Goal: Task Accomplishment & Management: Manage account settings

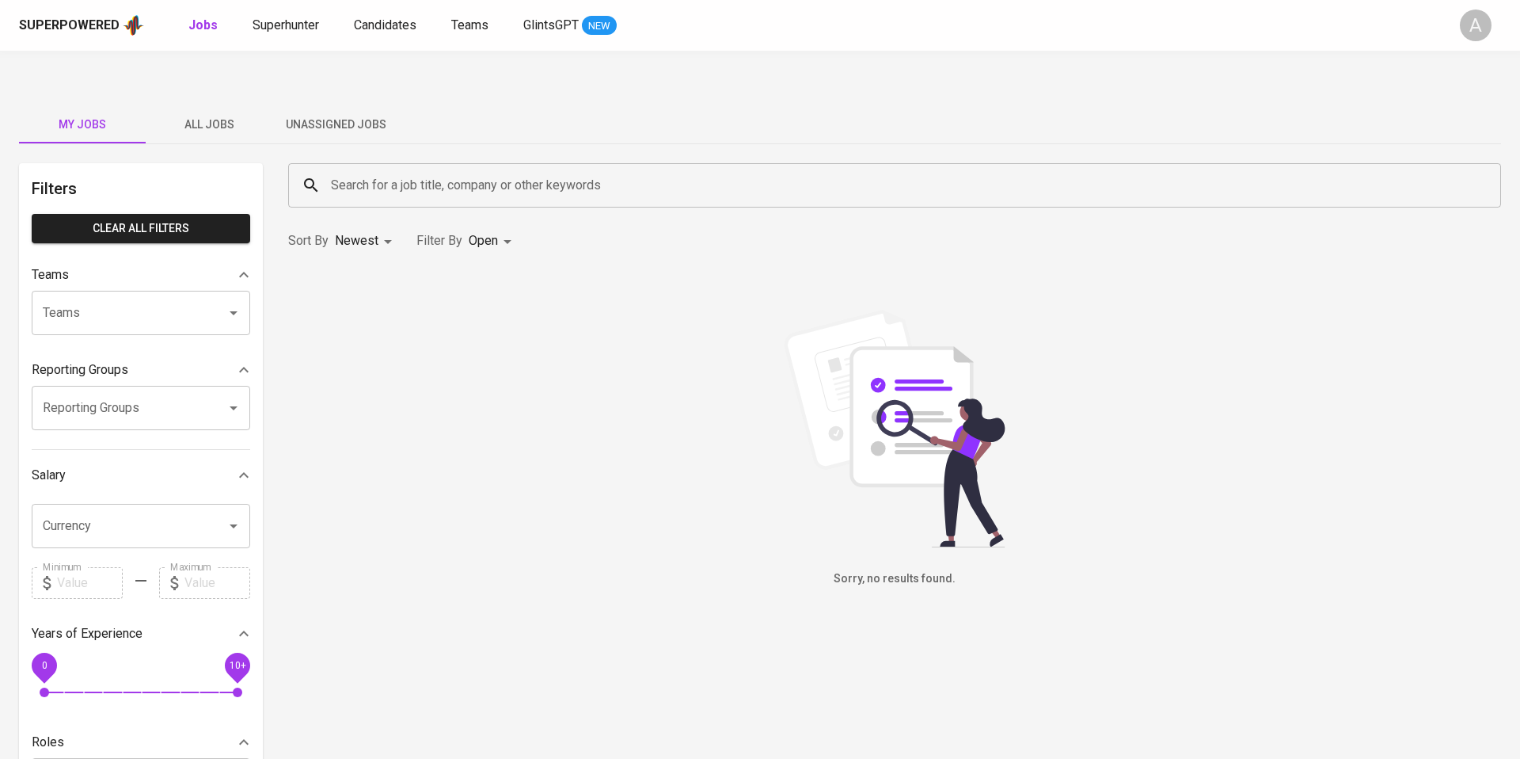
click at [324, 115] on span "Unassigned Jobs" at bounding box center [336, 125] width 108 height 20
click at [223, 105] on button "All Jobs" at bounding box center [209, 124] width 127 height 38
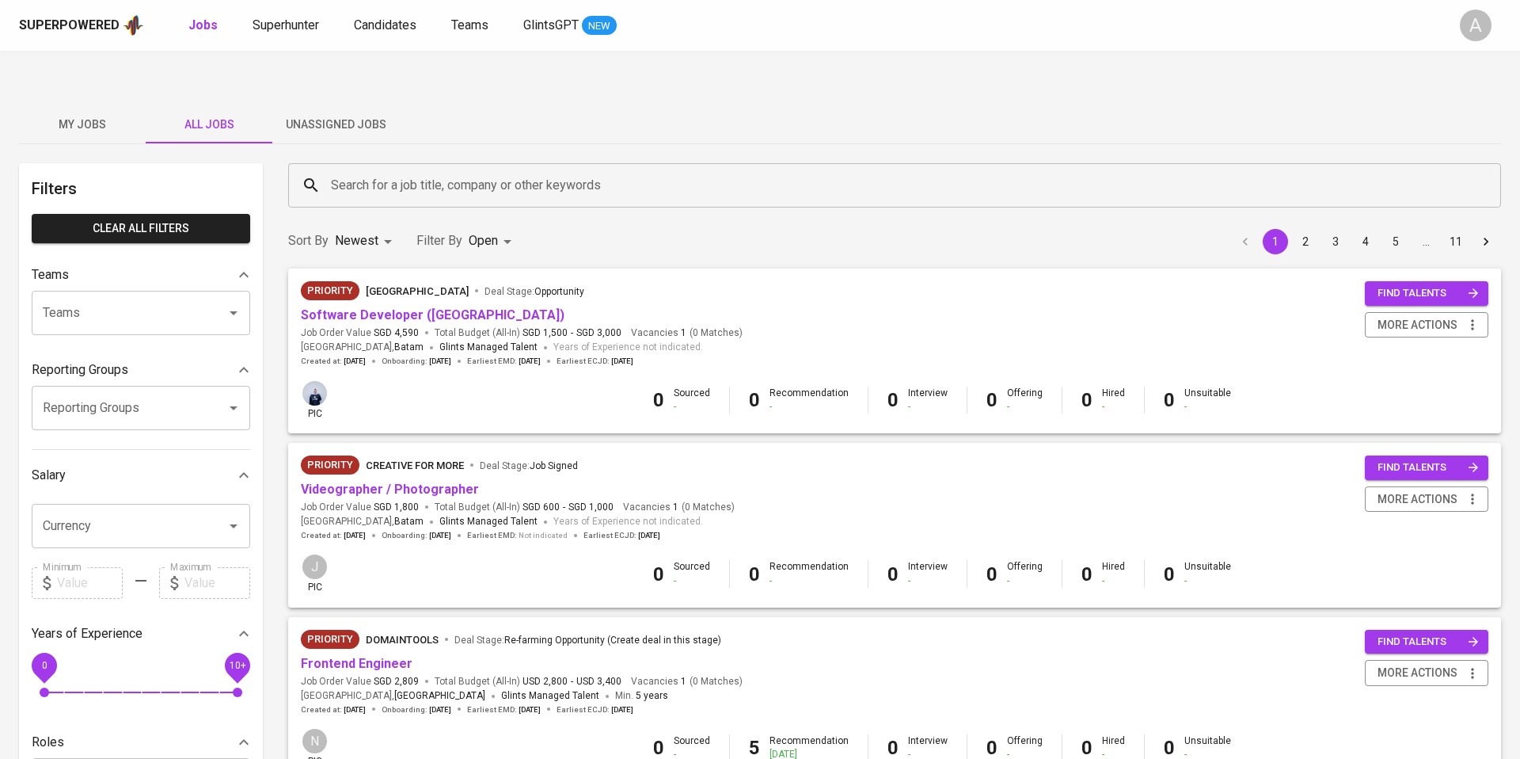
click at [323, 105] on button "Unassigned Jobs" at bounding box center [335, 124] width 127 height 38
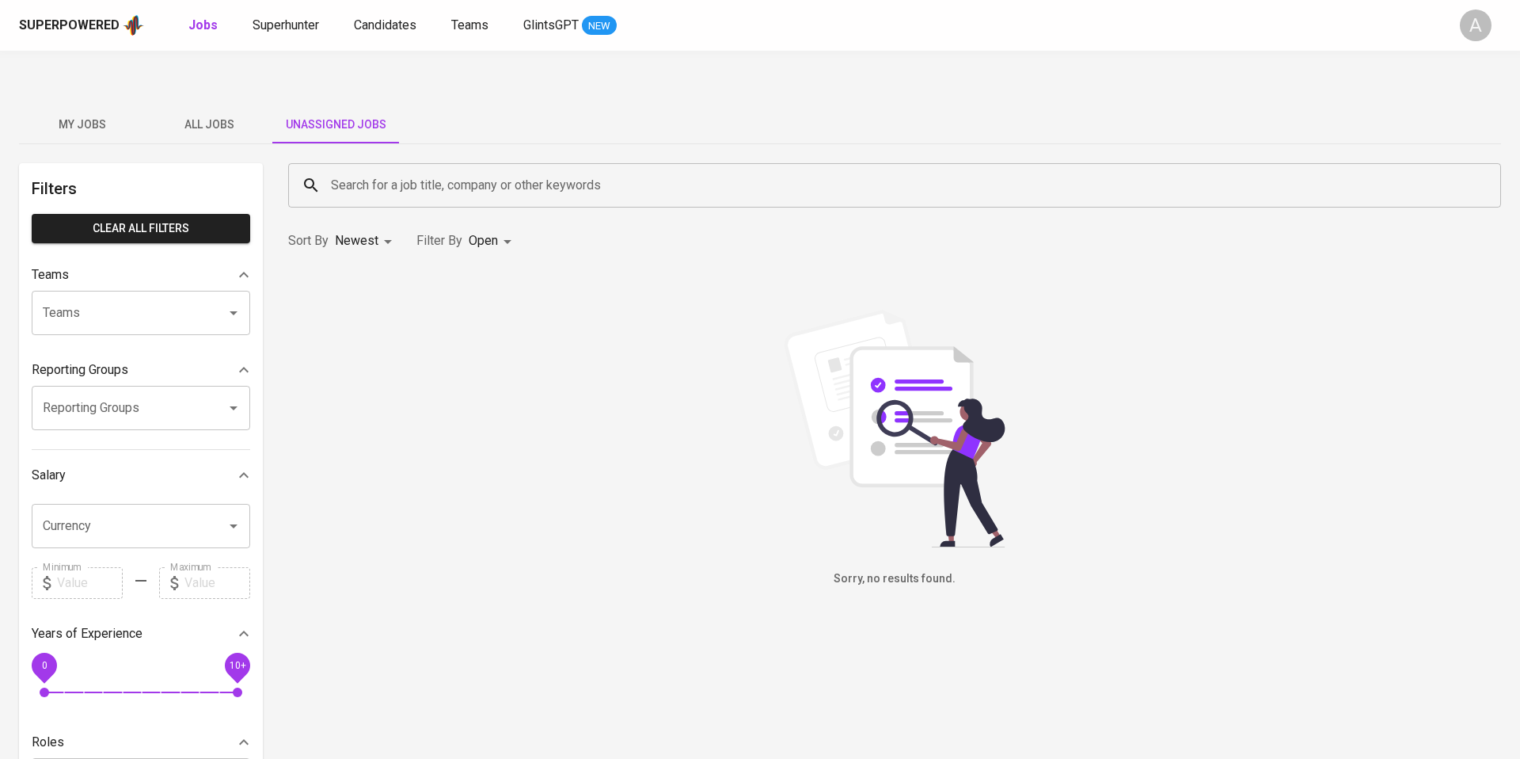
click at [441, 414] on div "Sorry, no results found." at bounding box center [894, 449] width 1213 height 278
click at [301, 115] on span "Unassigned Jobs" at bounding box center [336, 125] width 108 height 20
click at [462, 226] on div "Filter By Open OPEN" at bounding box center [467, 240] width 101 height 29
click at [495, 209] on body "Superpowered Jobs Superhunter Candidates Teams GlintsGPT NEW A My Jobs All Jobs…" at bounding box center [760, 558] width 1520 height 1117
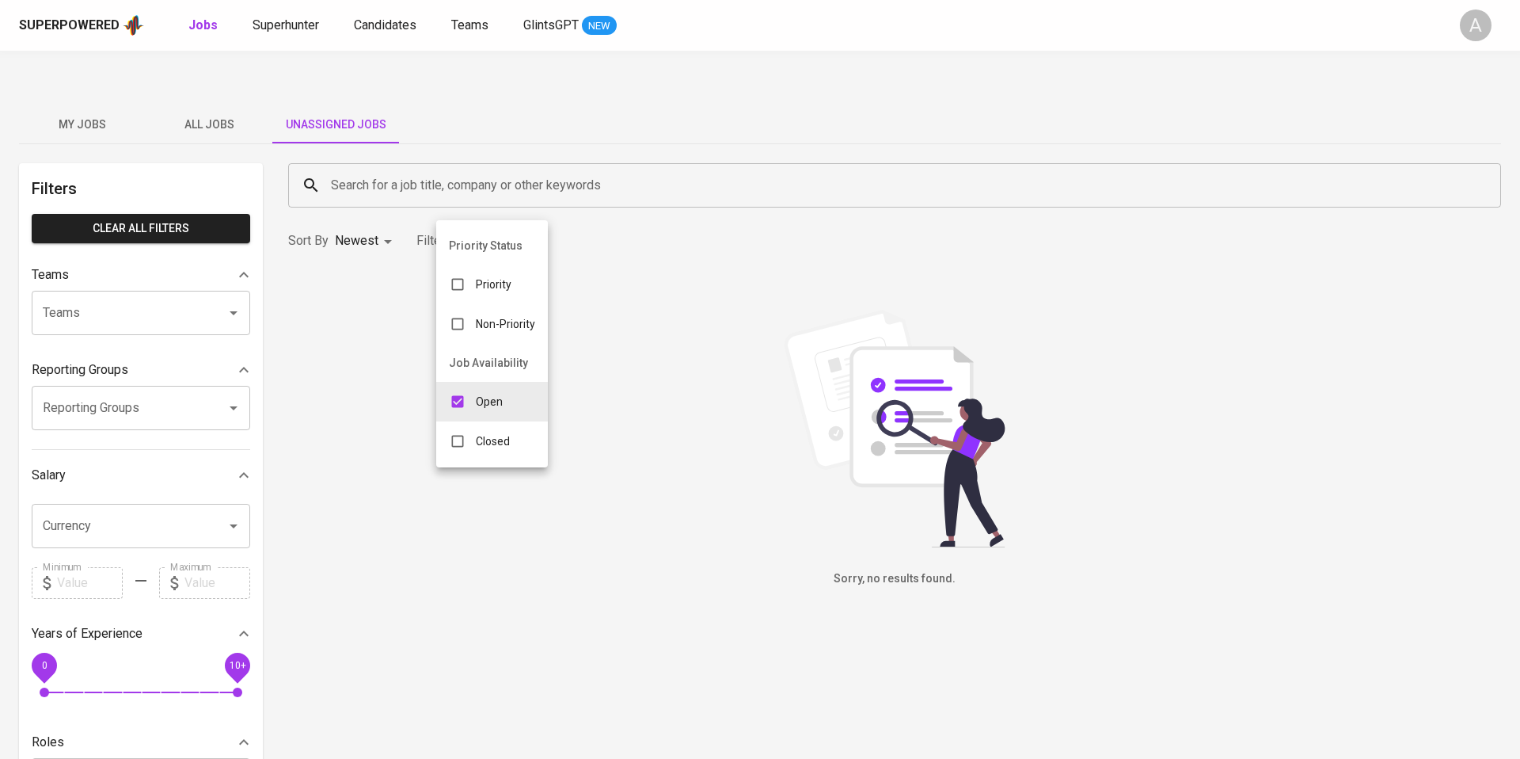
click at [493, 433] on p "Closed" at bounding box center [493, 441] width 34 height 16
type input "OPEN,CLOSE"
checkbox input "true"
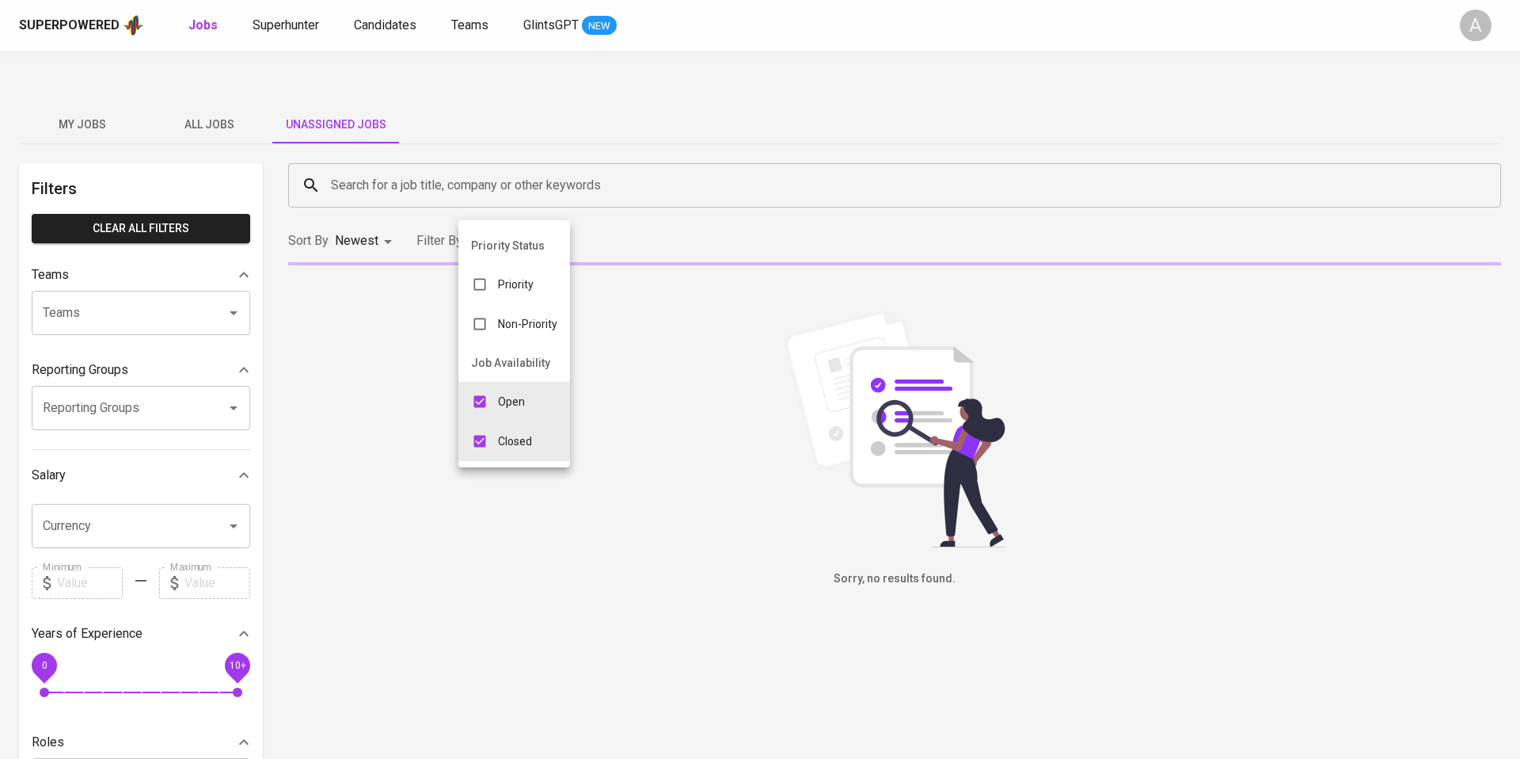
click at [697, 302] on div at bounding box center [760, 379] width 1520 height 759
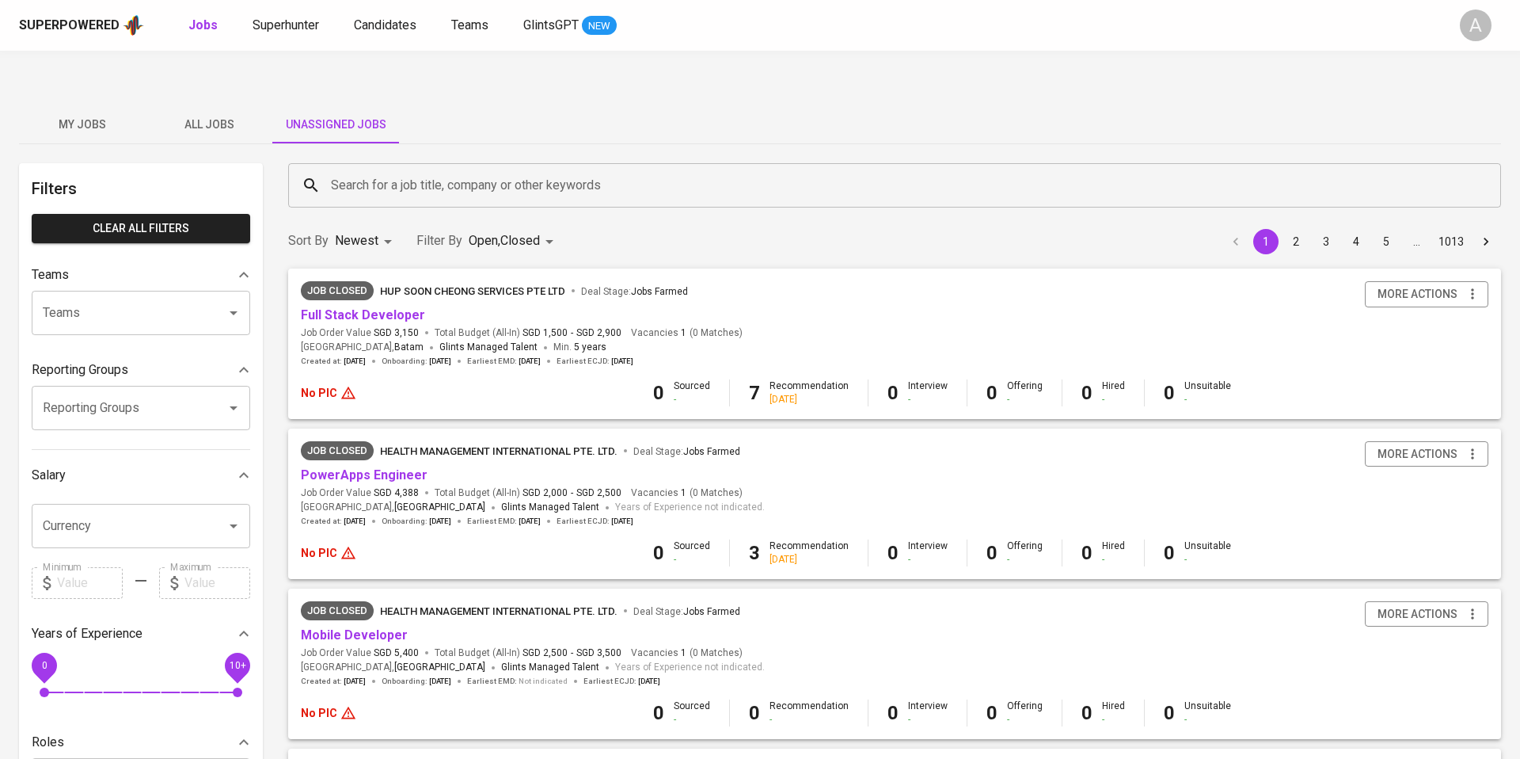
click at [651, 212] on div at bounding box center [760, 379] width 1520 height 759
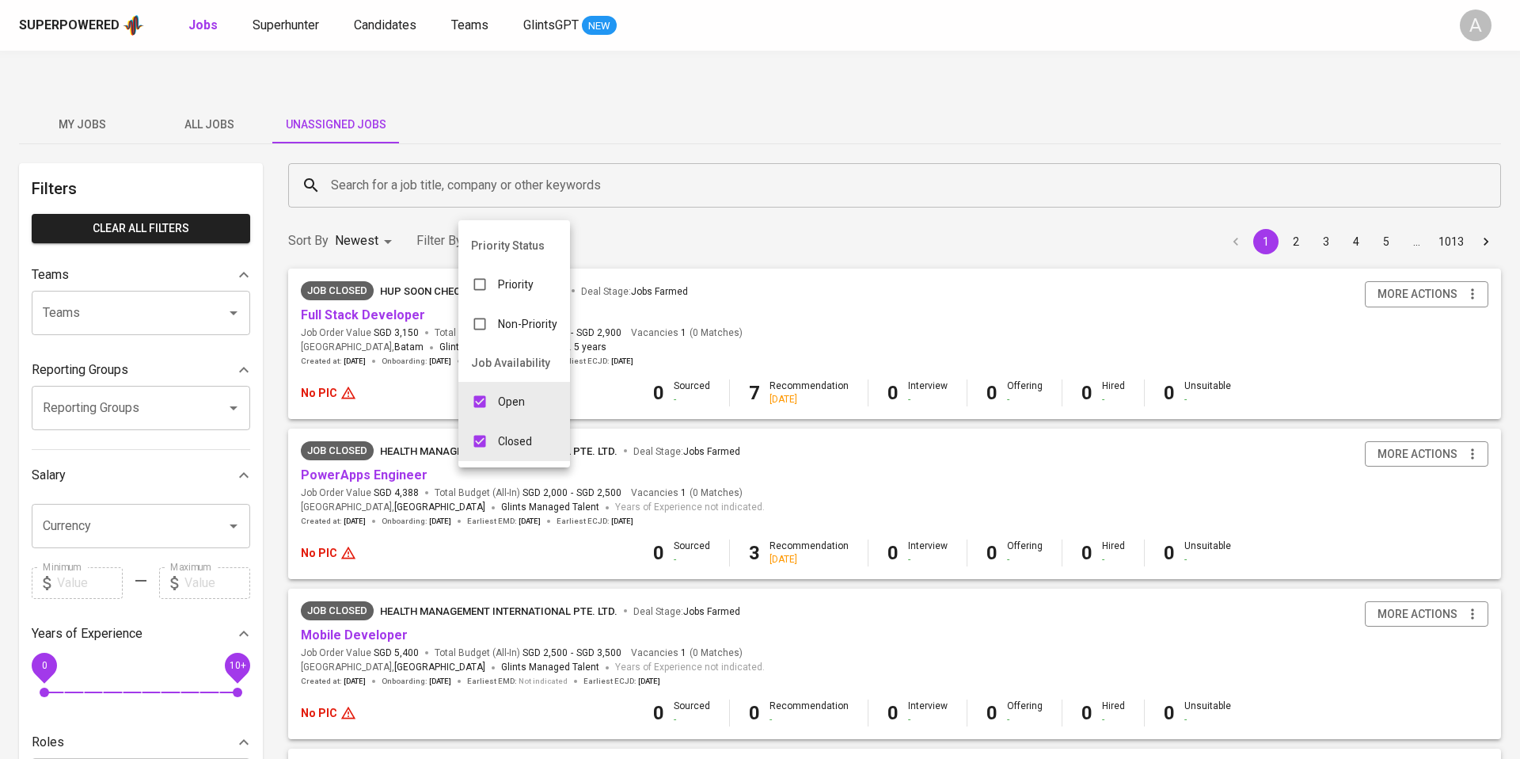
click at [828, 185] on div at bounding box center [760, 379] width 1520 height 759
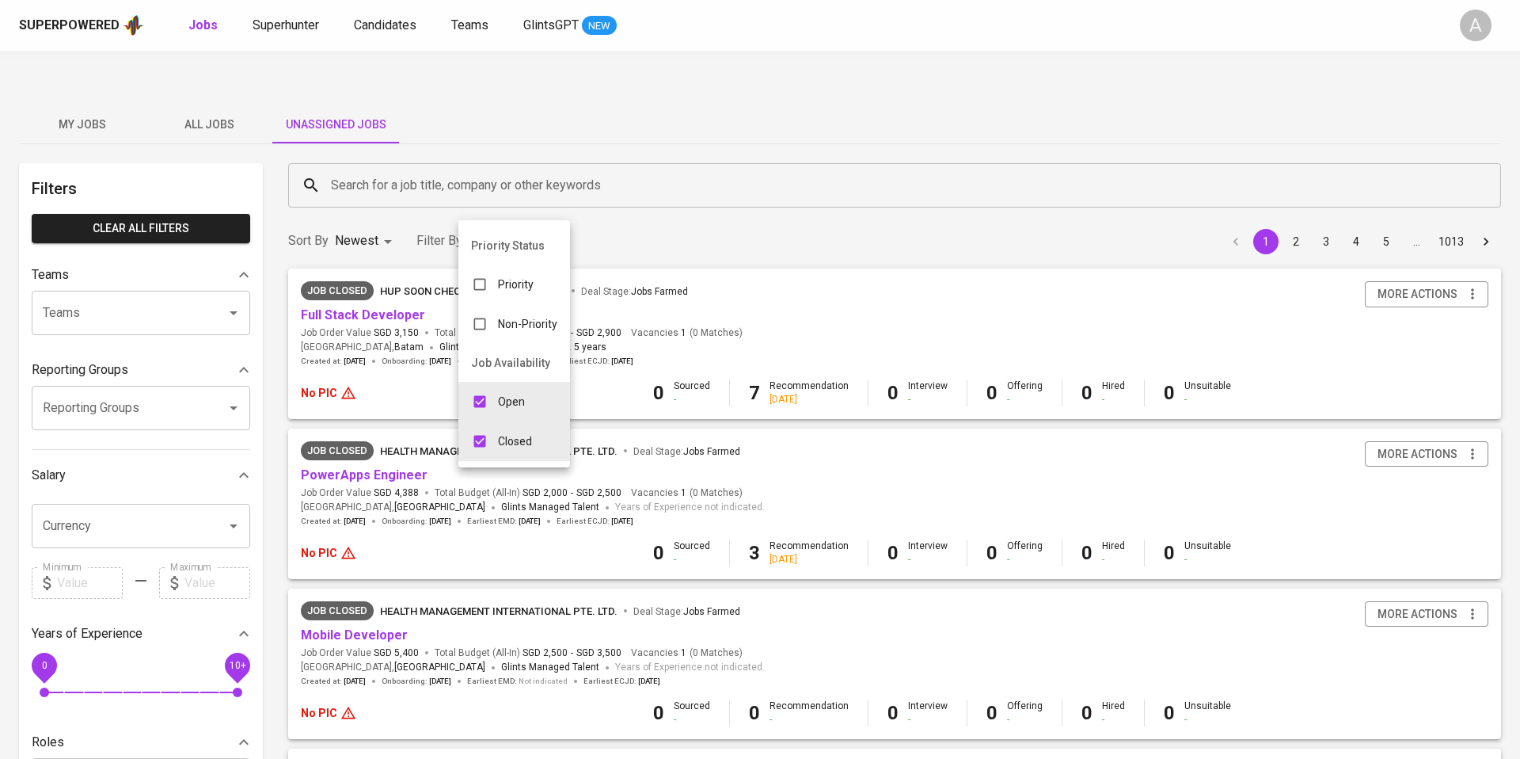
click at [488, 401] on input "checkbox" at bounding box center [480, 401] width 30 height 30
checkbox input "false"
type input "CLOSE"
click at [470, 409] on input "checkbox" at bounding box center [462, 401] width 30 height 30
checkbox input "true"
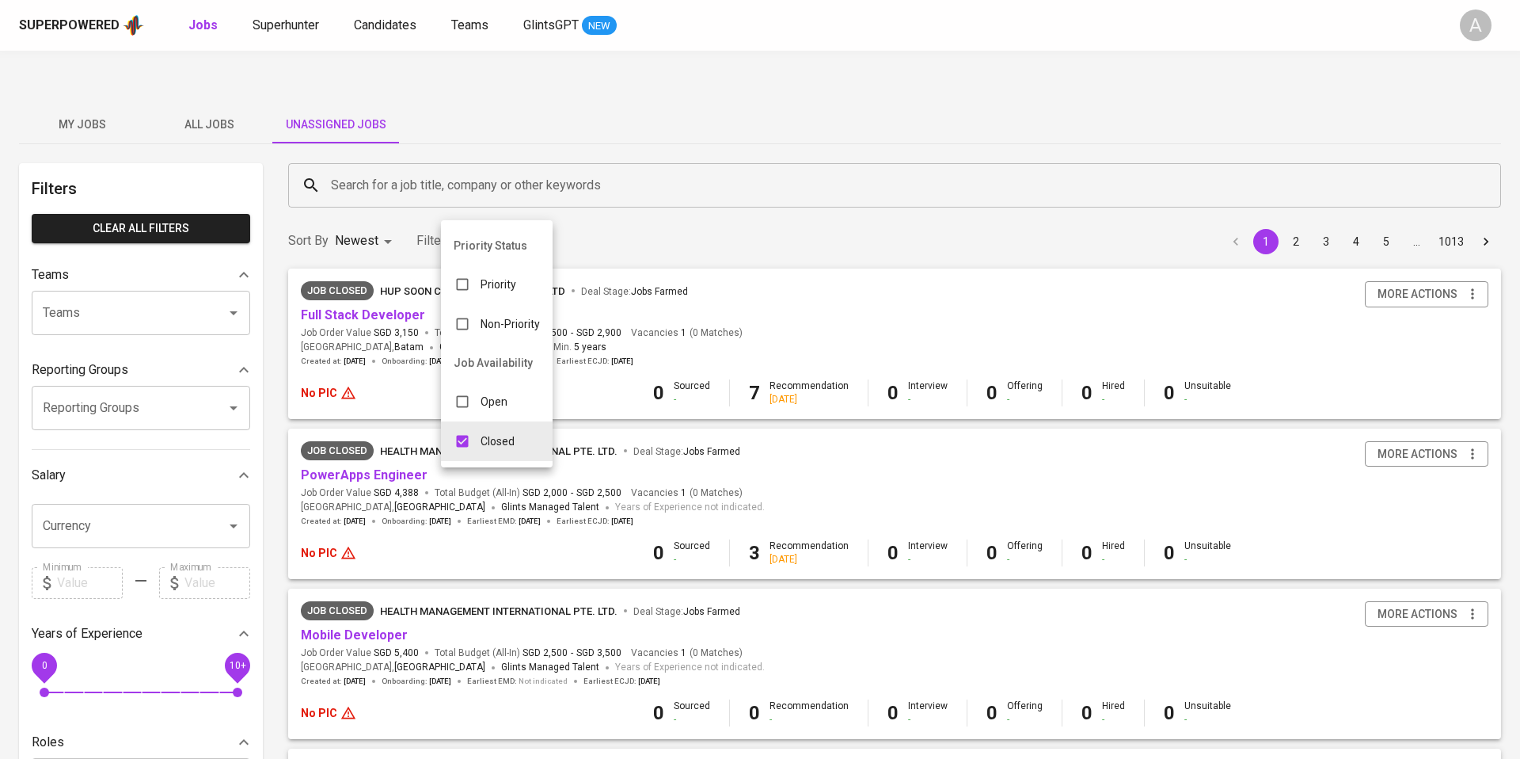
type input "CLOSE,OPEN"
click at [427, 150] on div at bounding box center [760, 379] width 1520 height 759
click at [490, 170] on input "Search for a job title, company or other keywords" at bounding box center [899, 185] width 1144 height 30
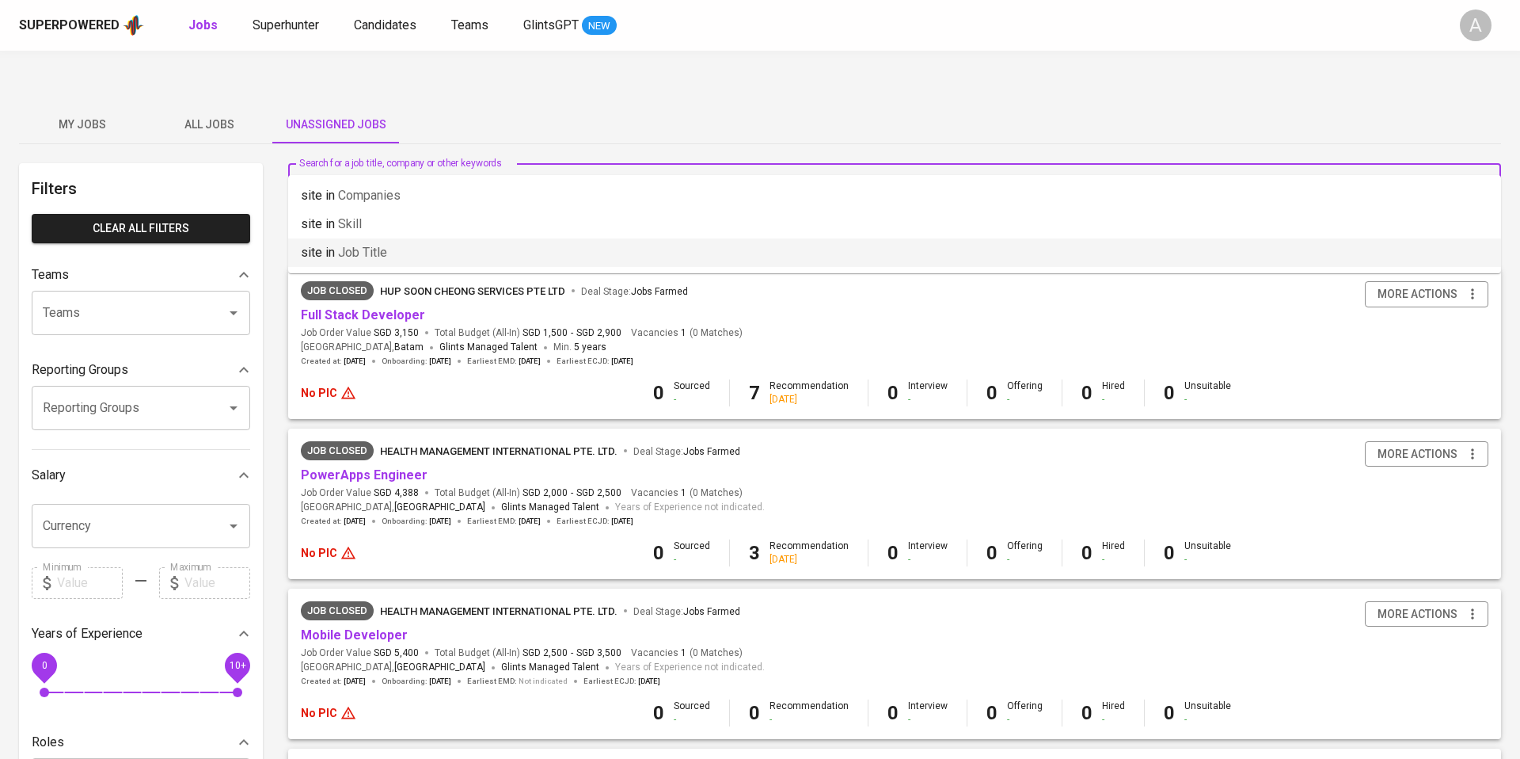
click at [485, 249] on li "site in Job title" at bounding box center [894, 252] width 1213 height 29
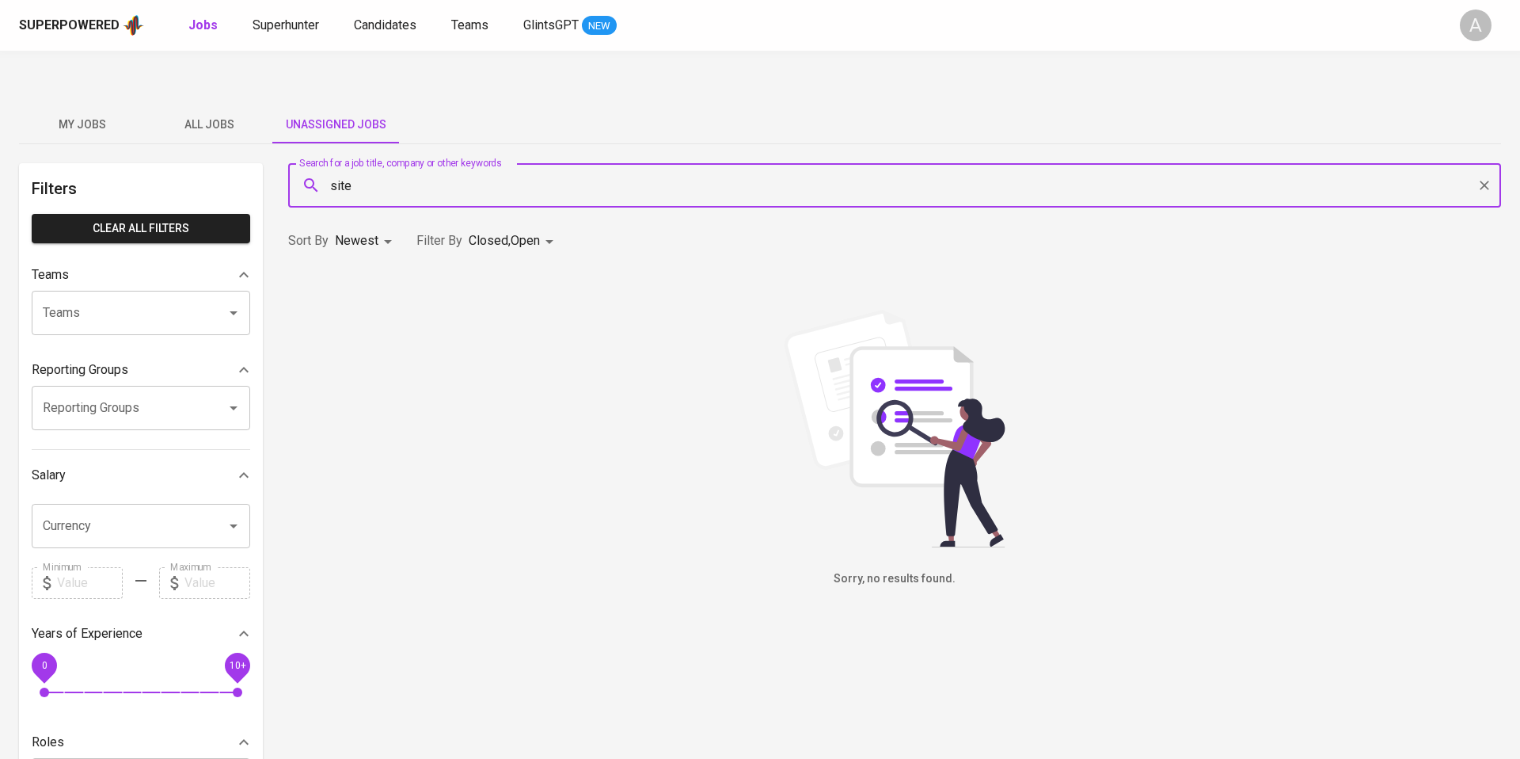
click at [489, 170] on input "site" at bounding box center [899, 185] width 1144 height 30
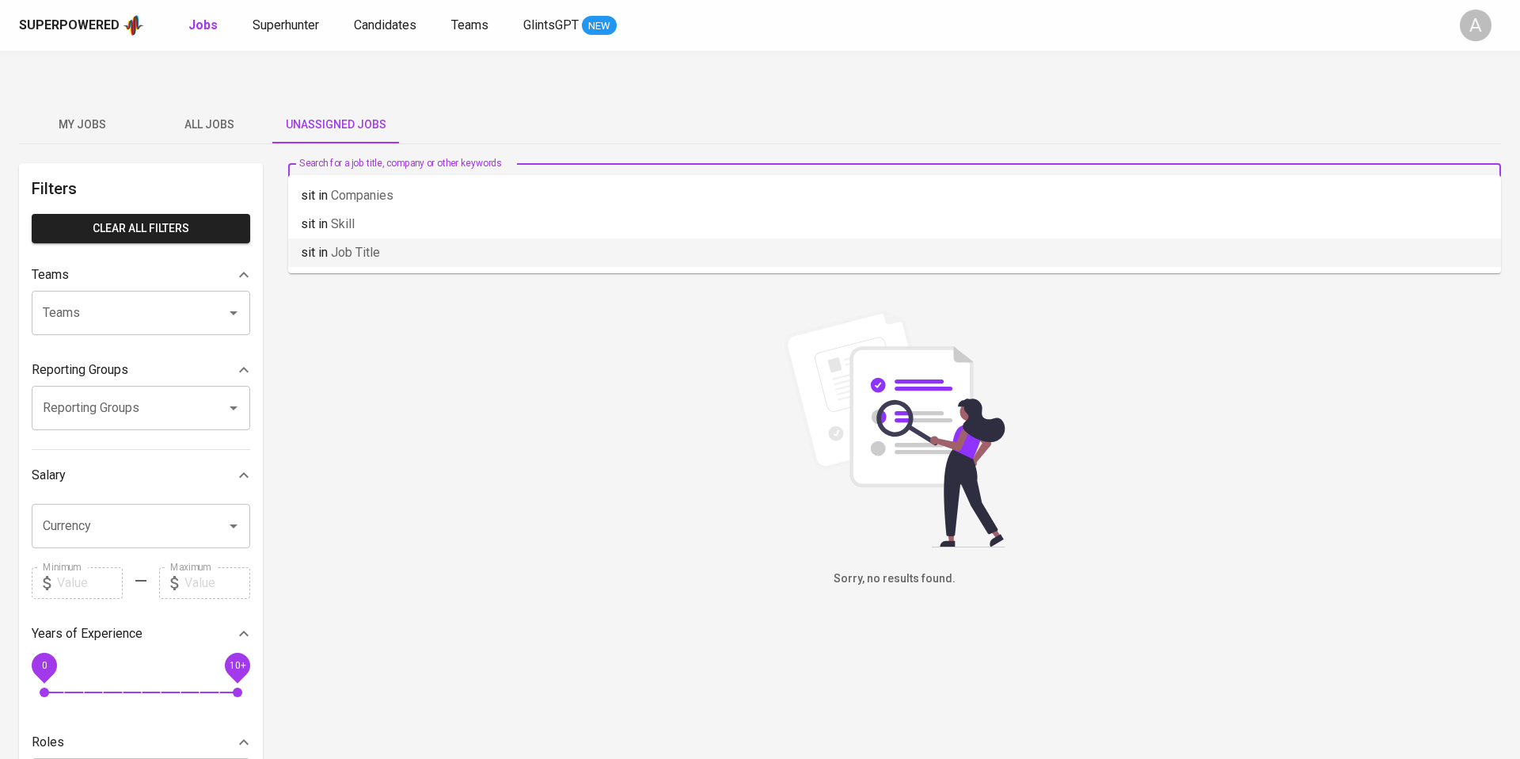
type input "s"
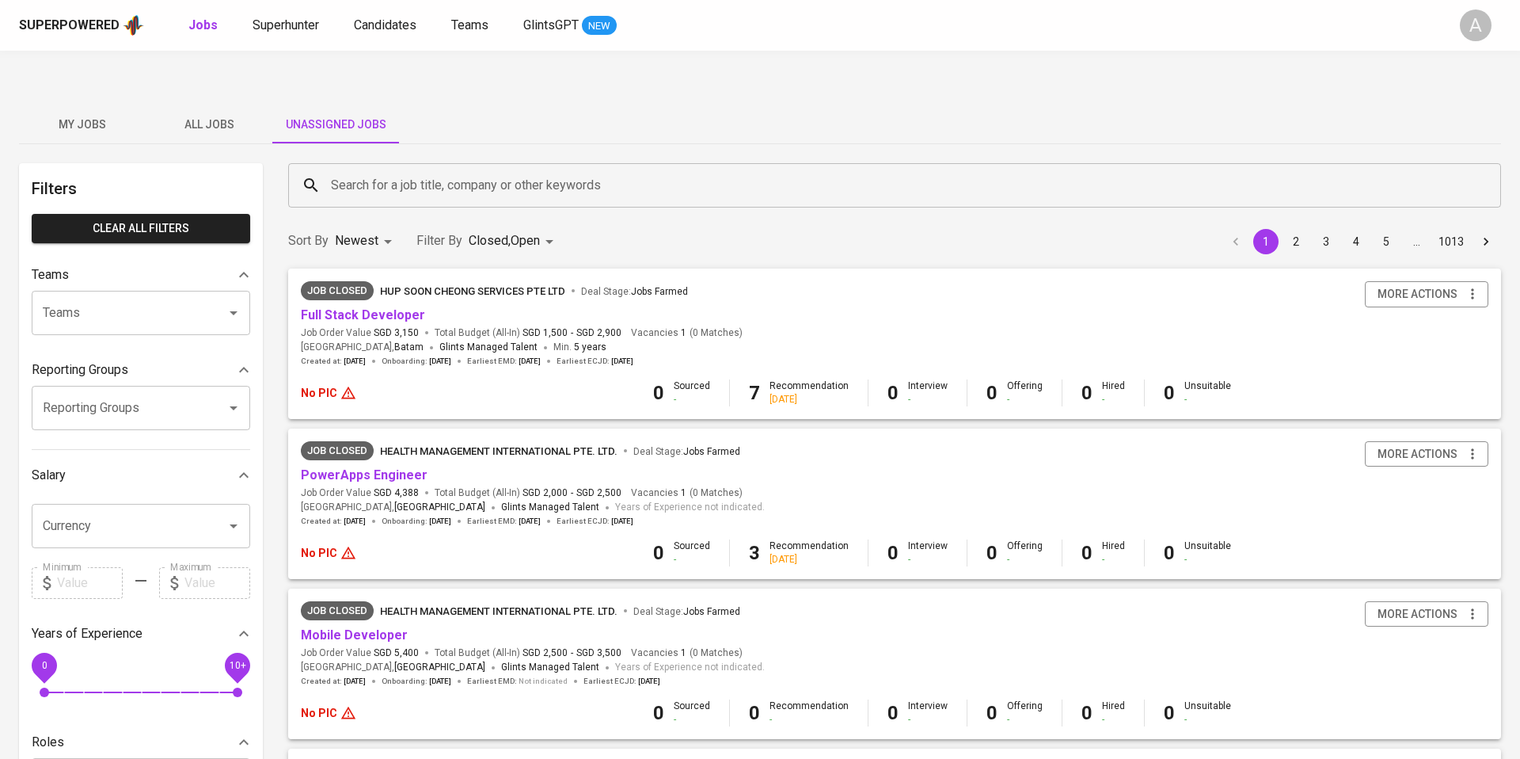
click at [531, 217] on div "Sort By Newest NEWEST Filter By Closed , Open CLOSE,OPEN 1 2 3 4 5 … 1013" at bounding box center [895, 241] width 1232 height 48
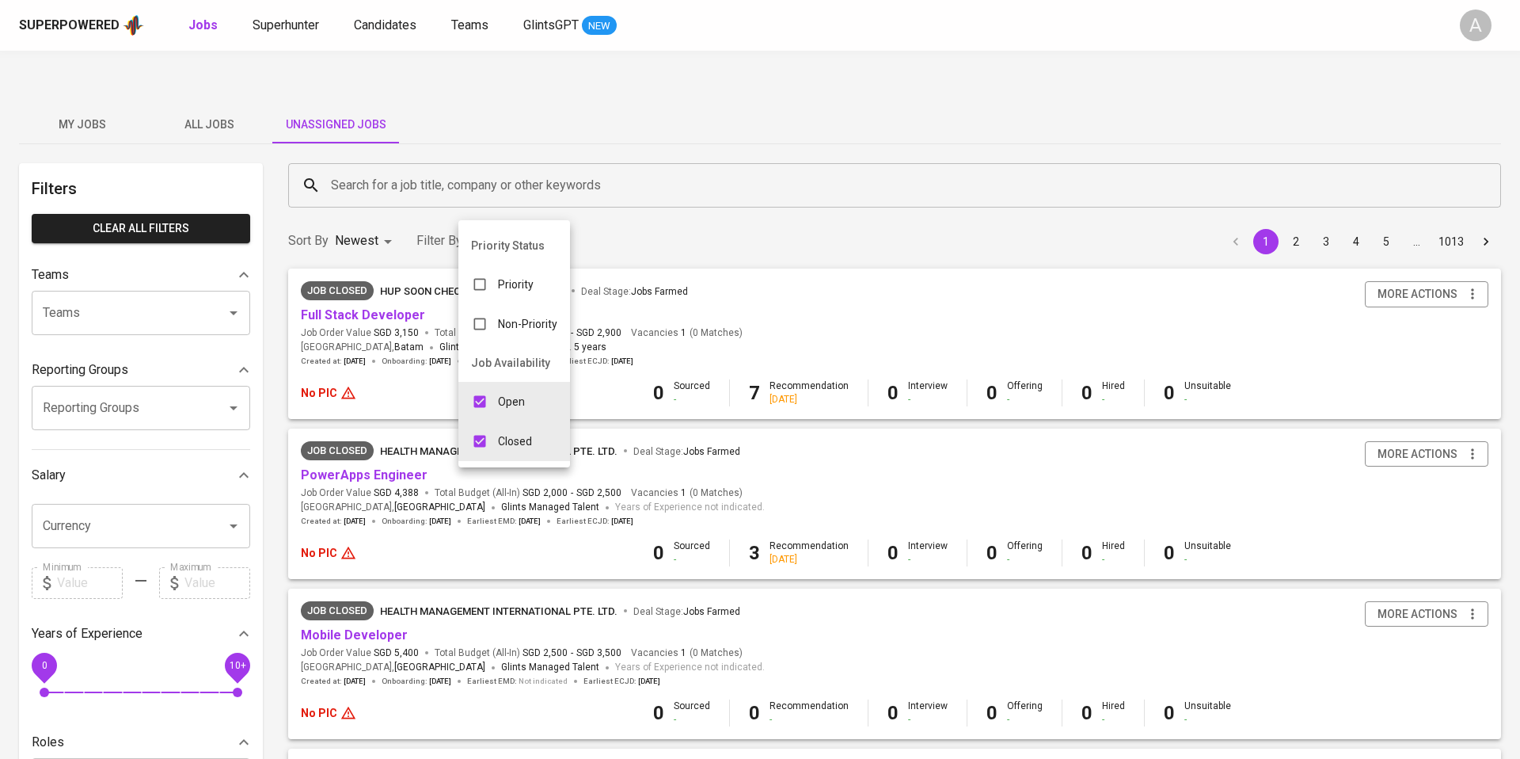
click at [484, 447] on input "checkbox" at bounding box center [480, 441] width 30 height 30
checkbox input "false"
type input "OPEN"
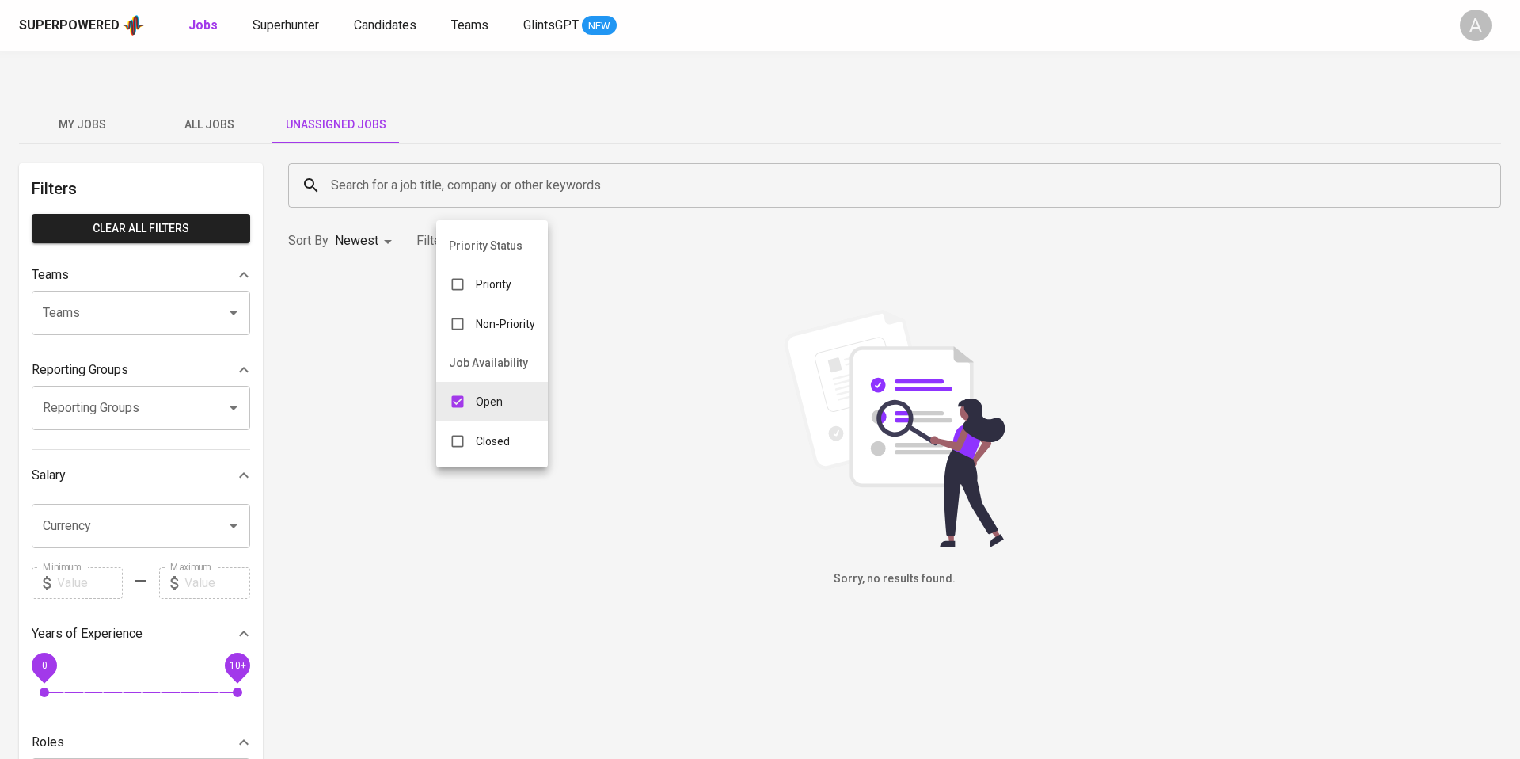
click at [654, 526] on div at bounding box center [760, 379] width 1520 height 759
click at [205, 115] on span "All Jobs" at bounding box center [209, 125] width 108 height 20
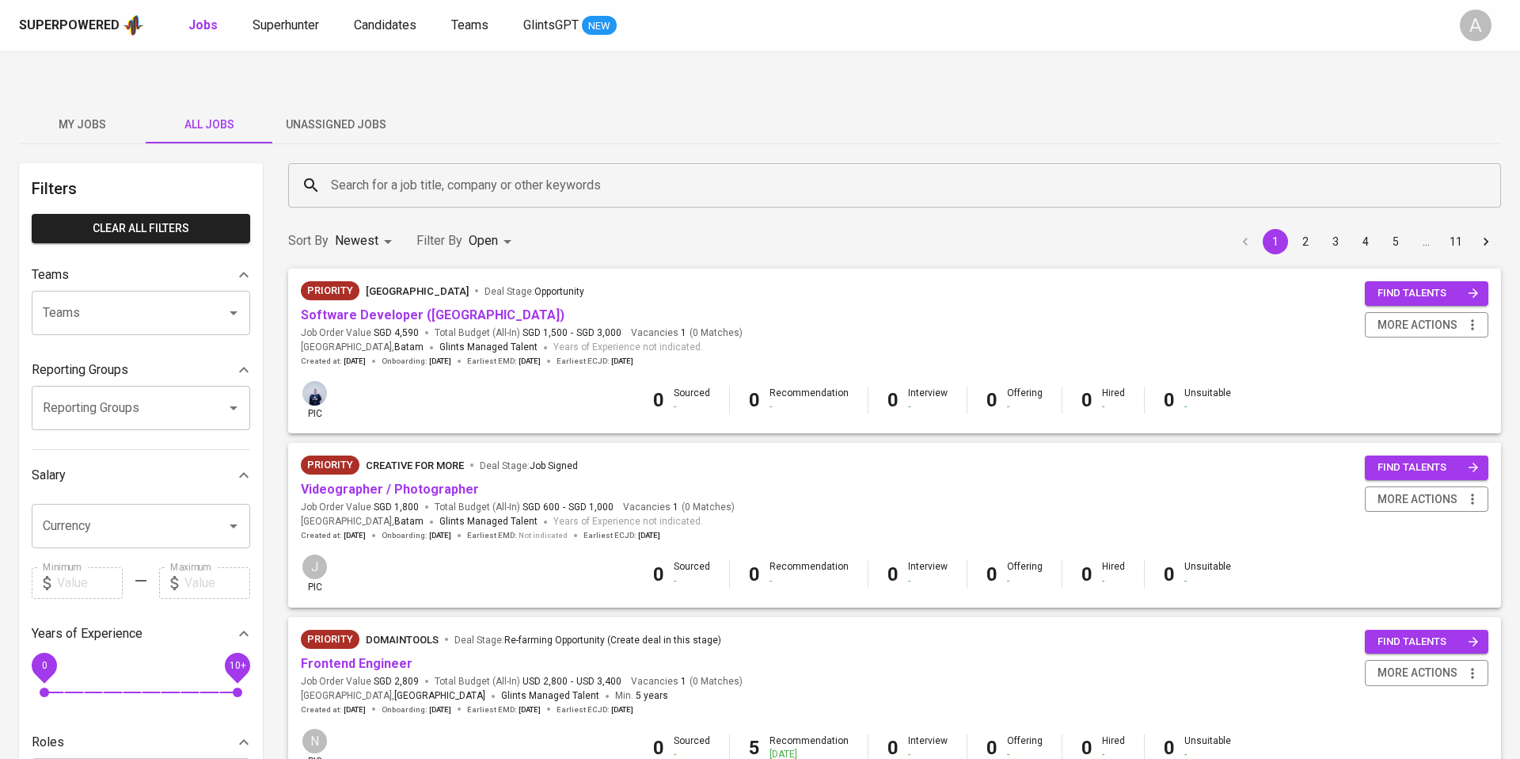
click at [392, 170] on input "Search for a job title, company or other keywords" at bounding box center [899, 185] width 1144 height 30
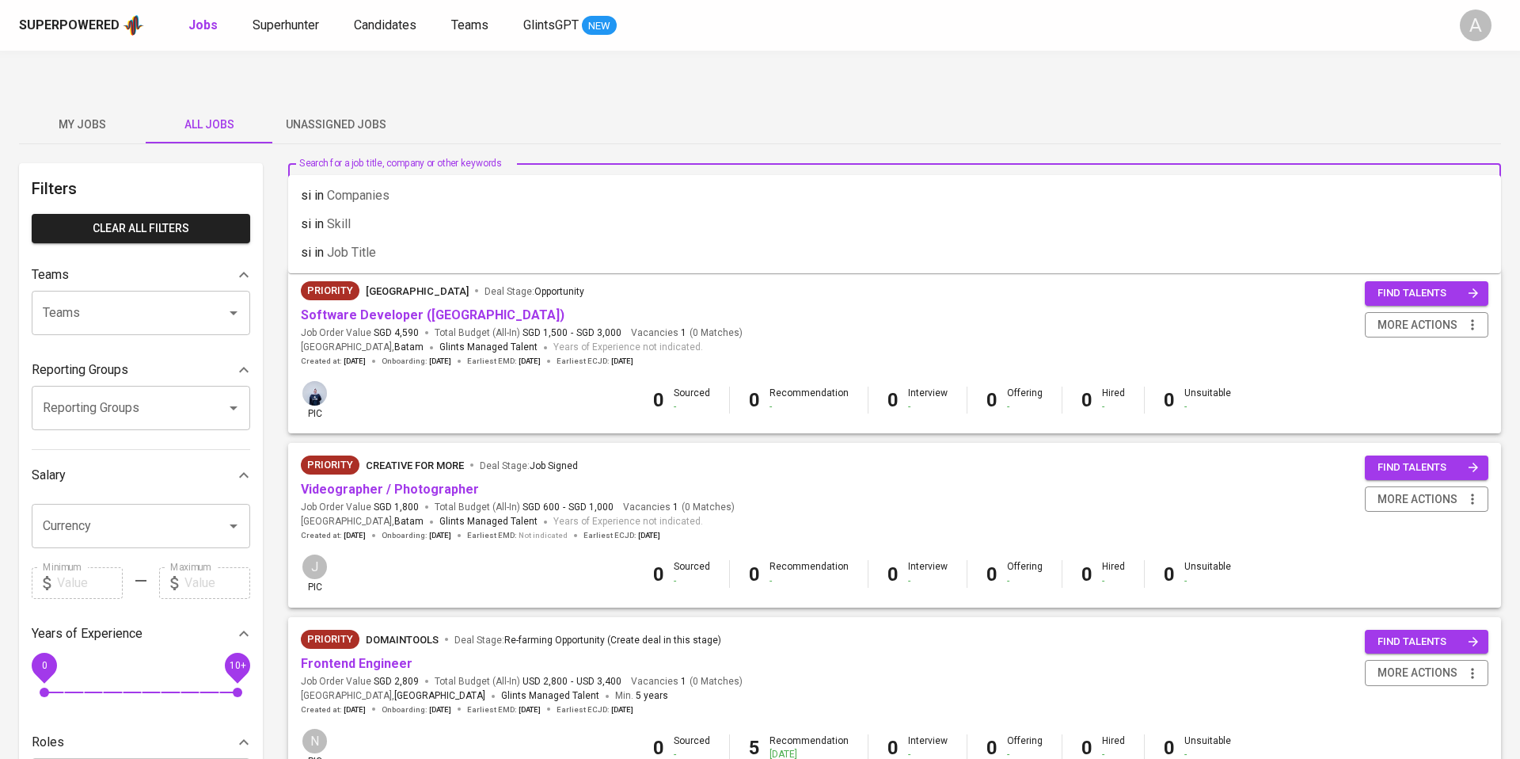
type input "s"
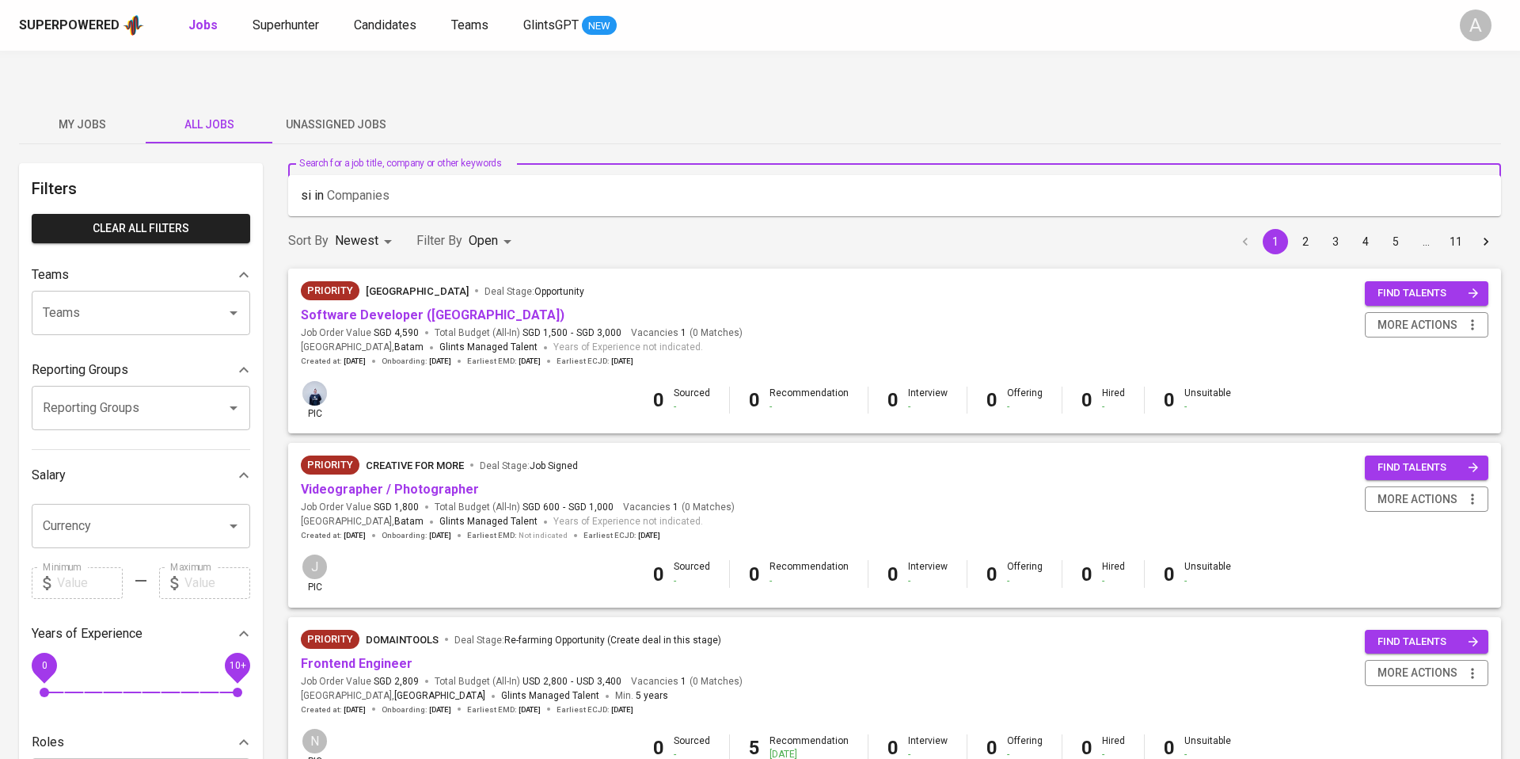
type input "s"
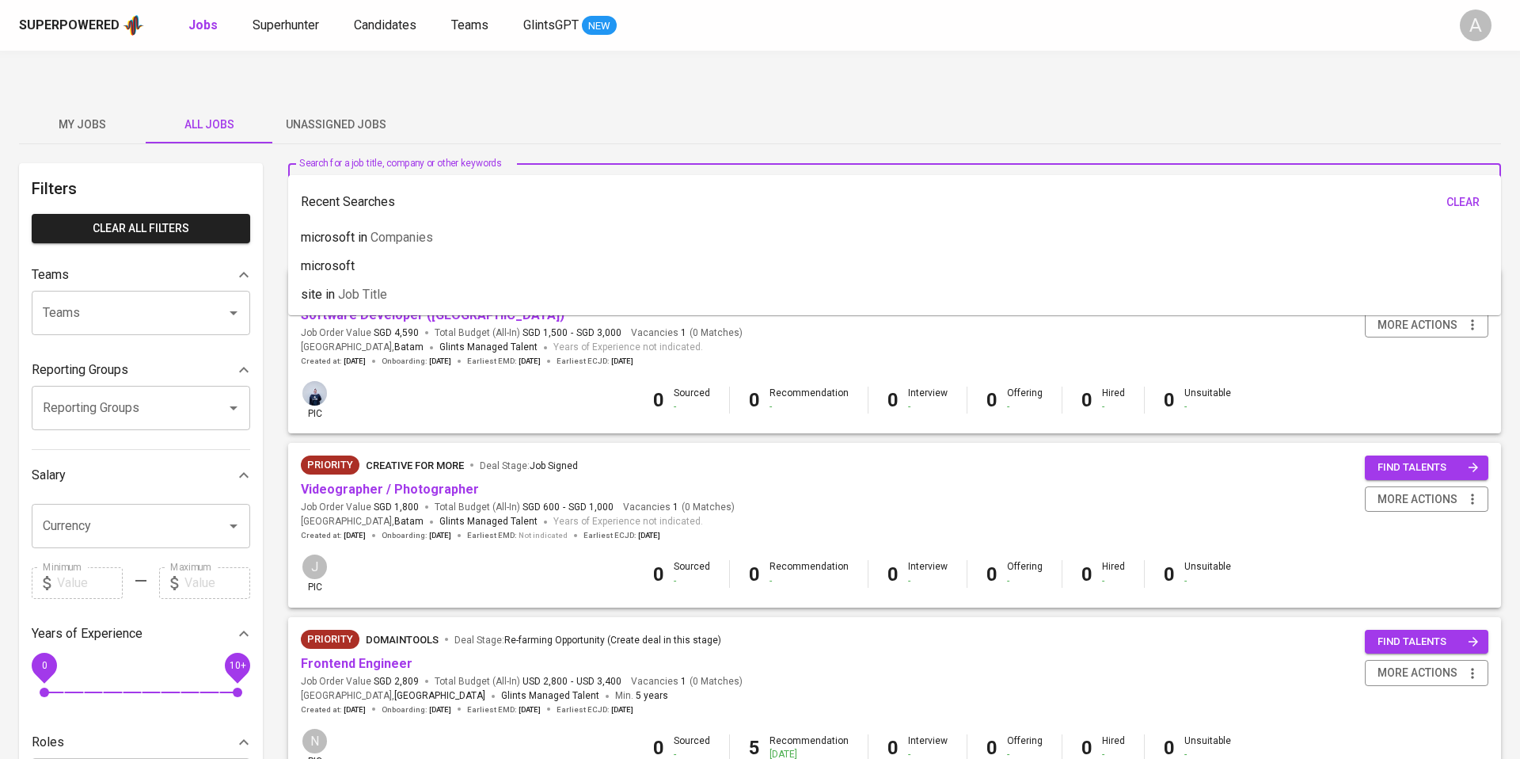
type input "w"
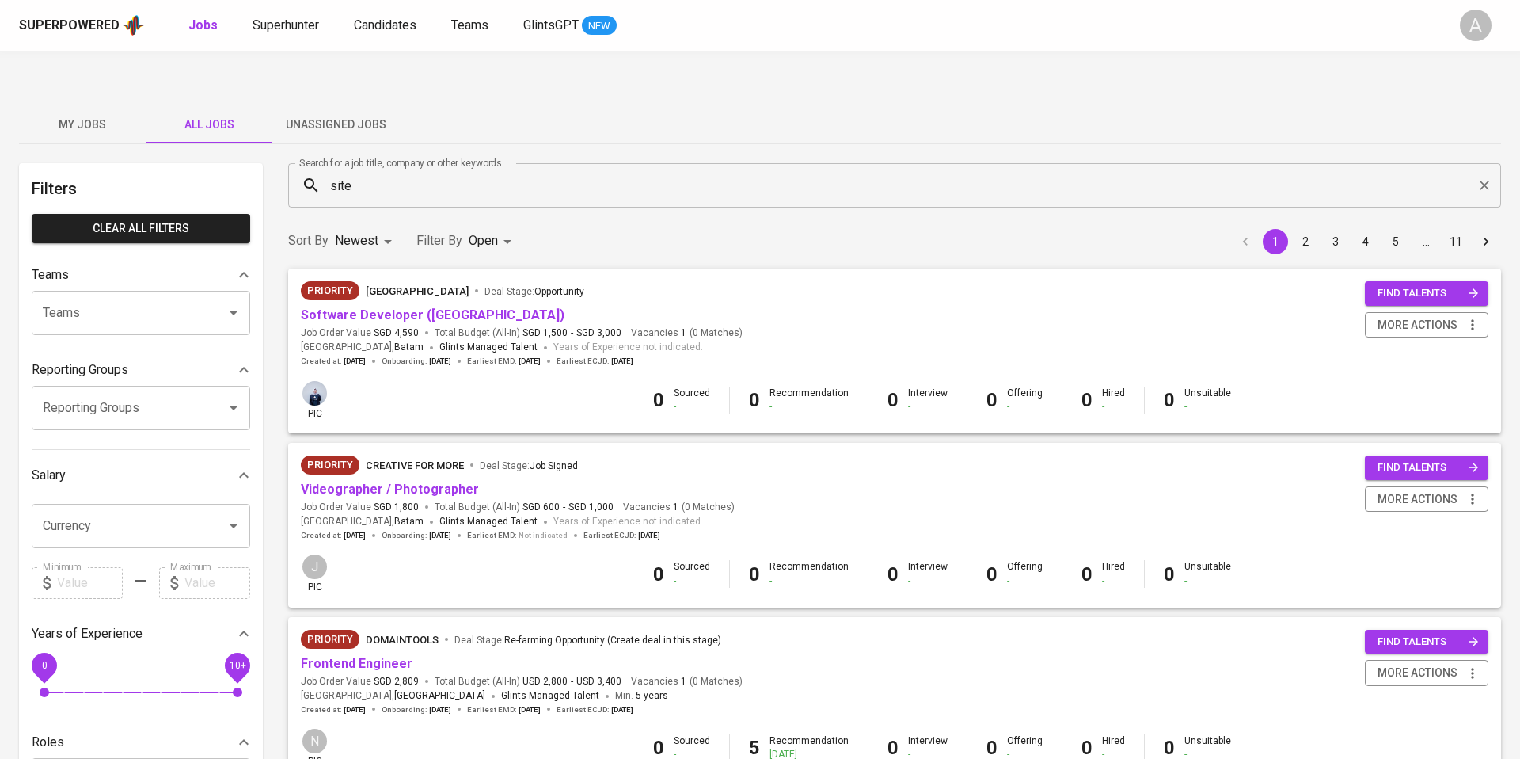
click at [433, 170] on input "site" at bounding box center [899, 185] width 1144 height 30
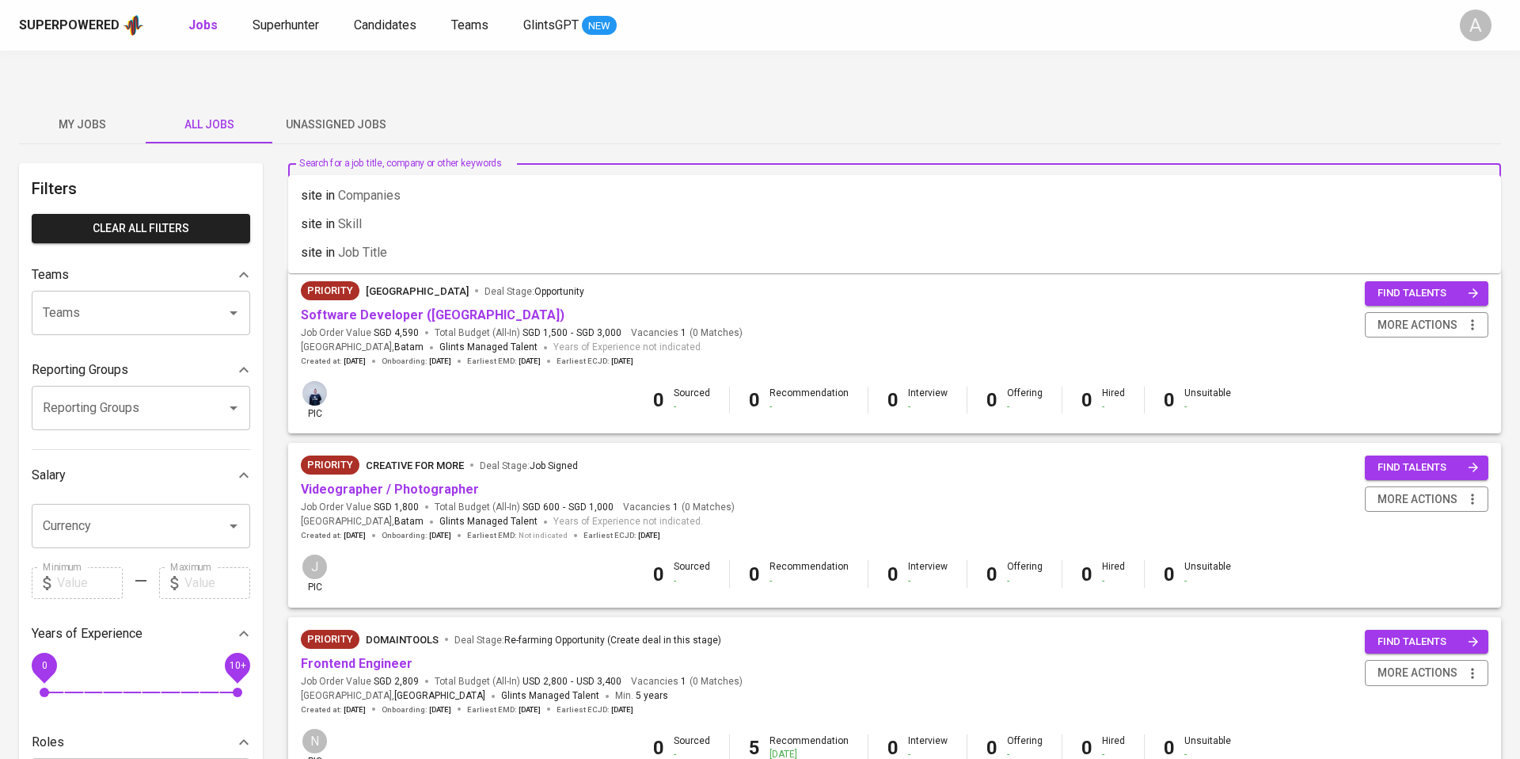
click at [433, 170] on input "site" at bounding box center [899, 185] width 1144 height 30
paste input "Site Reliability Engineeer"
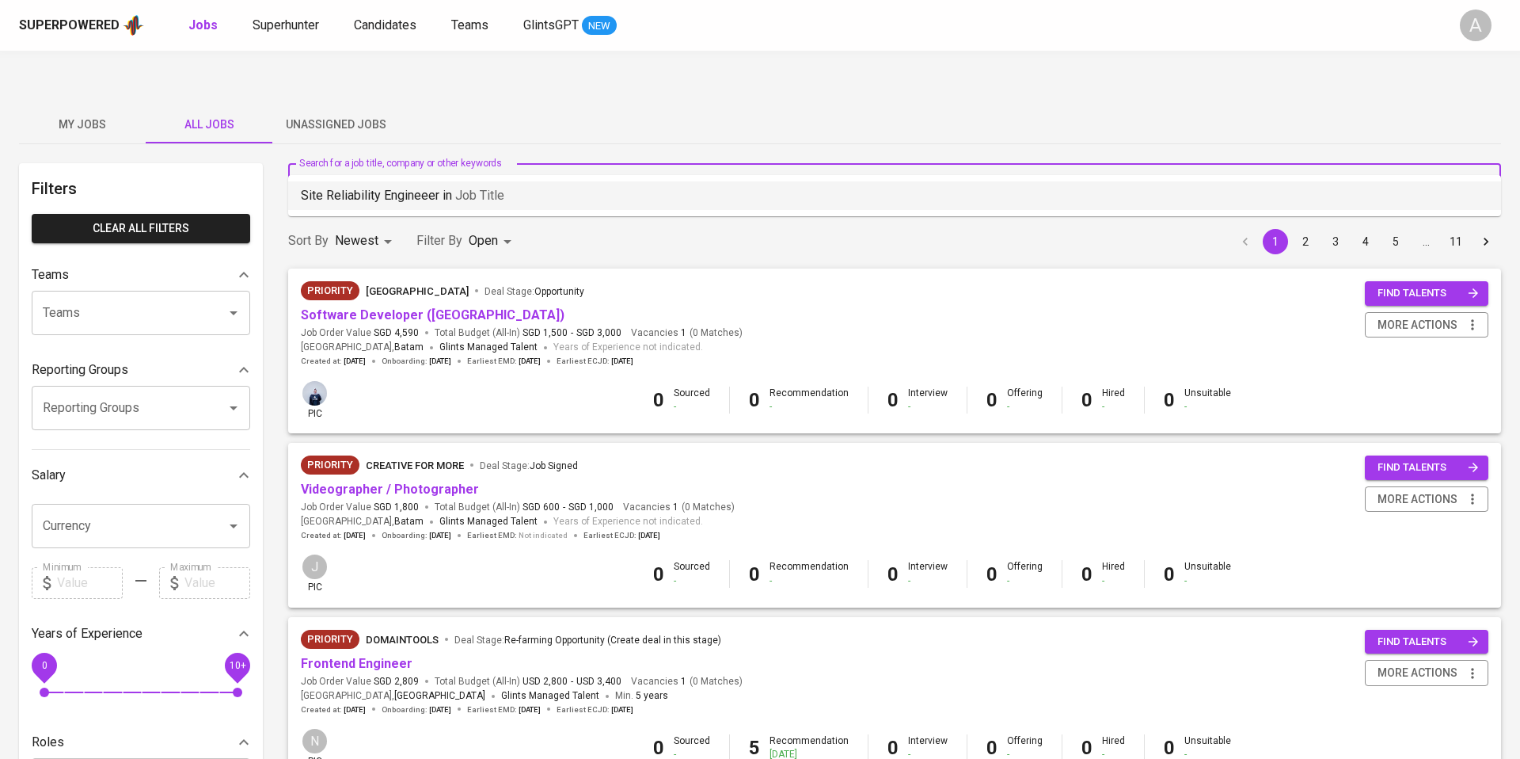
click at [611, 199] on li "Site Reliability Engineeer in Job title" at bounding box center [894, 195] width 1213 height 29
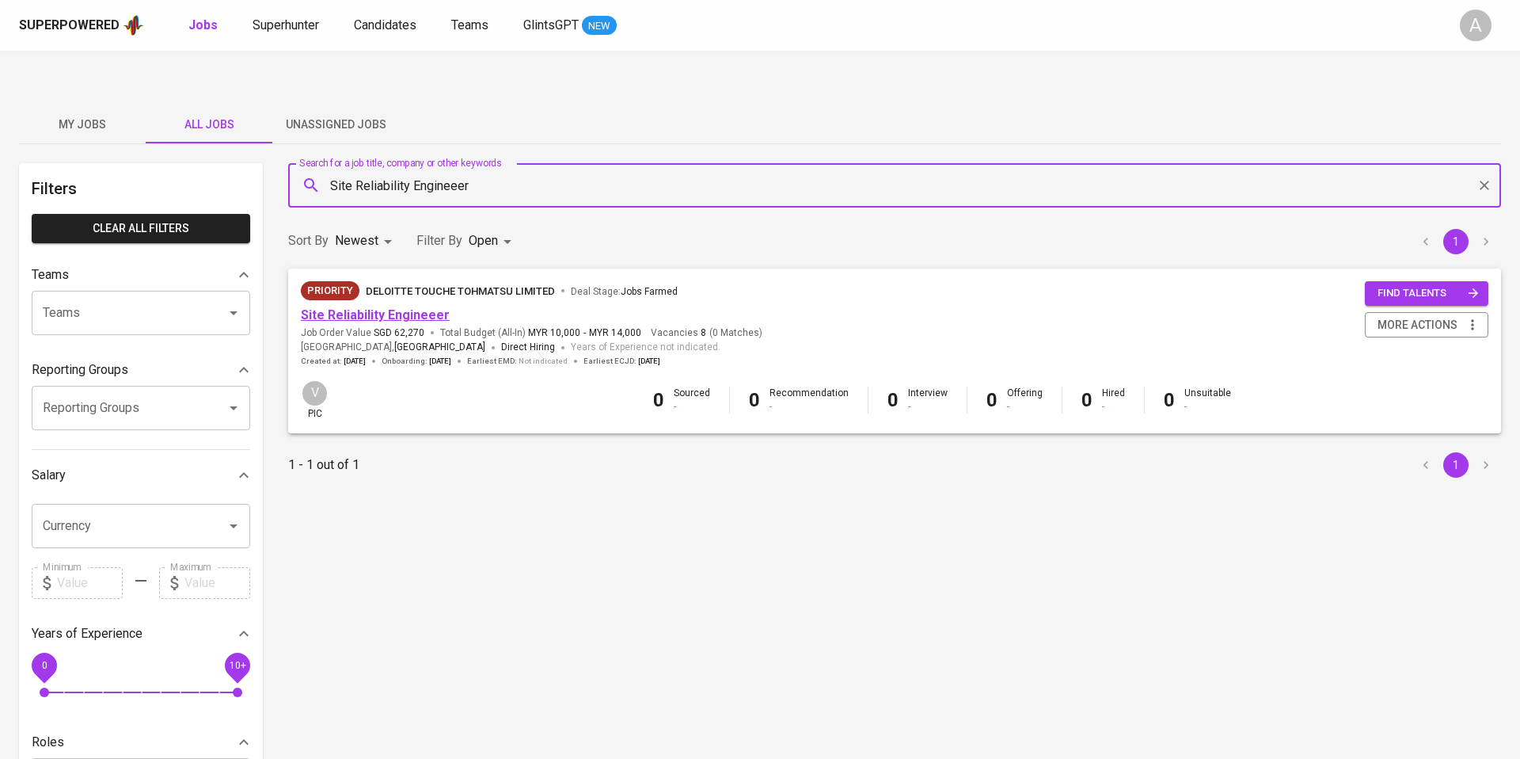
type input "Site Reliability Engineeer"
click at [410, 307] on link "Site Reliability Engineeer" at bounding box center [375, 314] width 149 height 15
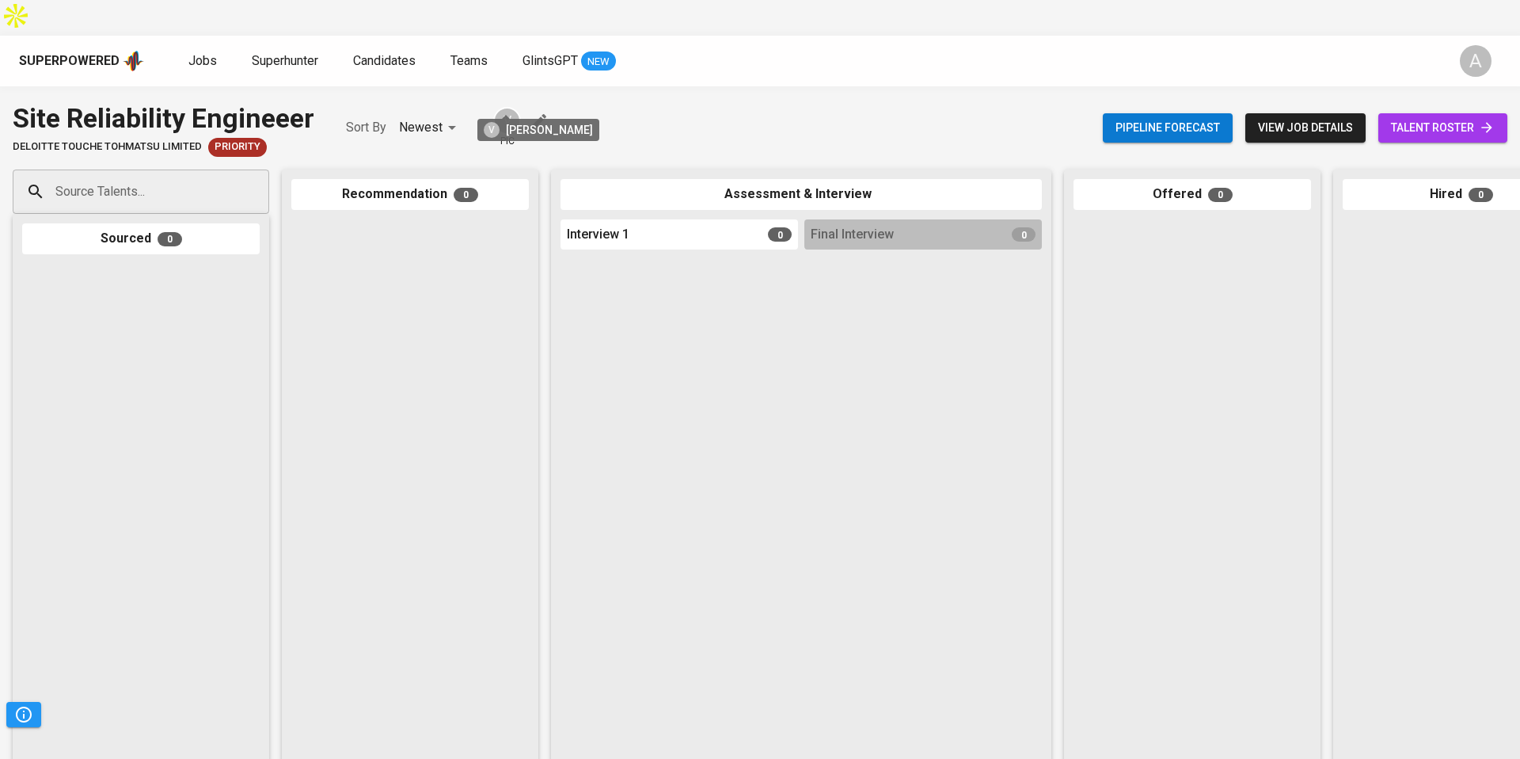
click at [506, 107] on div "V" at bounding box center [507, 121] width 28 height 28
click at [538, 114] on icon "button" at bounding box center [539, 121] width 14 height 14
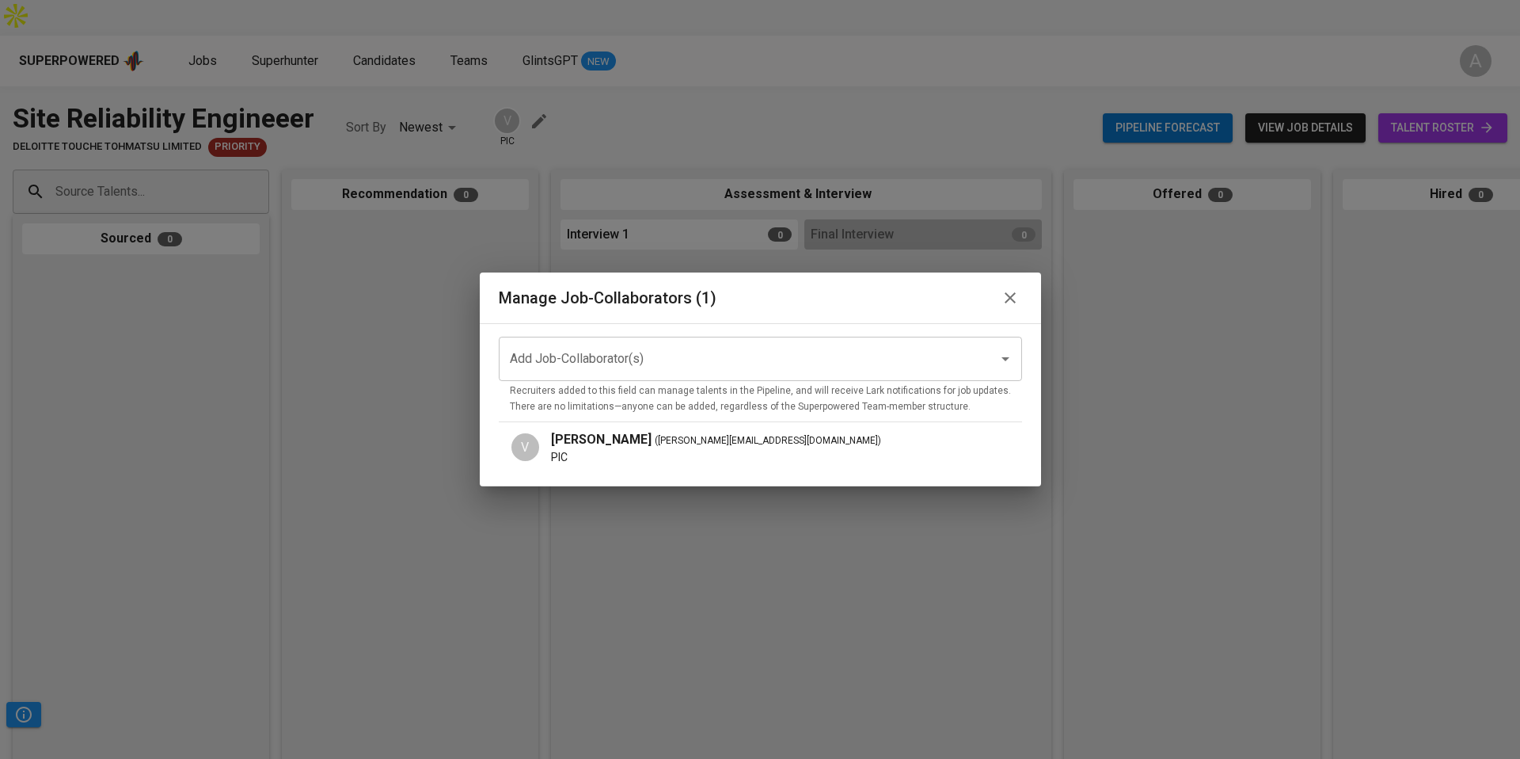
click at [1001, 360] on icon "Open" at bounding box center [1005, 358] width 19 height 19
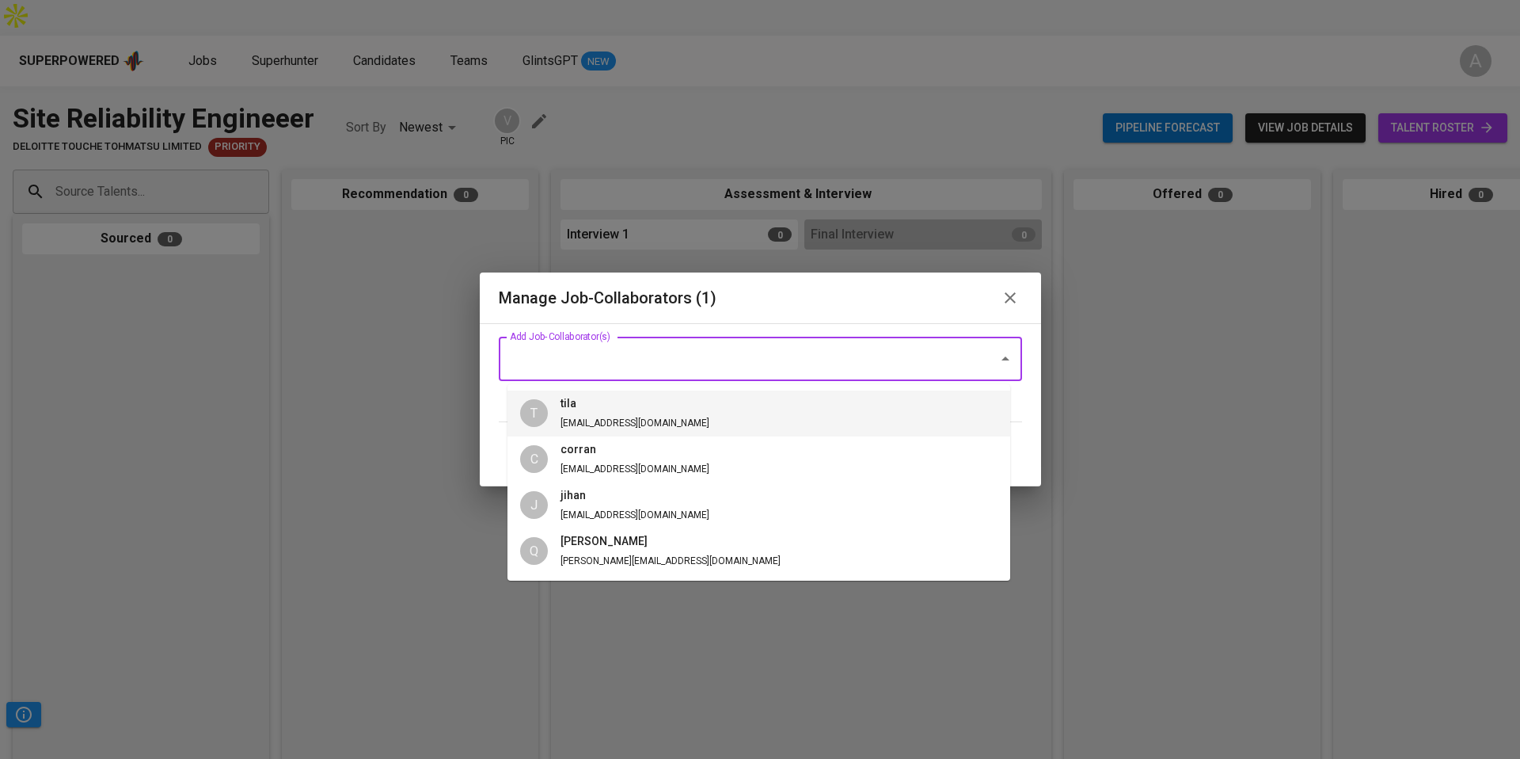
click at [616, 361] on input "Add Job-Collaborator(s)" at bounding box center [738, 359] width 465 height 30
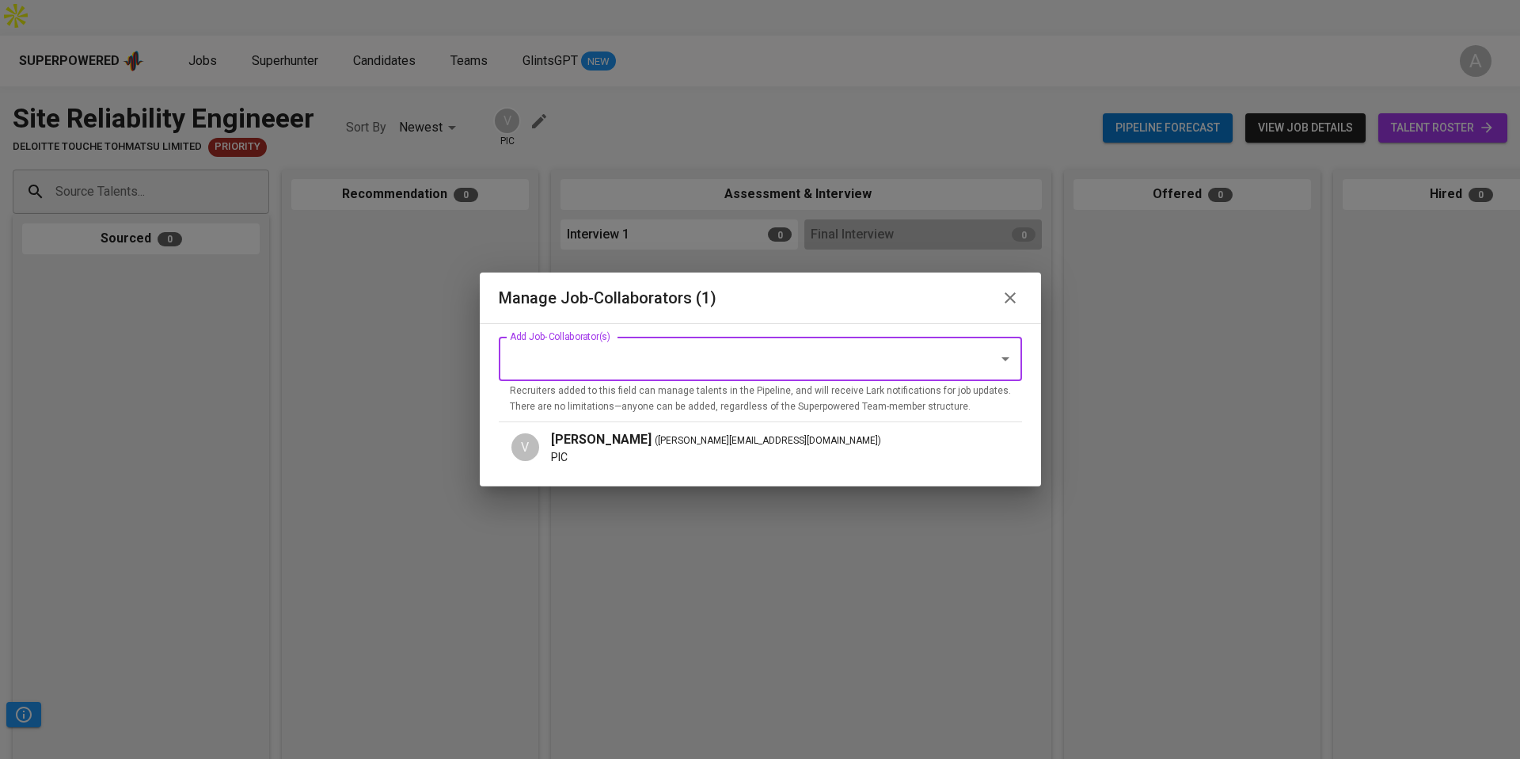
click at [753, 367] on input "Add Job-Collaborator(s)" at bounding box center [738, 359] width 465 height 30
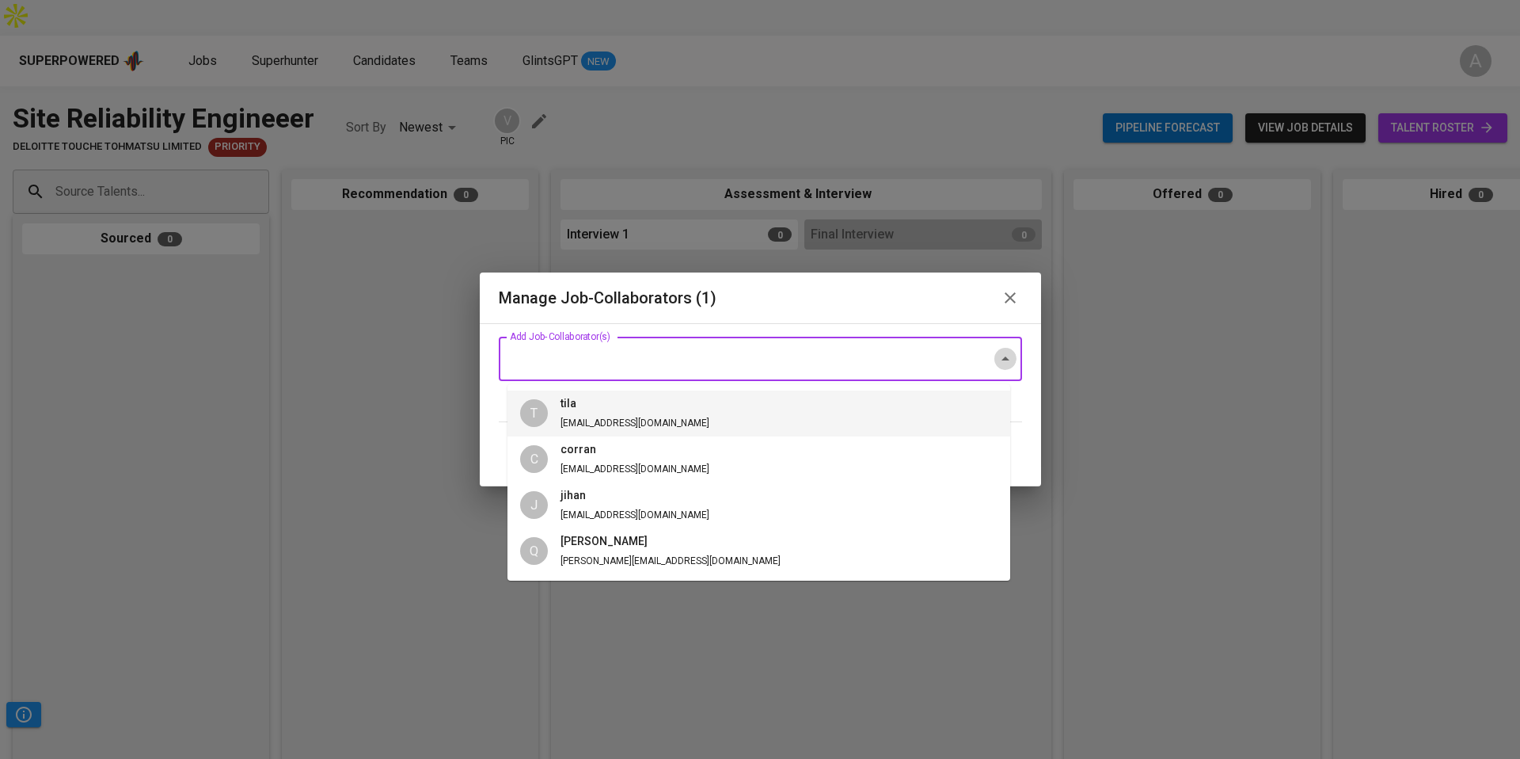
click at [996, 359] on icon "Close" at bounding box center [1005, 358] width 19 height 19
click at [909, 357] on input "Add Job-Collaborator(s)" at bounding box center [738, 359] width 465 height 30
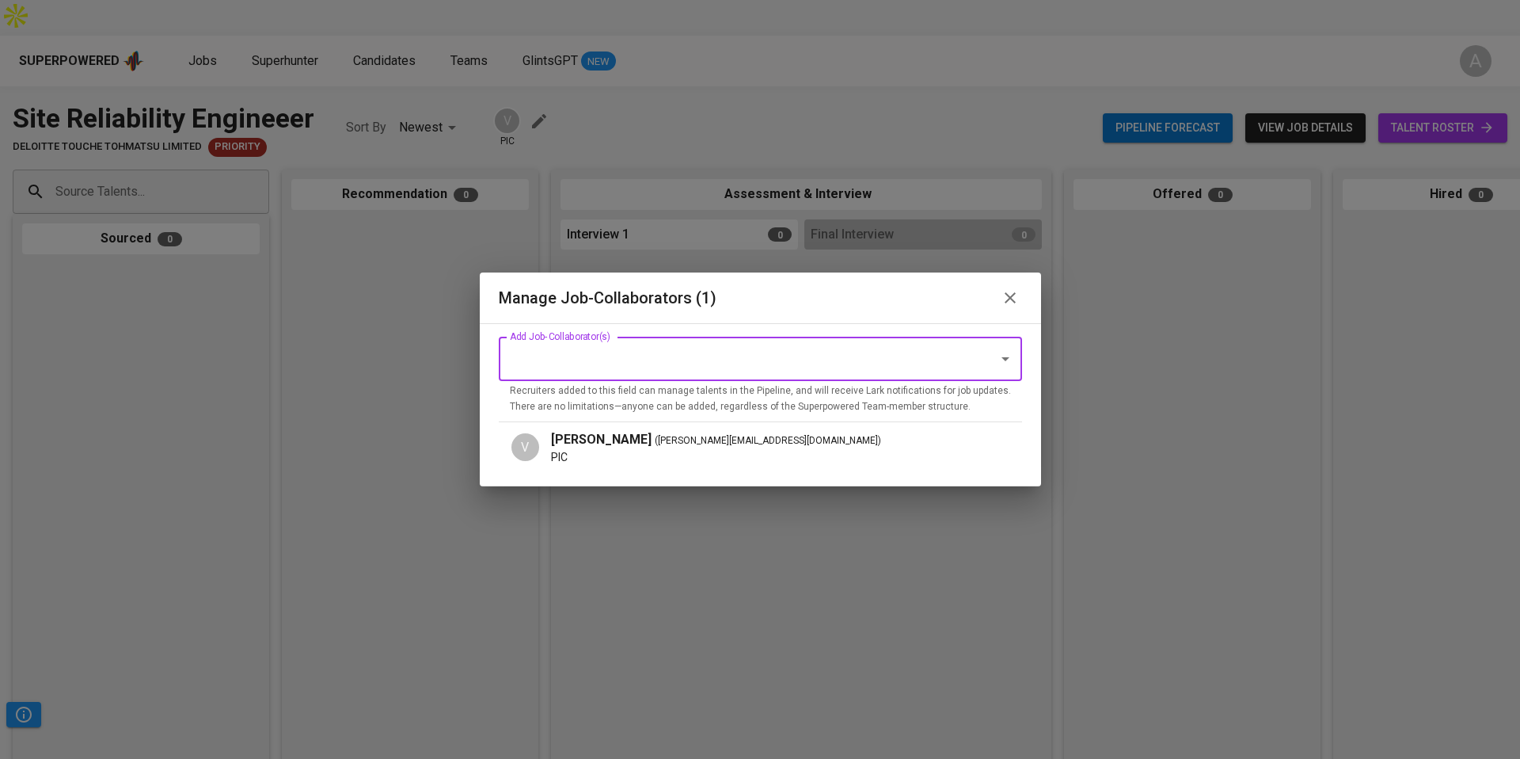
click at [909, 357] on input "Add Job-Collaborator(s)" at bounding box center [738, 359] width 465 height 30
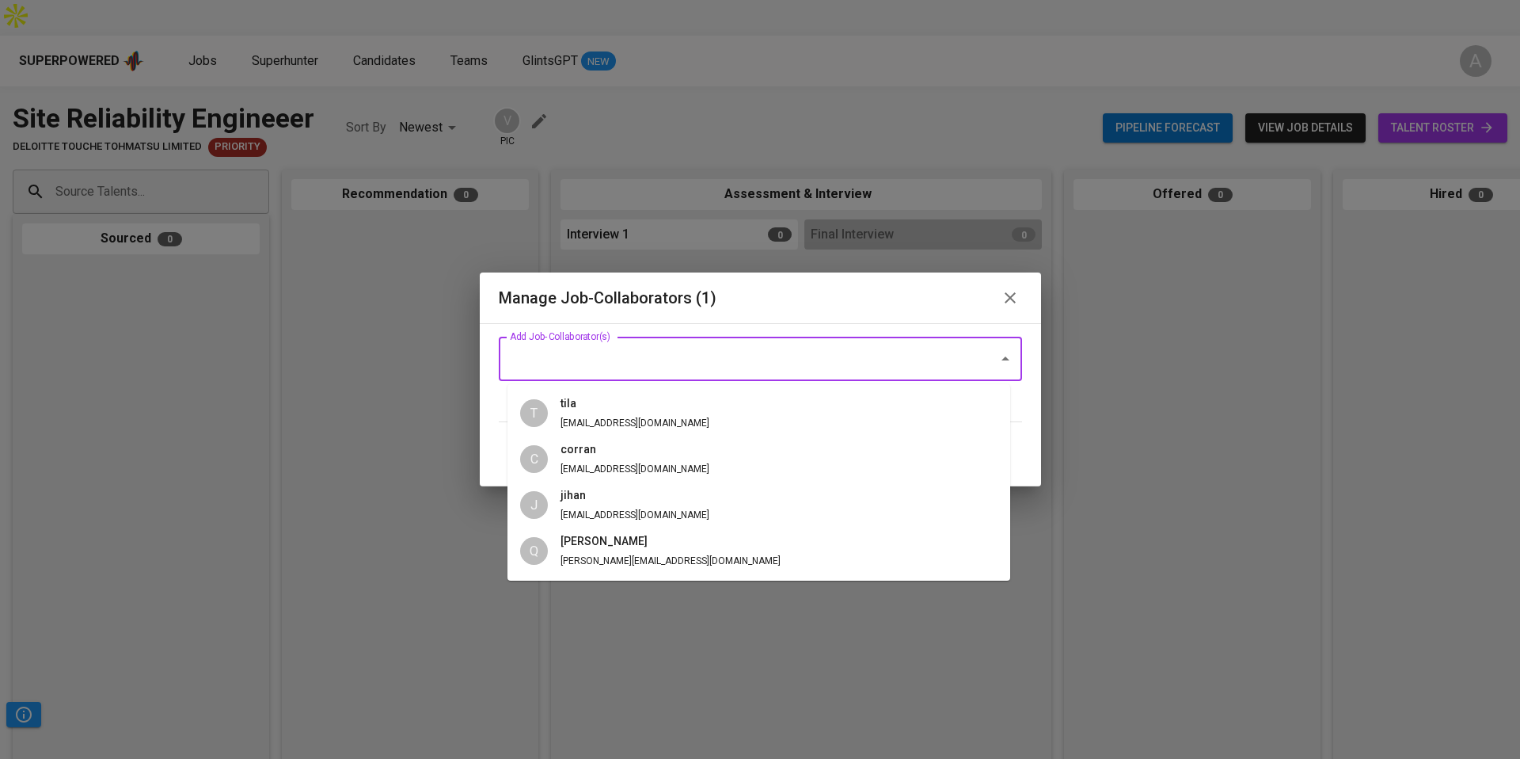
click at [909, 357] on input "Add Job-Collaborator(s)" at bounding box center [738, 359] width 465 height 30
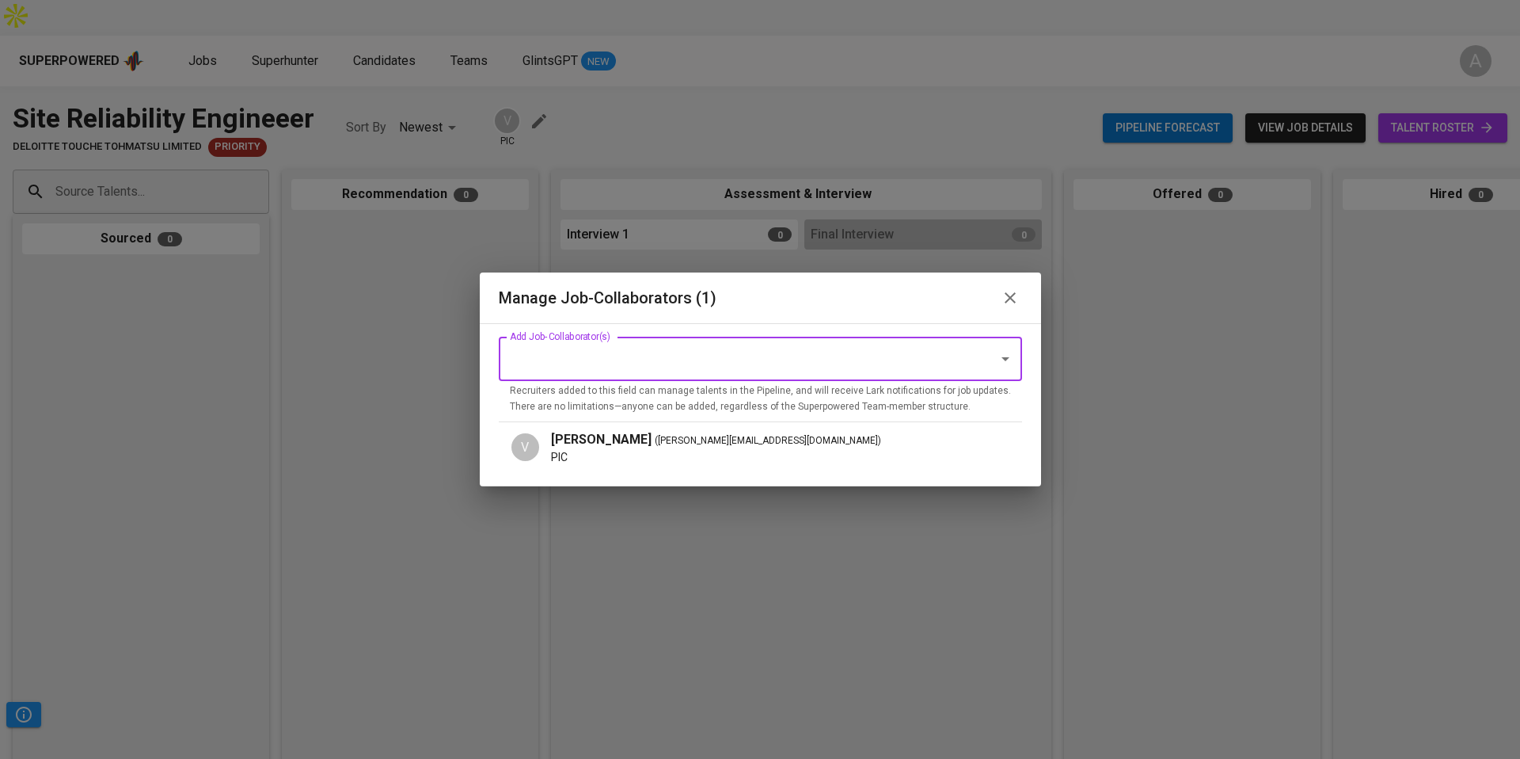
click at [974, 358] on div at bounding box center [994, 359] width 41 height 22
click at [996, 365] on icon "Open" at bounding box center [1005, 358] width 19 height 19
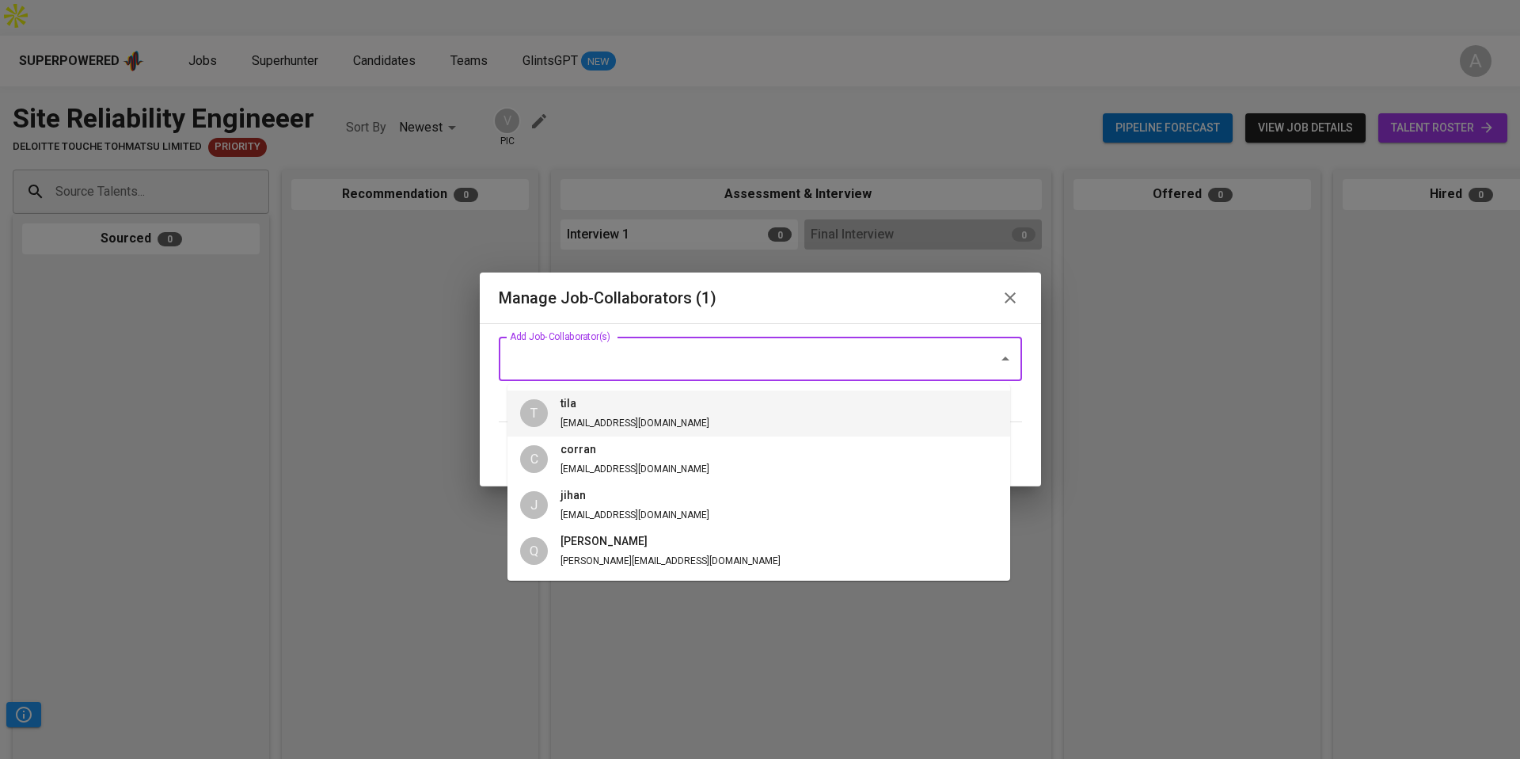
click at [853, 314] on div "Manage Job-Collaborators (1)" at bounding box center [760, 297] width 561 height 51
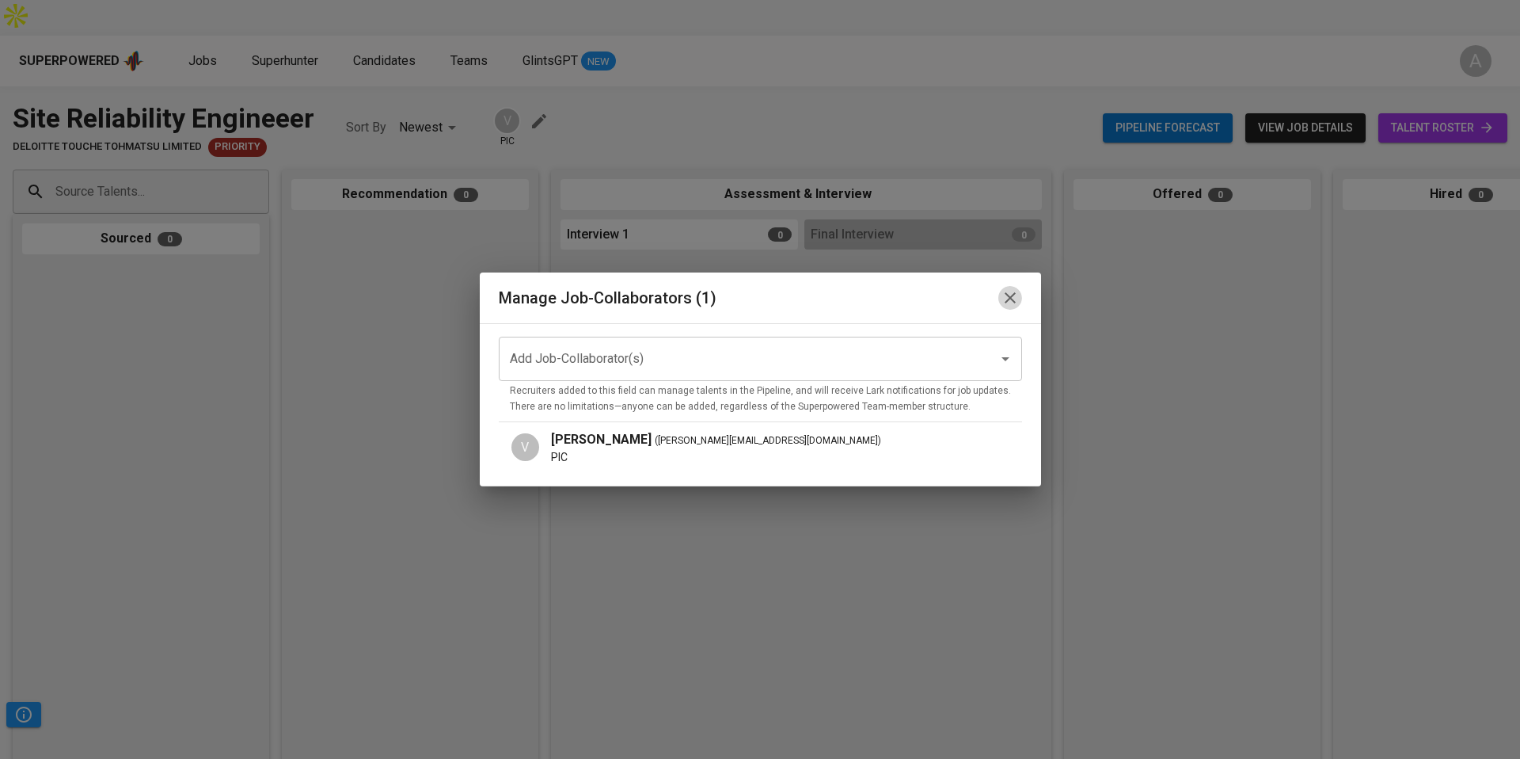
click at [1001, 295] on icon "button" at bounding box center [1010, 297] width 19 height 19
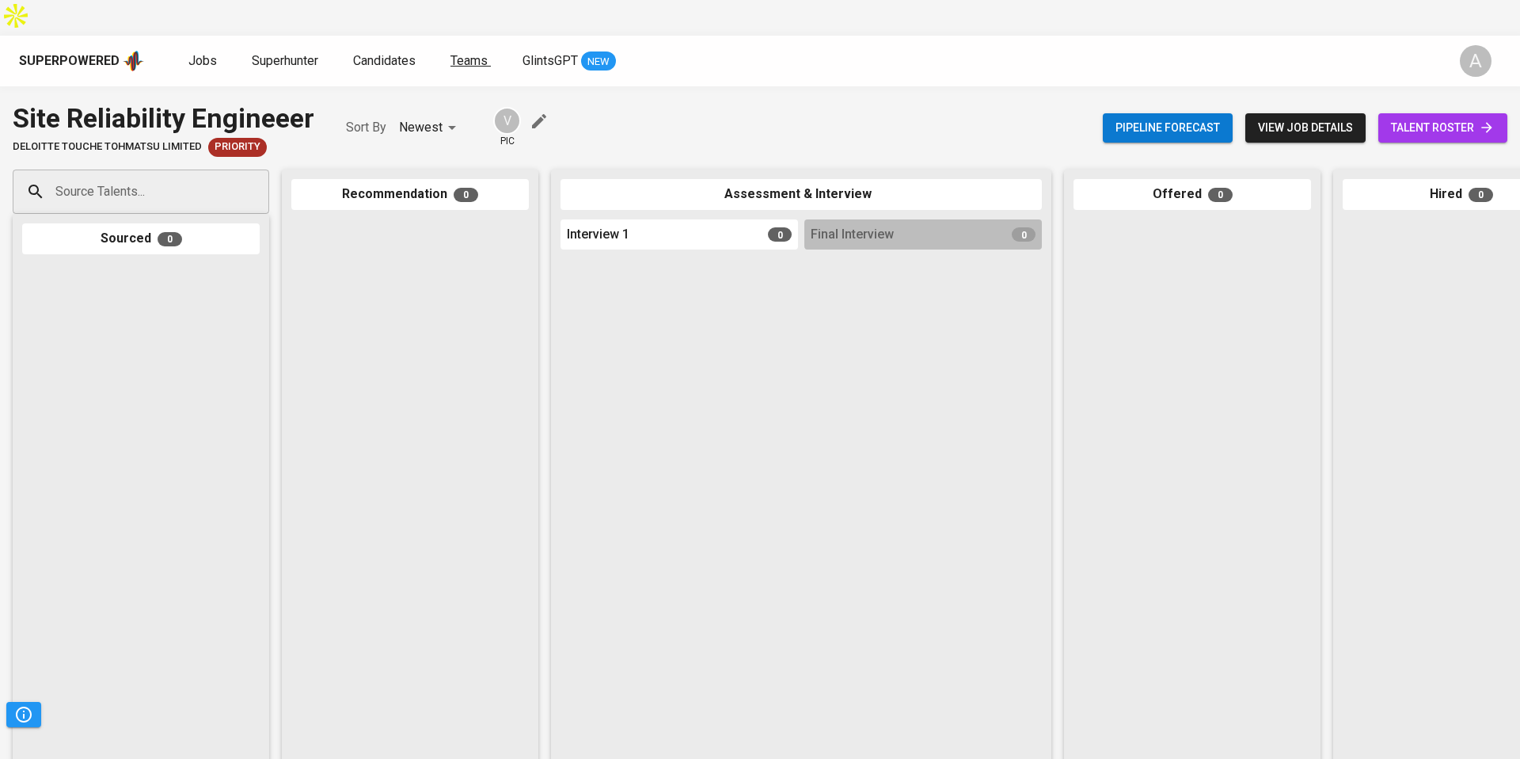
click at [478, 51] on link "Teams" at bounding box center [471, 61] width 40 height 20
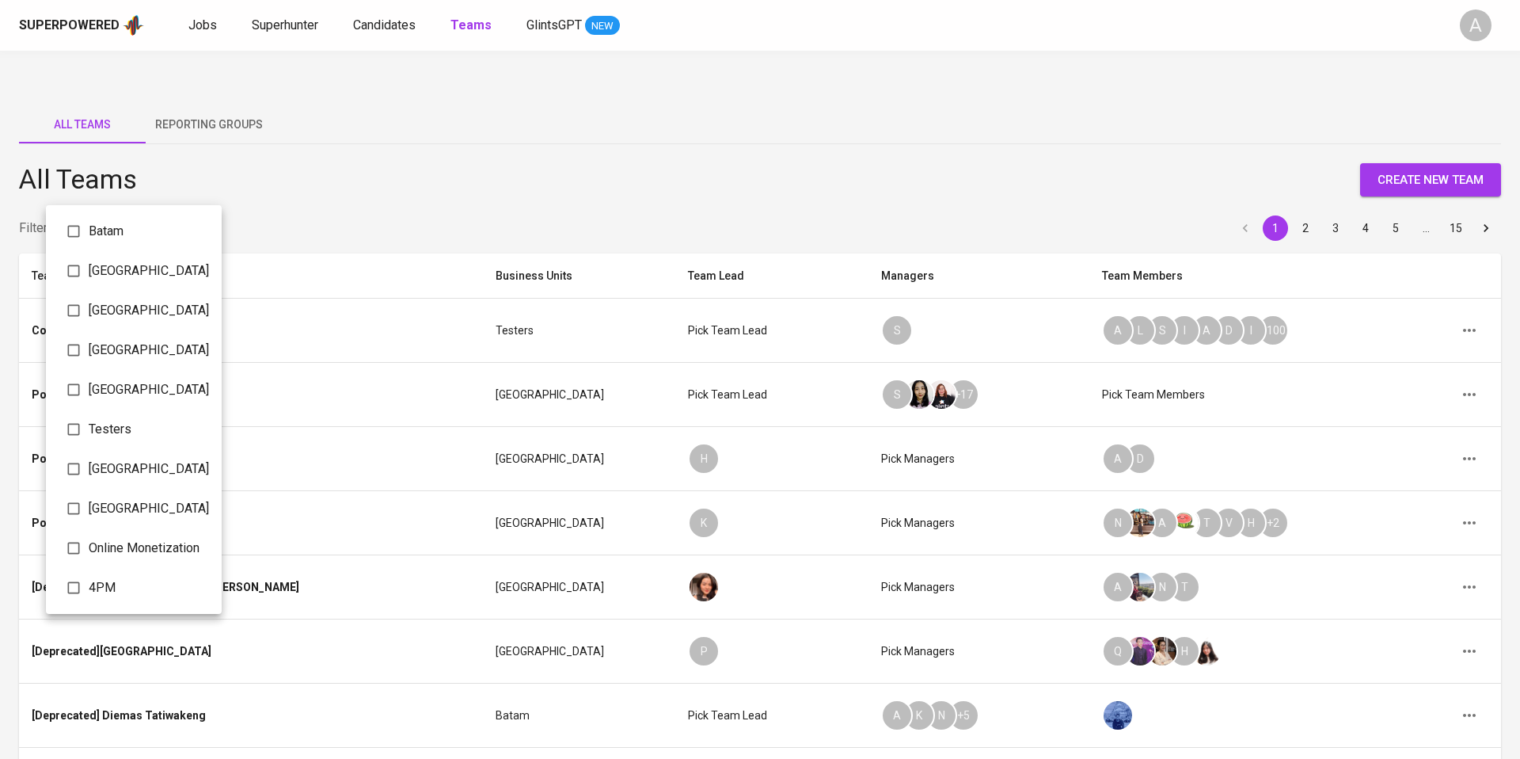
click at [126, 194] on body "Superpowered Jobs Superhunter Candidates Teams GlintsGPT NEW A All Teams Report…" at bounding box center [760, 532] width 1520 height 1064
click at [102, 395] on span "[GEOGRAPHIC_DATA]" at bounding box center [149, 389] width 120 height 19
type input "e2f5b847-89b5-43cc-b94a-603d5ec5bf72"
checkbox input "true"
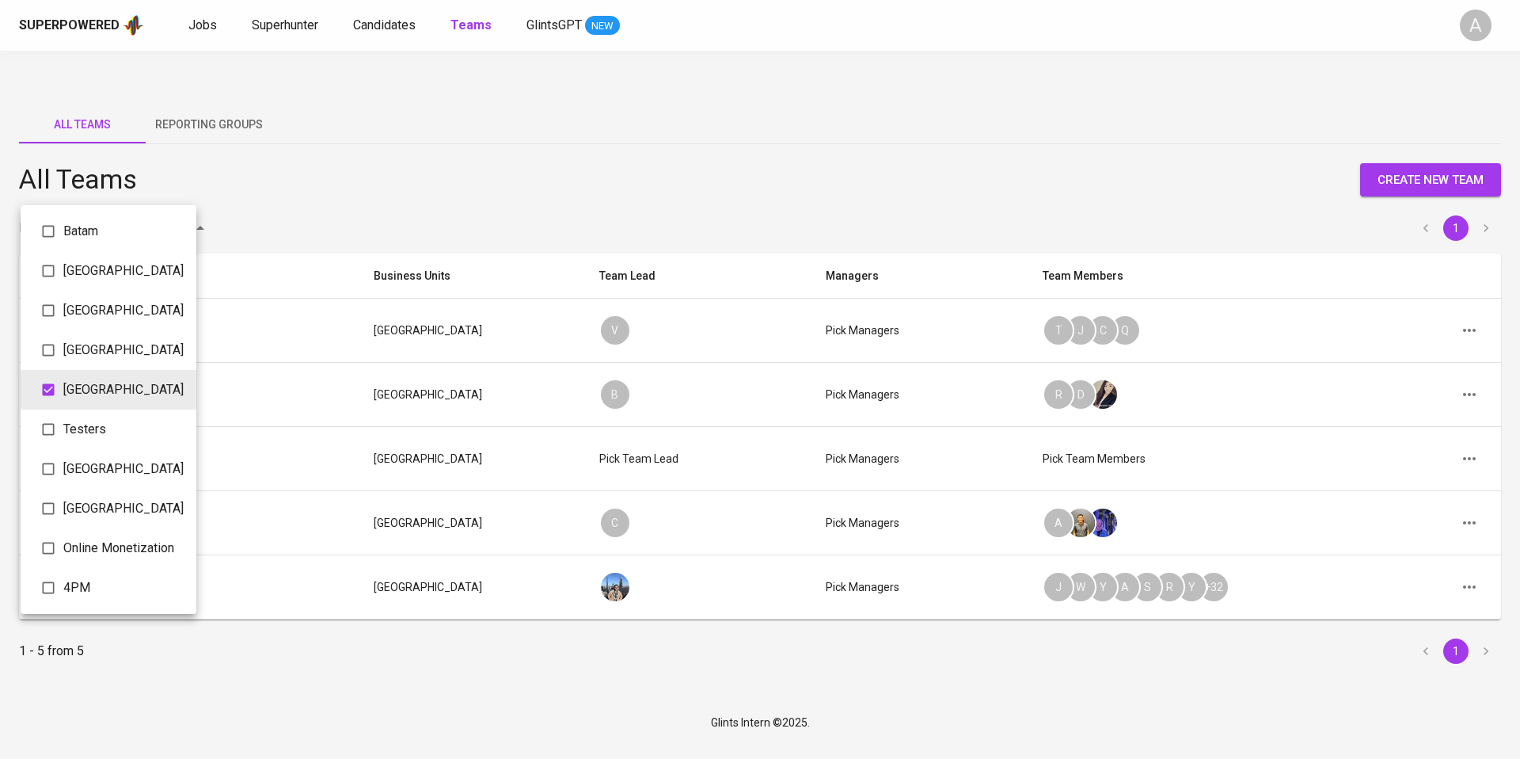
click at [659, 119] on div at bounding box center [760, 379] width 1520 height 759
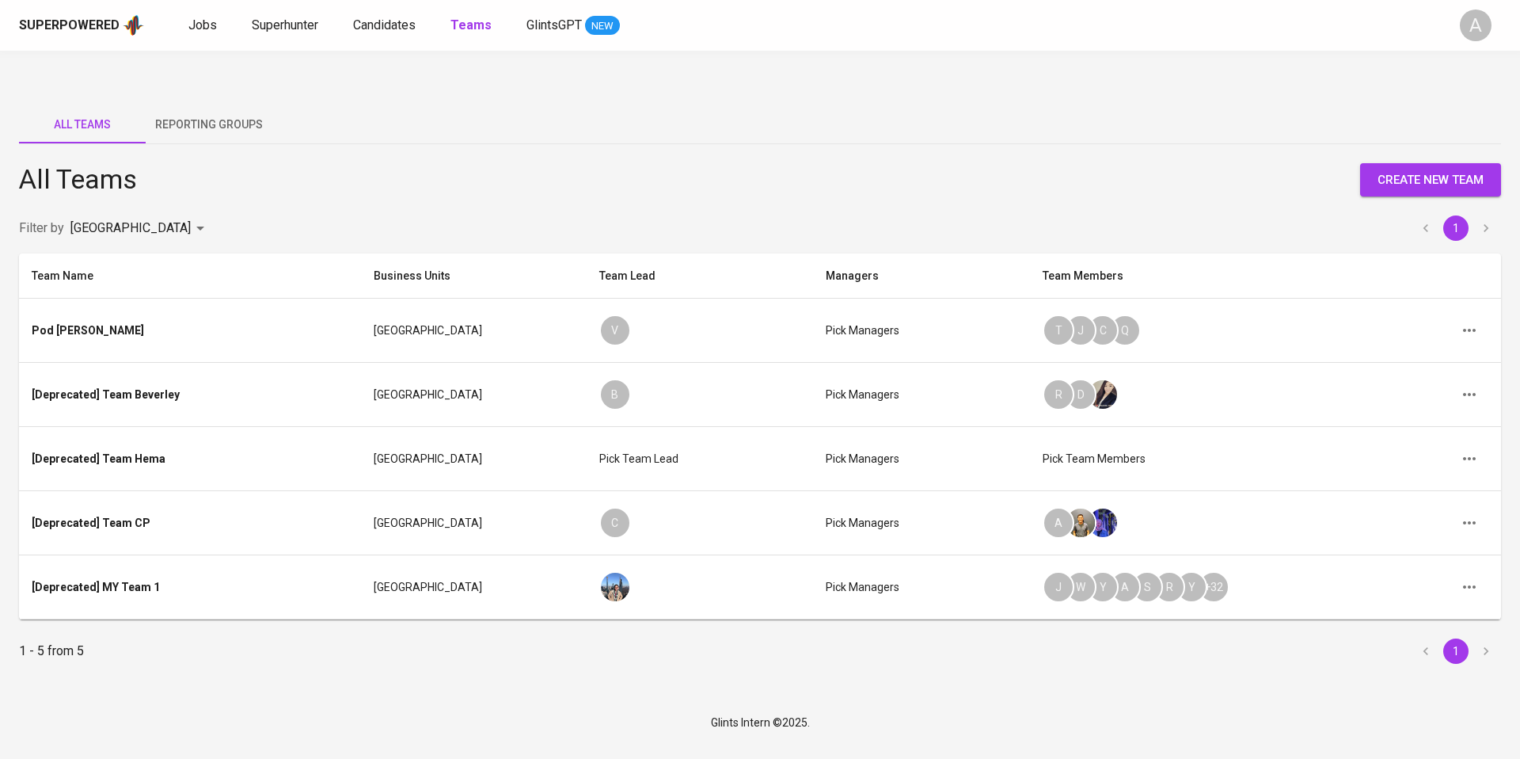
click at [120, 197] on body "Superpowered Jobs Superhunter Candidates Teams GlintsGPT NEW A All Teams Report…" at bounding box center [760, 371] width 1520 height 743
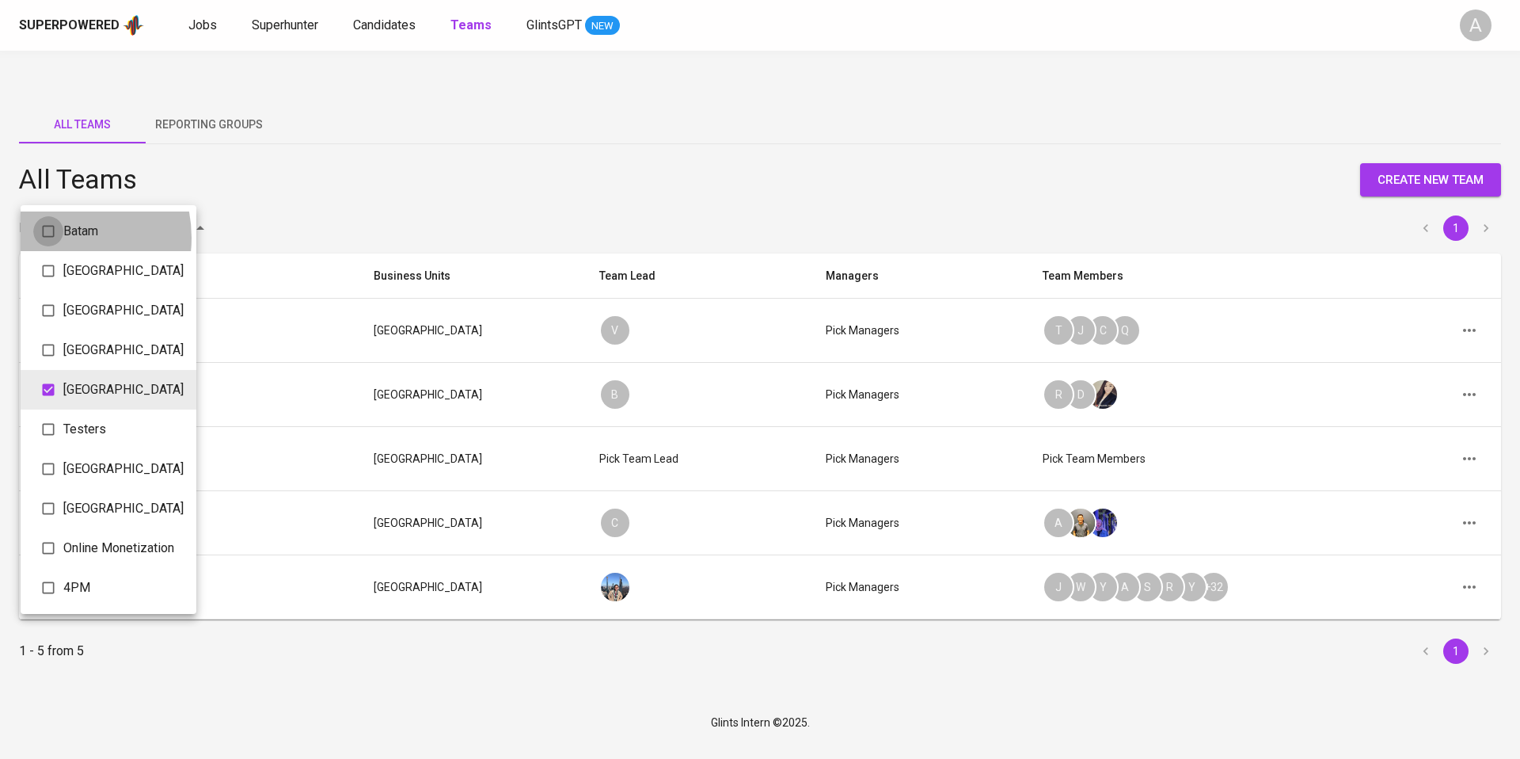
click at [52, 238] on input "checkbox" at bounding box center [48, 231] width 30 height 30
checkbox input "true"
type input "e2f5b847-89b5-43cc-b94a-603d5ec5bf72,069fe4ad-946e-4092-af58-51a7c752ed00"
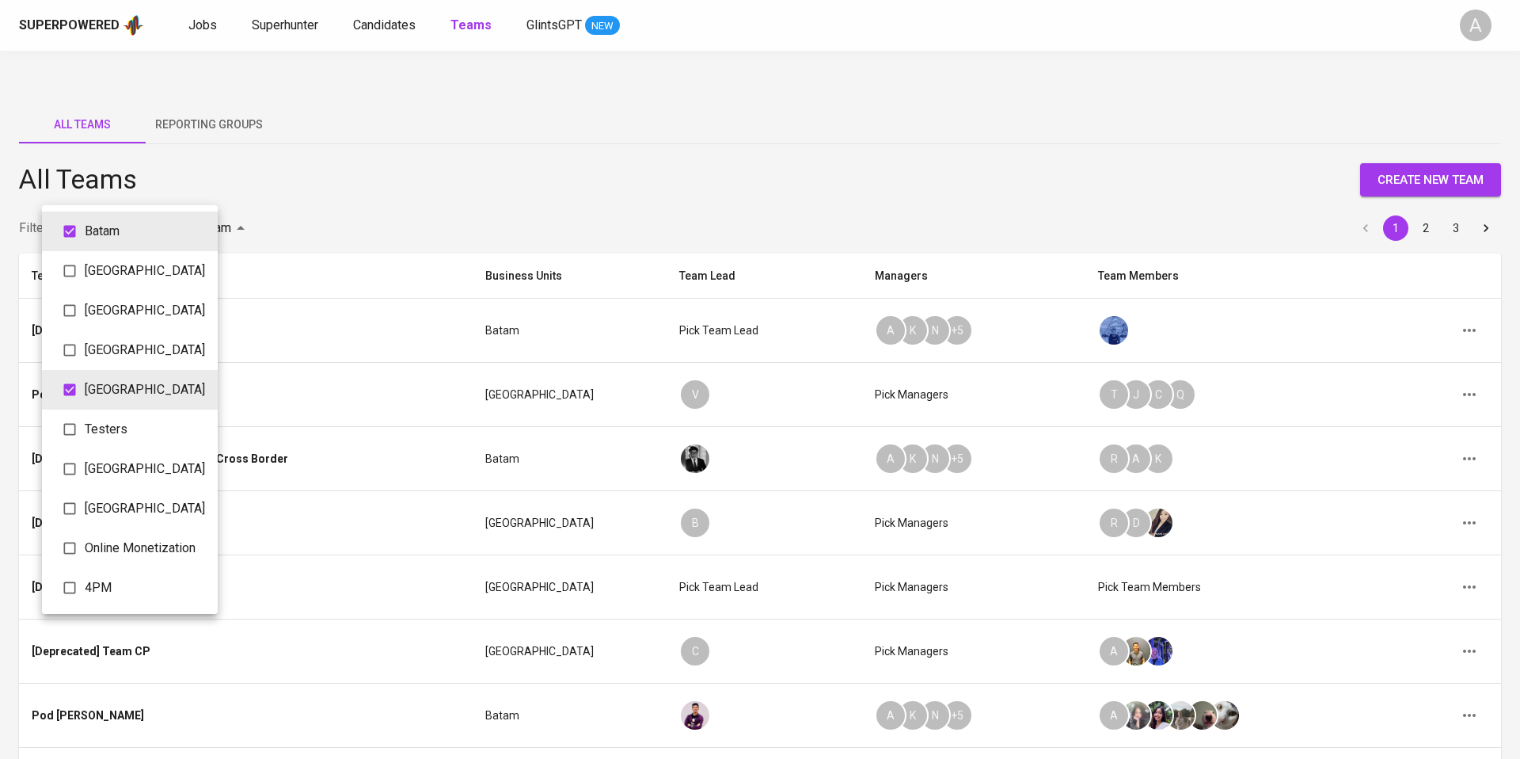
click at [403, 151] on div at bounding box center [760, 379] width 1520 height 759
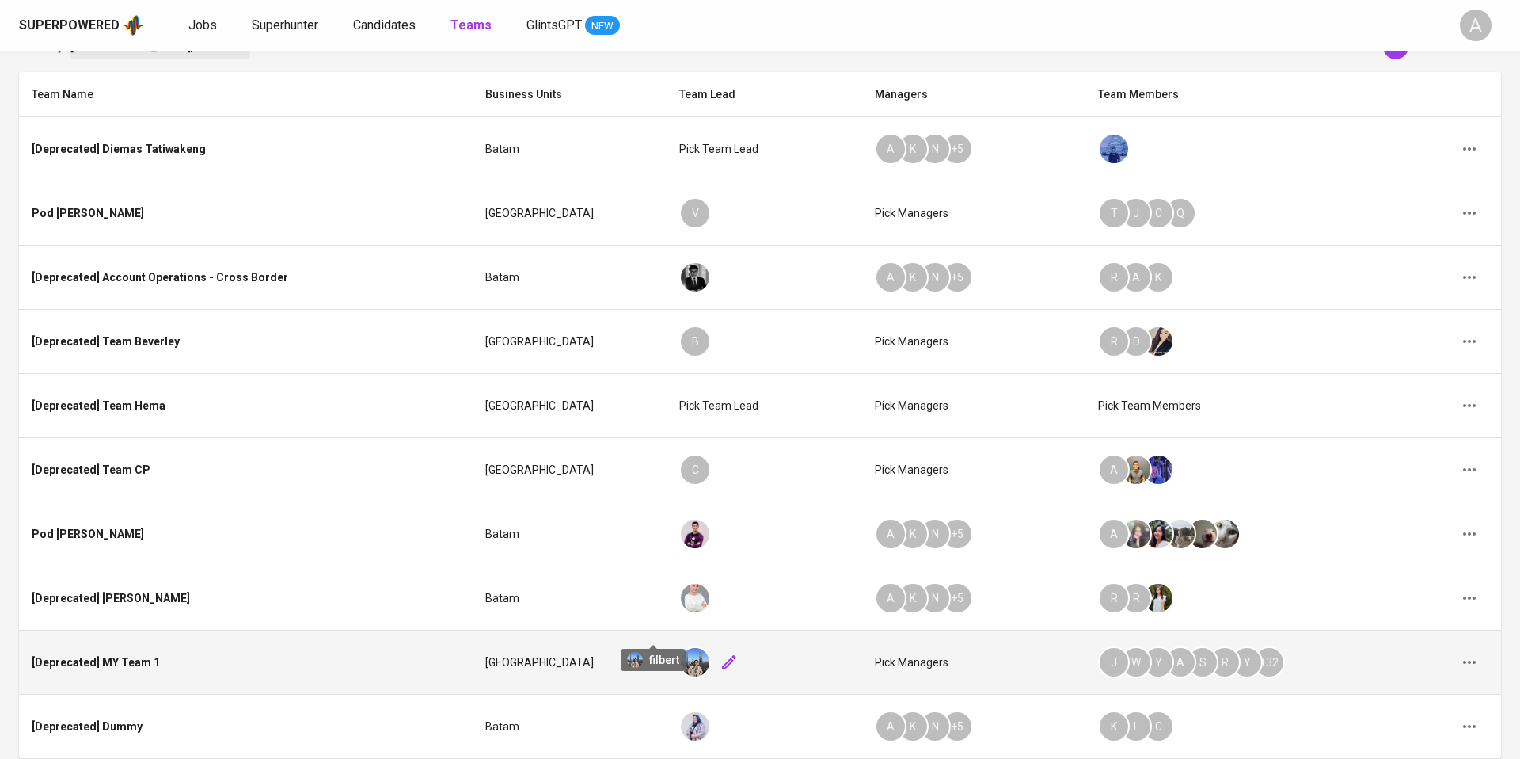
scroll to position [269, 0]
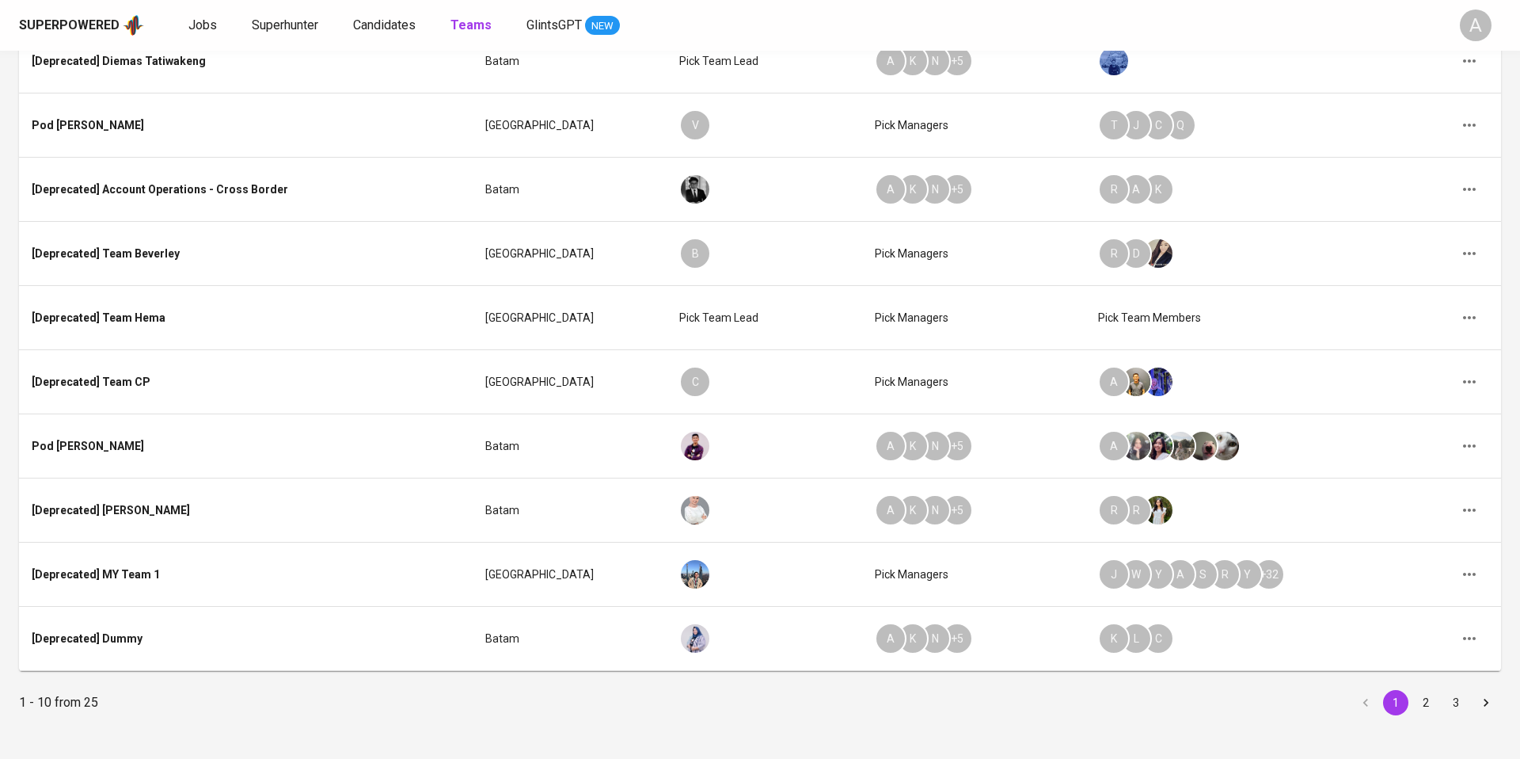
click at [1426, 690] on button "2" at bounding box center [1426, 702] width 25 height 25
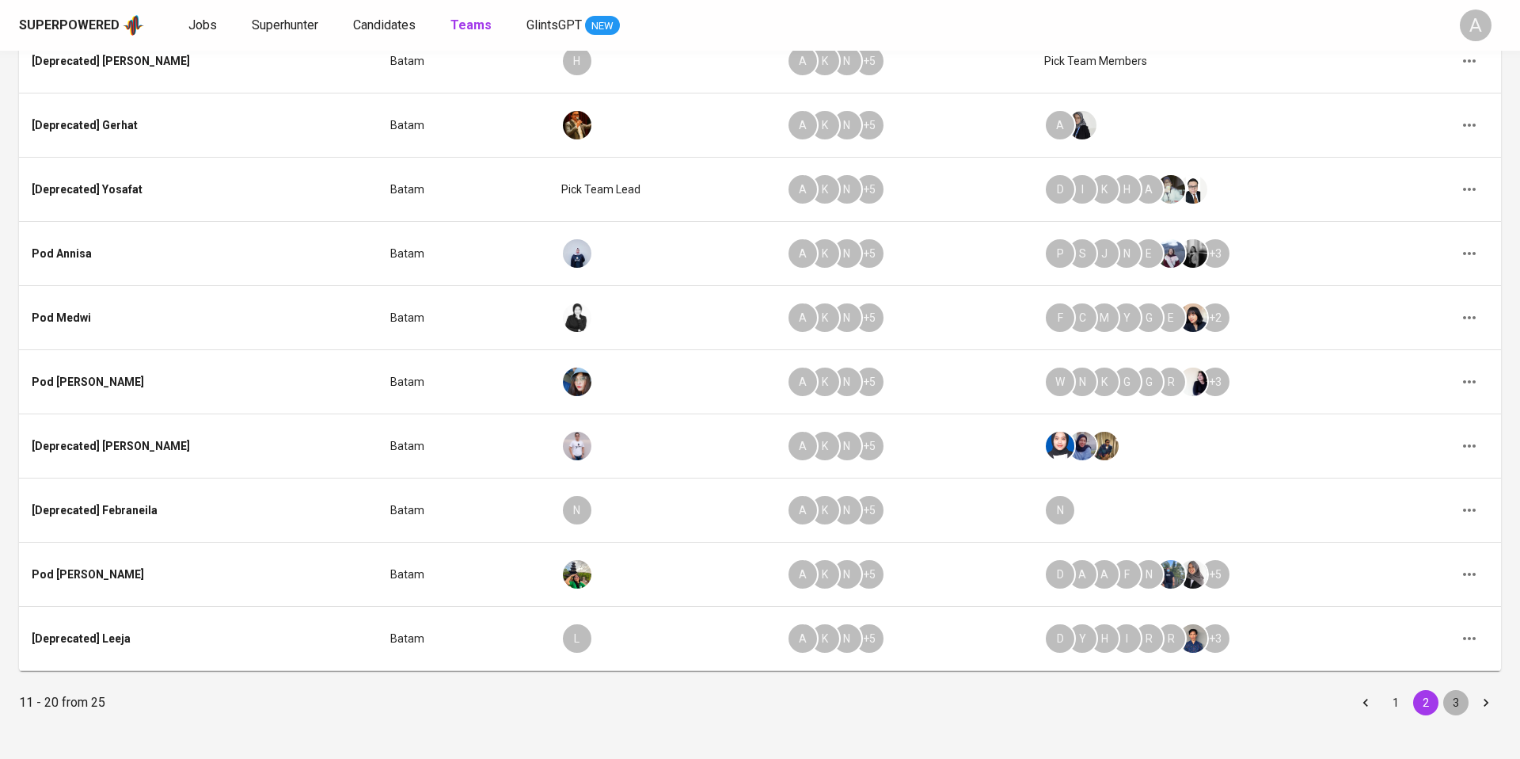
click at [1460, 690] on button "3" at bounding box center [1456, 702] width 25 height 25
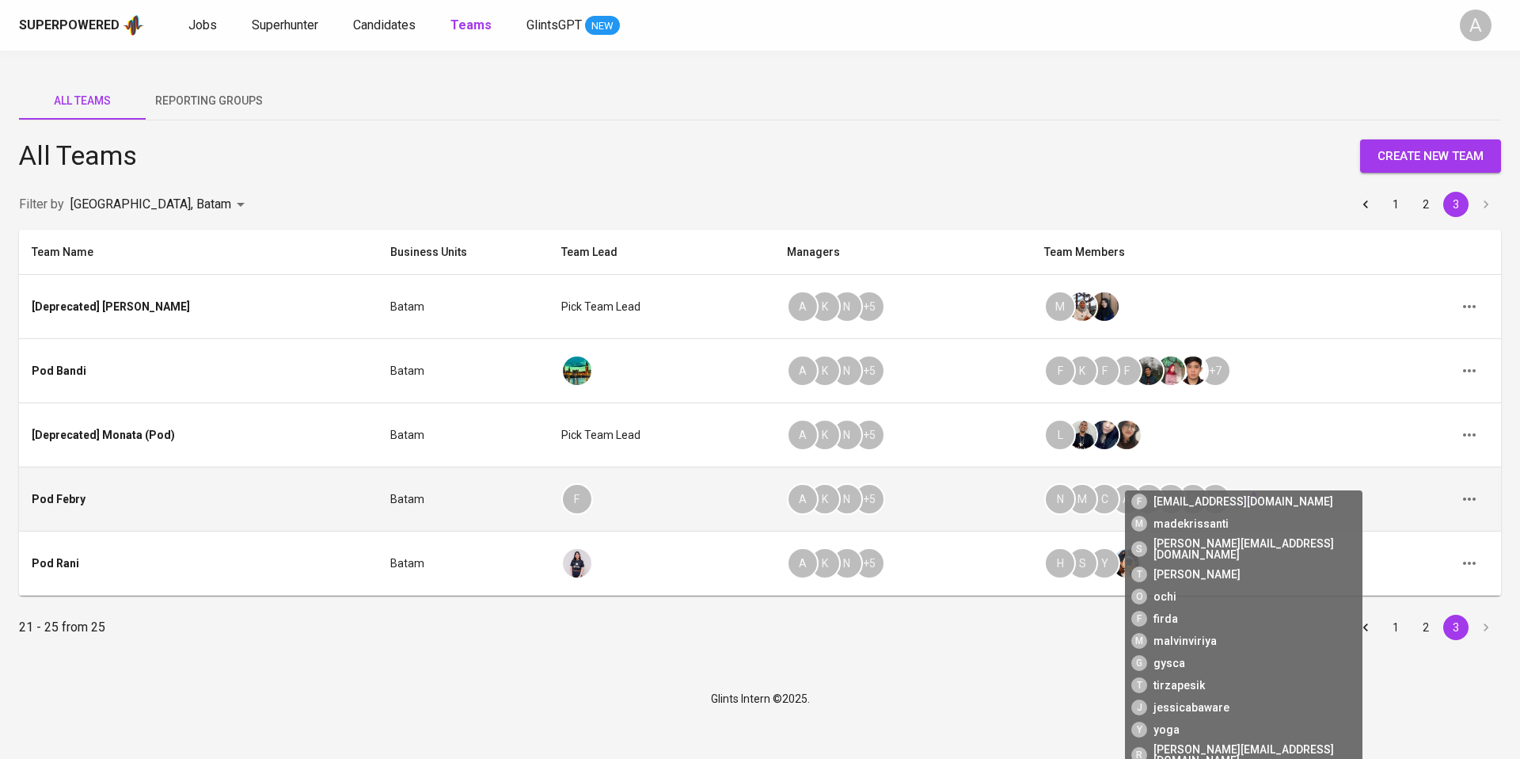
scroll to position [0, 0]
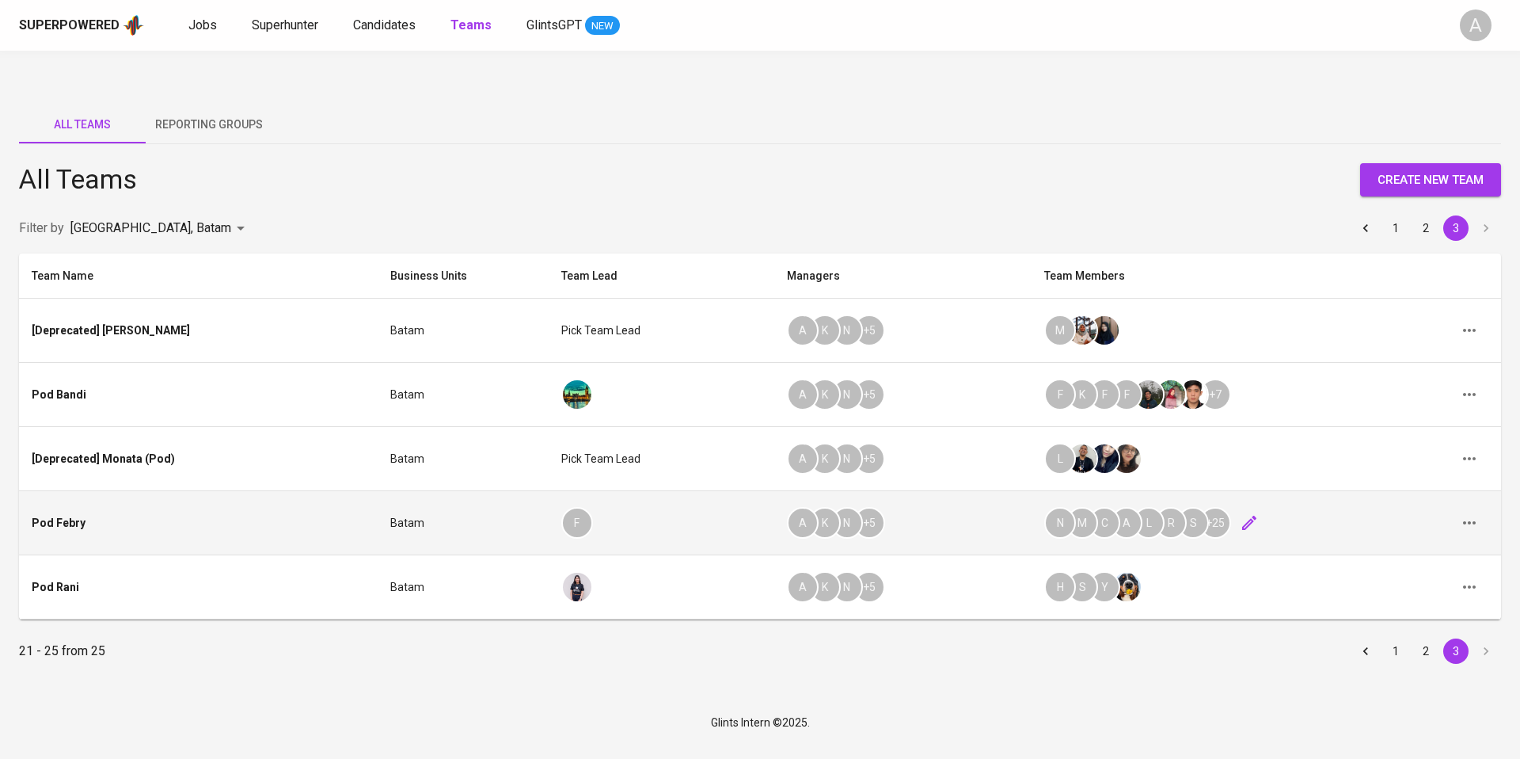
click at [1240, 513] on icon "button" at bounding box center [1249, 522] width 19 height 19
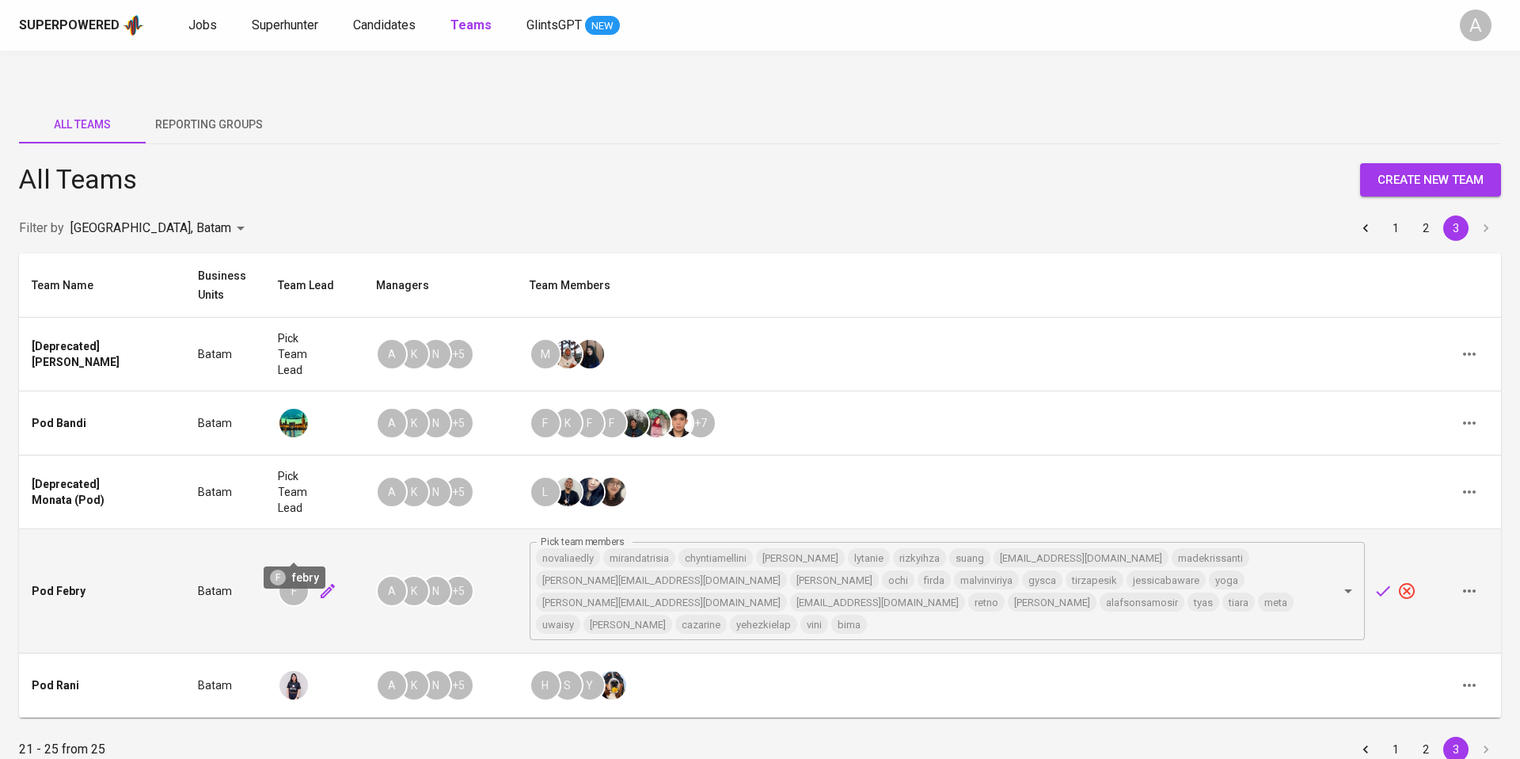
click at [297, 575] on div "F" at bounding box center [294, 591] width 32 height 32
click at [299, 575] on div "F" at bounding box center [294, 591] width 32 height 32
click at [1477, 581] on icon "button" at bounding box center [1469, 590] width 19 height 19
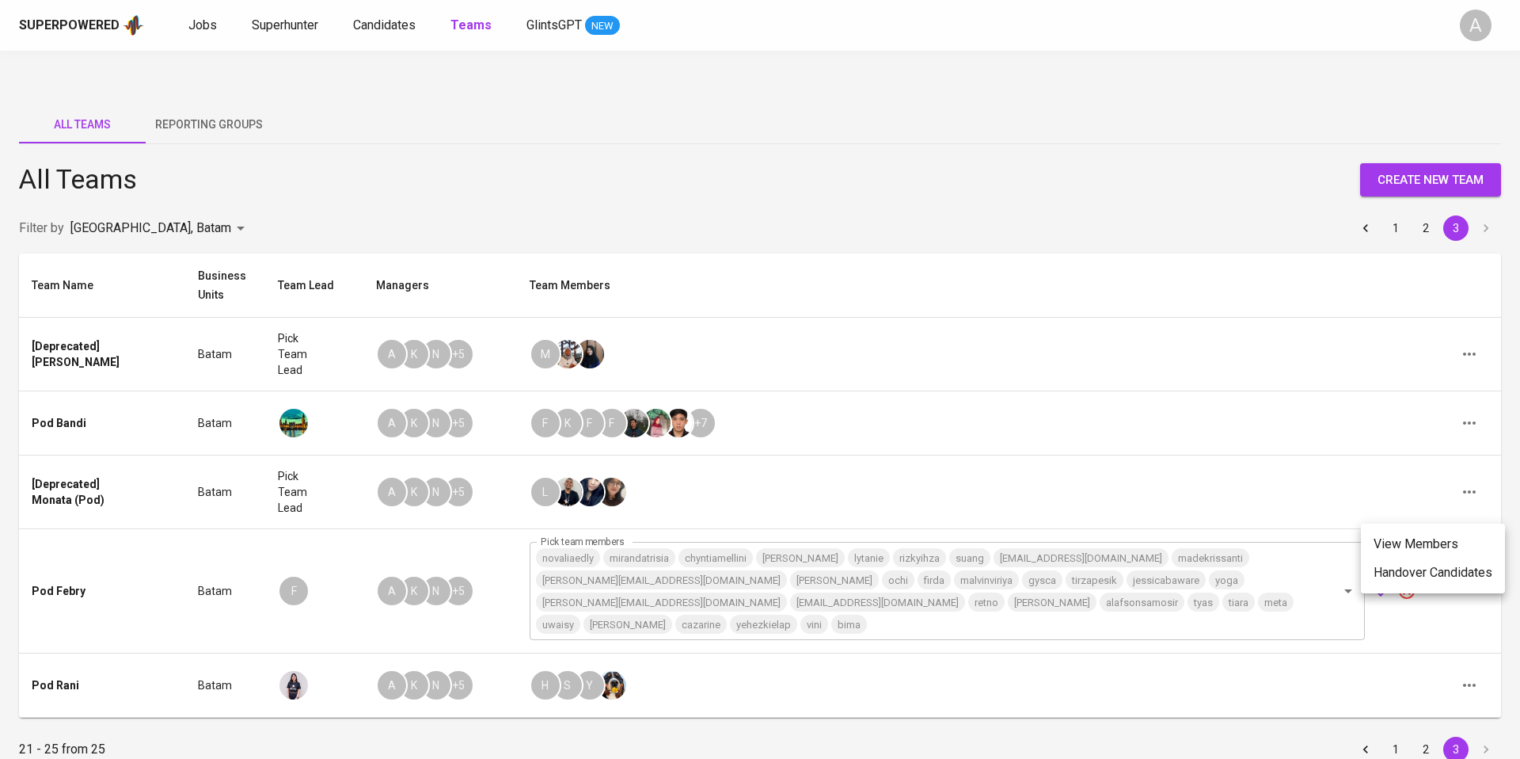
click at [1142, 706] on div at bounding box center [760, 379] width 1520 height 759
click at [935, 736] on div "21 - 25 from 25 1 2 3" at bounding box center [760, 748] width 1482 height 25
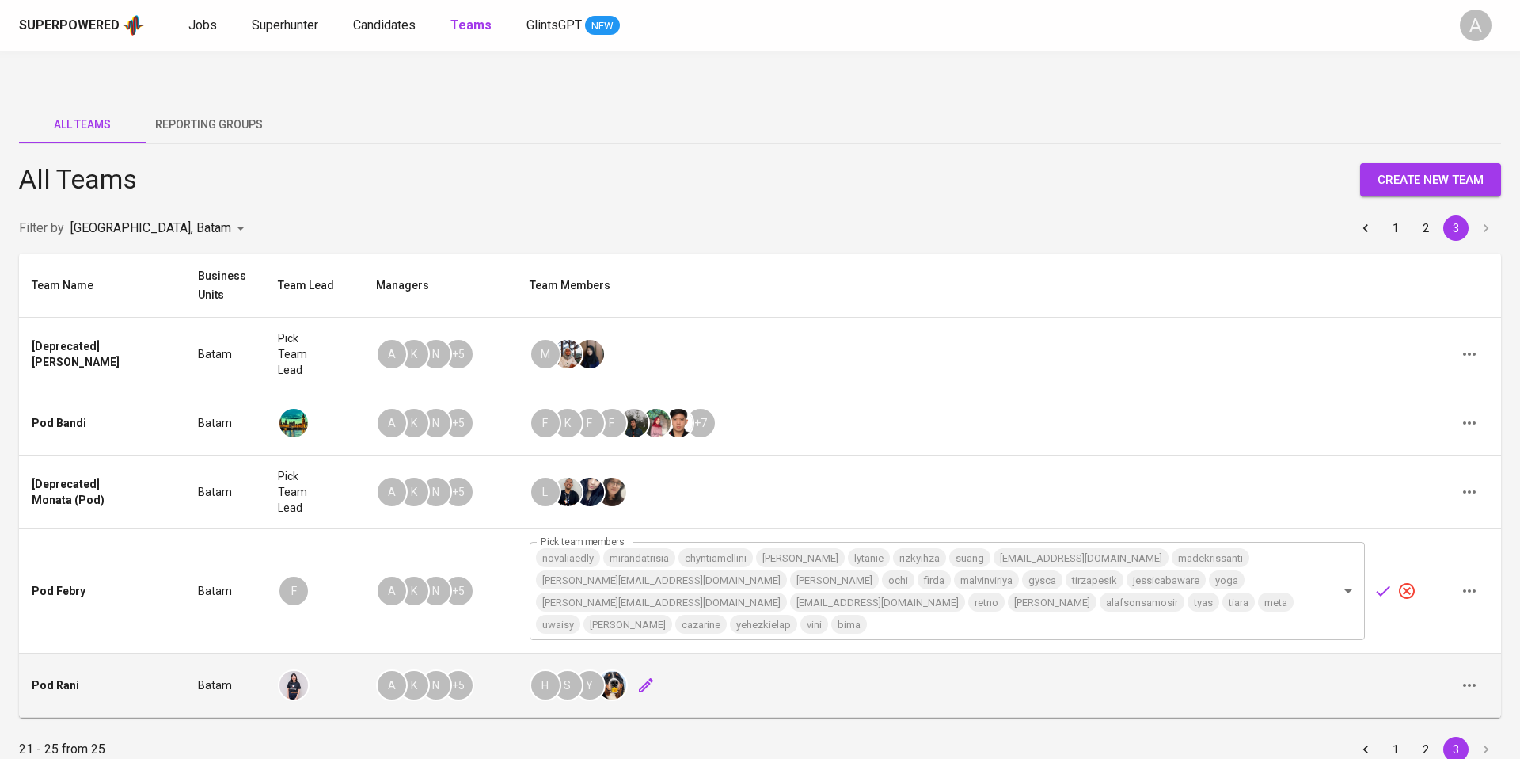
click at [997, 669] on div "H S Y" at bounding box center [978, 685] width 896 height 32
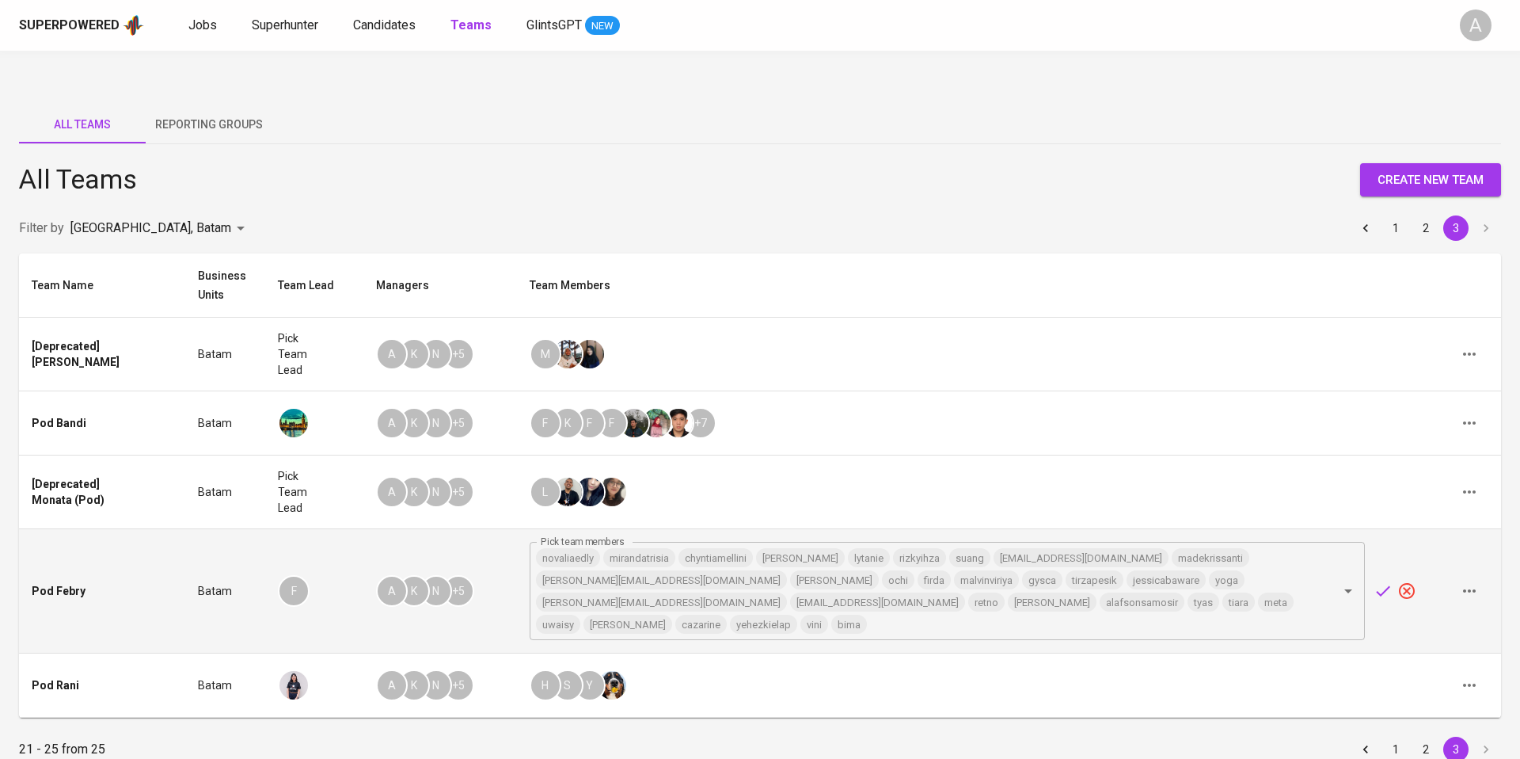
click at [1447, 581] on td at bounding box center [1469, 591] width 63 height 124
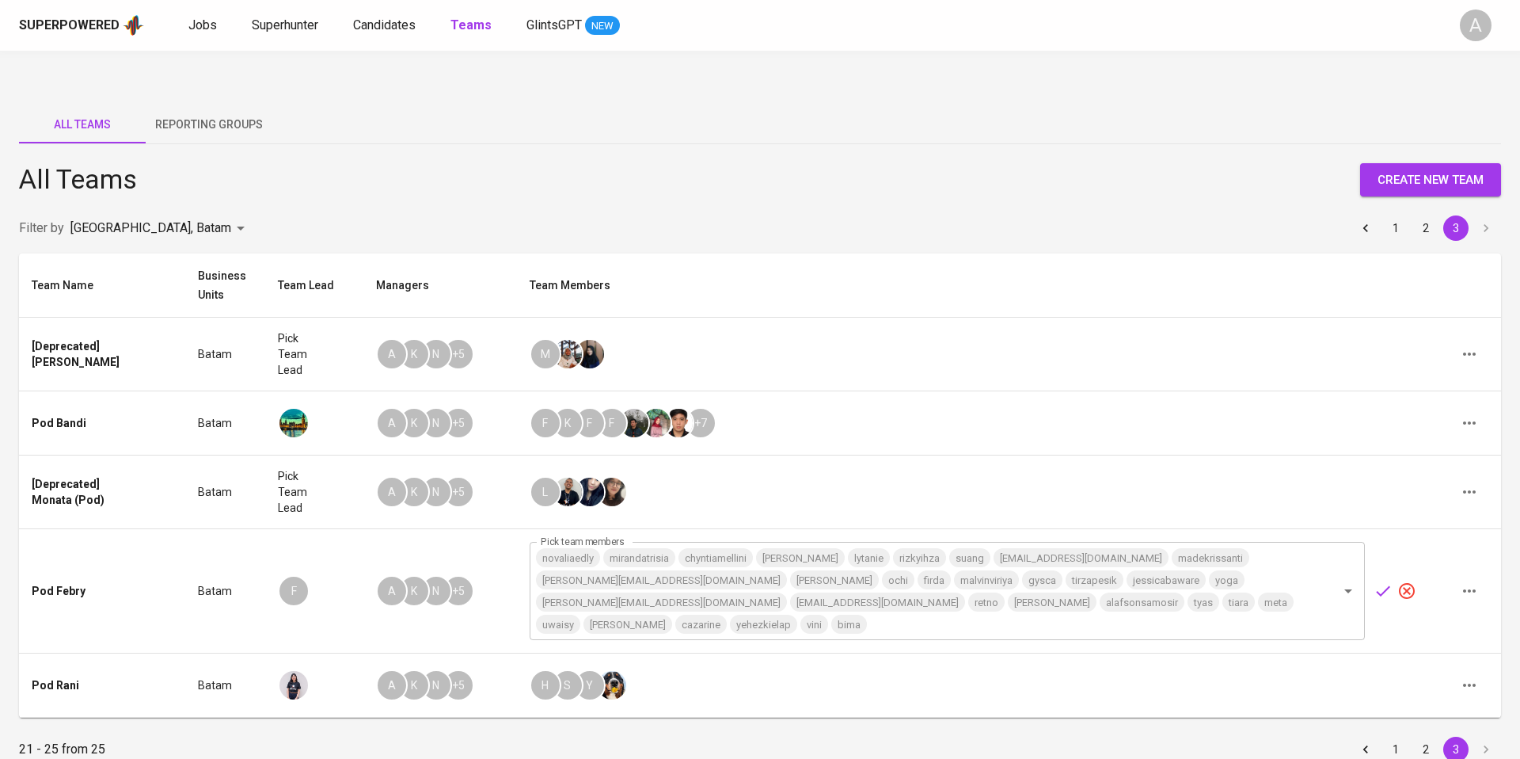
click at [1406, 581] on icon "button" at bounding box center [1407, 590] width 19 height 19
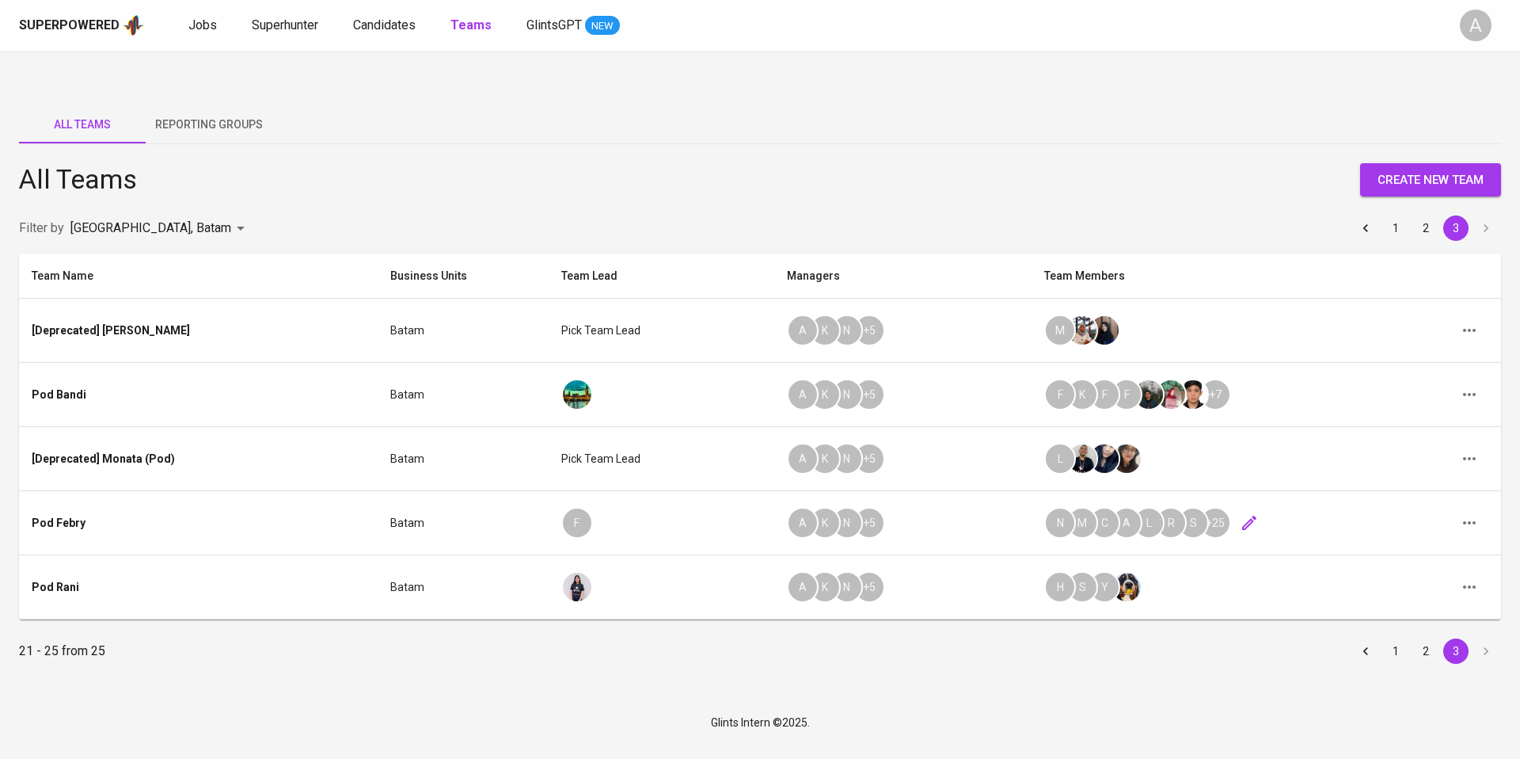
click at [1240, 513] on icon "button" at bounding box center [1249, 522] width 19 height 19
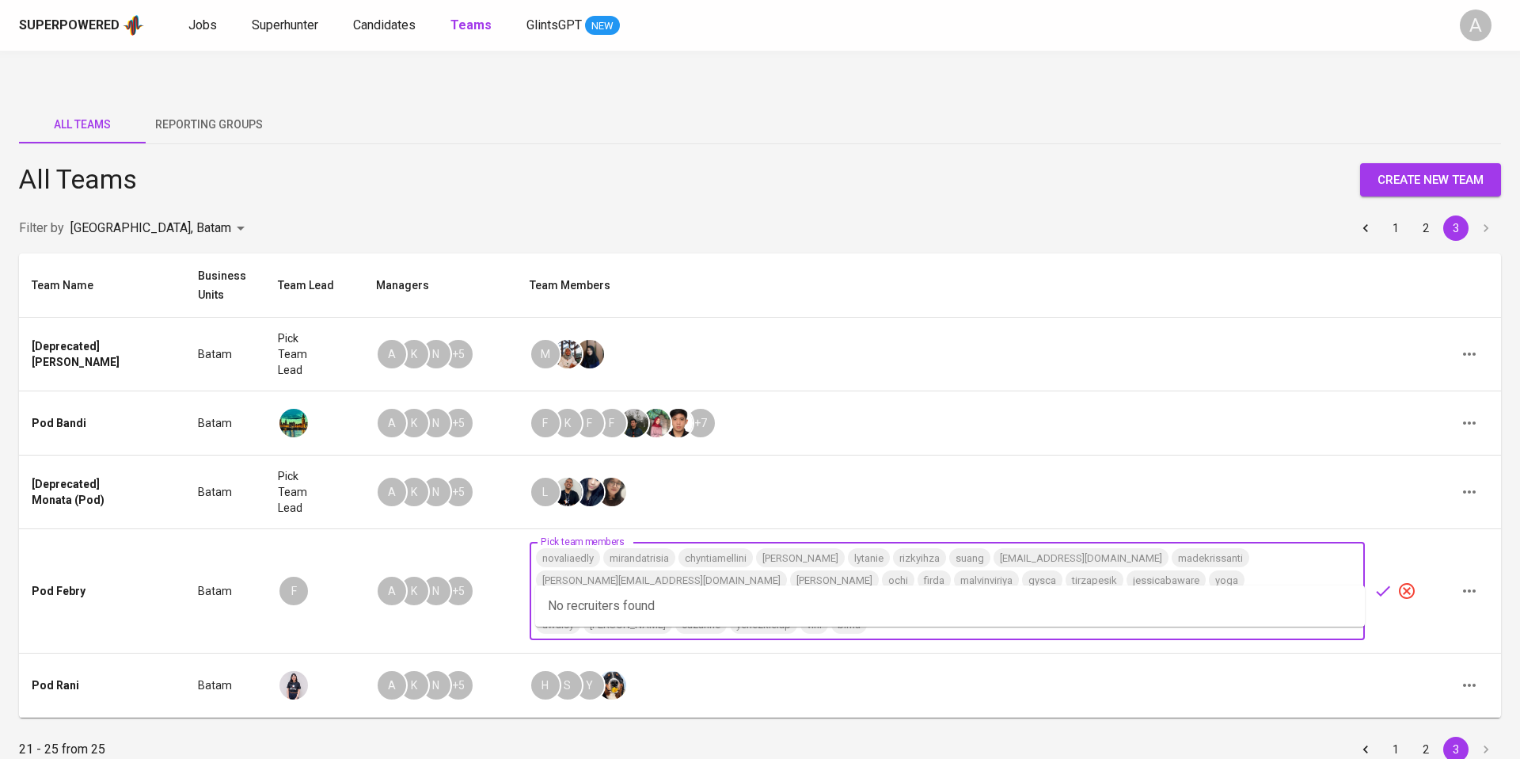
click at [913, 613] on input "Pick team members" at bounding box center [1091, 624] width 445 height 22
type input "j"
click at [588, 612] on div "[PERSON_NAME]" at bounding box center [631, 610] width 86 height 17
type input "[PERSON_NAME]"
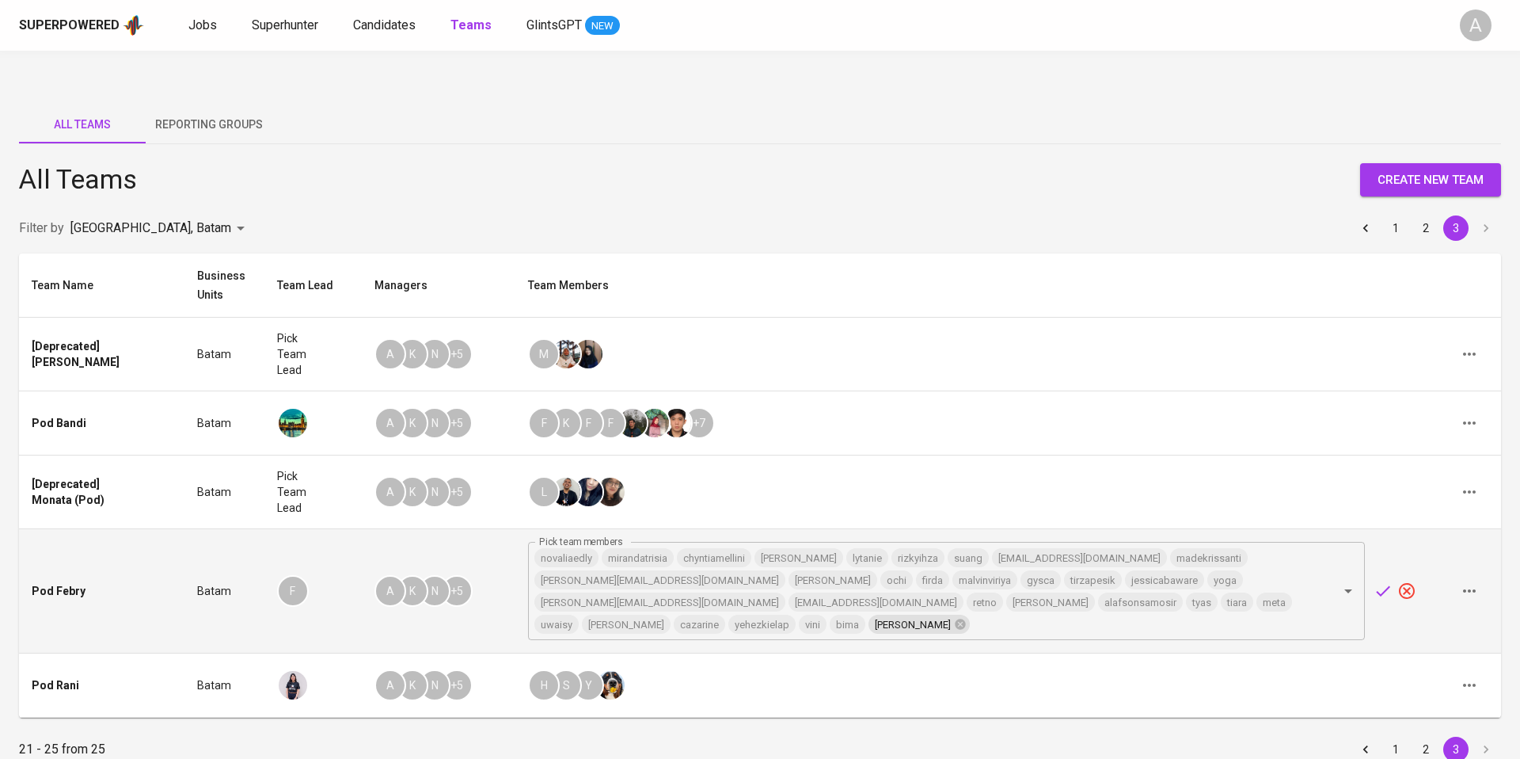
click at [1375, 581] on icon "button" at bounding box center [1383, 590] width 19 height 19
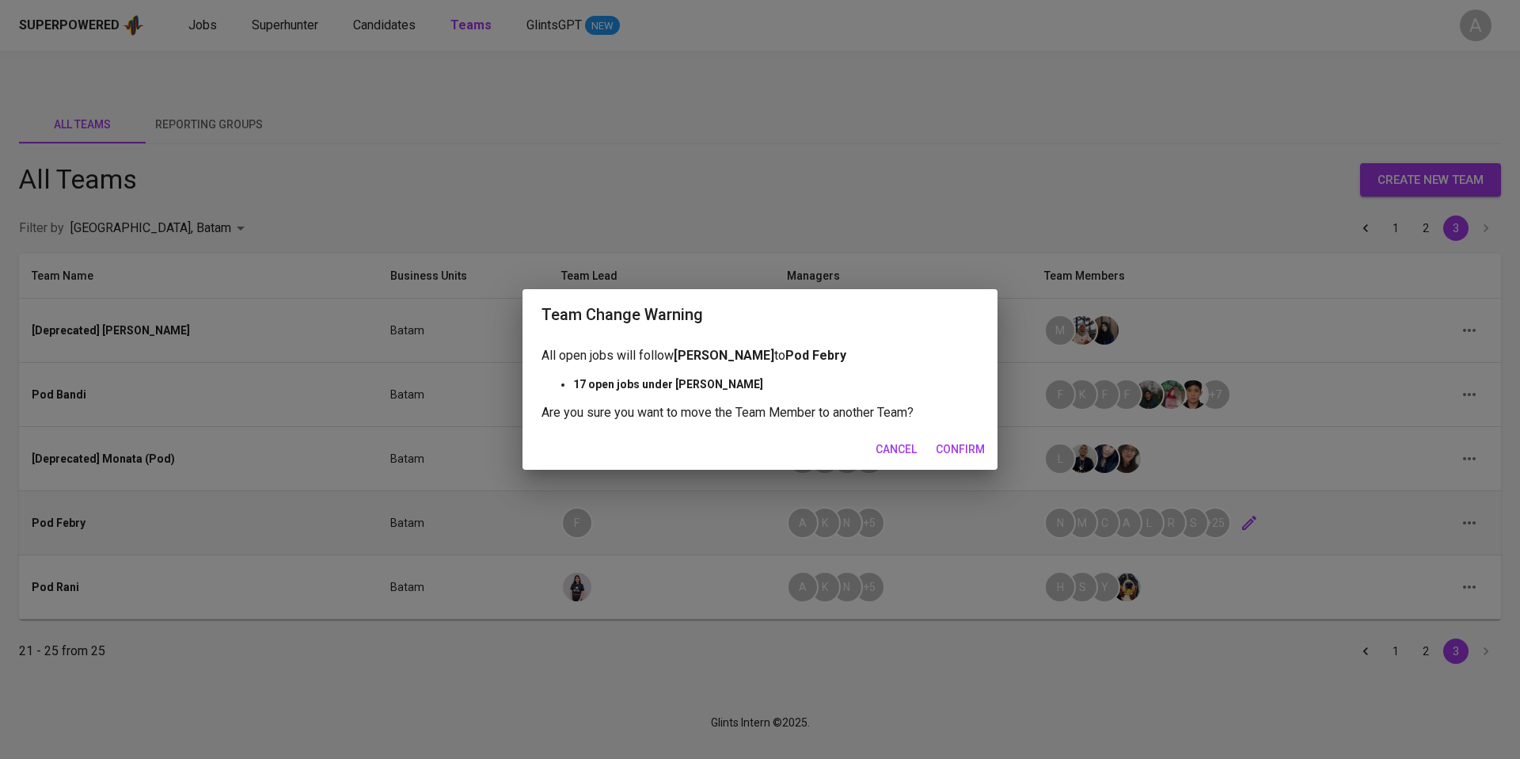
click at [965, 447] on span "Confirm" at bounding box center [960, 450] width 49 height 20
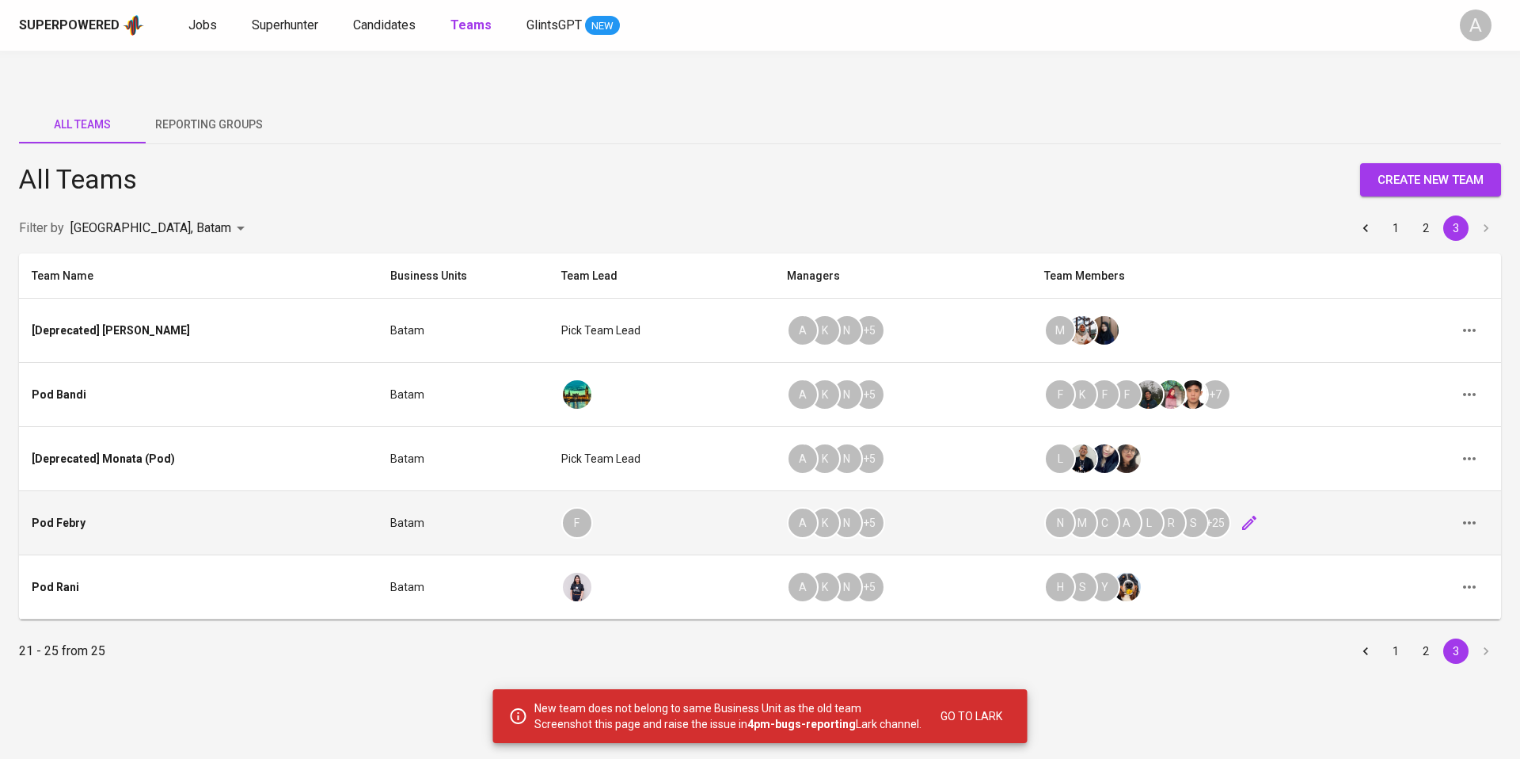
click at [1057, 656] on div "All Teams Reporting Groups All Teams create new team Filter by Malaysia, Batam …" at bounding box center [760, 393] width 1520 height 615
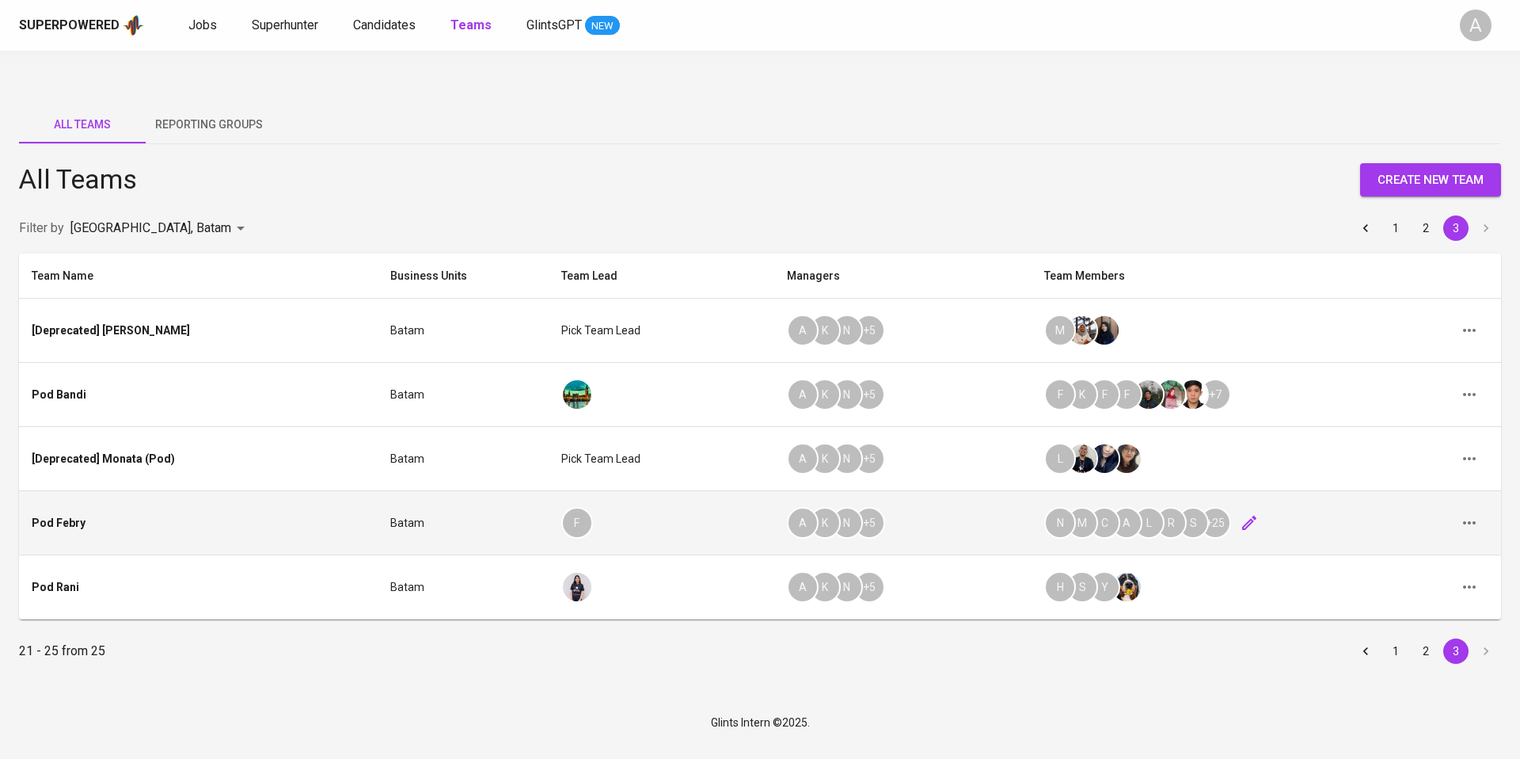
click at [1240, 513] on icon "button" at bounding box center [1249, 522] width 19 height 19
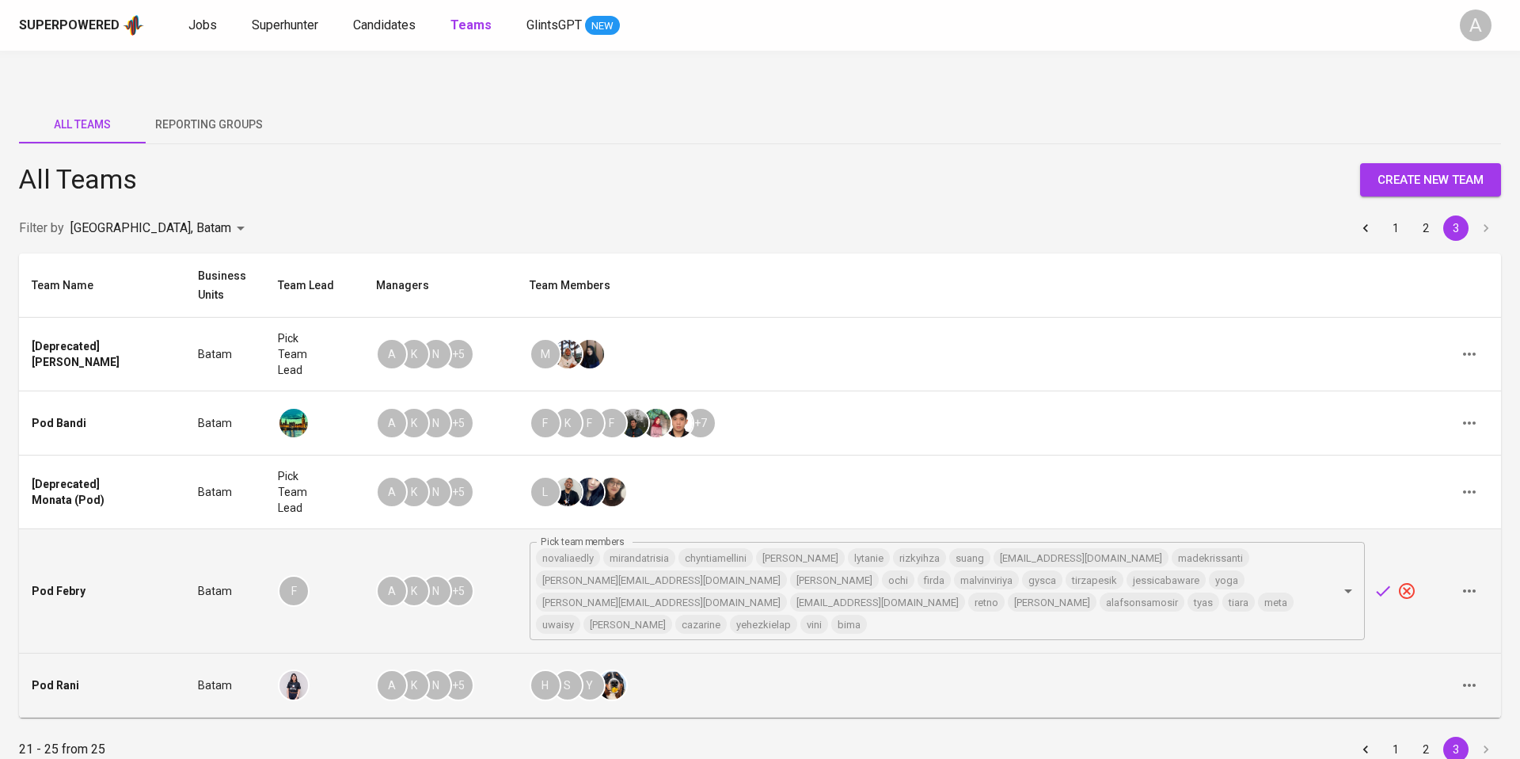
click at [1087, 653] on td "H S Y" at bounding box center [977, 685] width 921 height 64
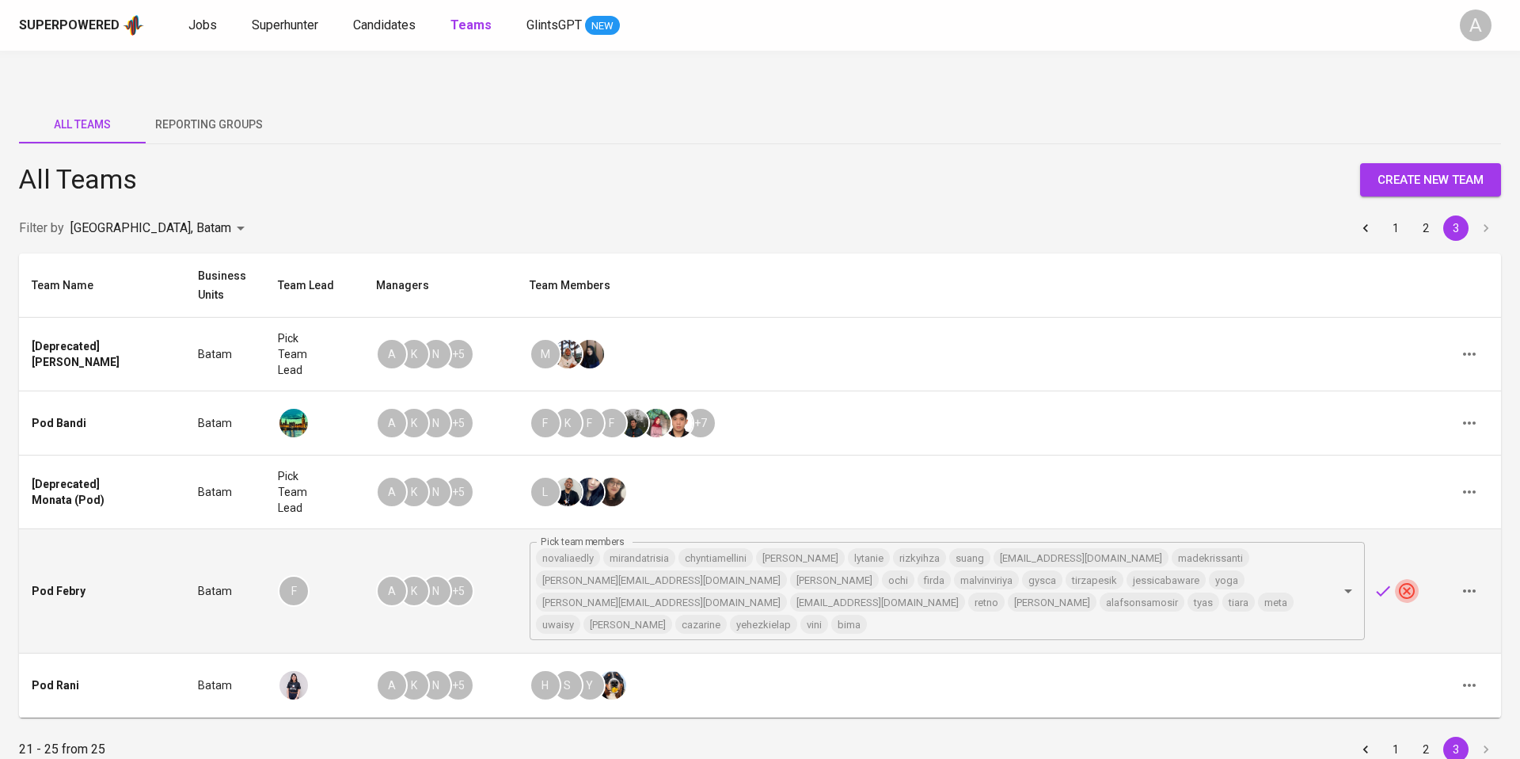
click at [1404, 581] on icon "button" at bounding box center [1407, 590] width 19 height 19
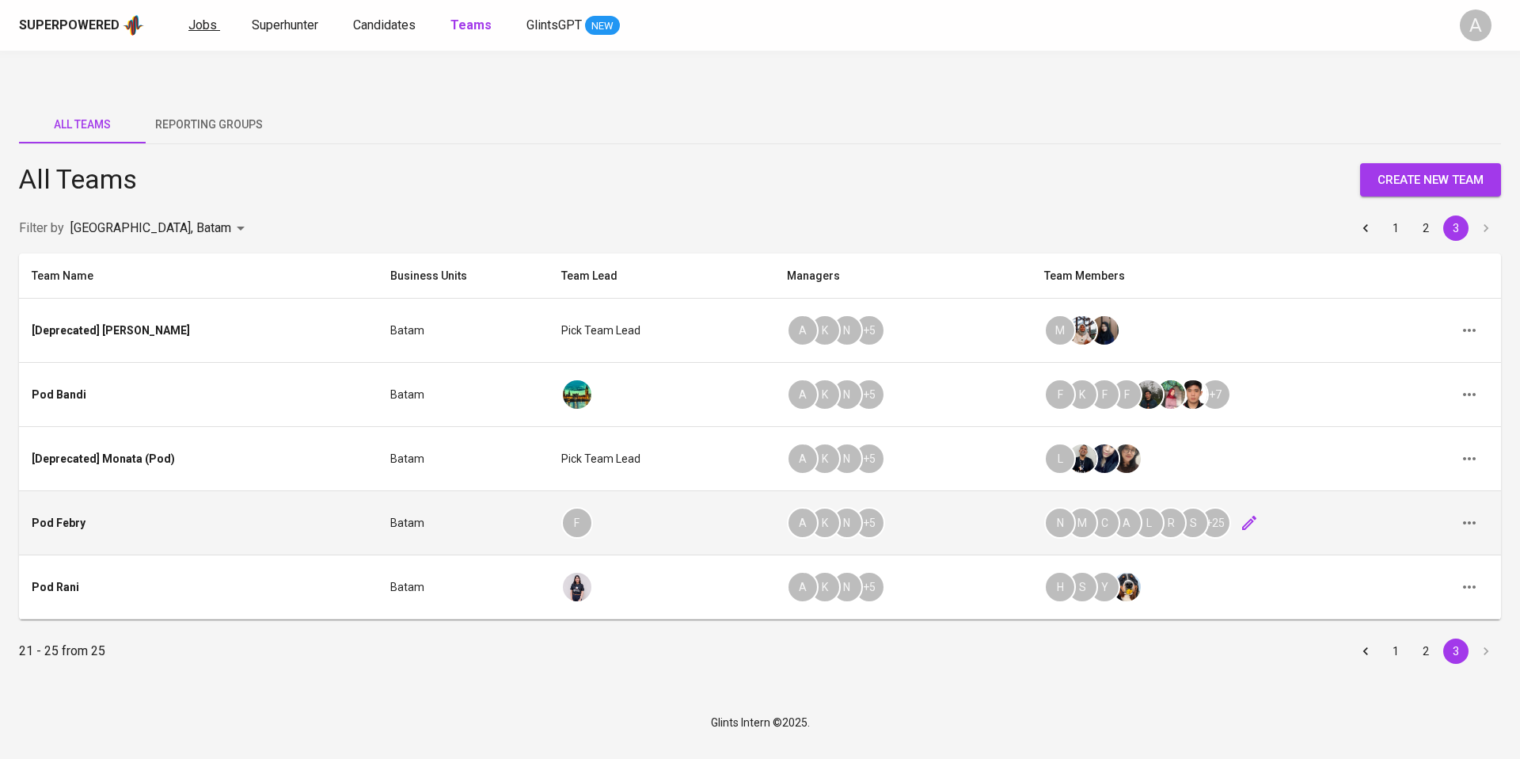
click at [192, 19] on span "Jobs" at bounding box center [202, 24] width 29 height 15
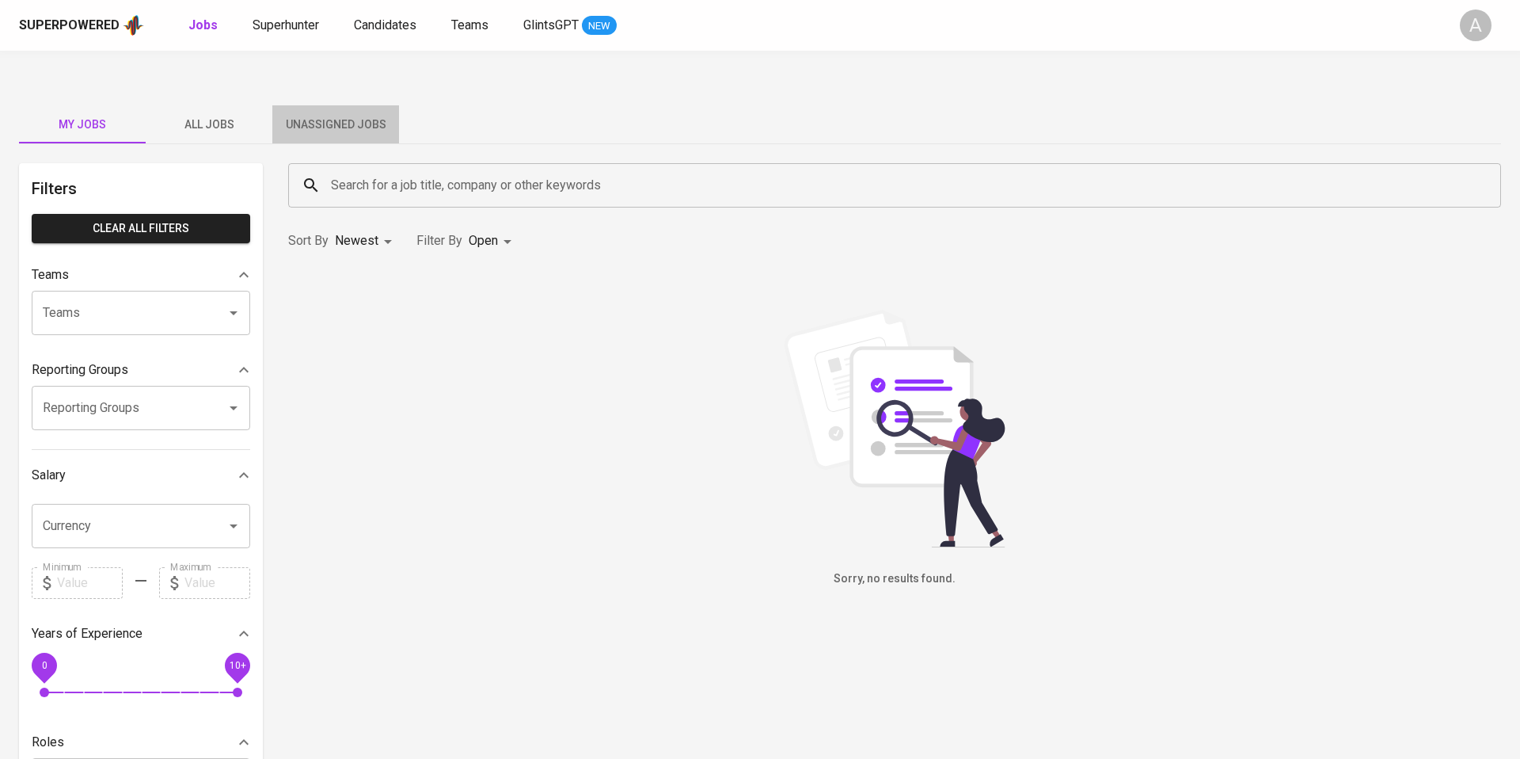
click at [328, 115] on span "Unassigned Jobs" at bounding box center [336, 125] width 108 height 20
click at [229, 115] on span "All Jobs" at bounding box center [209, 125] width 108 height 20
click at [221, 115] on span "All Jobs" at bounding box center [209, 125] width 108 height 20
click at [202, 115] on span "All Jobs" at bounding box center [209, 125] width 108 height 20
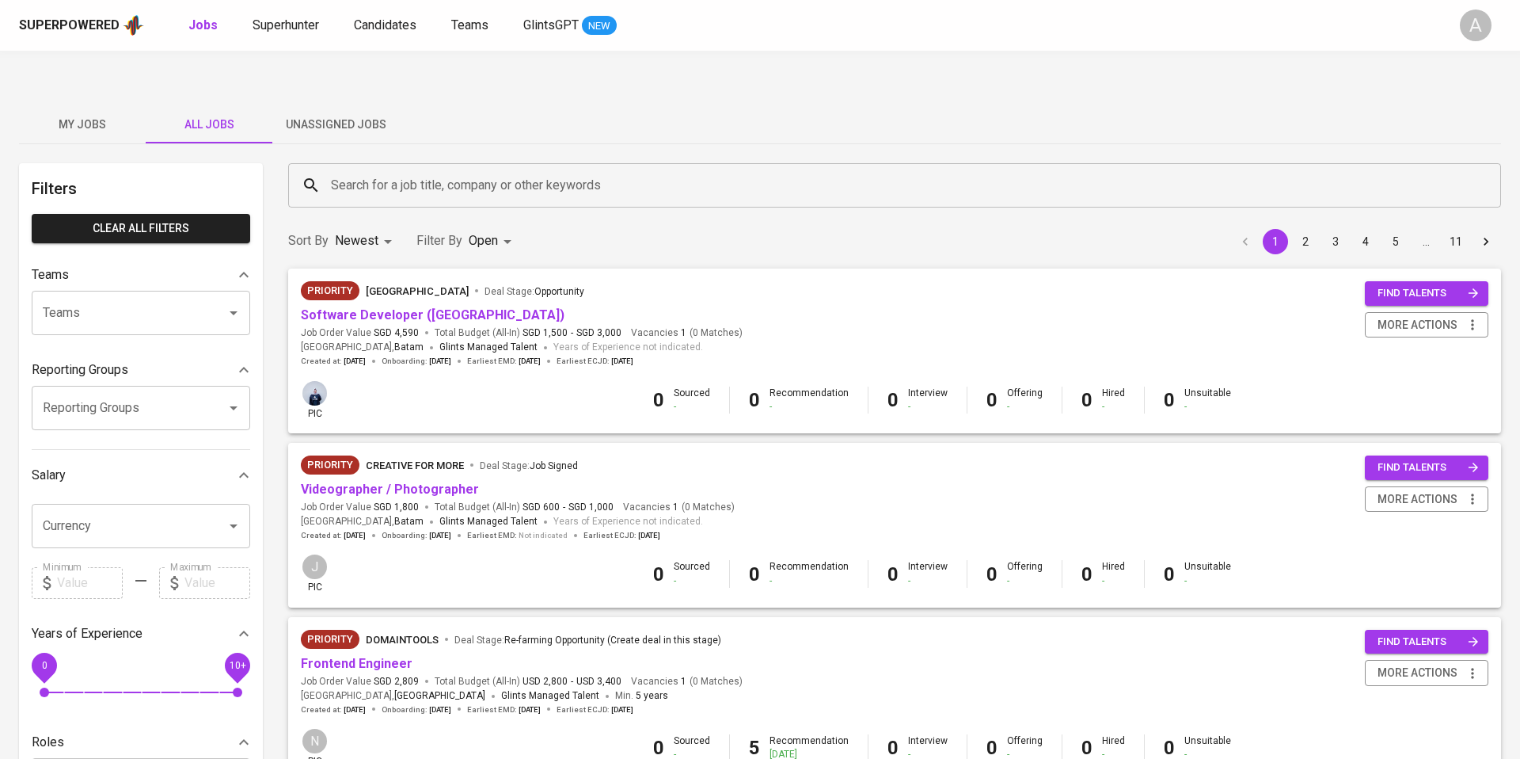
click at [359, 170] on input "Search for a job title, company or other keywords" at bounding box center [899, 185] width 1144 height 30
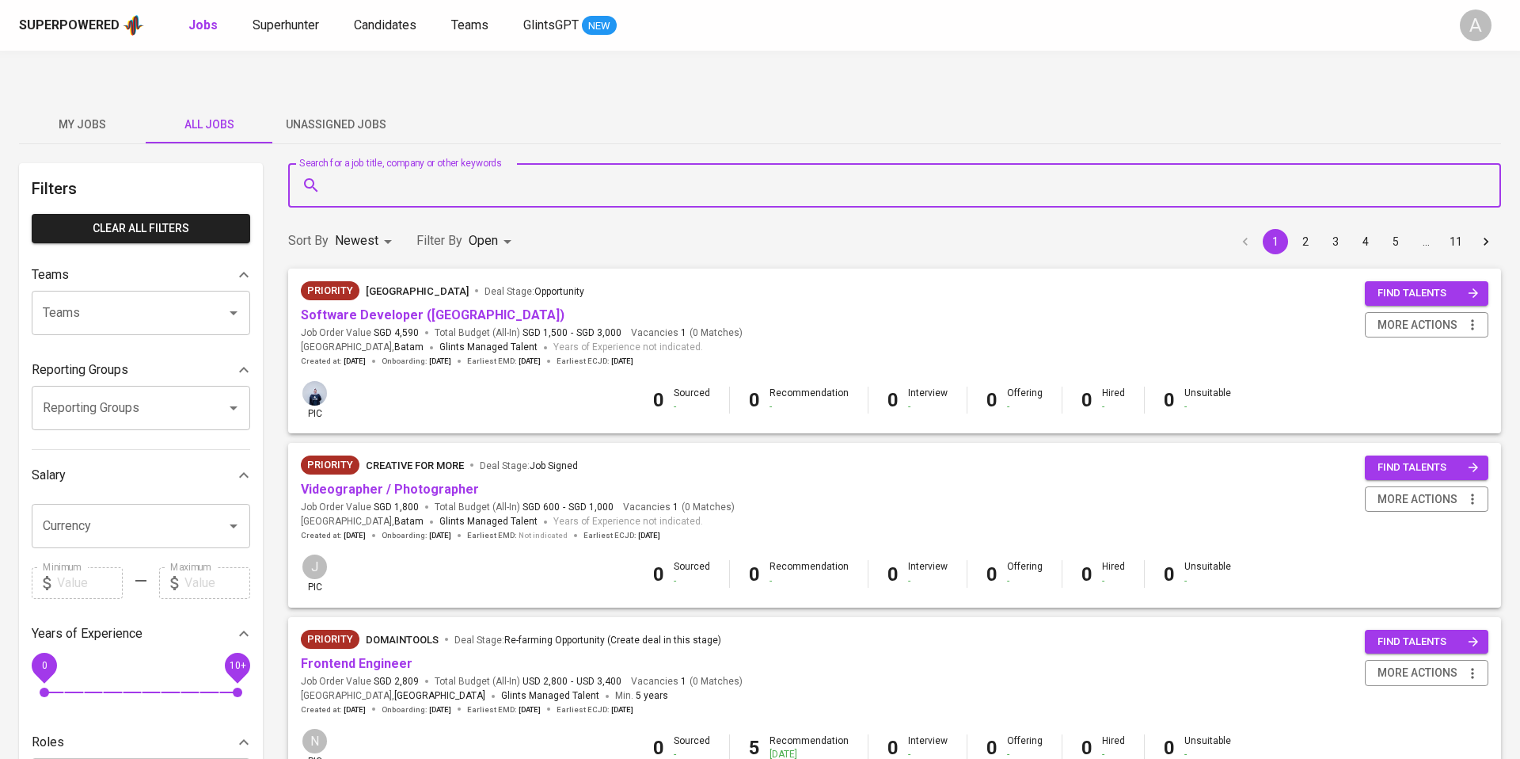
paste input "Site Reliability Engineeer"
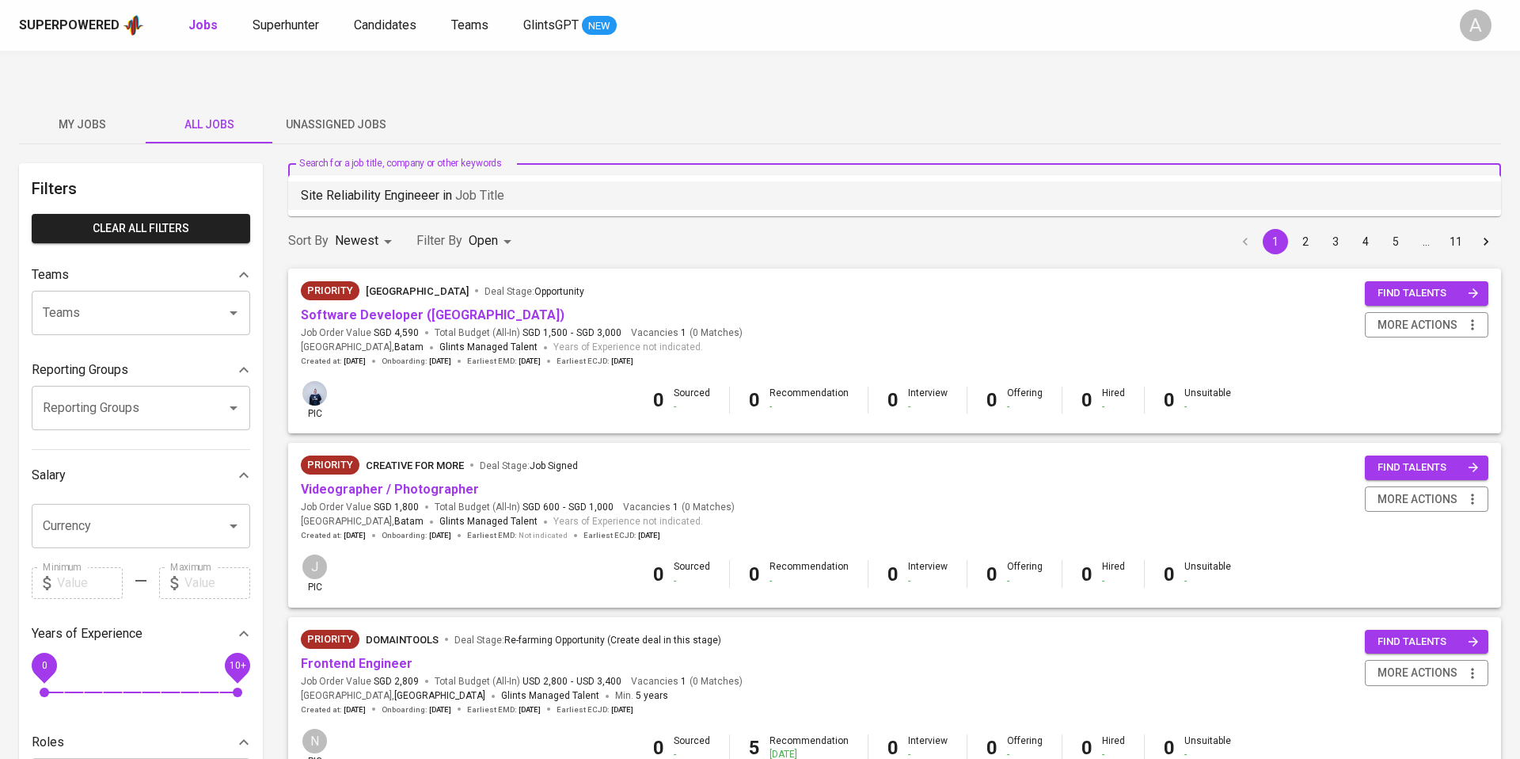
click at [423, 202] on p "Site Reliability Engineeer in Job title" at bounding box center [403, 195] width 204 height 19
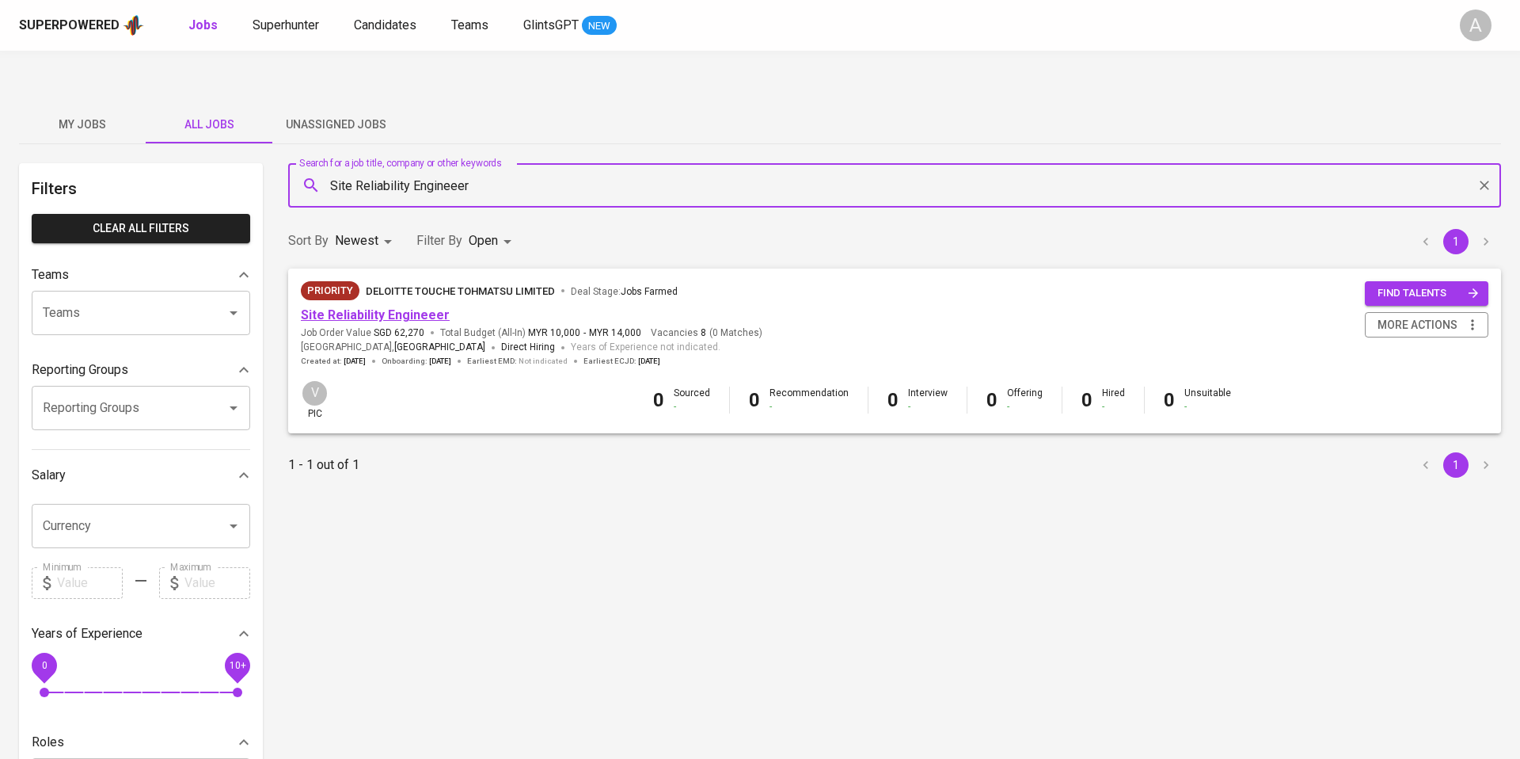
type input "Site Reliability Engineeer"
click at [421, 307] on link "Site Reliability Engineeer" at bounding box center [375, 314] width 149 height 15
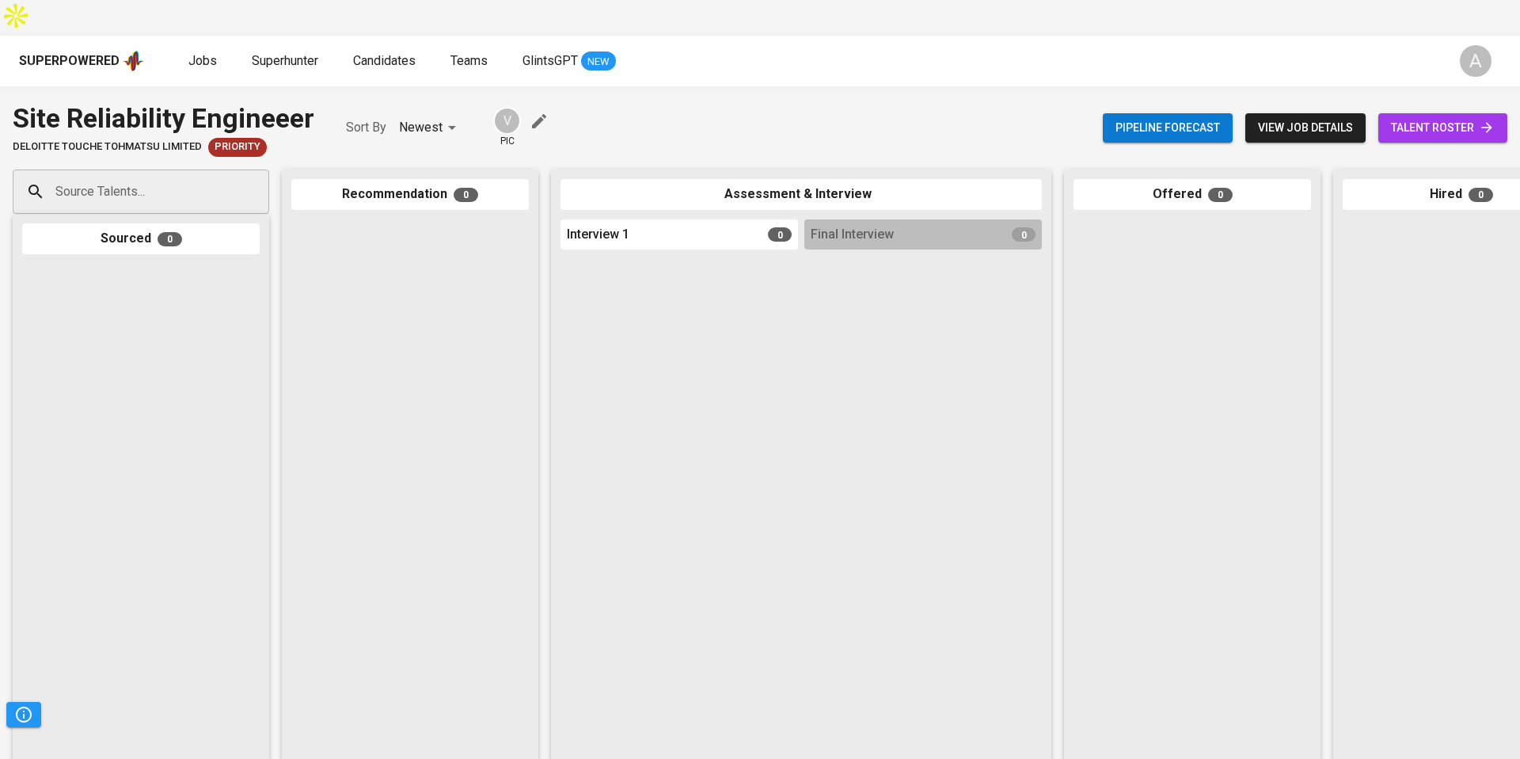
click at [1288, 118] on span "view job details" at bounding box center [1305, 128] width 95 height 20
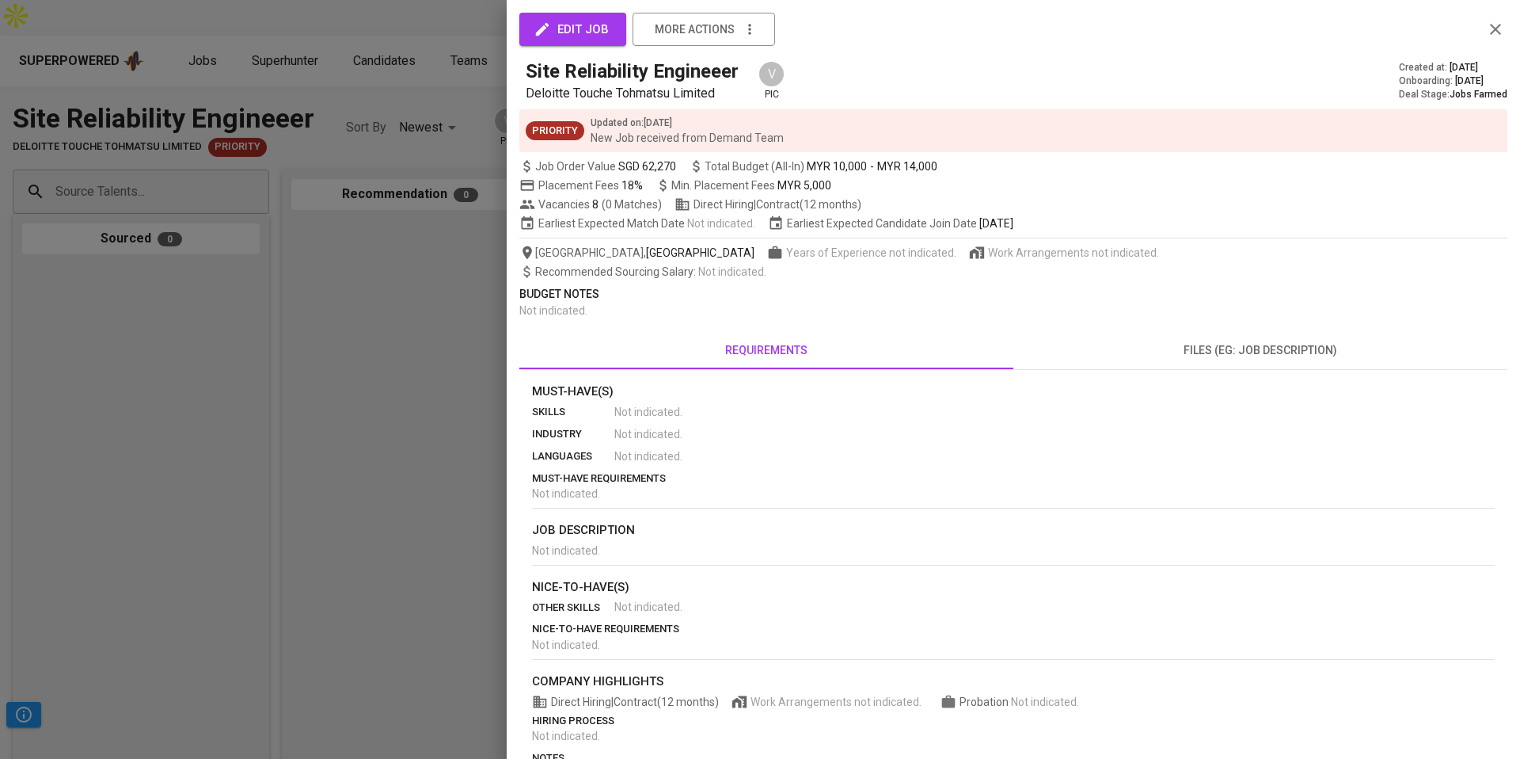
click at [592, 32] on span "edit job" at bounding box center [573, 29] width 72 height 21
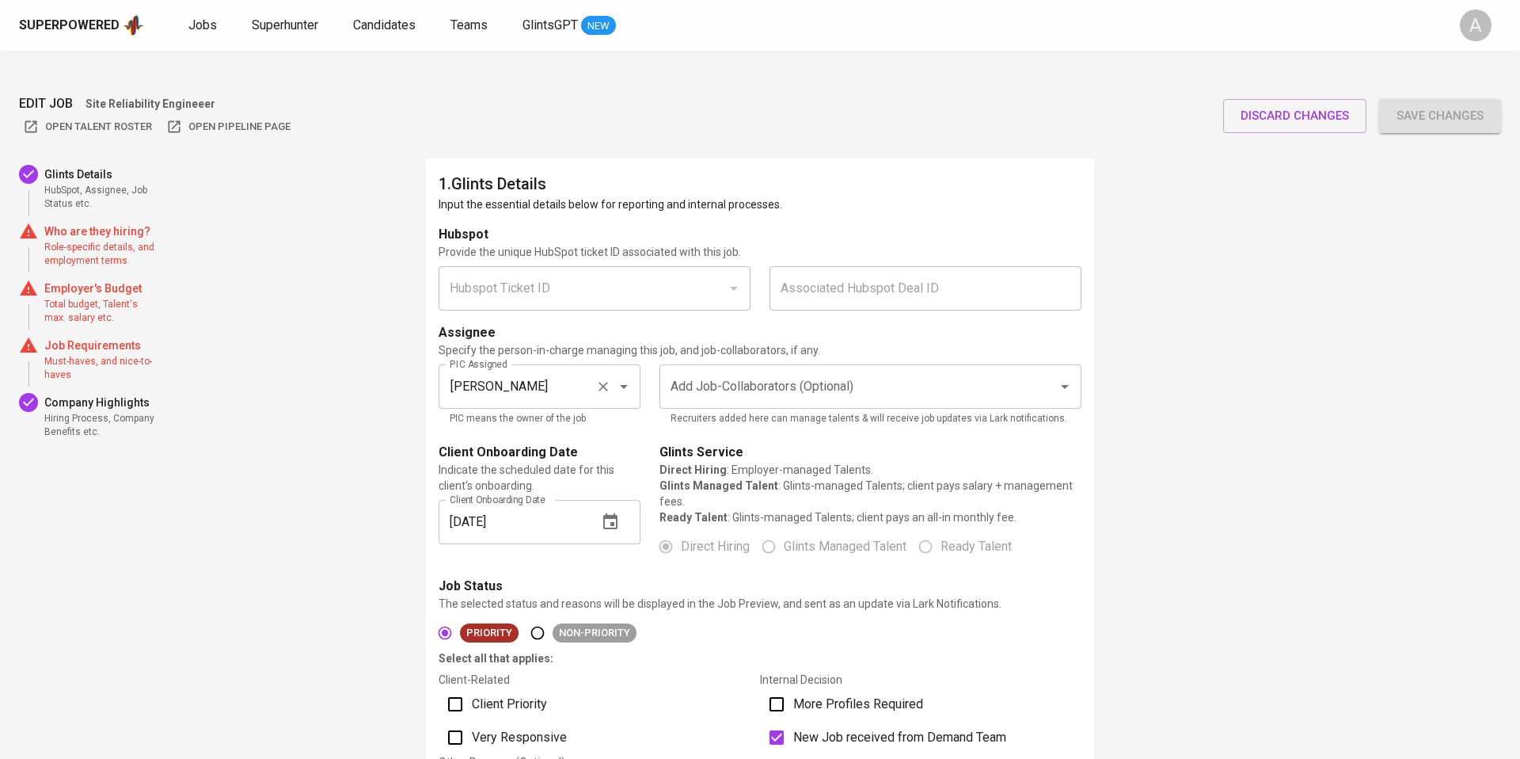
click at [622, 377] on icon "Open" at bounding box center [624, 386] width 19 height 19
click at [555, 371] on input "[PERSON_NAME]" at bounding box center [517, 386] width 143 height 30
click at [600, 379] on icon "Clear" at bounding box center [604, 387] width 16 height 16
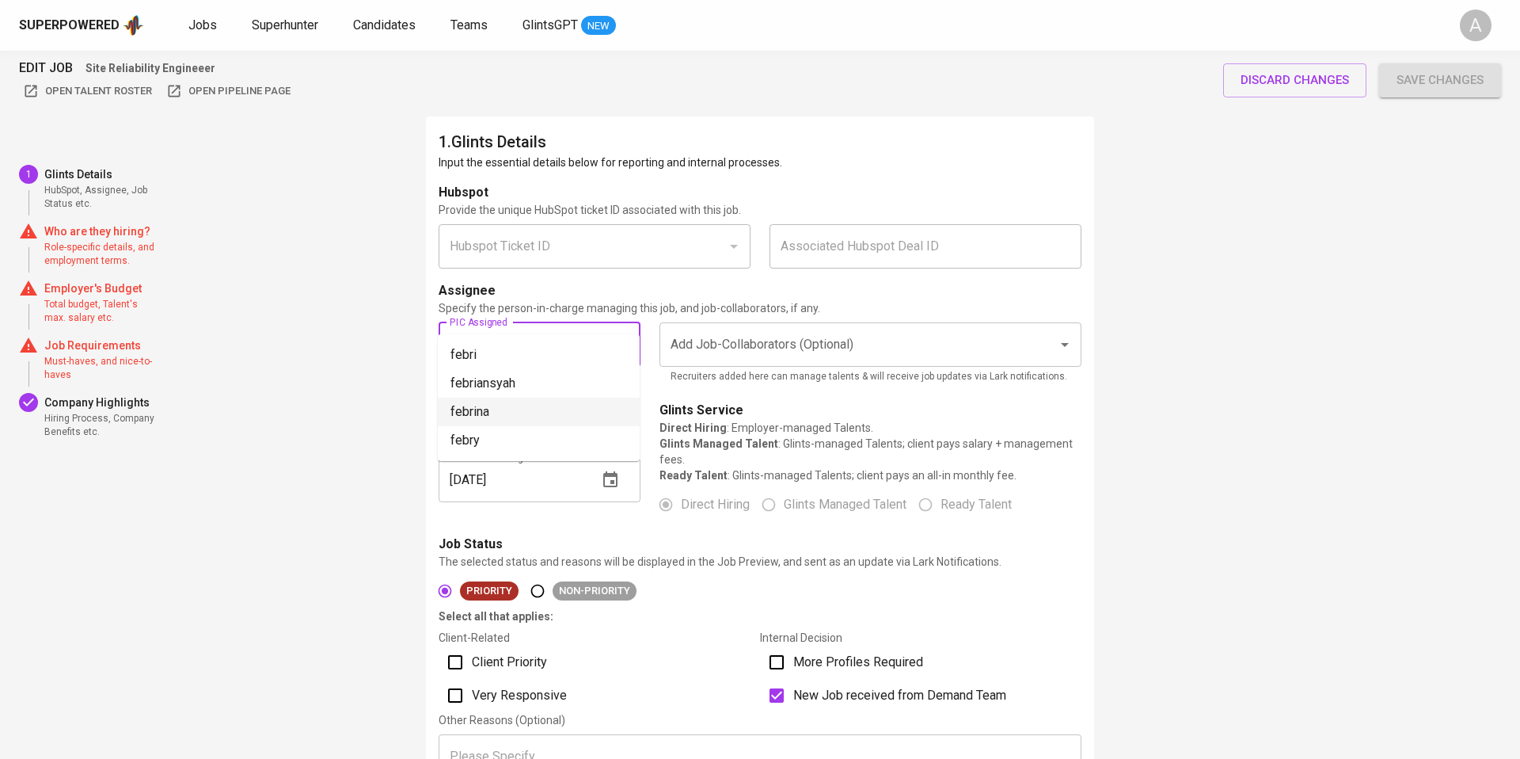
scroll to position [54, 0]
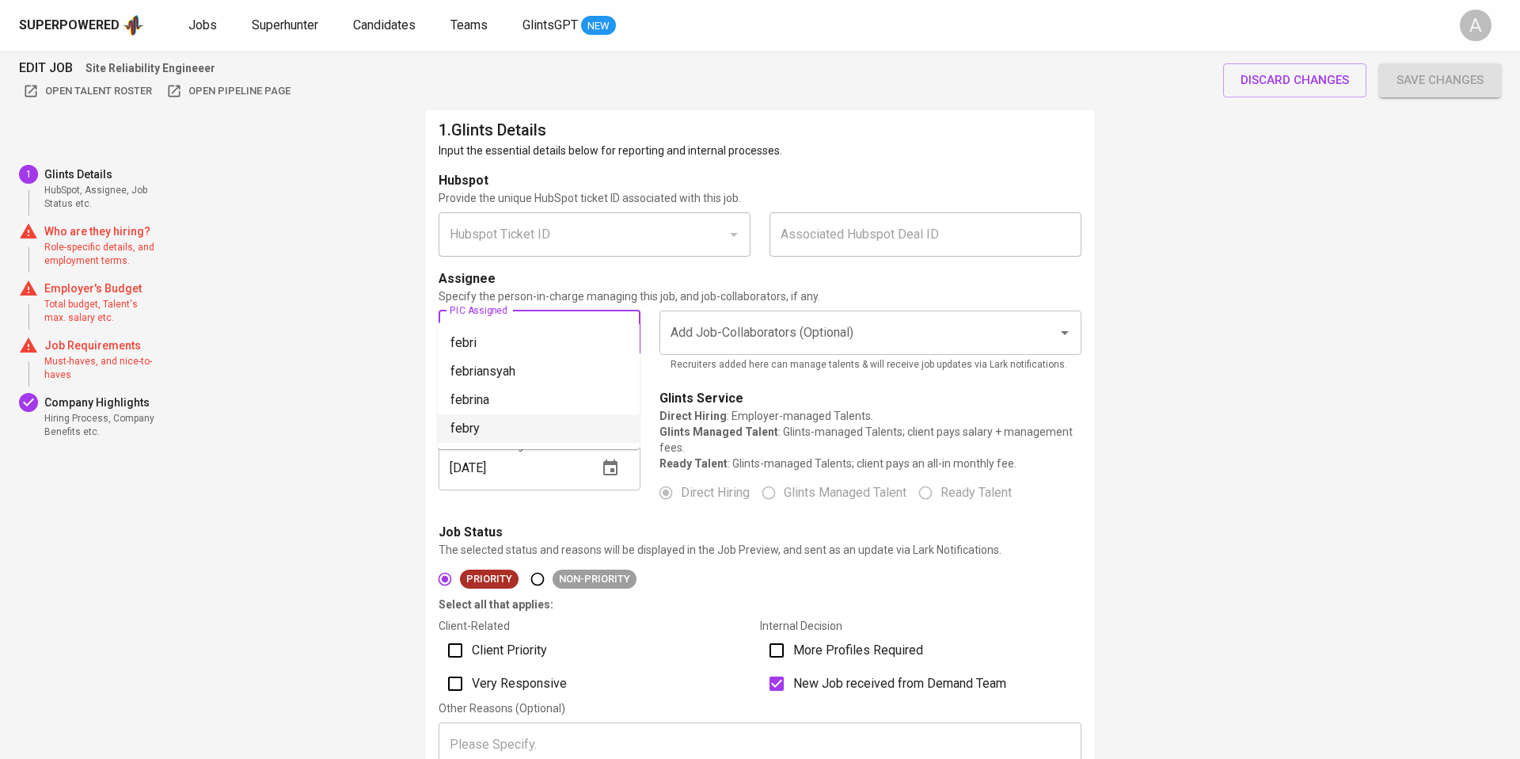
click at [549, 424] on li "febry" at bounding box center [539, 428] width 202 height 29
click at [621, 346] on div "PIC Assigned febry PIC Assigned PIC means the owner of the job" at bounding box center [539, 342] width 221 height 82
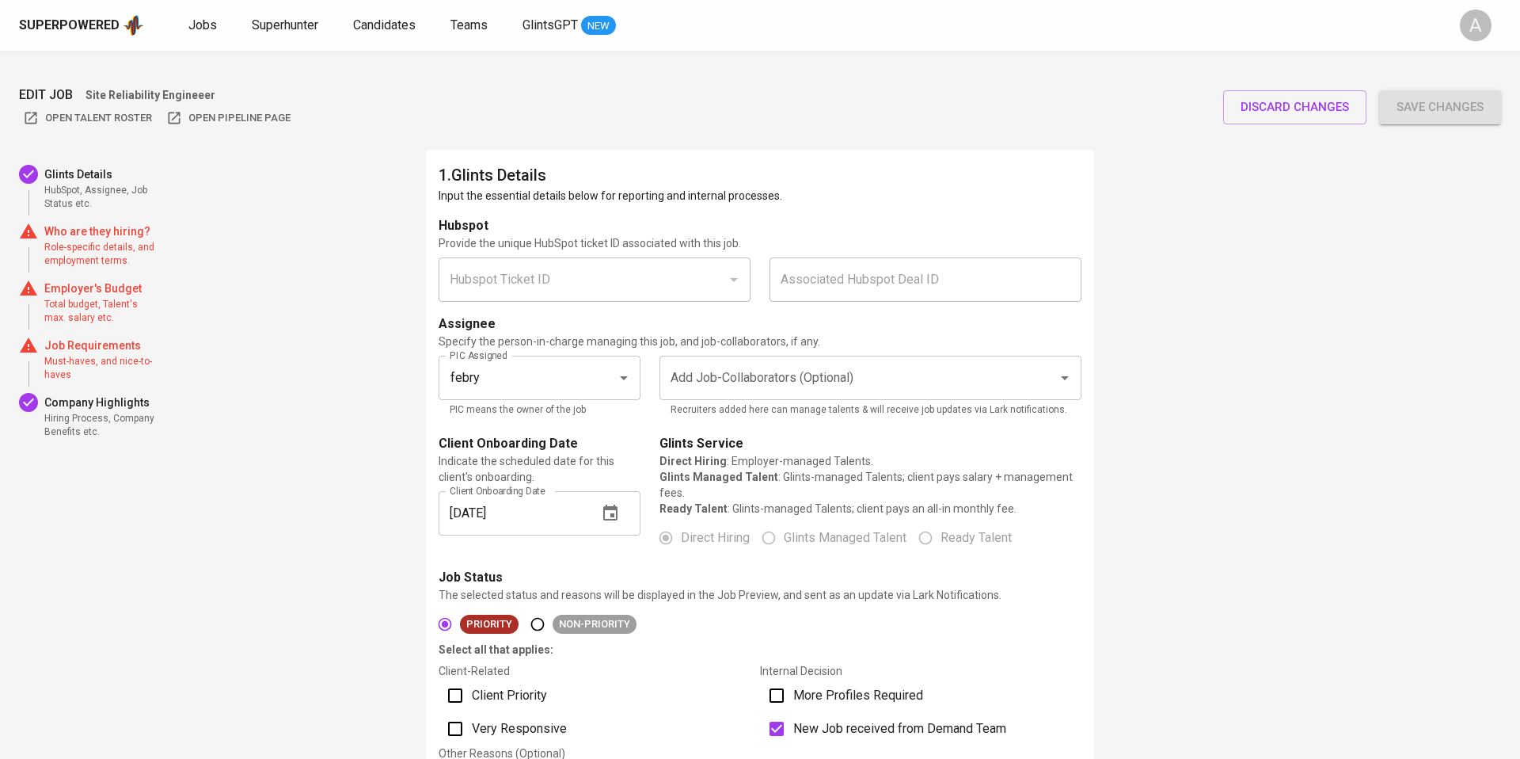
scroll to position [0, 0]
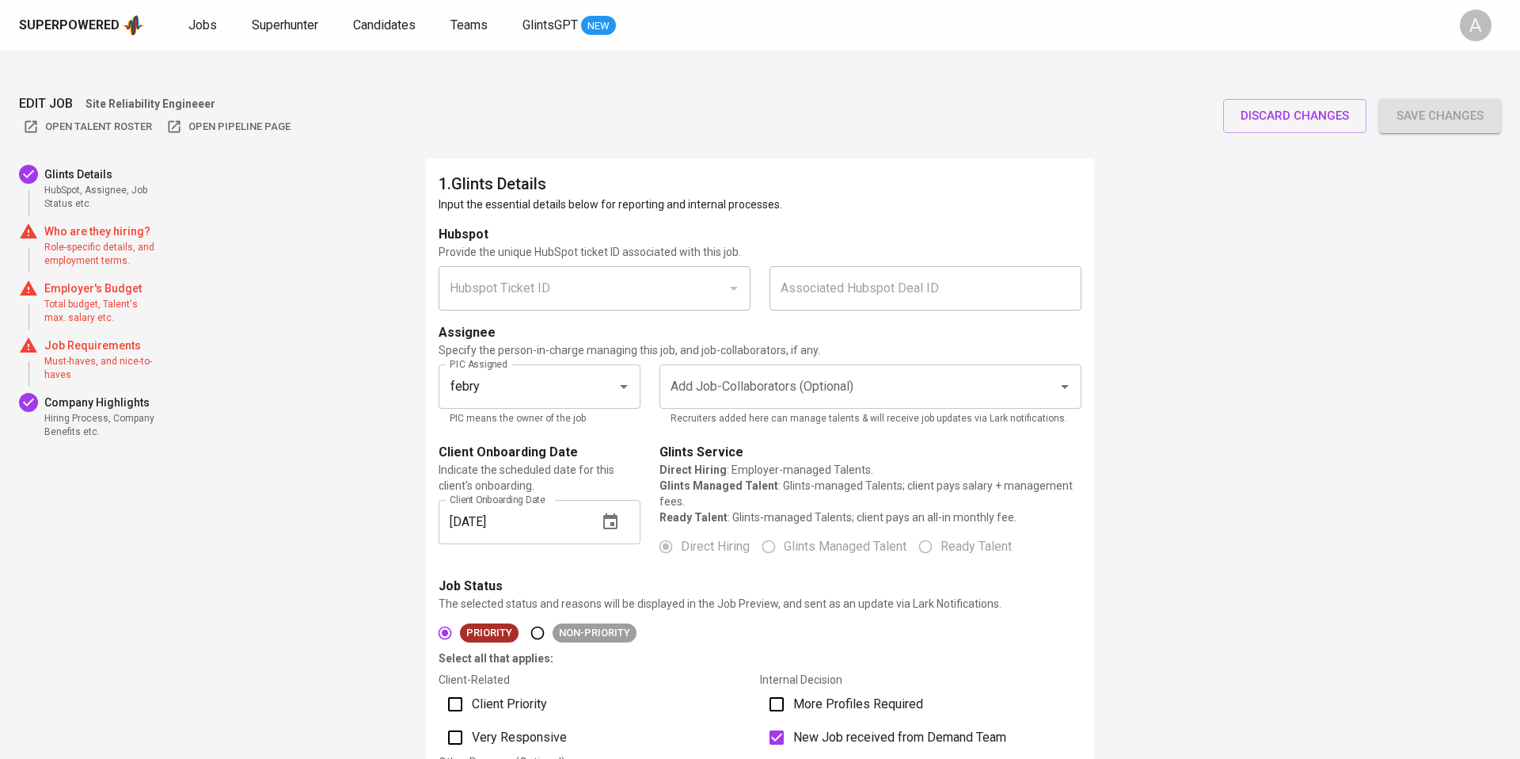
click at [927, 323] on div "Assignee" at bounding box center [760, 332] width 643 height 19
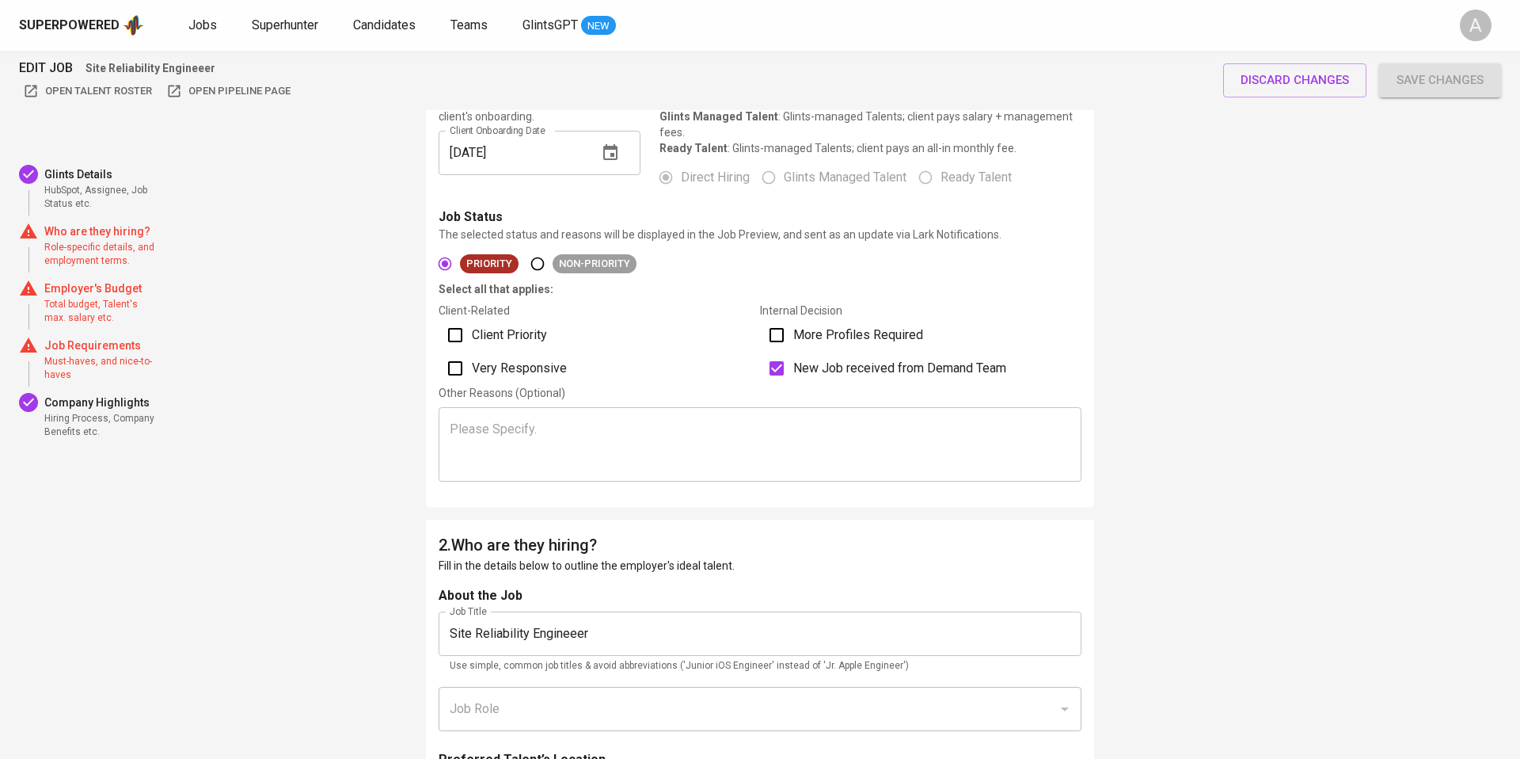
scroll to position [476, 0]
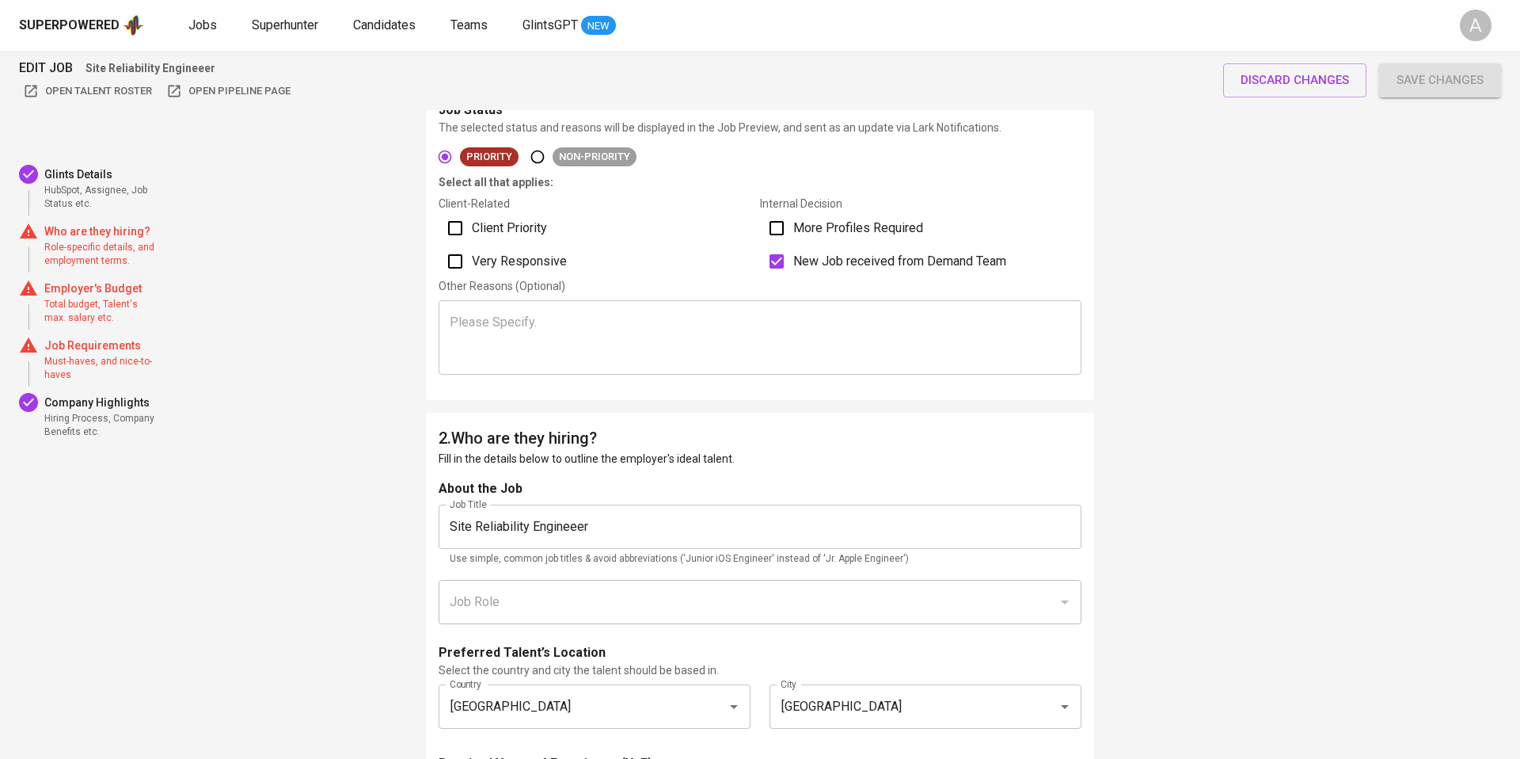
click at [107, 241] on span "Role-specific details, and employment terms." at bounding box center [101, 254] width 114 height 27
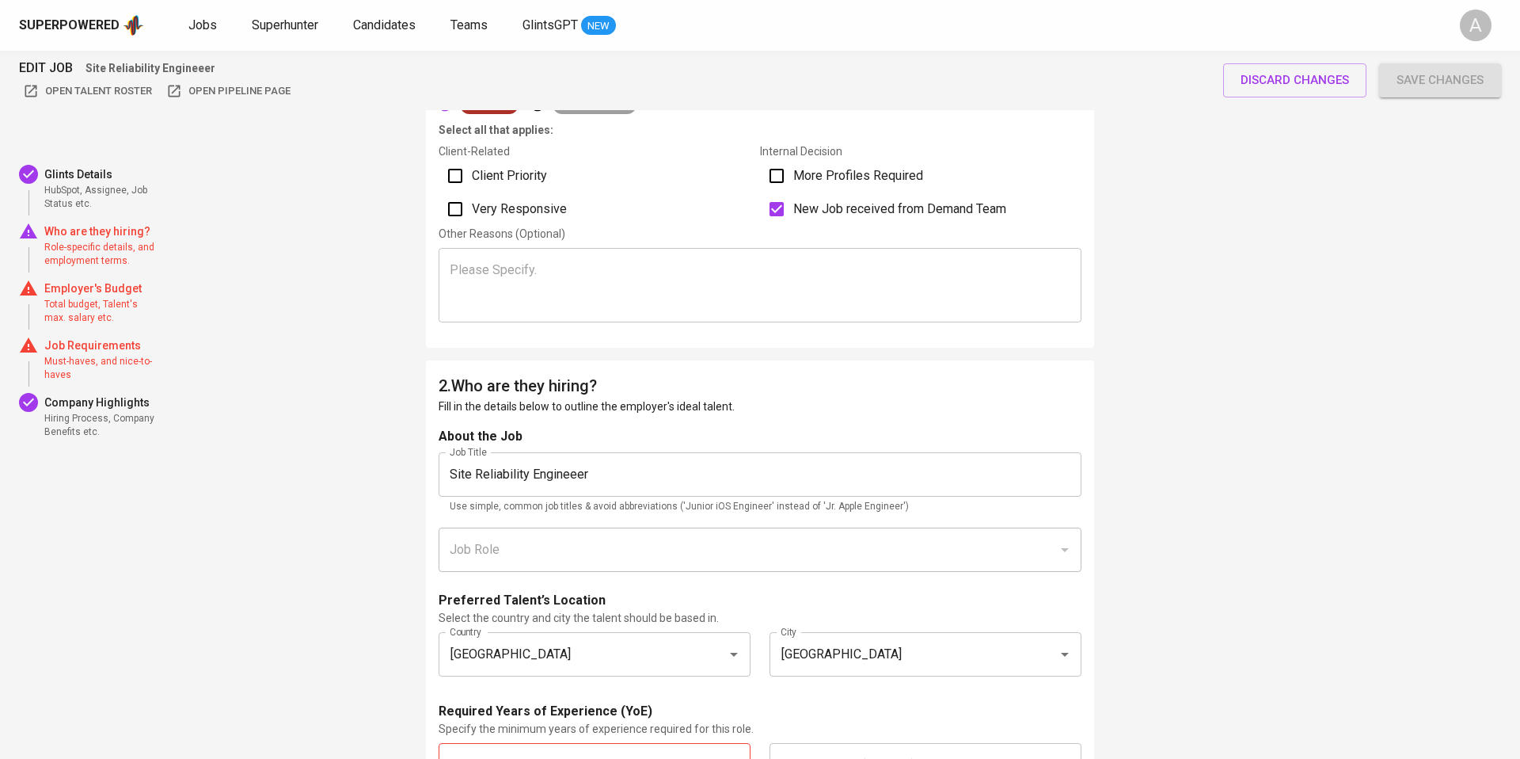
scroll to position [0, 0]
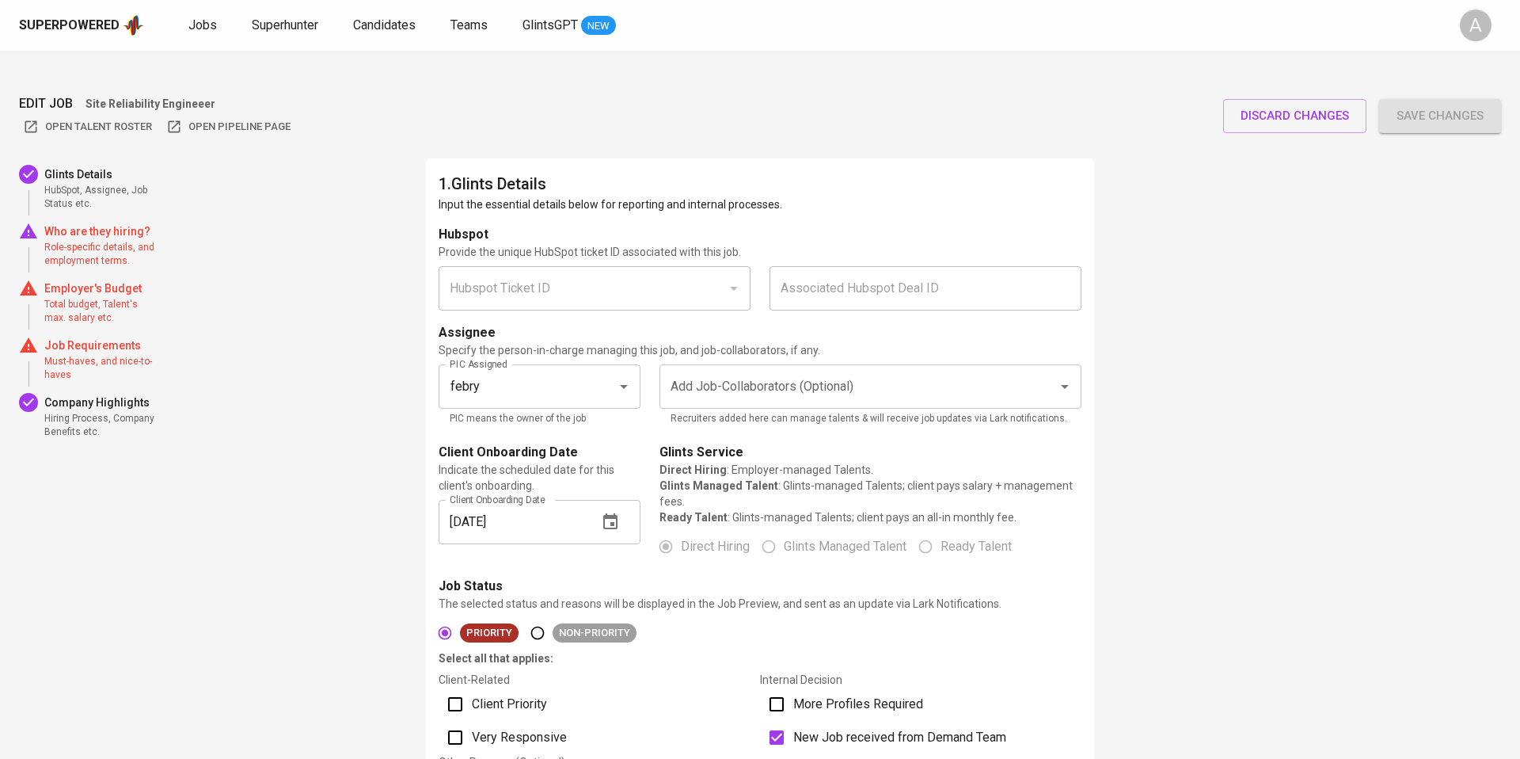
click at [1421, 105] on span "Save changes" at bounding box center [1440, 115] width 87 height 21
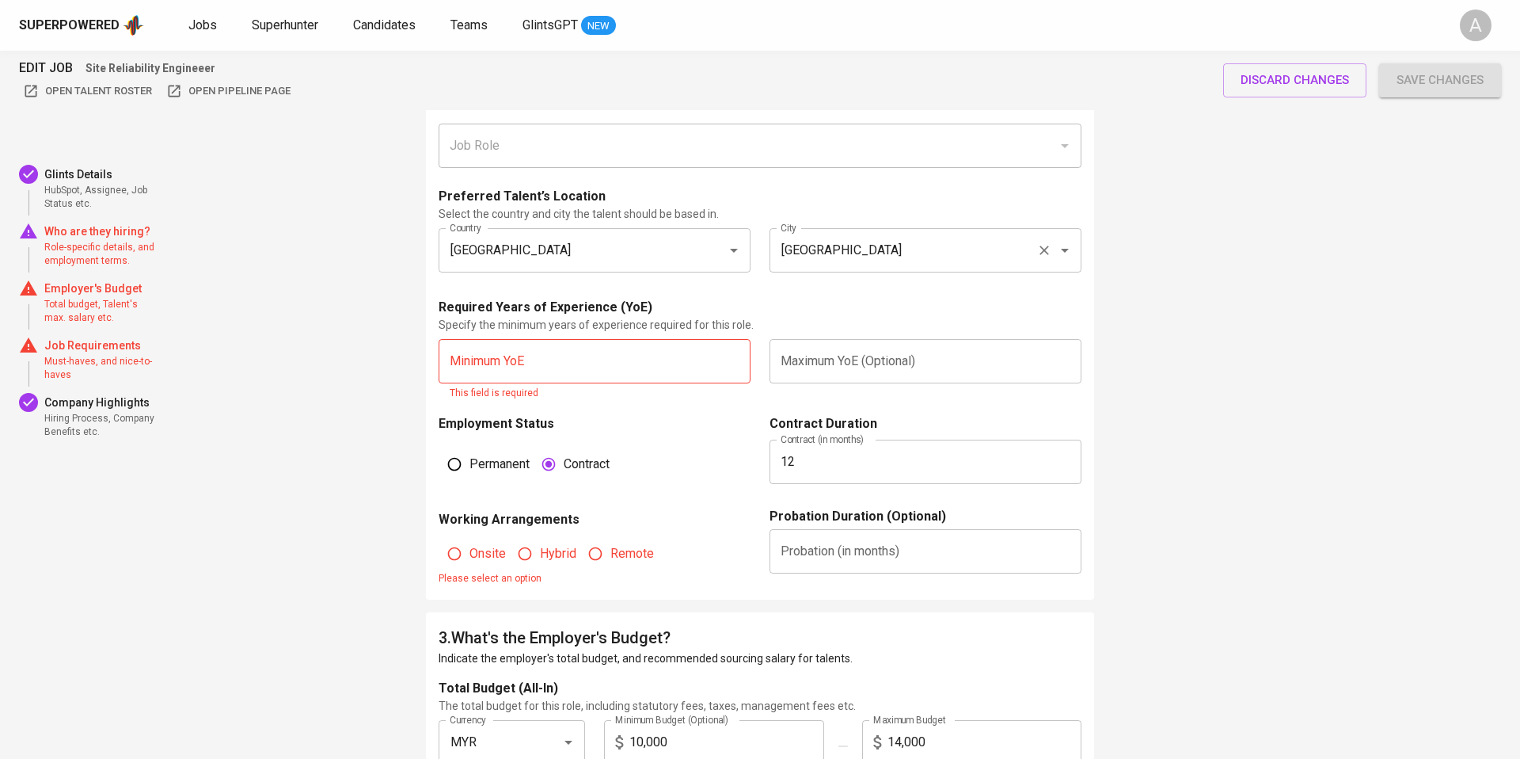
scroll to position [948, 0]
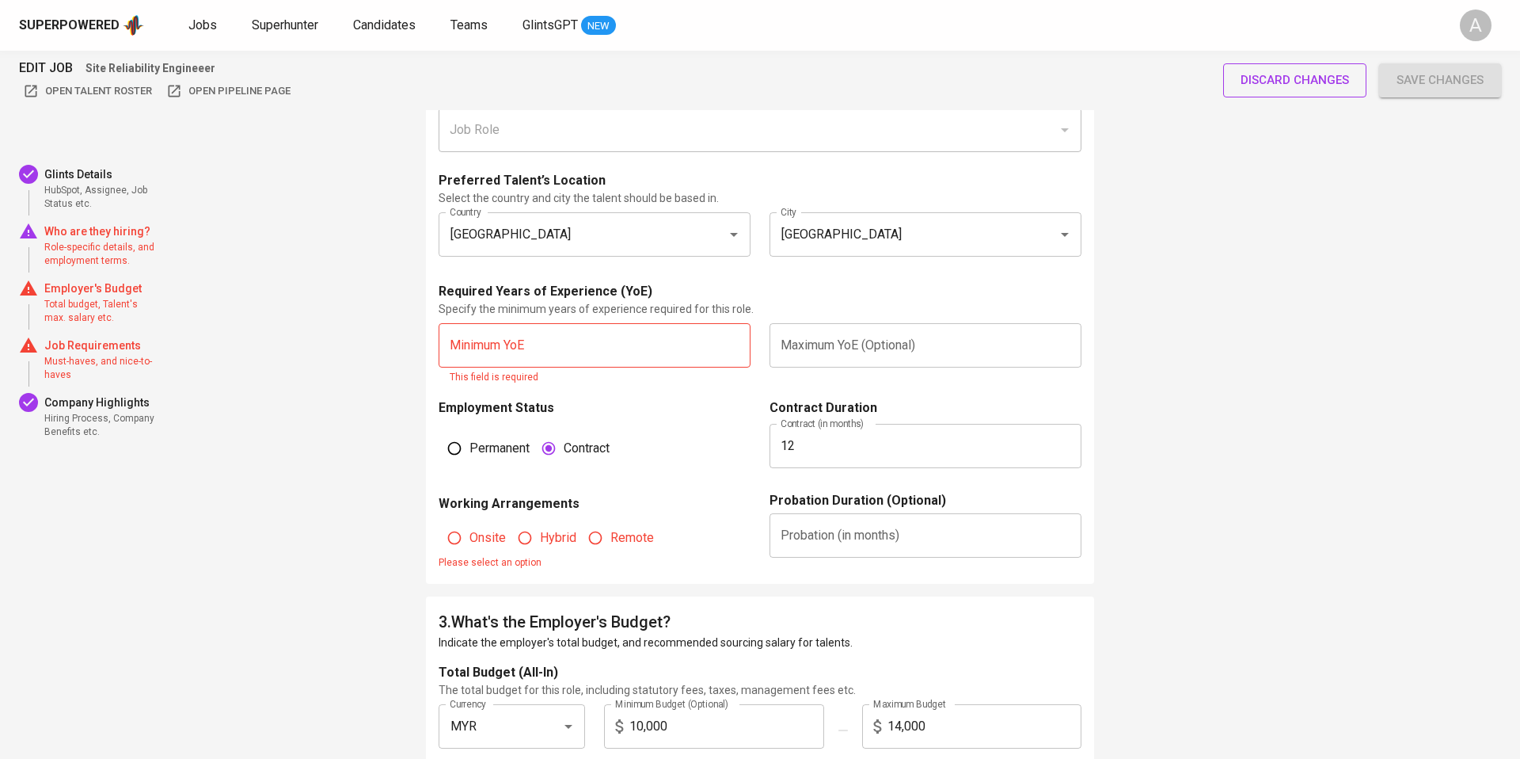
click at [1246, 74] on span "discard changes" at bounding box center [1295, 80] width 108 height 21
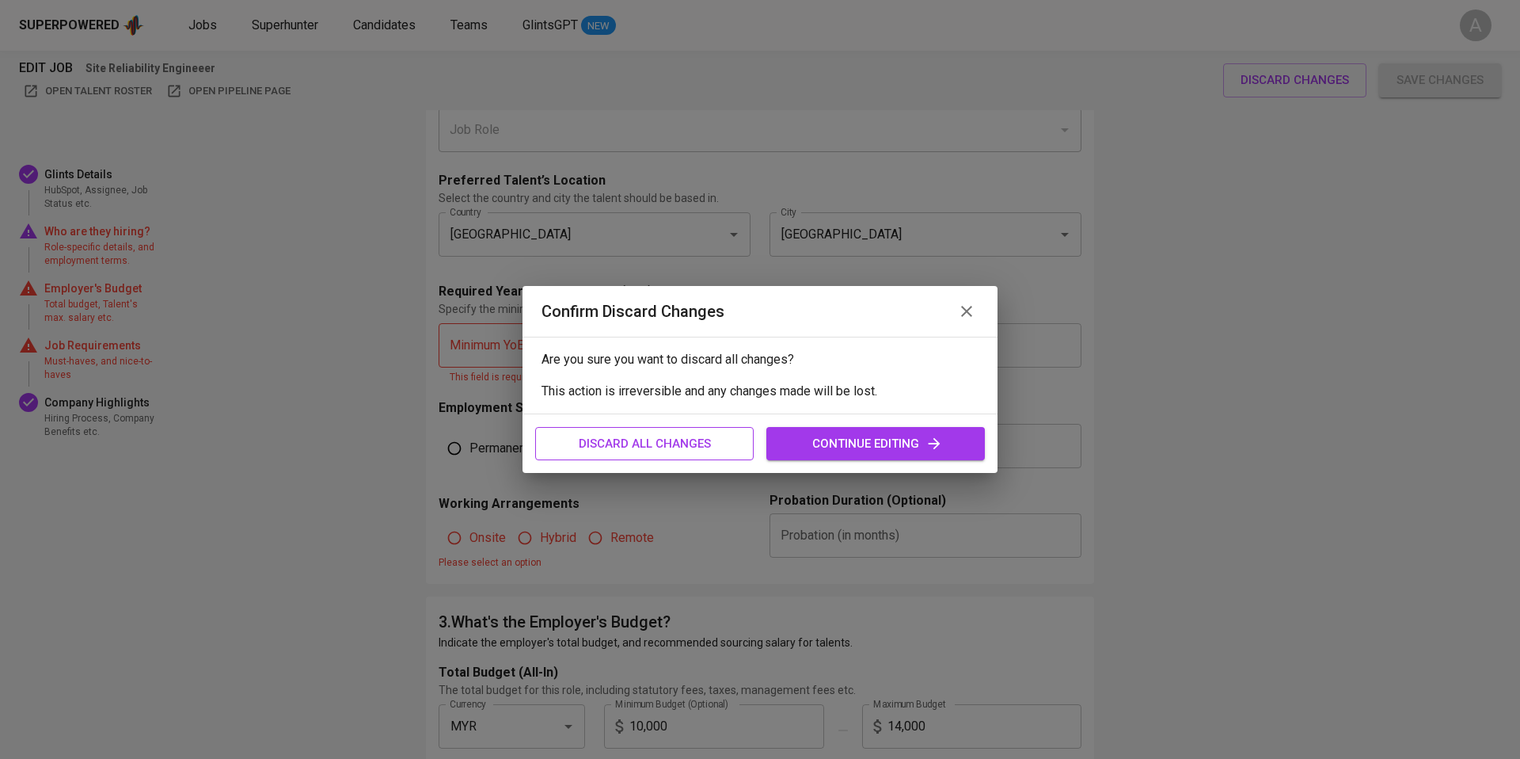
click at [707, 447] on span "discard all changes" at bounding box center [645, 443] width 184 height 21
type input "[PERSON_NAME]"
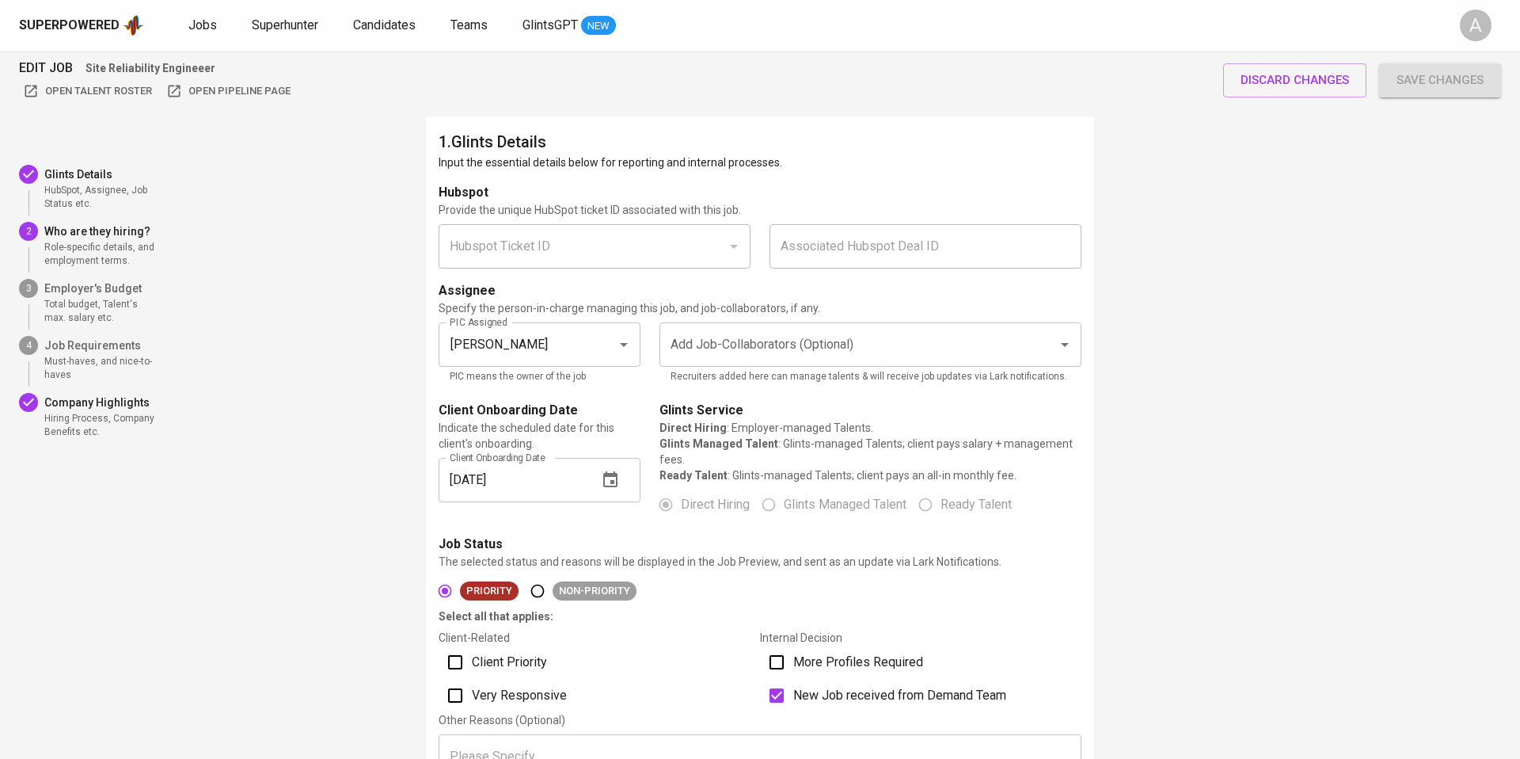
scroll to position [0, 0]
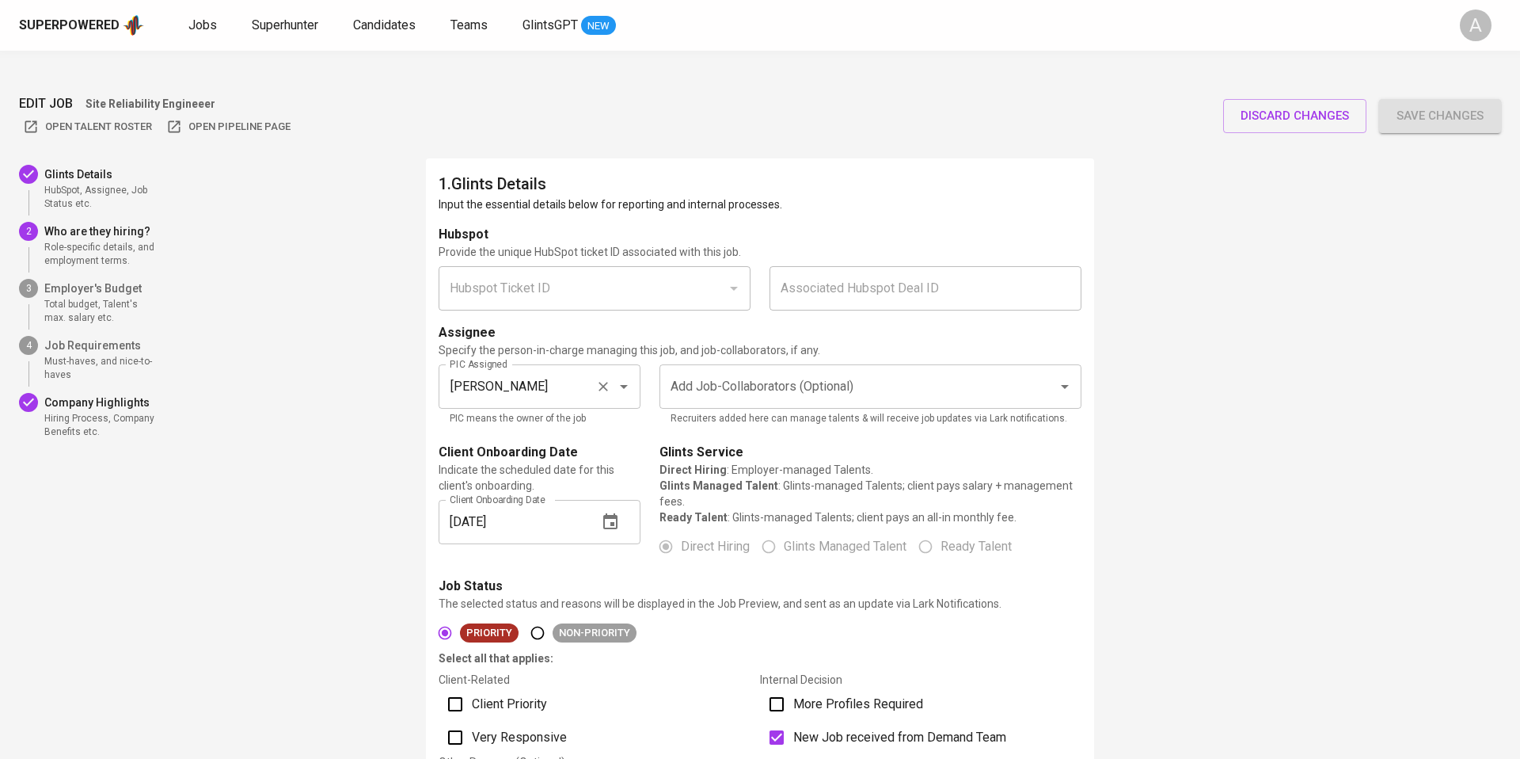
click at [557, 371] on input "[PERSON_NAME]" at bounding box center [517, 386] width 143 height 30
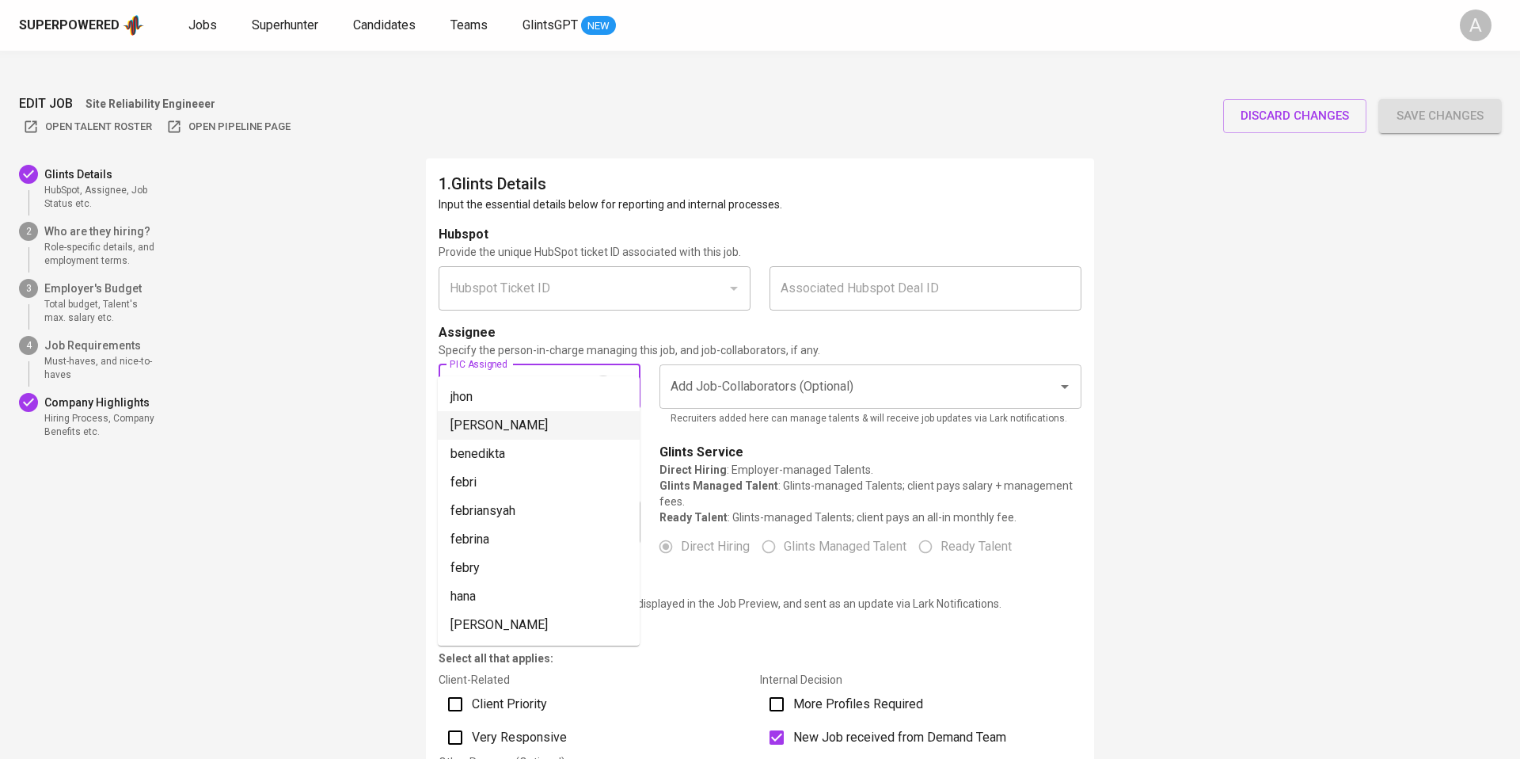
click at [607, 379] on icon "Clear" at bounding box center [604, 387] width 16 height 16
click at [497, 561] on li "febry" at bounding box center [539, 568] width 202 height 29
type input "febry"
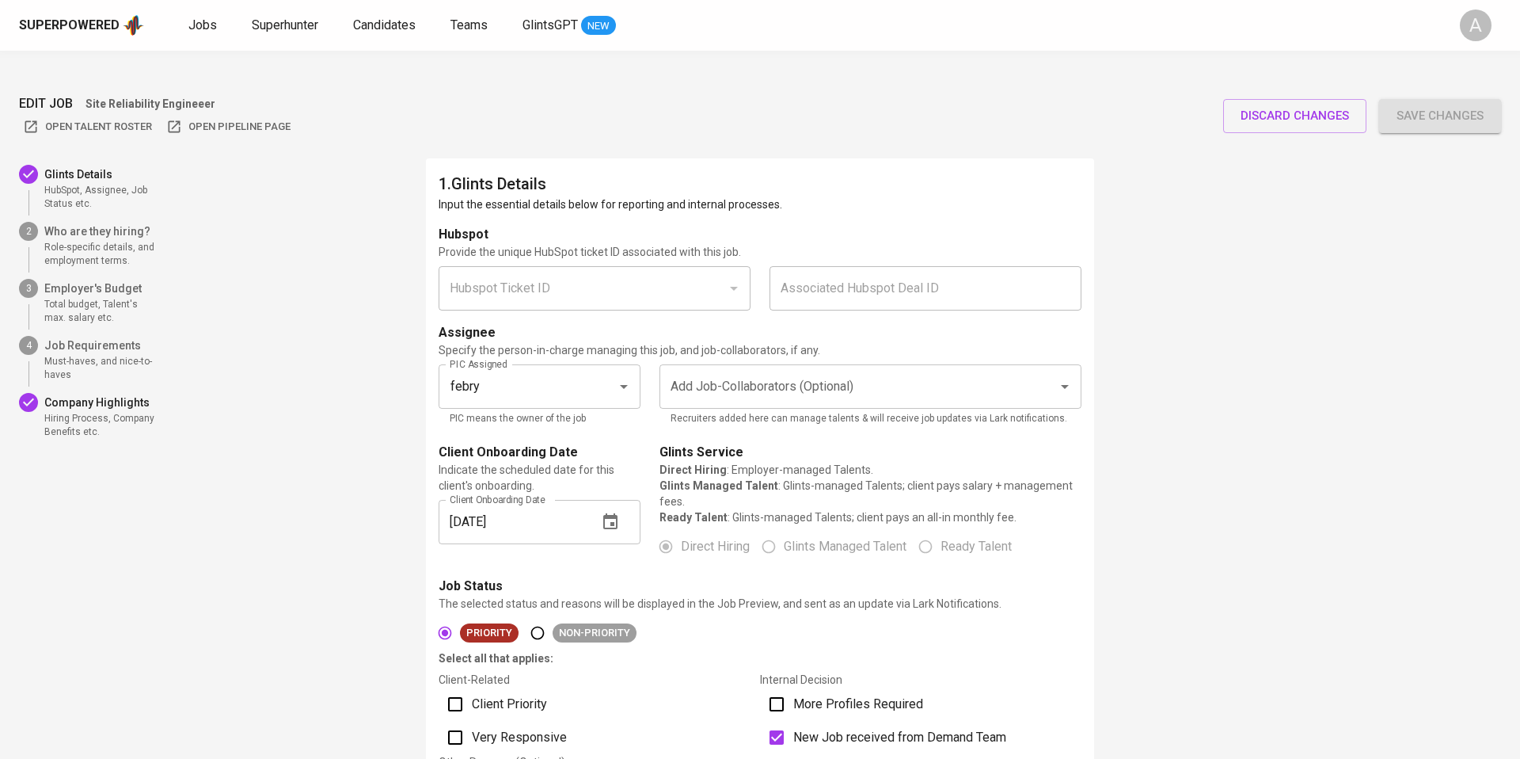
click at [1395, 99] on button "Save changes" at bounding box center [1441, 115] width 122 height 33
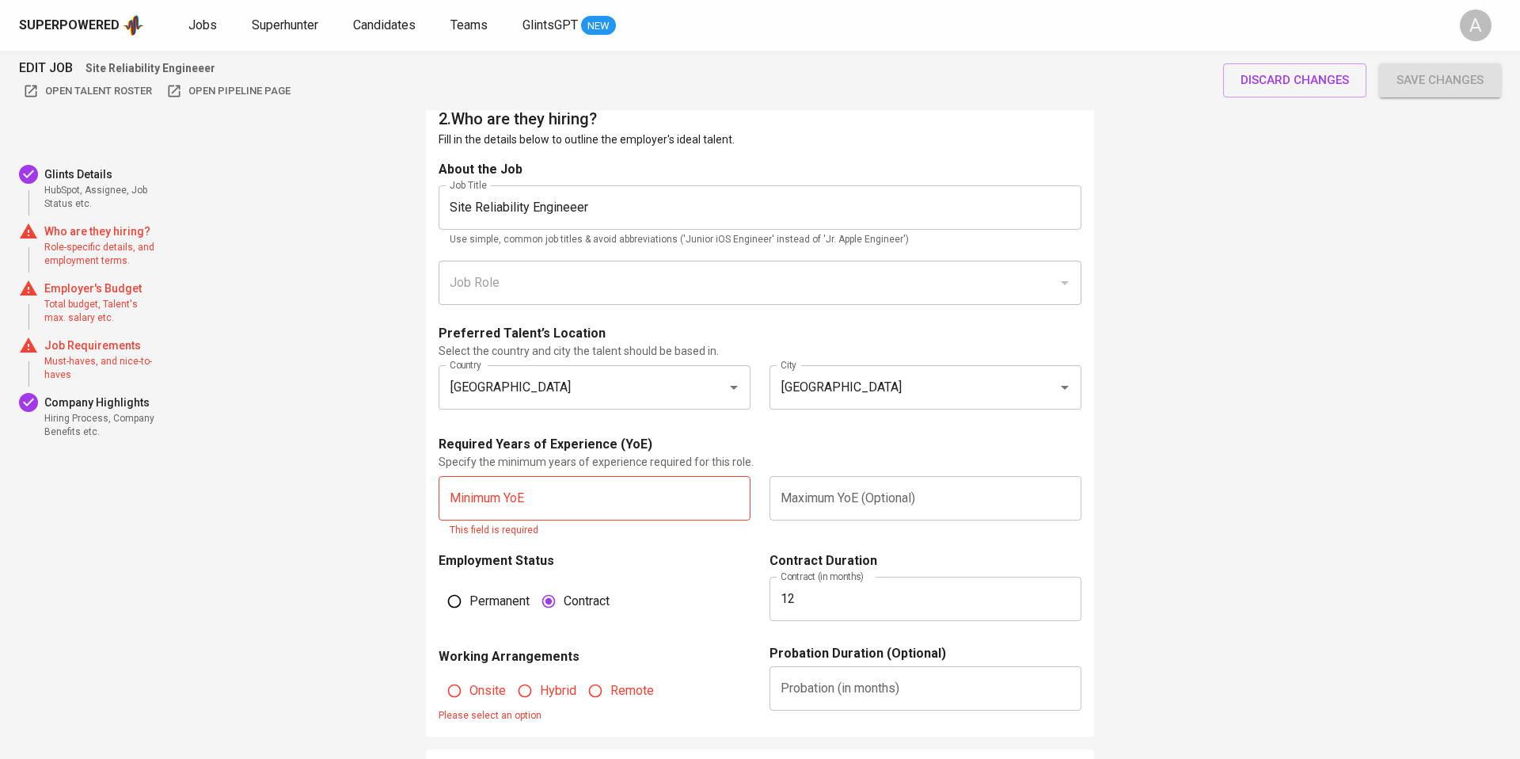
scroll to position [814, 0]
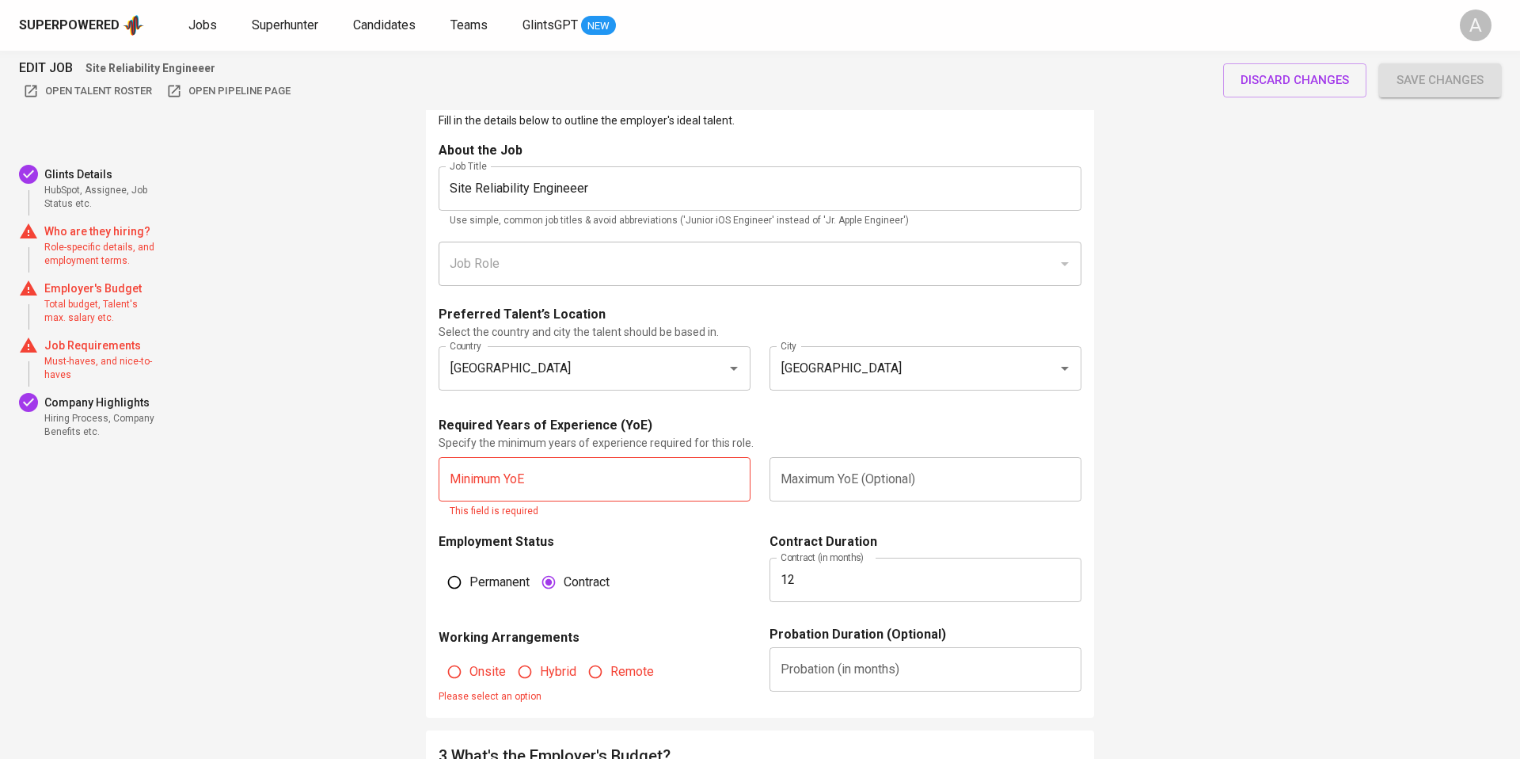
click at [606, 457] on input "text" at bounding box center [595, 479] width 312 height 44
type input "2"
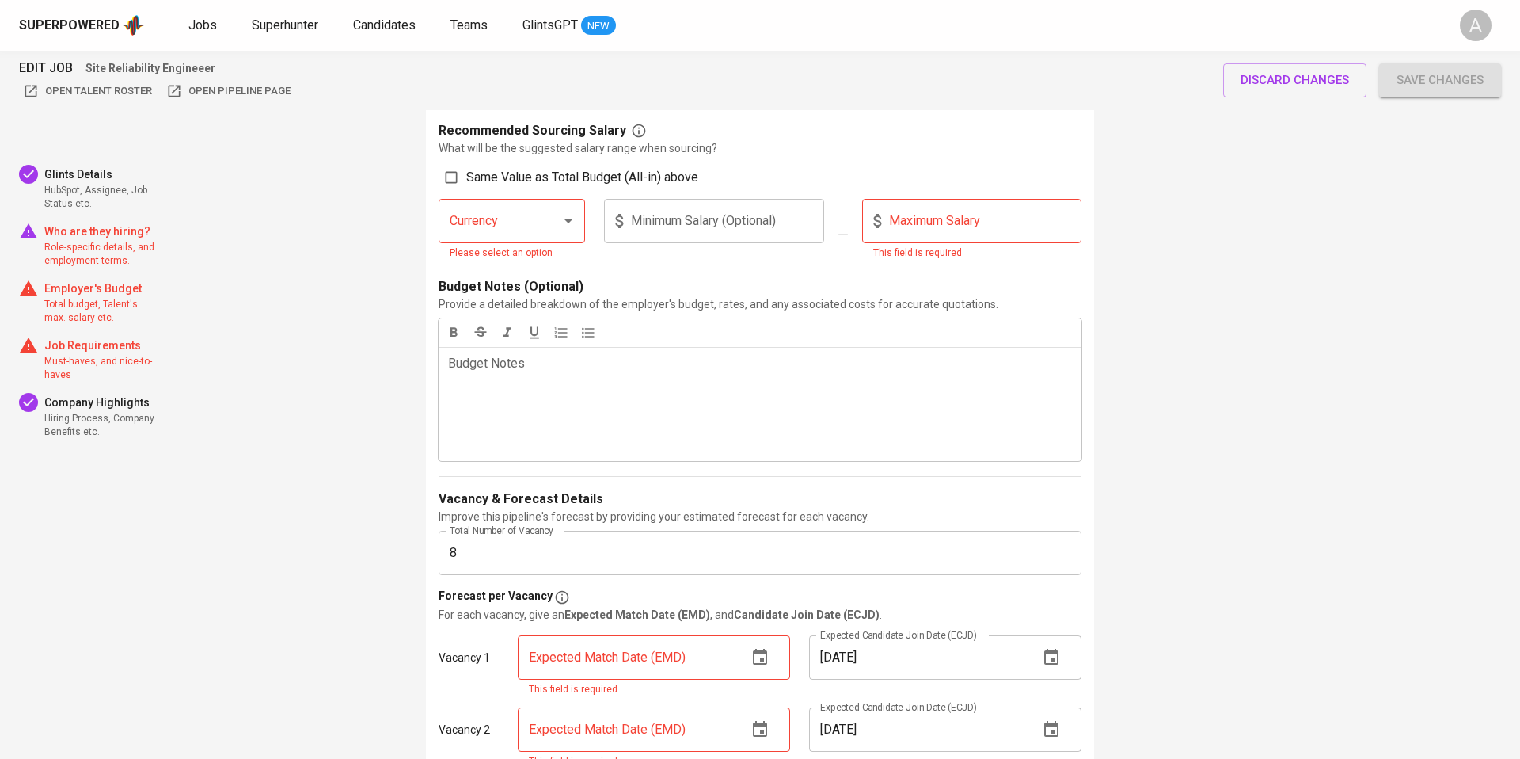
scroll to position [1898, 0]
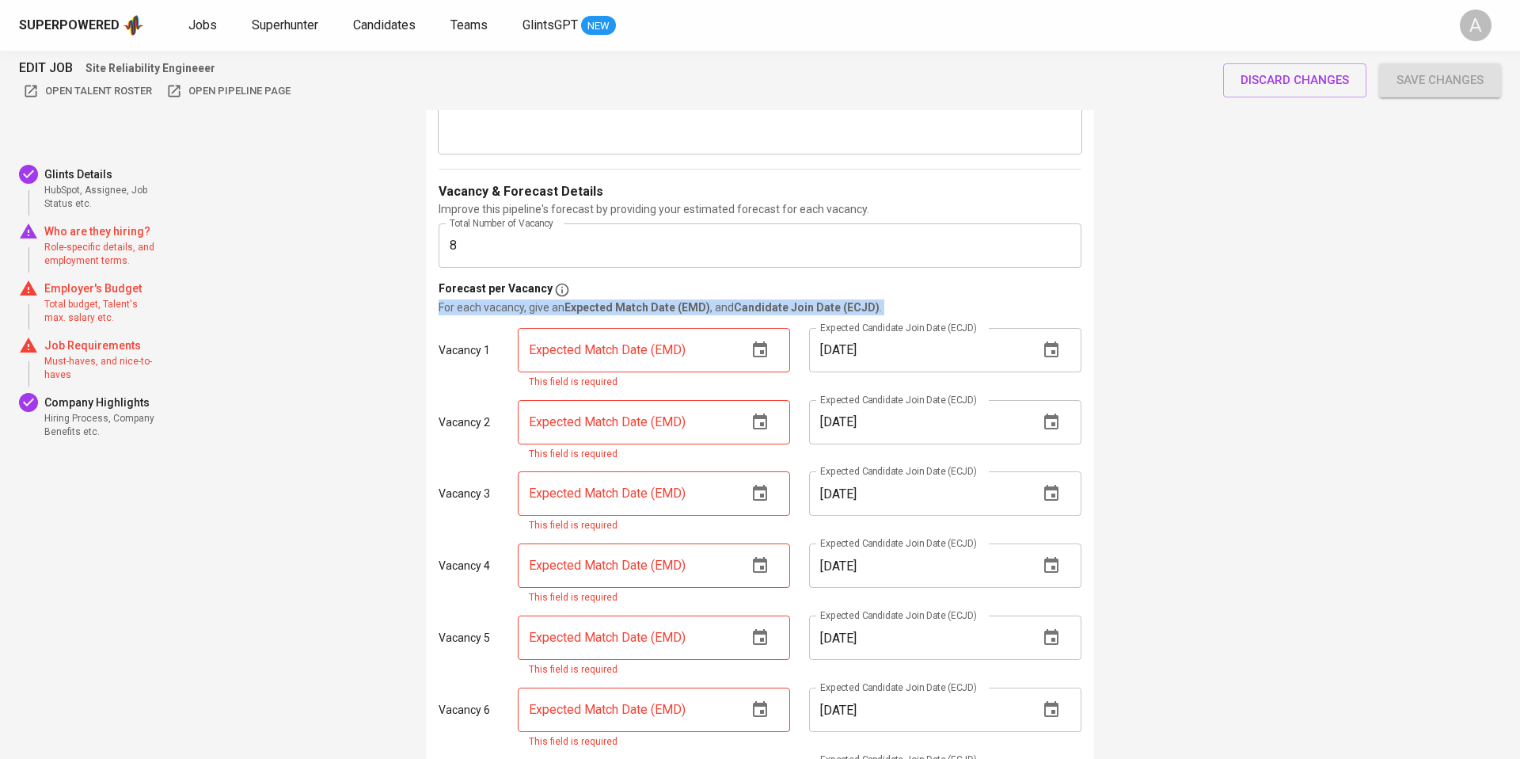
drag, startPoint x: 446, startPoint y: 281, endPoint x: 622, endPoint y: 259, distance: 178.0
click at [623, 280] on div "Forecast per Vacancy For each vacancy, give an Expected Match Date (EMD) , and …" at bounding box center [760, 609] width 643 height 658
click at [667, 318] on div "Expected Match Date (EMD) Expected Match Date (EMD) This field is required" at bounding box center [653, 359] width 291 height 82
click at [691, 328] on input "text" at bounding box center [626, 350] width 217 height 44
click at [950, 280] on div "Forecast per Vacancy" at bounding box center [760, 289] width 643 height 19
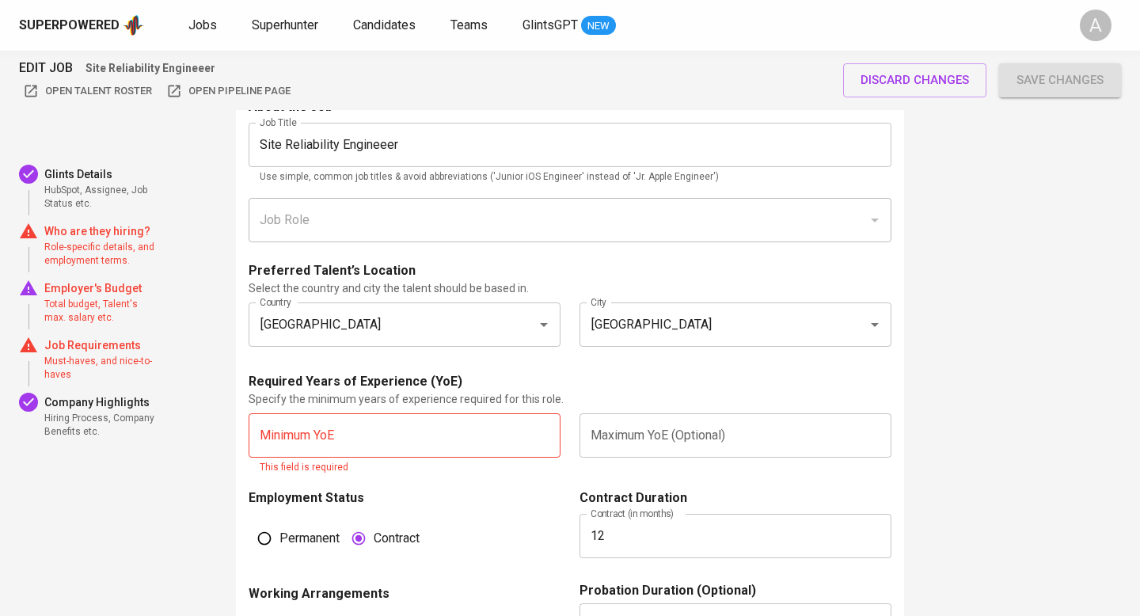
scroll to position [886, 0]
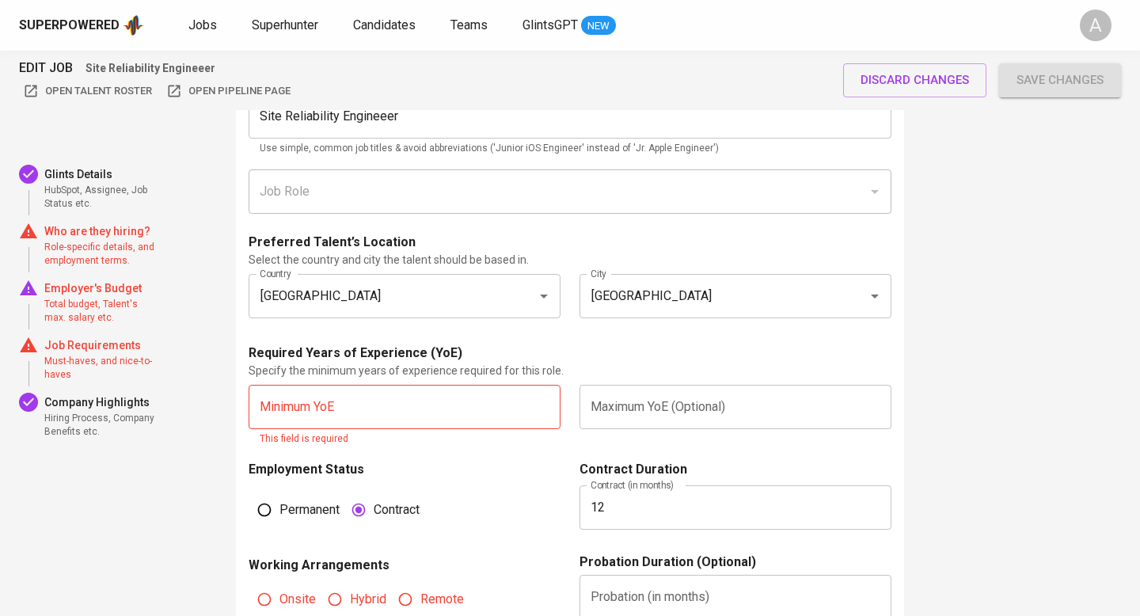
click at [339, 385] on input "text" at bounding box center [405, 407] width 312 height 44
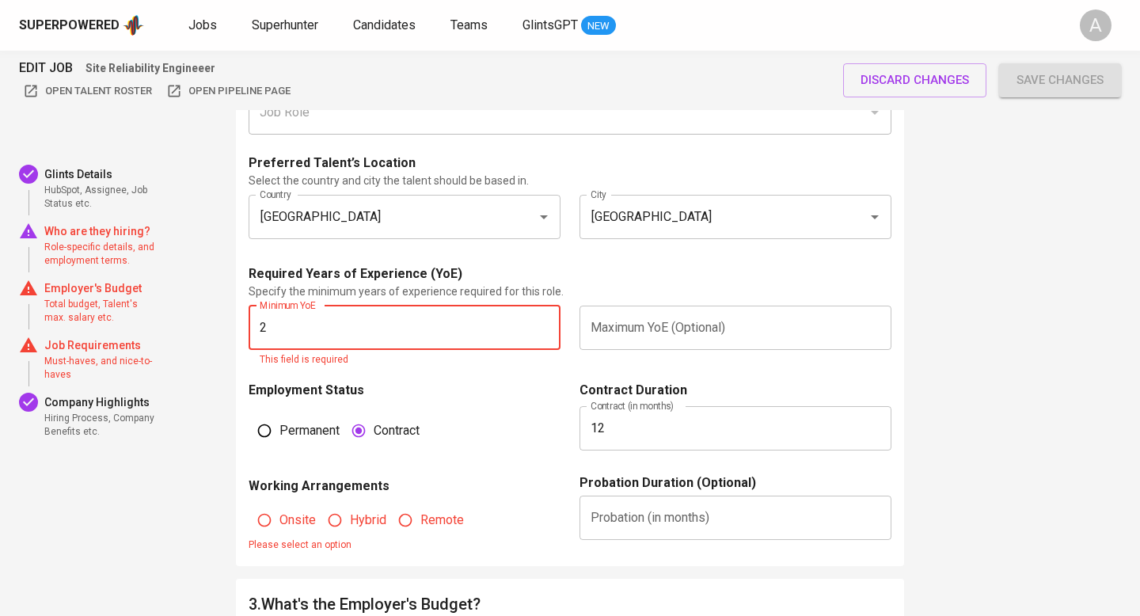
scroll to position [1018, 0]
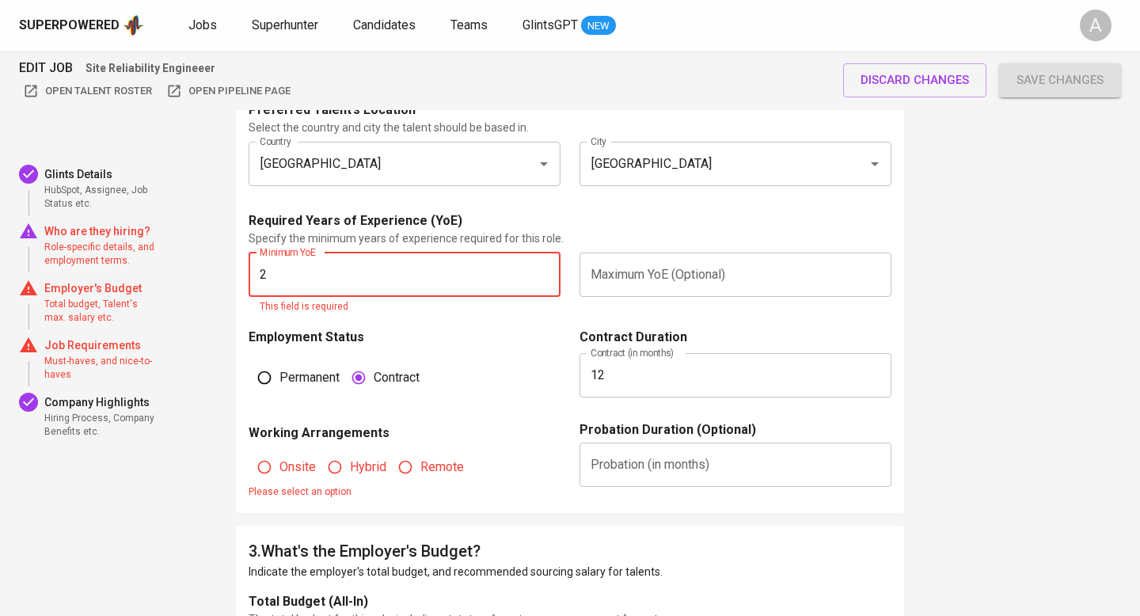
type input "2"
click at [337, 443] on fieldset "Onsite Hybrid Remote Please select an option" at bounding box center [405, 472] width 312 height 58
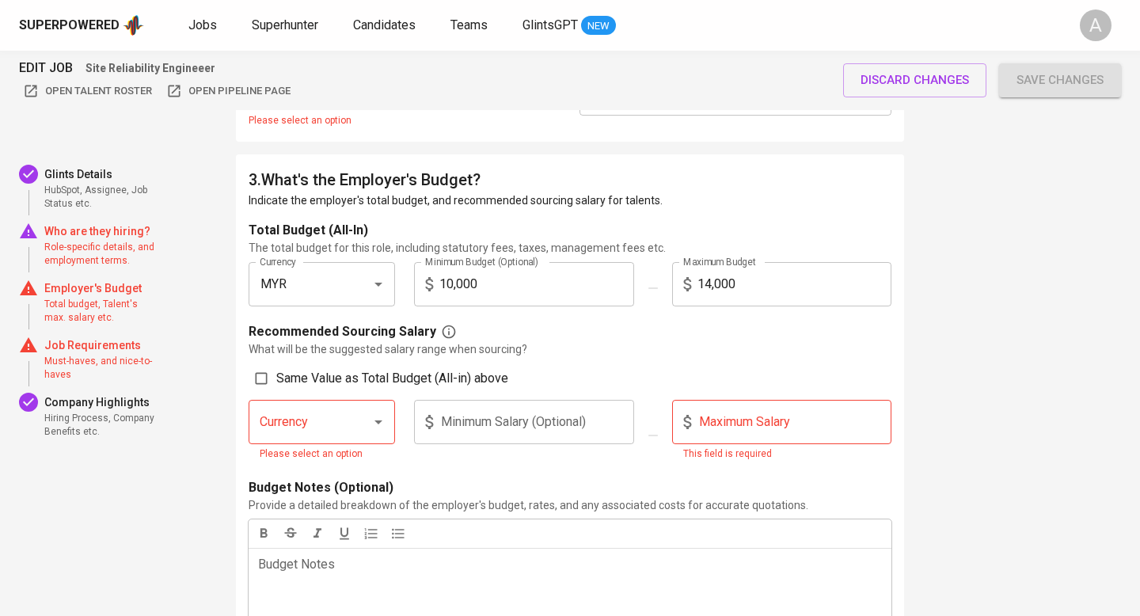
scroll to position [1379, 0]
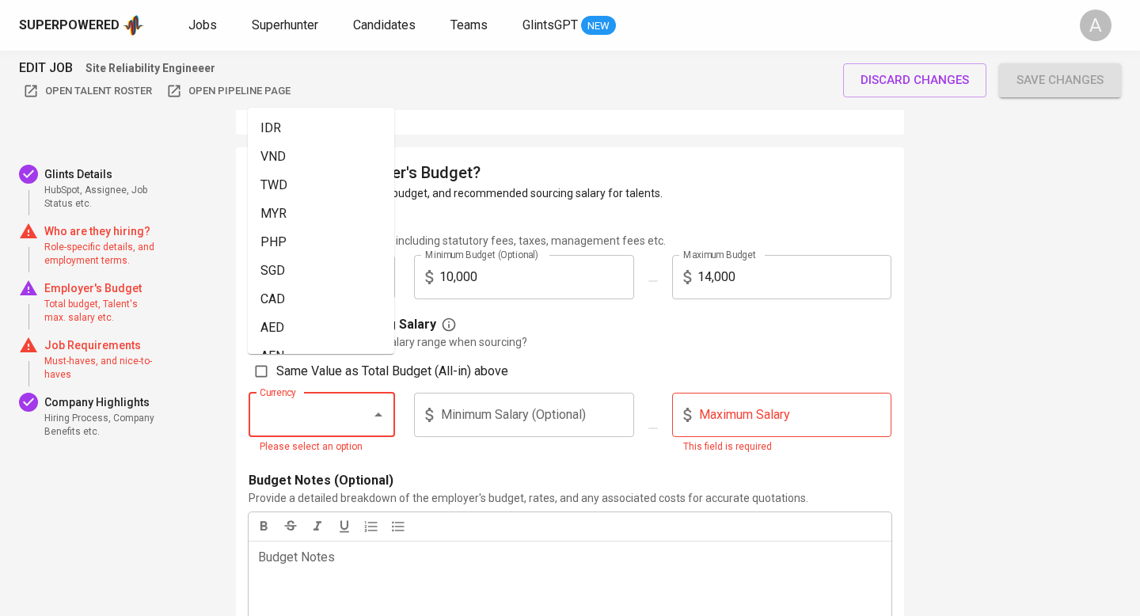
click at [331, 400] on input "Currency" at bounding box center [300, 415] width 88 height 30
click at [331, 217] on li "MYR" at bounding box center [321, 214] width 147 height 29
type input "MYR"
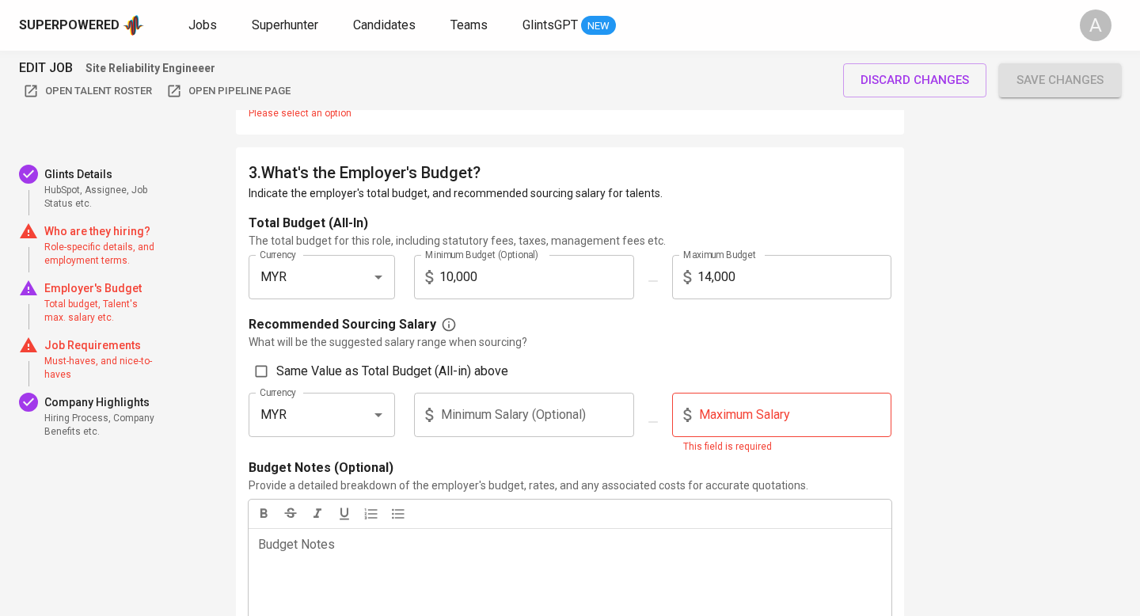
click at [263, 356] on input "Same Value as Total Budget (All-in) above" at bounding box center [261, 371] width 30 height 30
checkbox input "true"
type input "10,000"
type input "14,000"
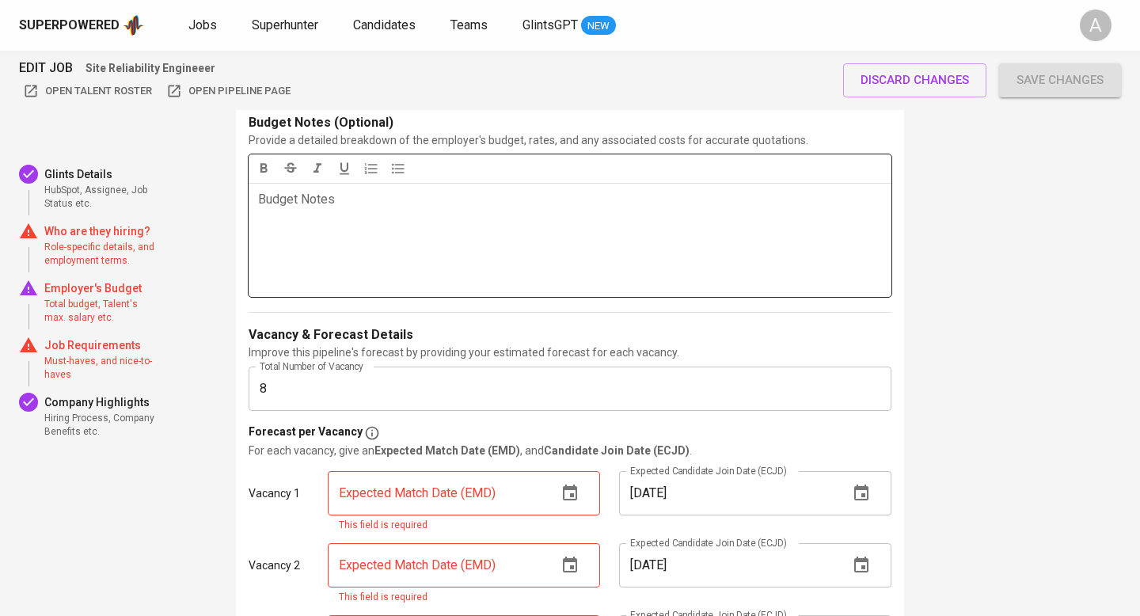
scroll to position [1812, 0]
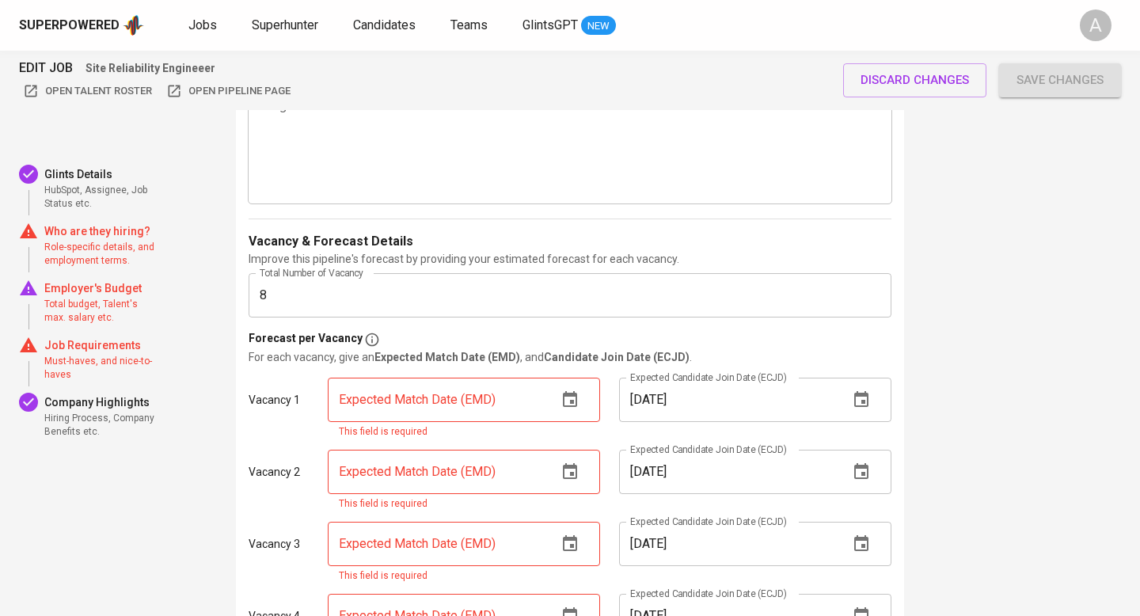
click at [572, 391] on icon "button" at bounding box center [570, 399] width 14 height 16
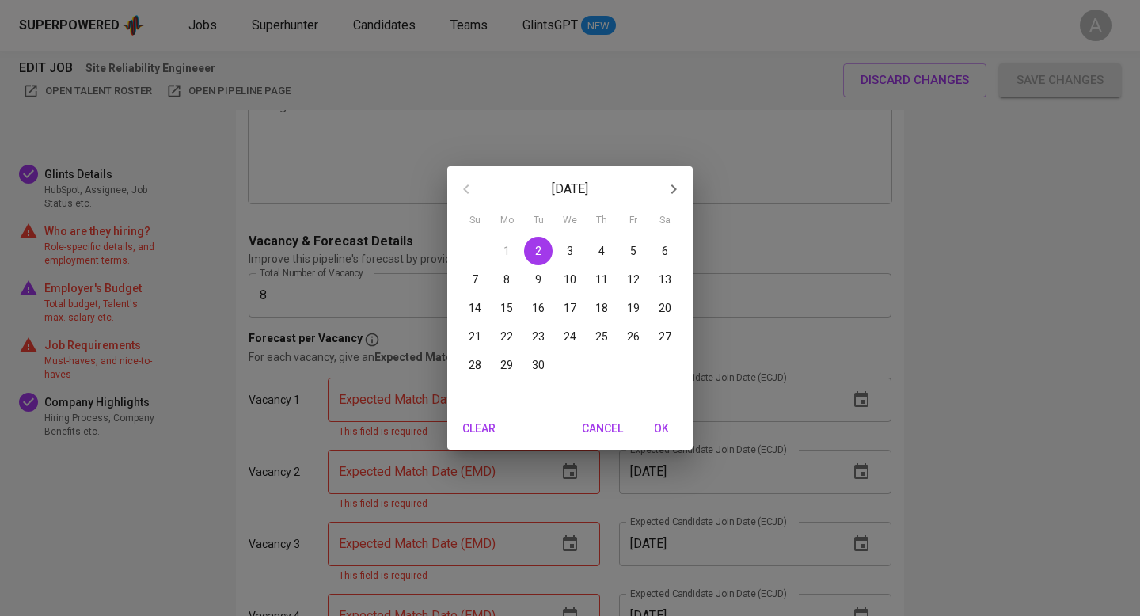
click at [669, 188] on icon "button" at bounding box center [673, 189] width 19 height 19
click at [635, 361] on p "31" at bounding box center [633, 365] width 13 height 16
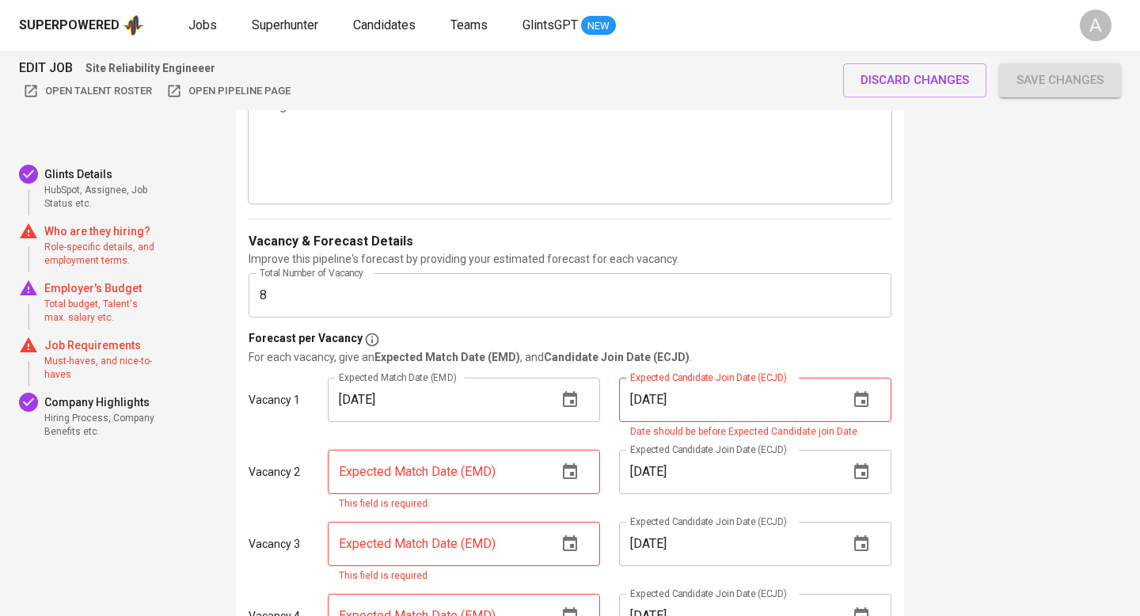
click at [573, 391] on icon "button" at bounding box center [570, 399] width 14 height 16
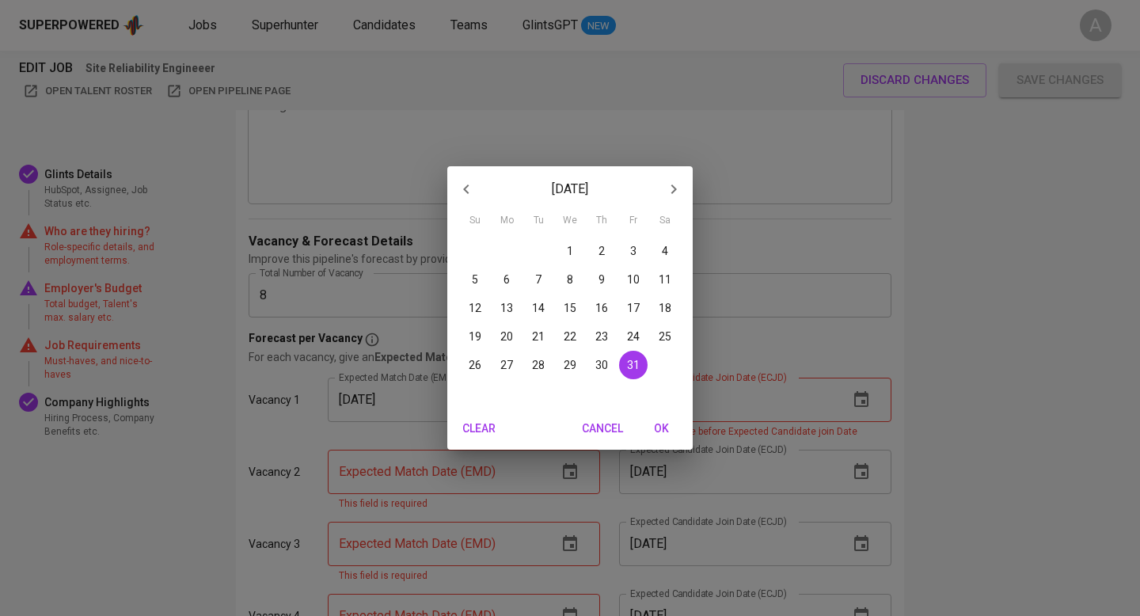
click at [668, 190] on icon "button" at bounding box center [673, 189] width 19 height 19
click at [569, 366] on p "31" at bounding box center [570, 365] width 13 height 16
type input "[DATE]"
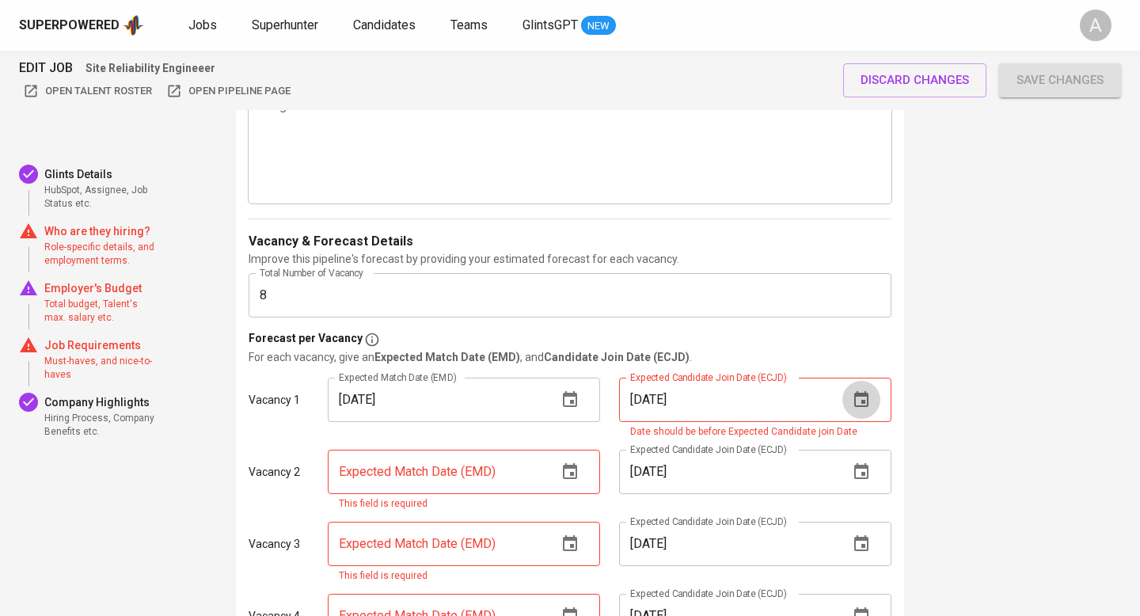
click at [865, 391] on icon "button" at bounding box center [861, 399] width 14 height 16
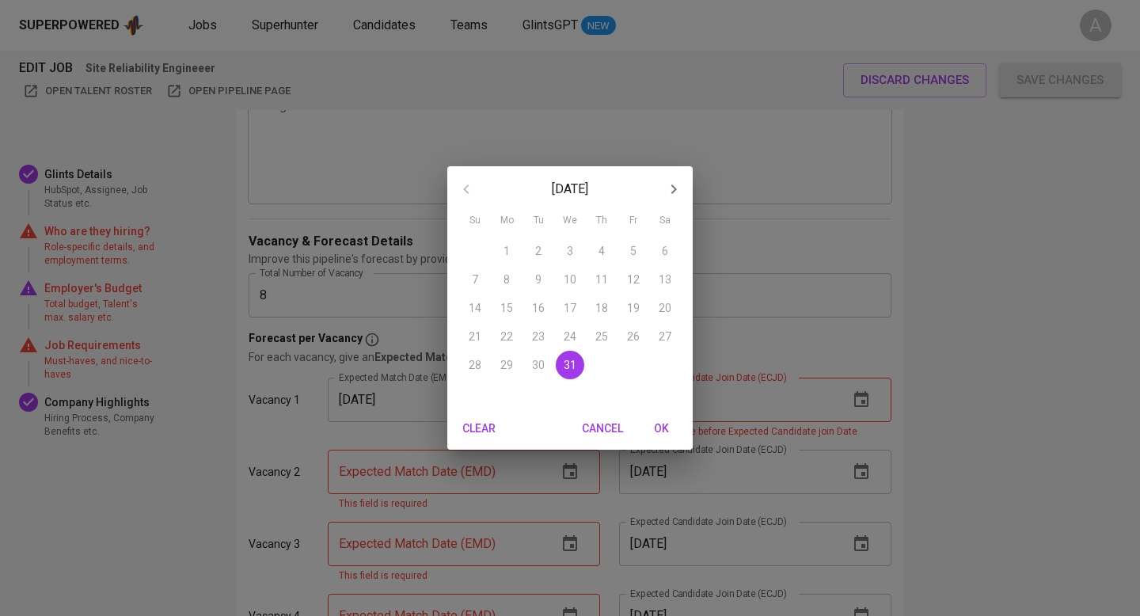
click at [675, 187] on icon "button" at bounding box center [675, 190] width 6 height 10
click at [662, 363] on p "31" at bounding box center [665, 365] width 13 height 16
type input "[DATE]"
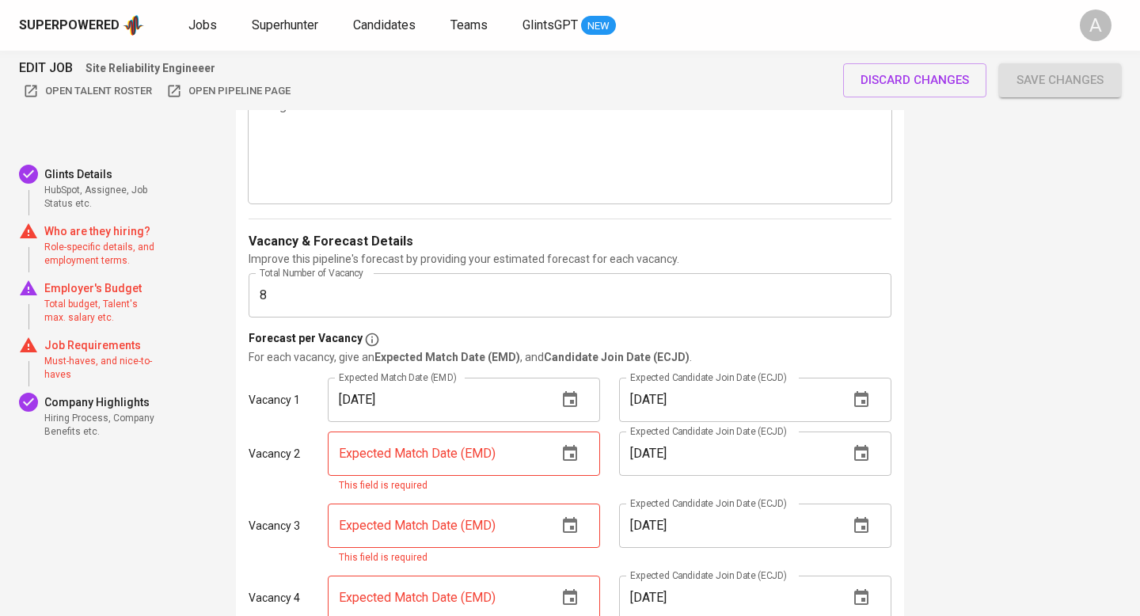
click at [573, 445] on icon "button" at bounding box center [570, 453] width 14 height 16
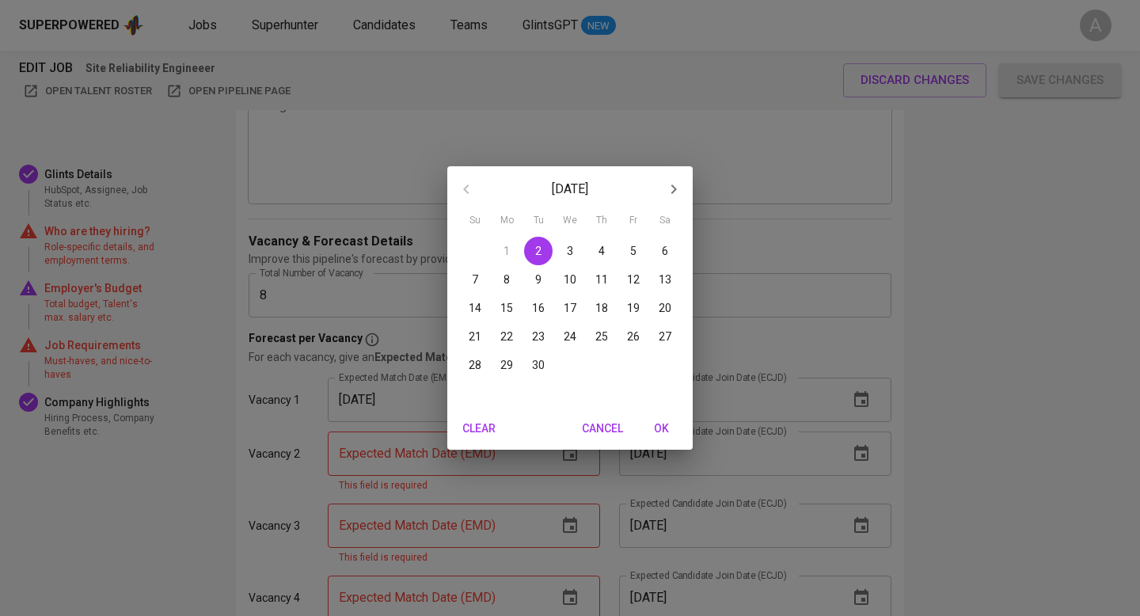
click at [668, 188] on icon "button" at bounding box center [673, 189] width 19 height 19
click at [665, 190] on icon "button" at bounding box center [673, 189] width 19 height 19
click at [565, 363] on p "31" at bounding box center [570, 365] width 13 height 16
type input "[DATE]"
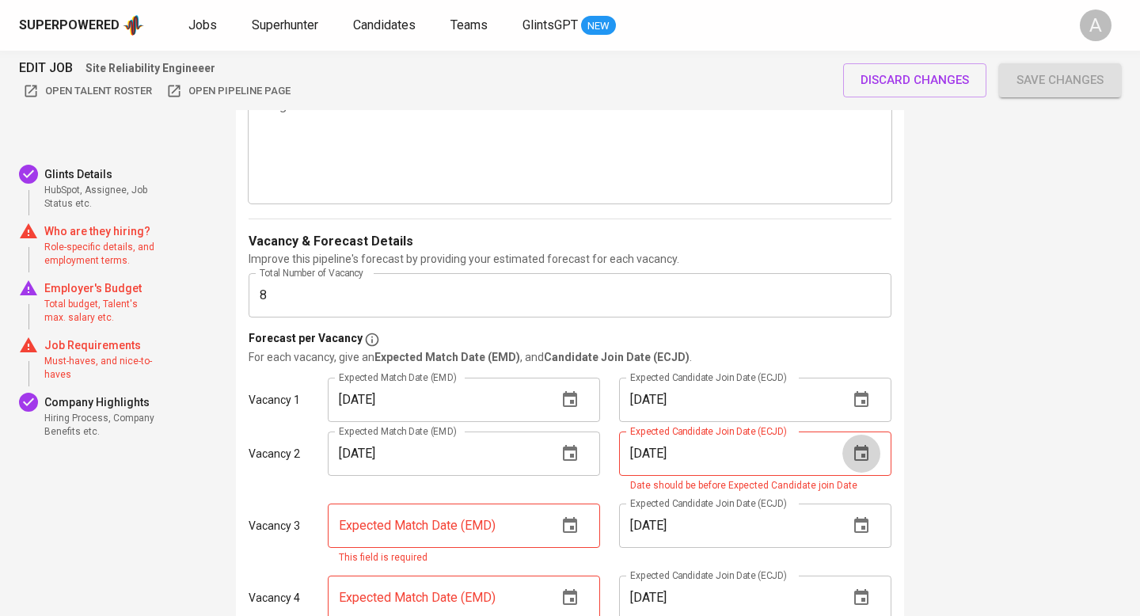
click at [854, 444] on icon "button" at bounding box center [861, 453] width 19 height 19
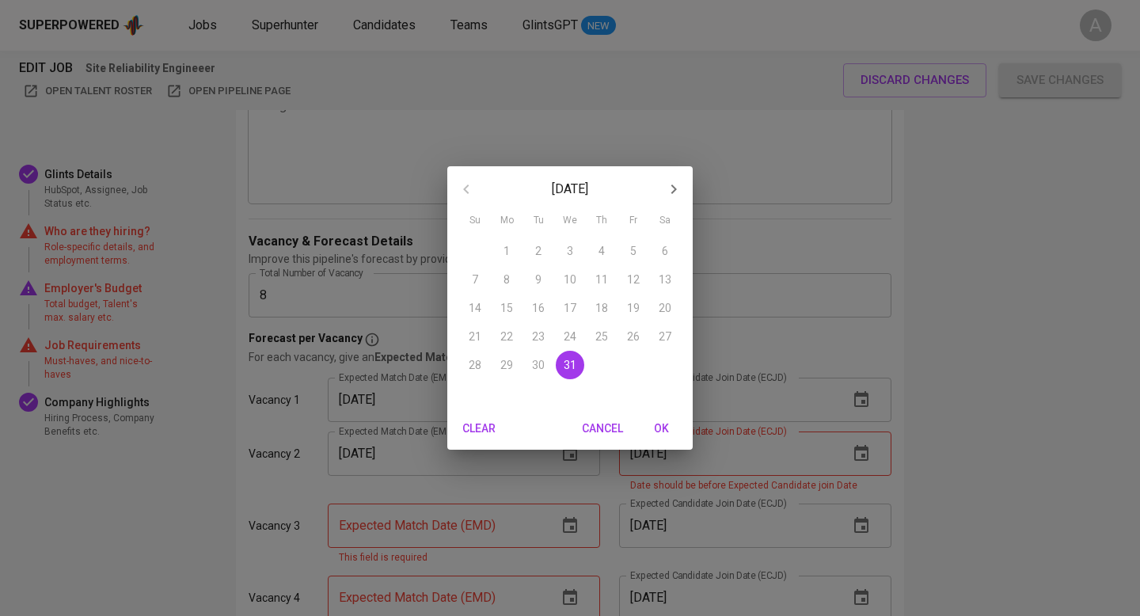
click at [678, 187] on icon "button" at bounding box center [673, 189] width 19 height 19
click at [672, 359] on span "31" at bounding box center [665, 365] width 29 height 16
type input "[DATE]"
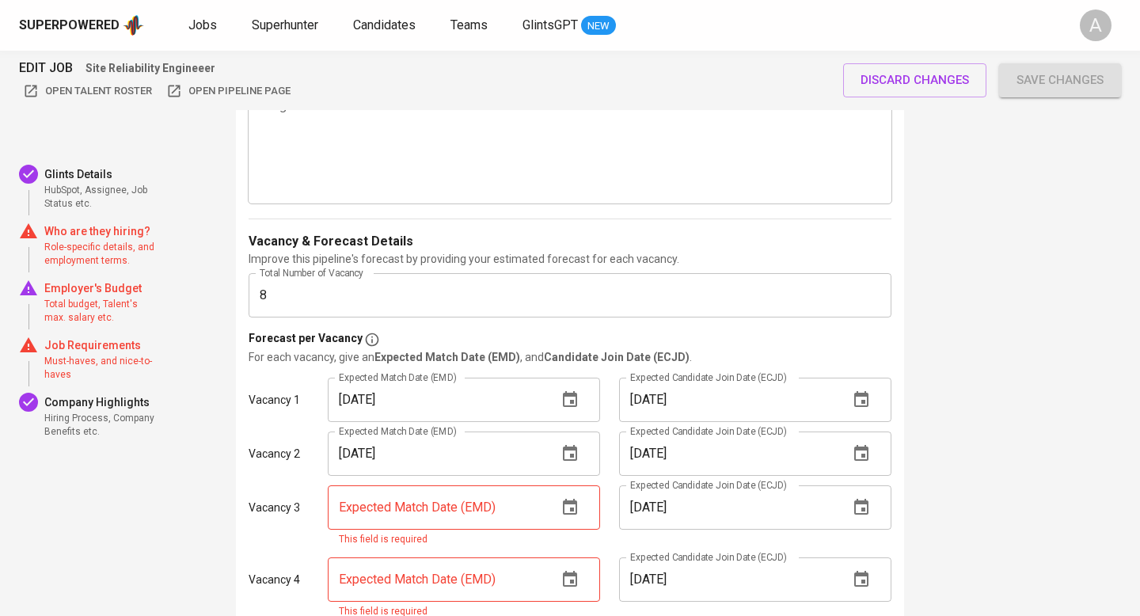
click at [585, 489] on button "button" at bounding box center [570, 508] width 38 height 38
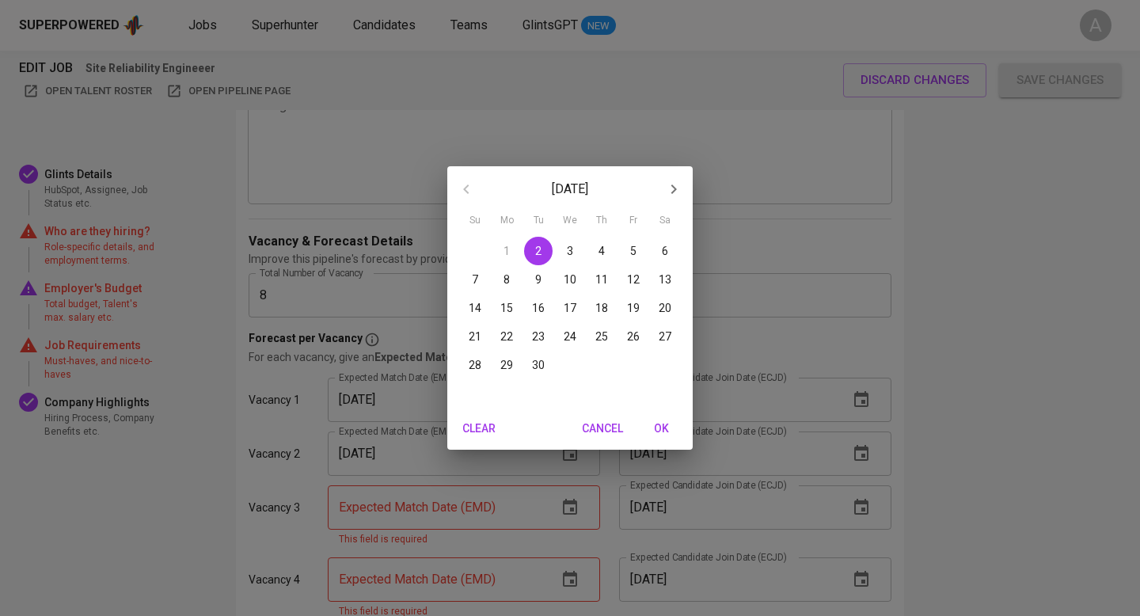
click at [673, 184] on icon "button" at bounding box center [673, 189] width 19 height 19
click at [672, 184] on icon "button" at bounding box center [673, 189] width 19 height 19
click at [574, 360] on p "31" at bounding box center [570, 365] width 13 height 16
type input "[DATE]"
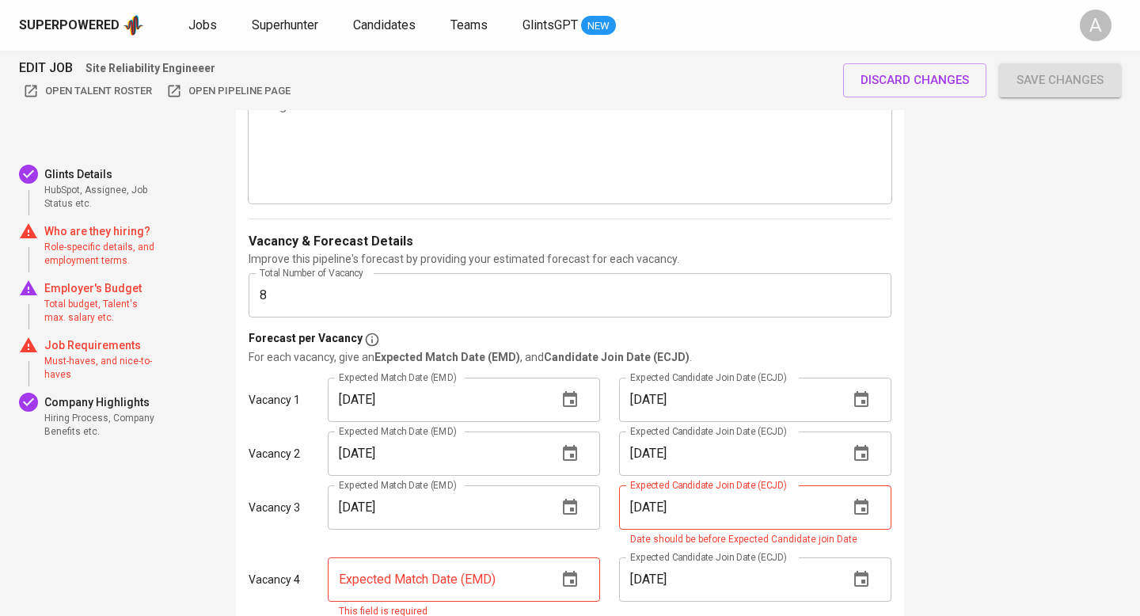
click at [867, 499] on icon "button" at bounding box center [861, 507] width 14 height 16
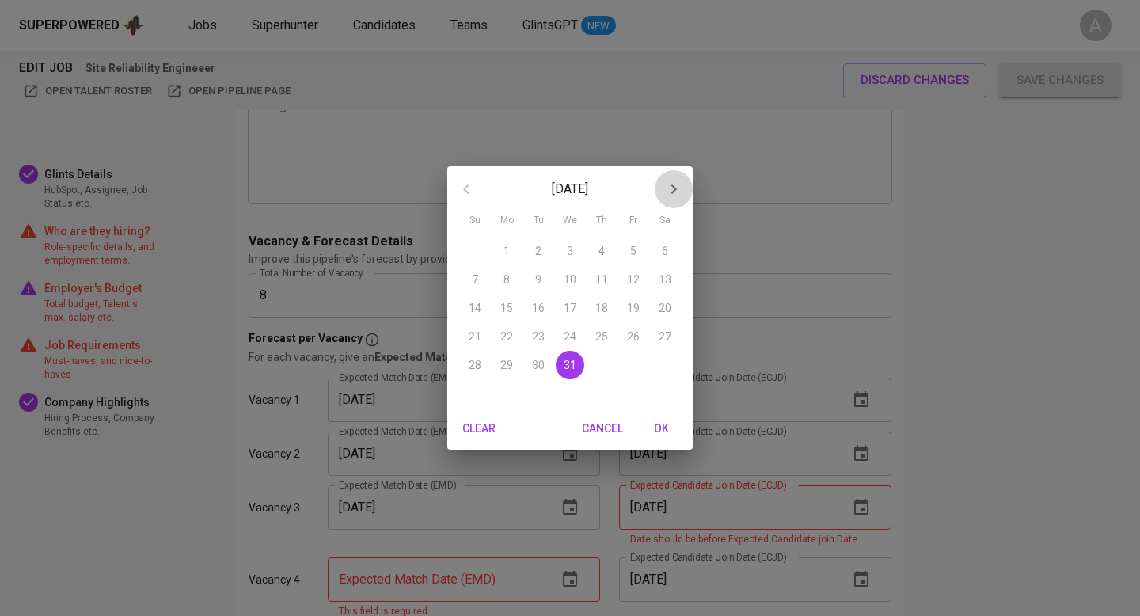
click at [675, 181] on icon "button" at bounding box center [673, 189] width 19 height 19
click at [664, 192] on button "button" at bounding box center [674, 189] width 38 height 38
click at [466, 193] on icon "button" at bounding box center [466, 189] width 19 height 19
click at [670, 363] on p "31" at bounding box center [665, 365] width 13 height 16
type input "[DATE]"
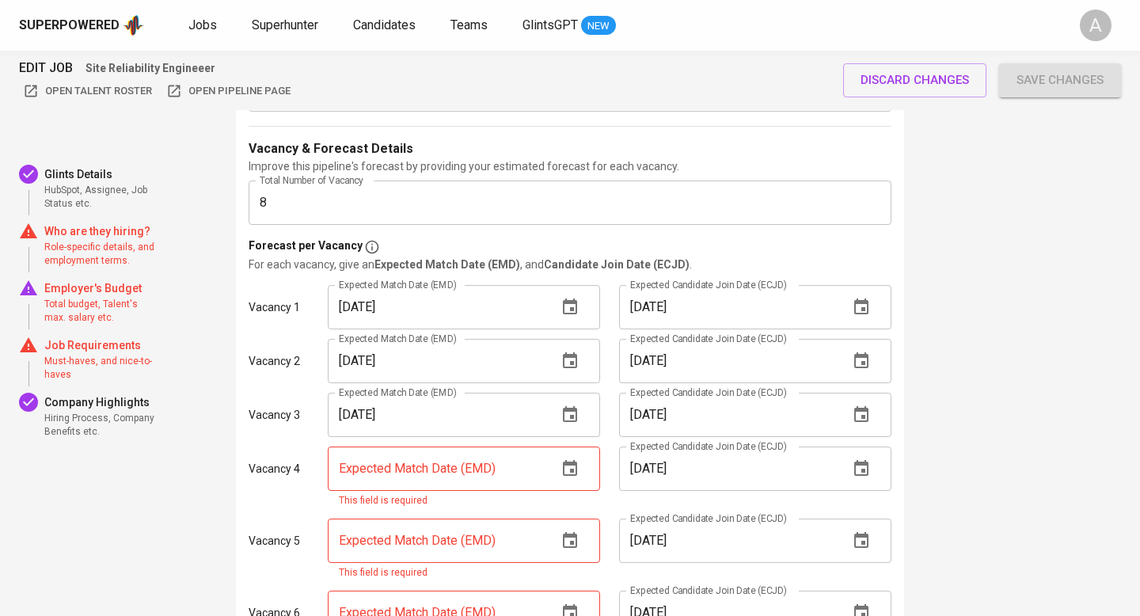
scroll to position [1906, 0]
click at [572, 459] on icon "button" at bounding box center [570, 467] width 14 height 16
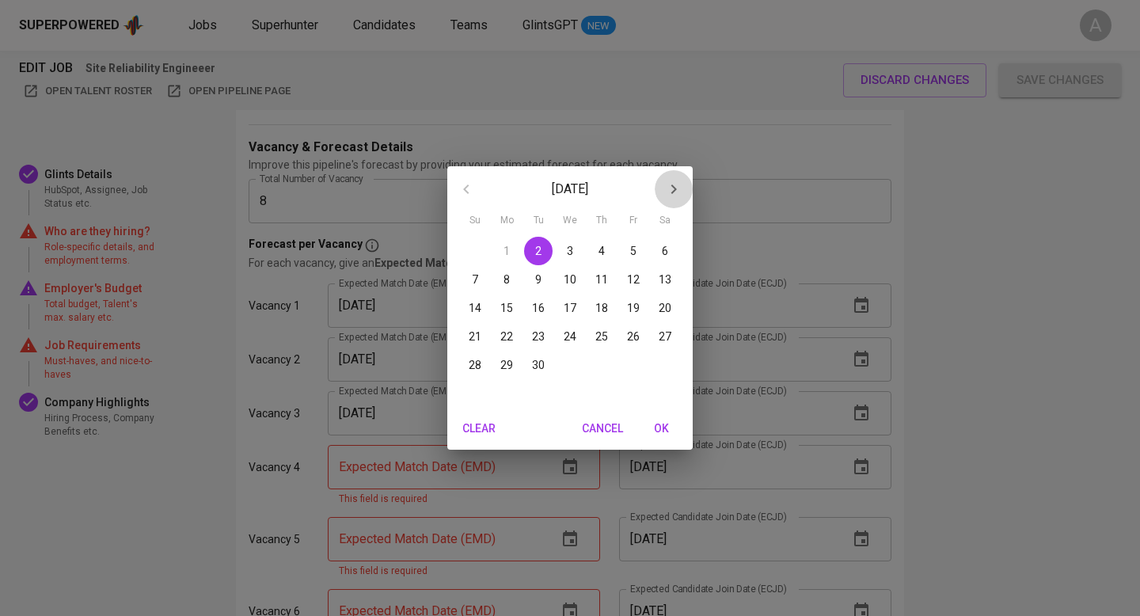
click at [665, 188] on icon "button" at bounding box center [673, 189] width 19 height 19
click at [673, 190] on icon "button" at bounding box center [673, 189] width 19 height 19
click at [673, 189] on icon "button" at bounding box center [673, 189] width 19 height 19
click at [574, 363] on p "31" at bounding box center [570, 365] width 13 height 16
type input "[DATE]"
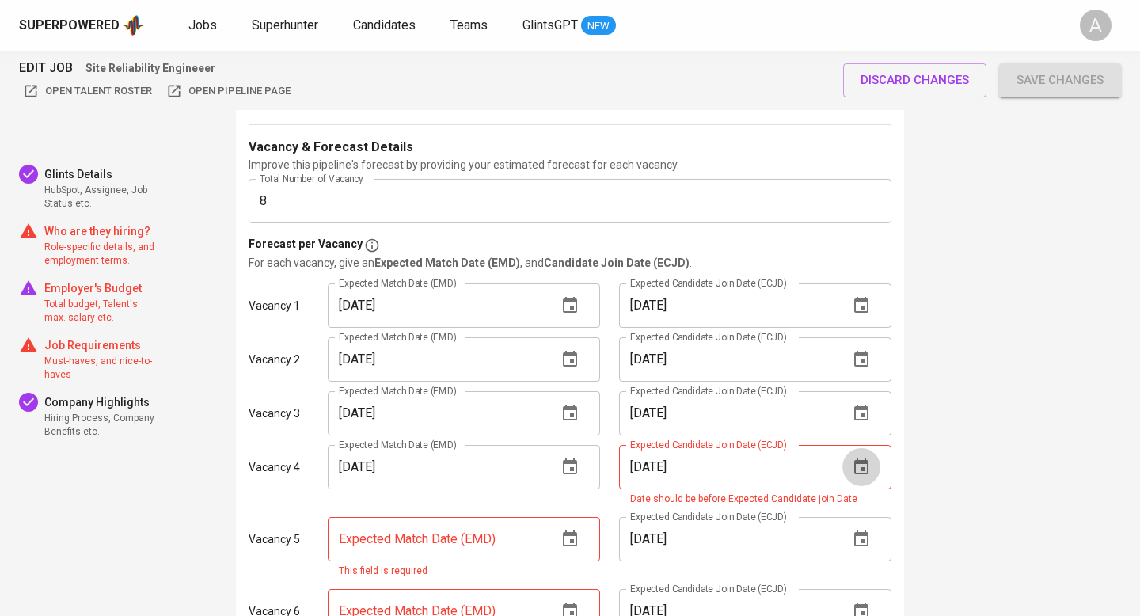
click at [859, 448] on button "button" at bounding box center [862, 467] width 38 height 38
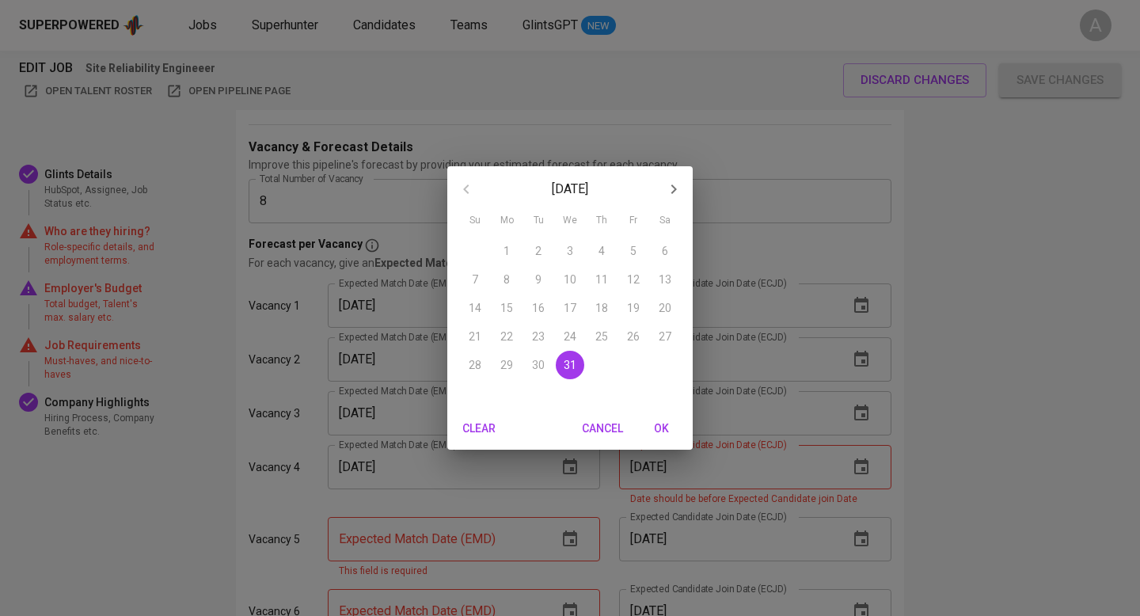
click at [664, 186] on button "button" at bounding box center [674, 189] width 38 height 38
click at [663, 368] on p "31" at bounding box center [665, 365] width 13 height 16
type input "[DATE]"
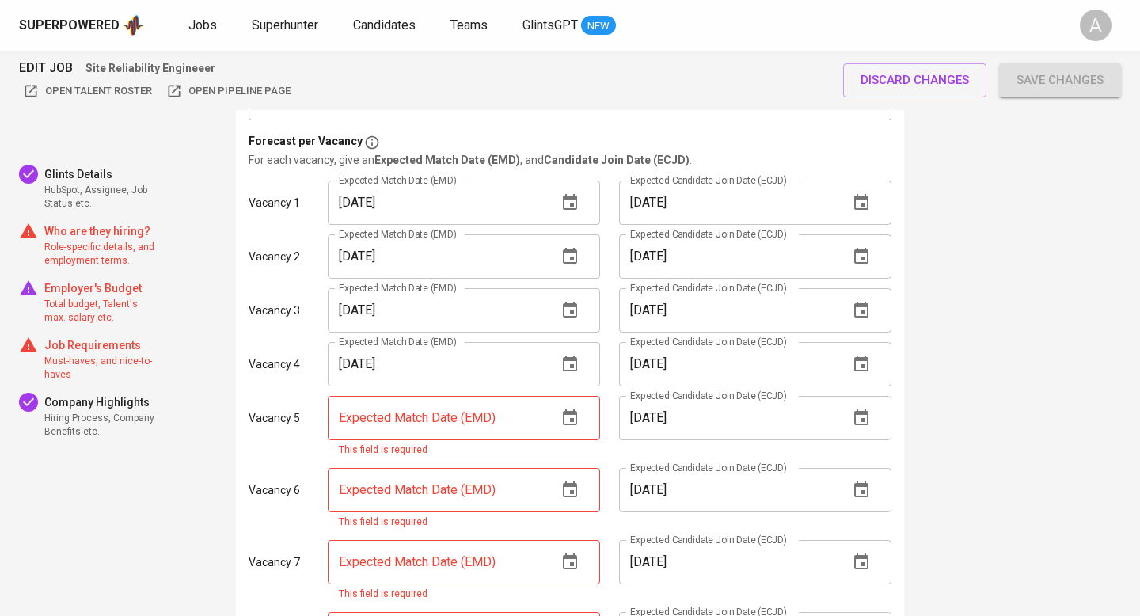
scroll to position [2011, 0]
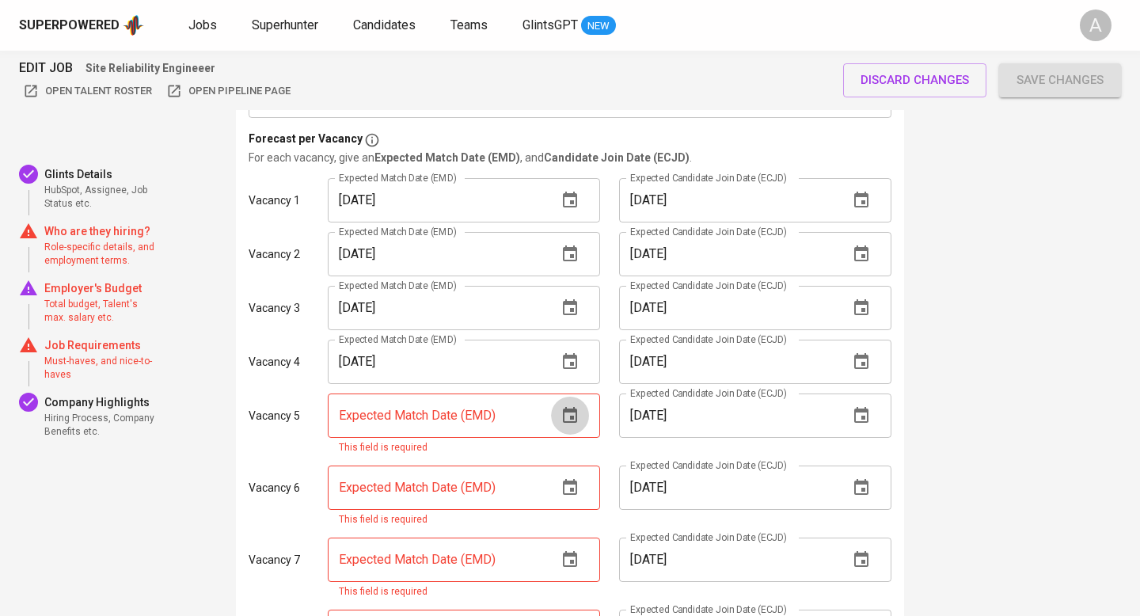
click at [573, 397] on button "button" at bounding box center [570, 416] width 38 height 38
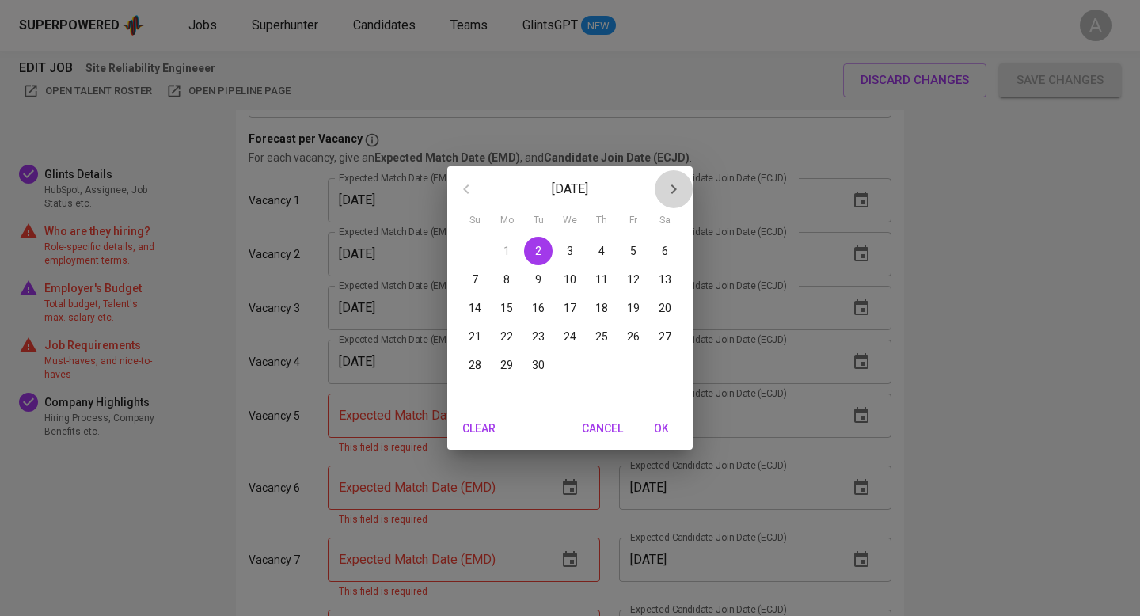
click at [673, 185] on icon "button" at bounding box center [675, 190] width 6 height 10
click at [565, 363] on p "31" at bounding box center [570, 365] width 13 height 16
type input "[DATE]"
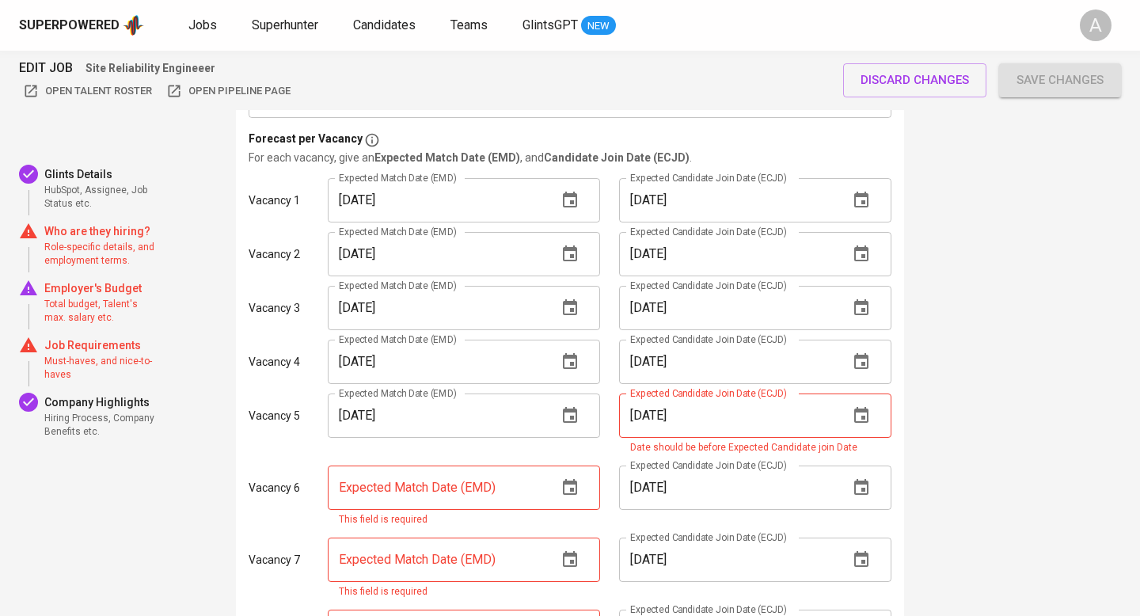
click at [866, 479] on icon "button" at bounding box center [861, 487] width 14 height 16
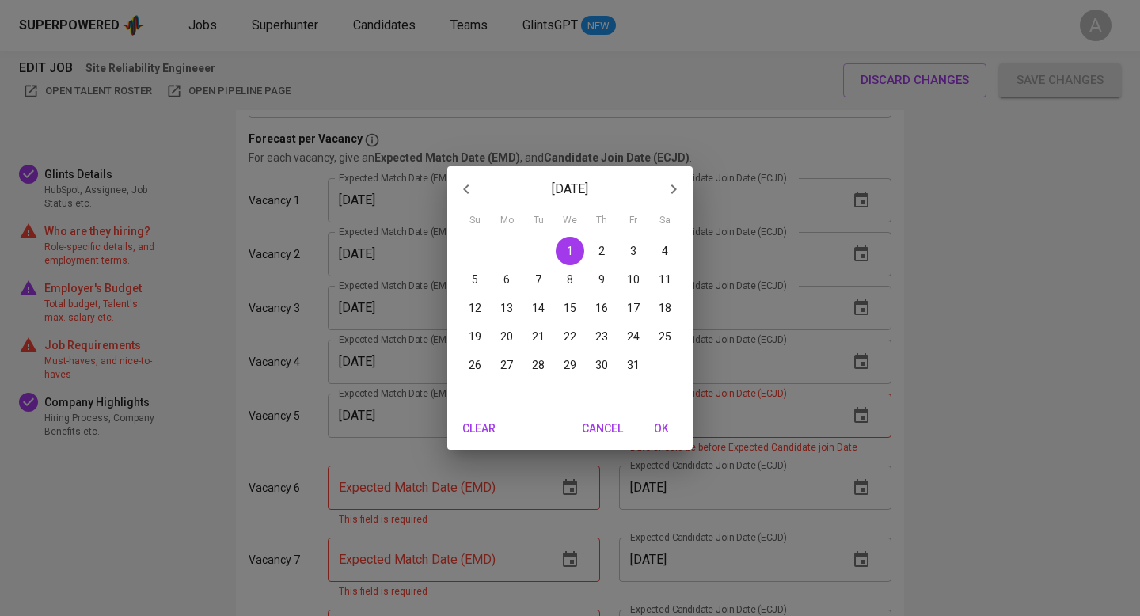
click at [672, 191] on icon "button" at bounding box center [675, 190] width 6 height 10
click at [478, 386] on p "30" at bounding box center [475, 394] width 13 height 16
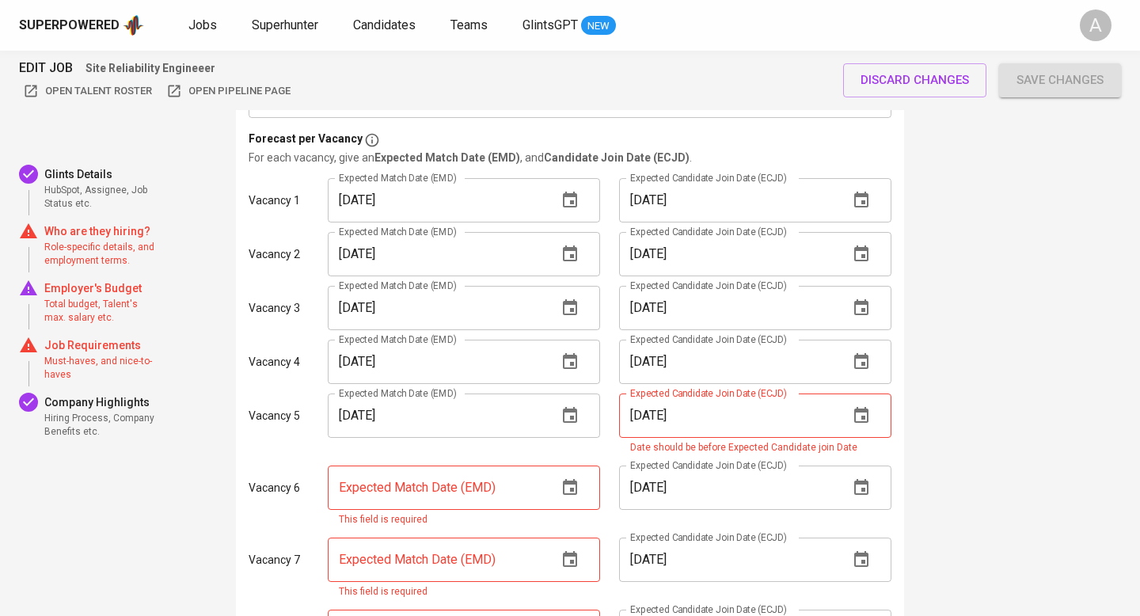
click at [865, 479] on icon "button" at bounding box center [861, 487] width 14 height 16
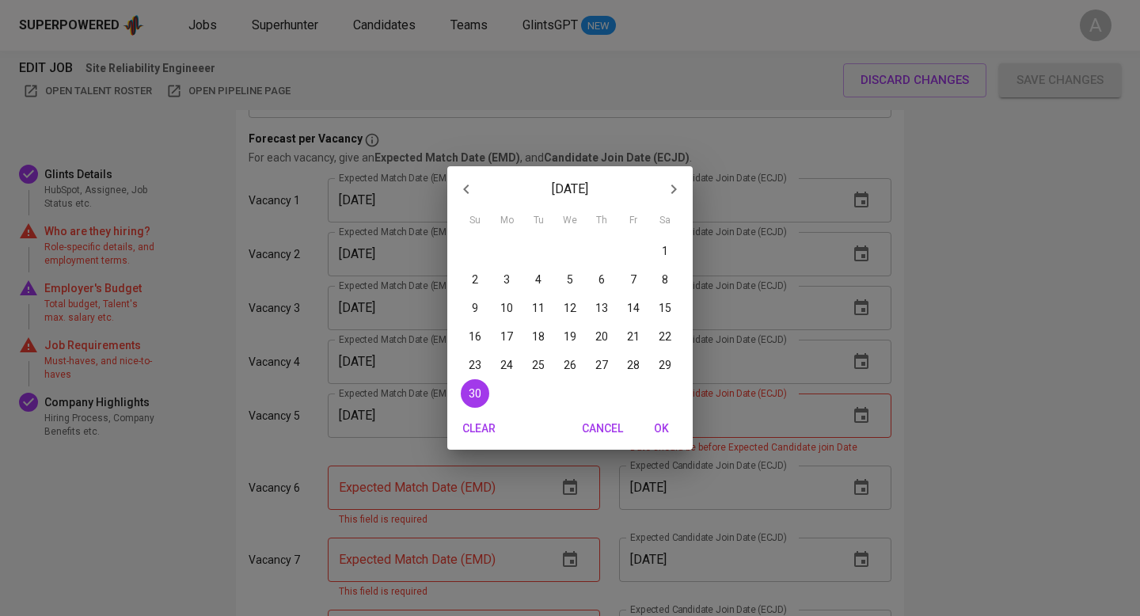
click at [671, 185] on icon "button" at bounding box center [673, 189] width 19 height 19
click at [670, 364] on p "31" at bounding box center [665, 365] width 13 height 16
type input "[DATE]"
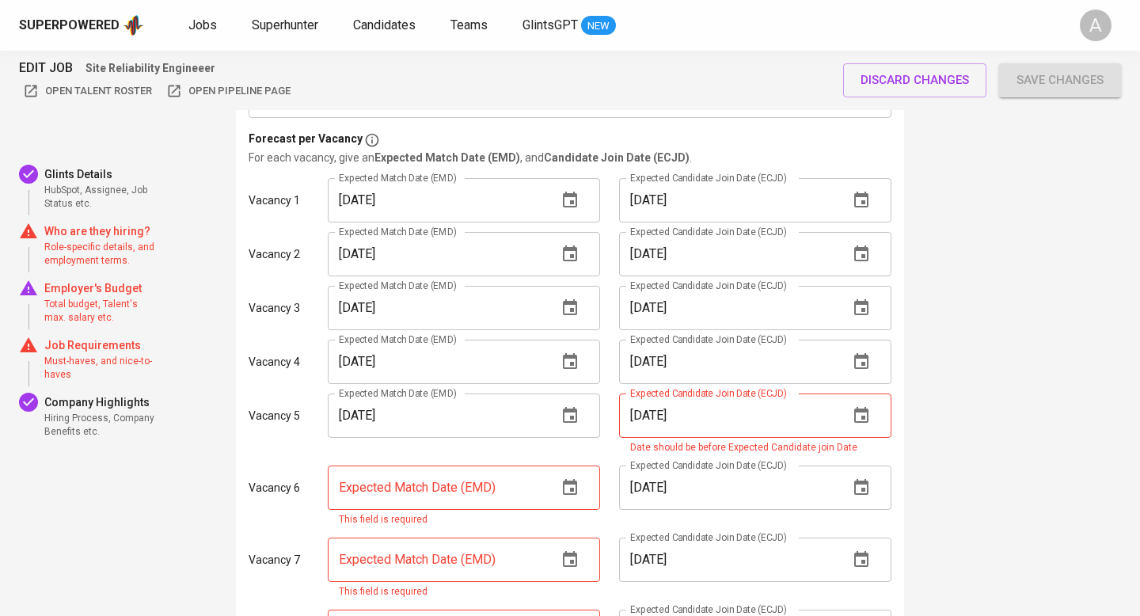
click at [864, 406] on icon "button" at bounding box center [861, 415] width 19 height 19
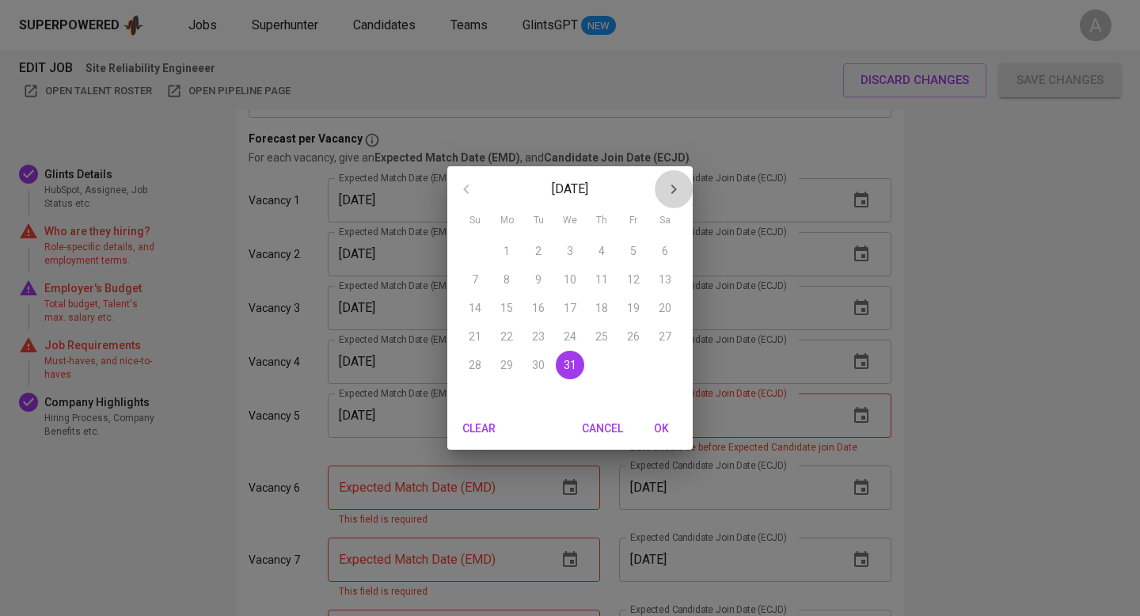
click at [664, 187] on button "button" at bounding box center [674, 189] width 38 height 38
click at [664, 357] on p "31" at bounding box center [665, 365] width 13 height 16
type input "[DATE]"
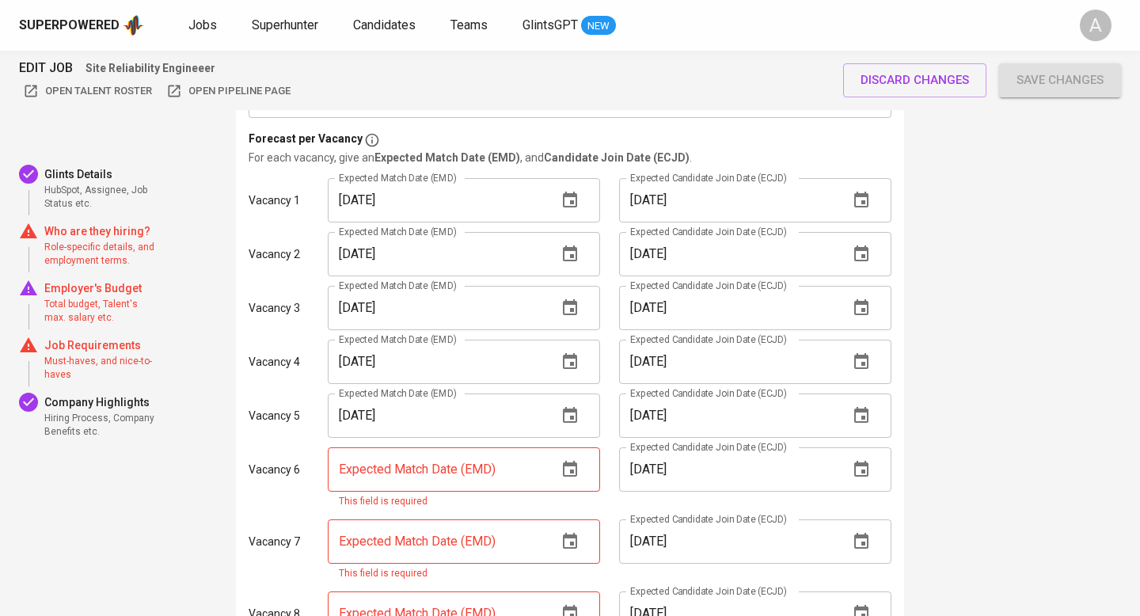
click at [573, 461] on icon "button" at bounding box center [570, 469] width 14 height 16
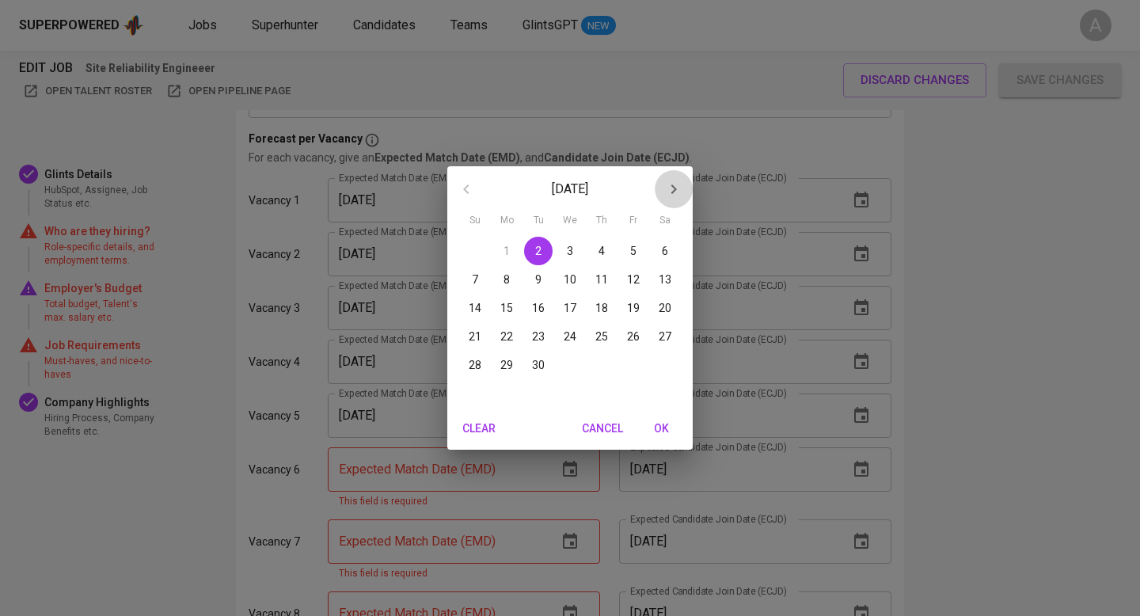
click at [669, 192] on icon "button" at bounding box center [673, 189] width 19 height 19
click at [670, 192] on icon "button" at bounding box center [673, 189] width 19 height 19
click at [565, 367] on p "31" at bounding box center [570, 365] width 13 height 16
type input "[DATE]"
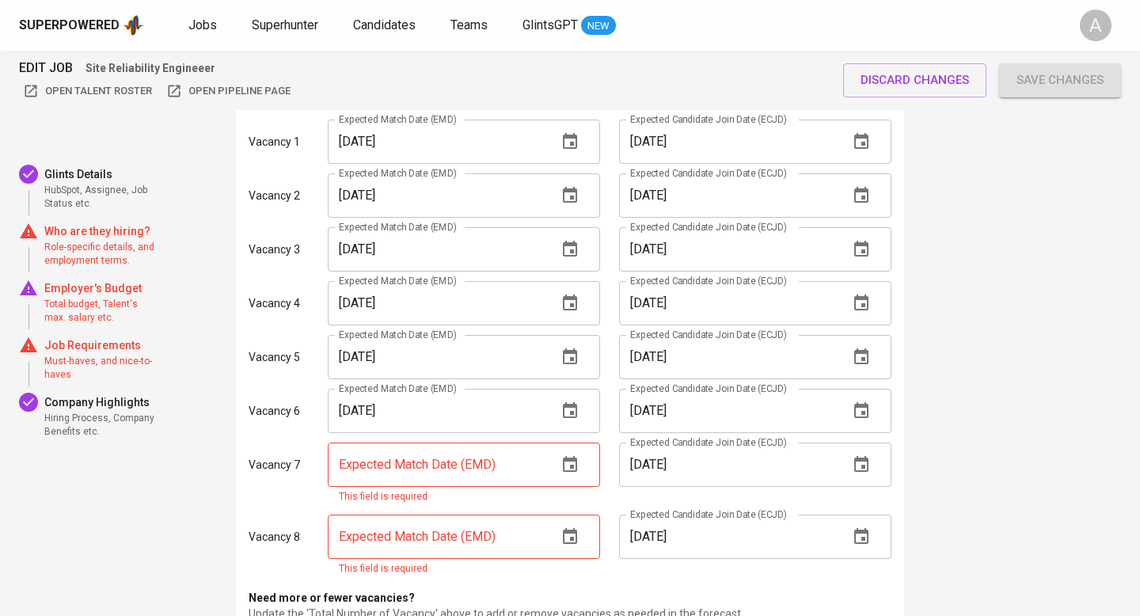
scroll to position [2072, 0]
click at [569, 455] on icon "button" at bounding box center [570, 463] width 14 height 16
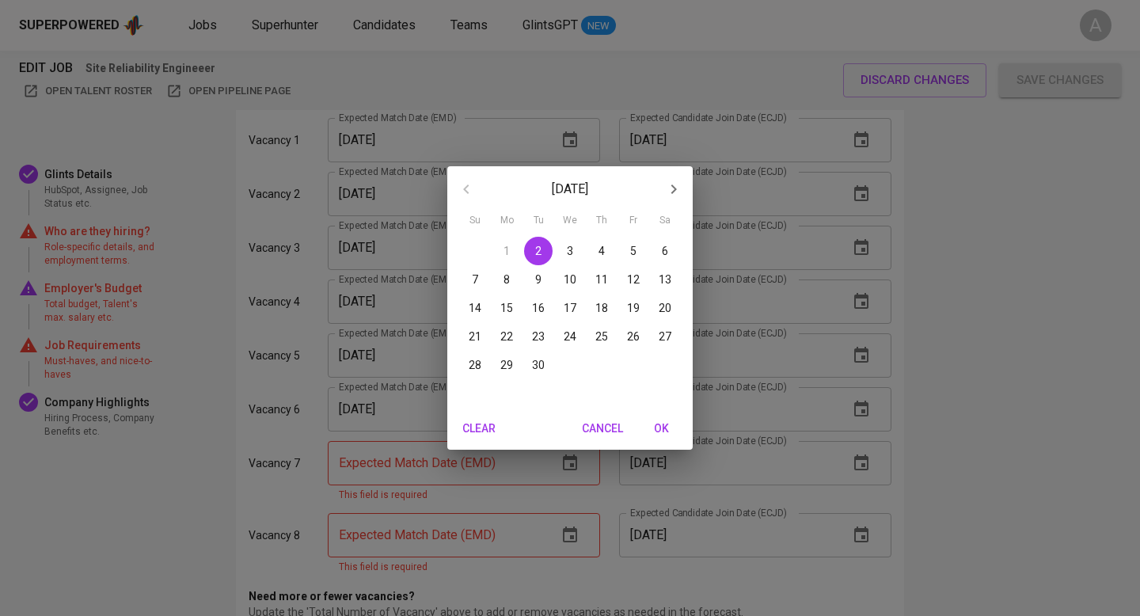
click at [666, 192] on icon "button" at bounding box center [673, 189] width 19 height 19
click at [566, 367] on p "31" at bounding box center [570, 365] width 13 height 16
type input "[DATE]"
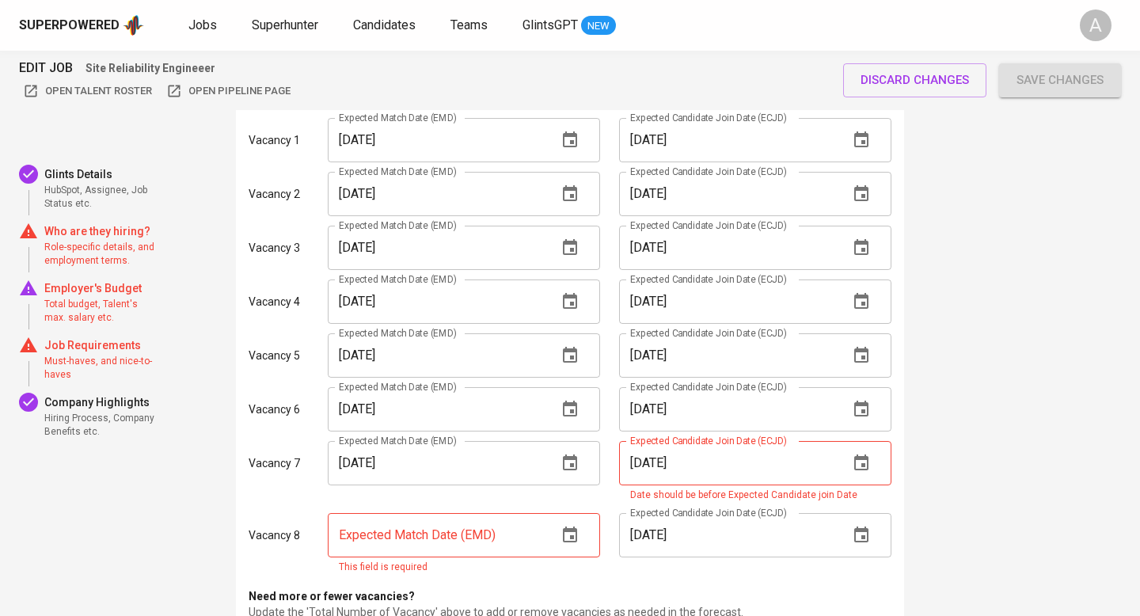
click at [858, 454] on icon "button" at bounding box center [861, 463] width 19 height 19
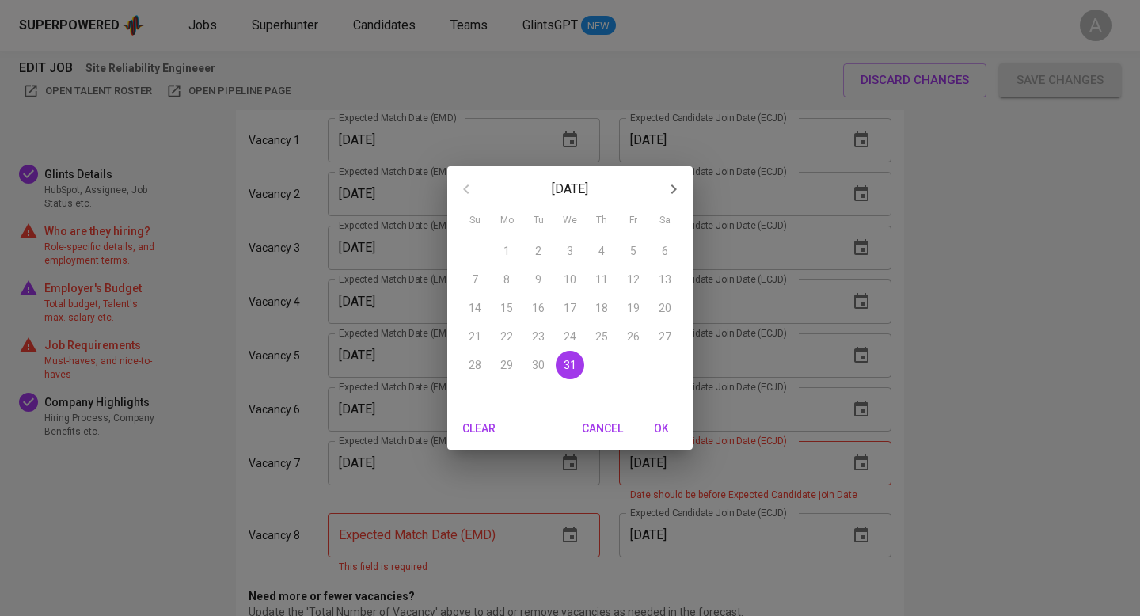
click at [676, 183] on icon "button" at bounding box center [673, 189] width 19 height 19
click at [659, 360] on p "31" at bounding box center [665, 365] width 13 height 16
type input "[DATE]"
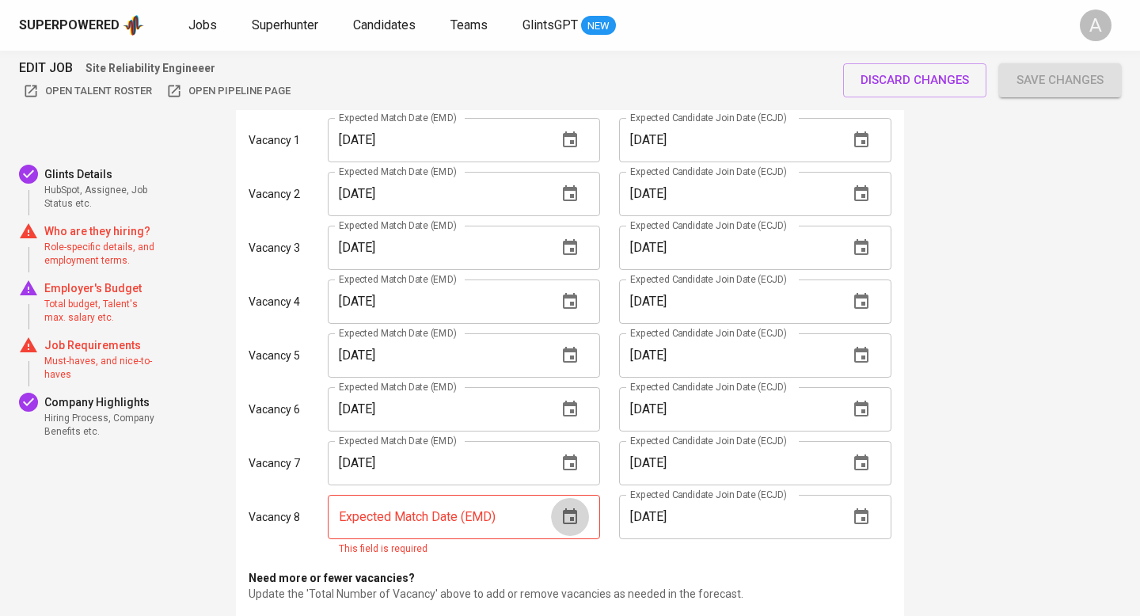
click at [572, 498] on button "button" at bounding box center [570, 517] width 38 height 38
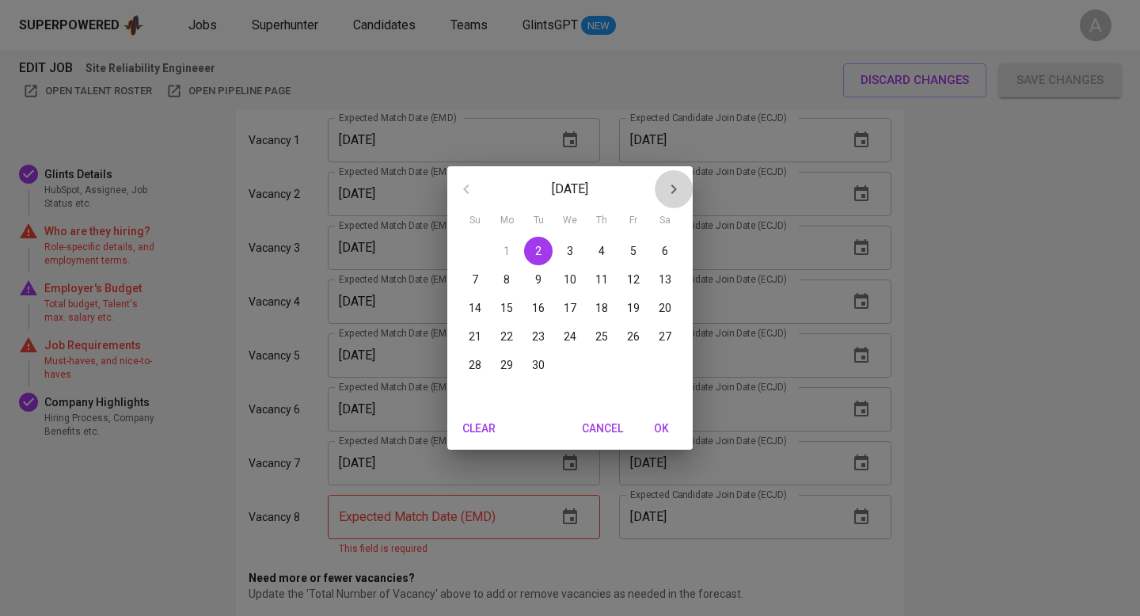
click at [675, 187] on icon "button" at bounding box center [673, 189] width 19 height 19
click at [570, 356] on button "31" at bounding box center [570, 365] width 29 height 29
type input "[DATE]"
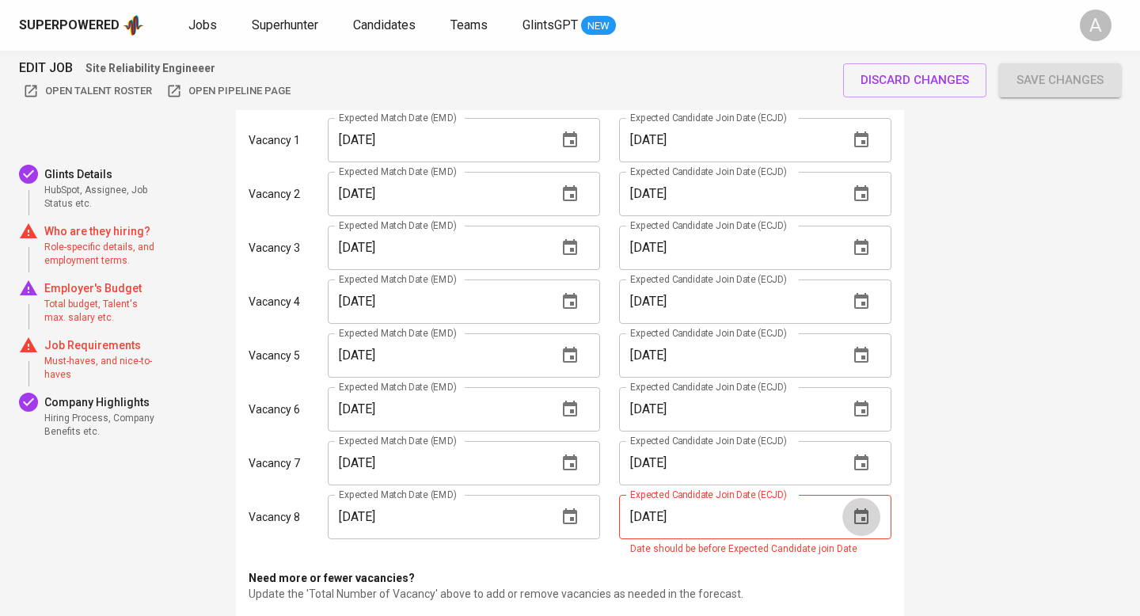
click at [864, 508] on icon "button" at bounding box center [861, 517] width 19 height 19
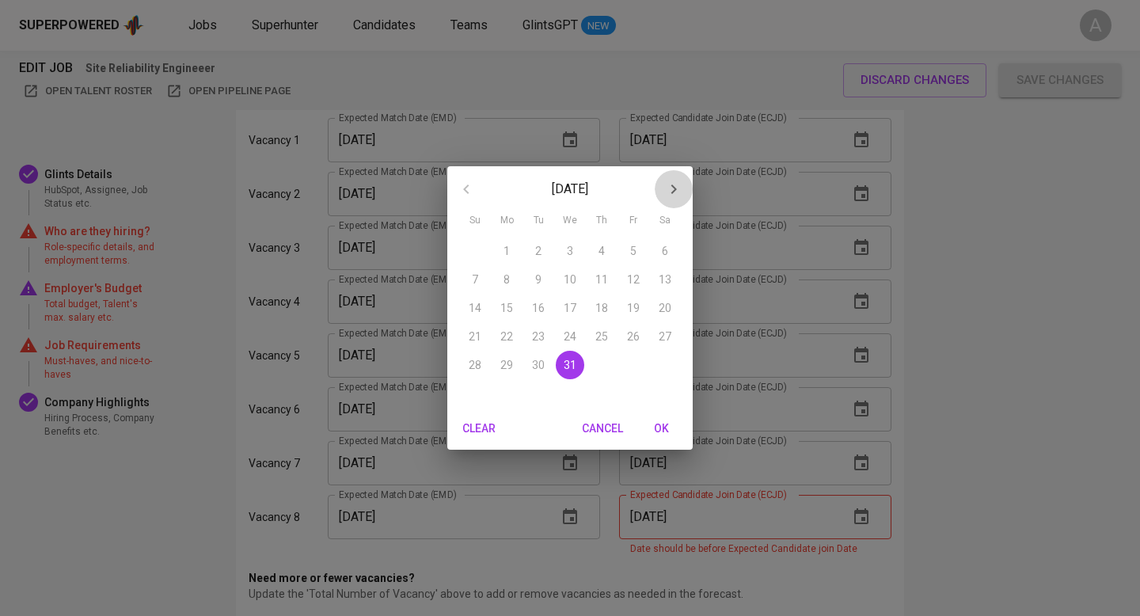
click at [667, 190] on icon "button" at bounding box center [673, 189] width 19 height 19
click at [656, 363] on span "31" at bounding box center [665, 365] width 29 height 16
type input "[DATE]"
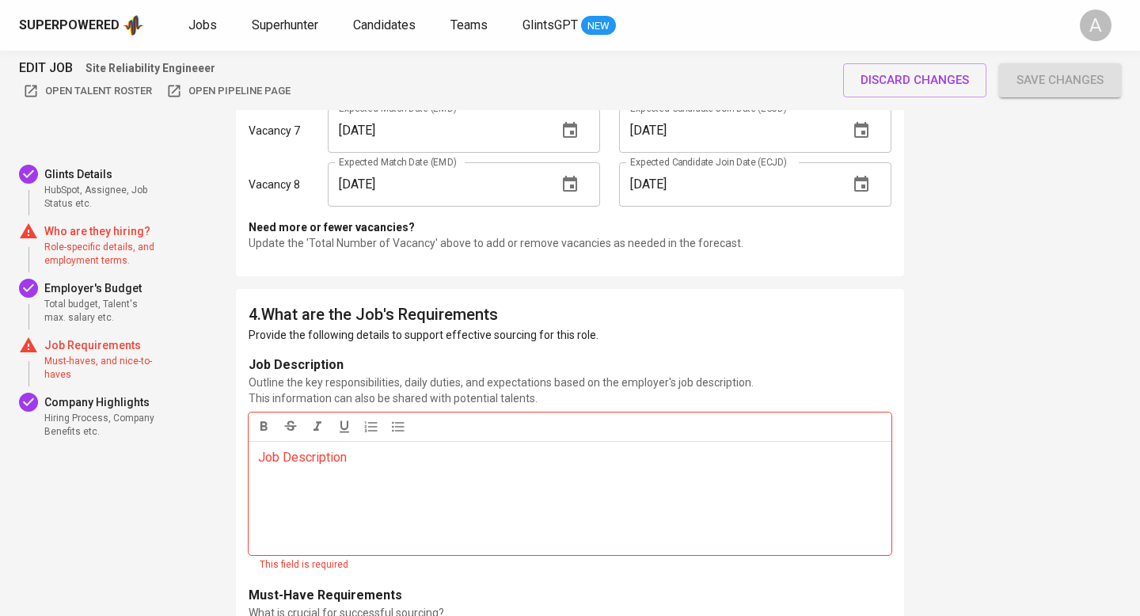
scroll to position [2408, 0]
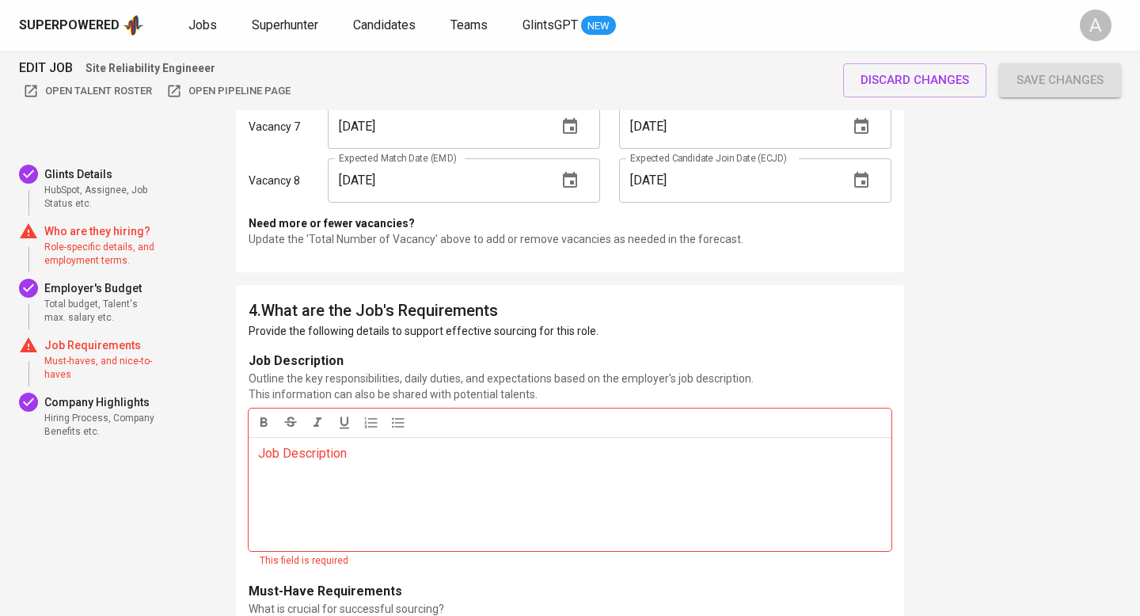
click at [547, 437] on div "Job Description ﻿" at bounding box center [570, 494] width 643 height 114
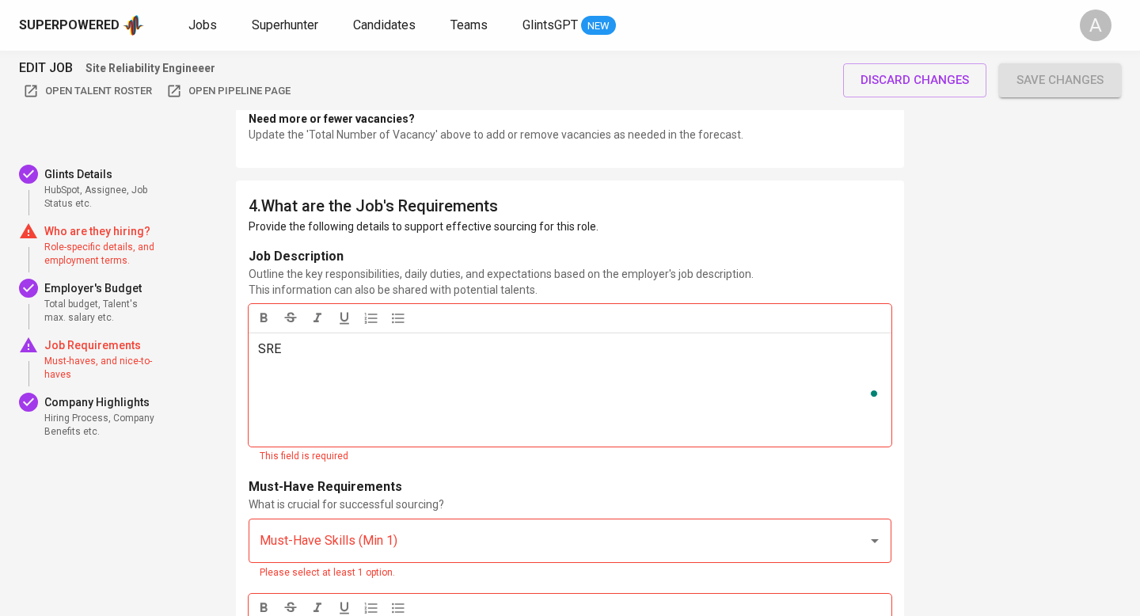
scroll to position [2514, 0]
click at [512, 524] on input "Must-Have Skills (Min 1)" at bounding box center [548, 539] width 584 height 30
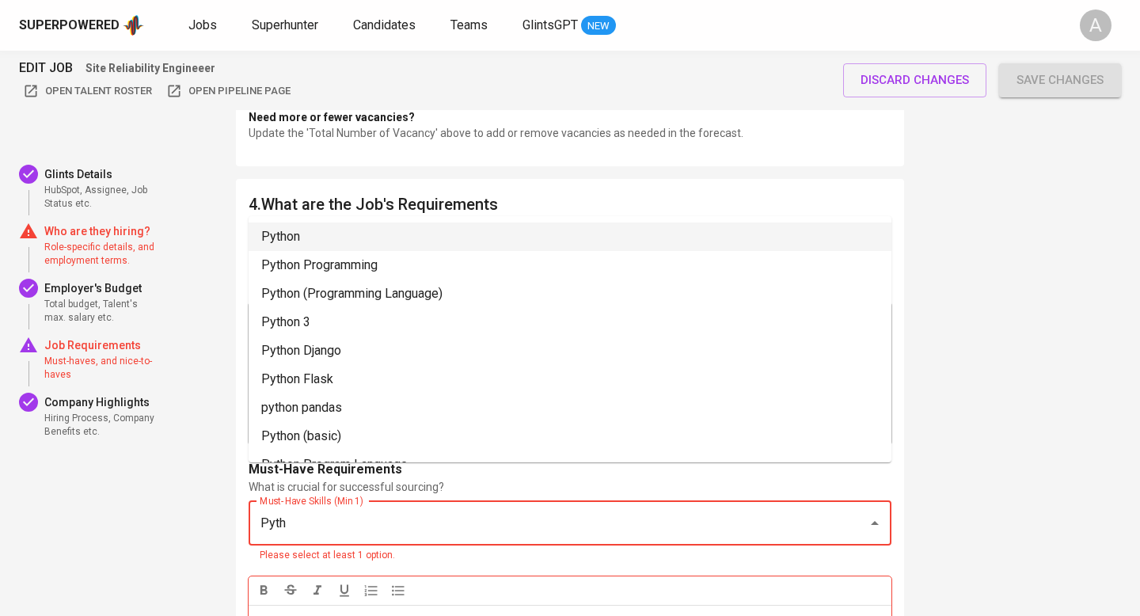
click at [445, 234] on li "Python" at bounding box center [570, 237] width 643 height 29
type input "Pyth"
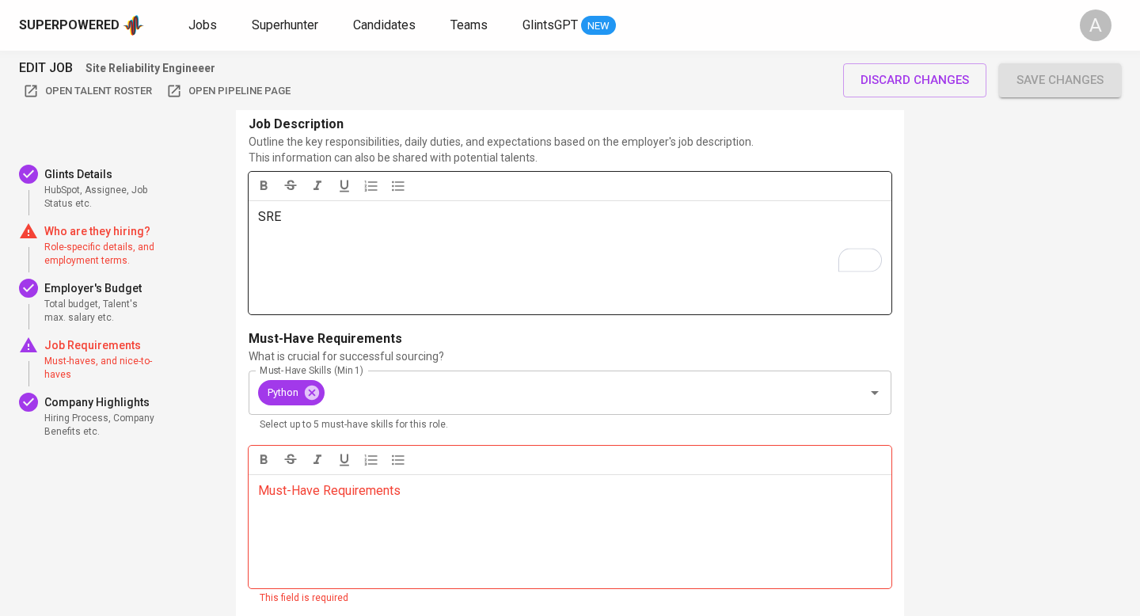
scroll to position [2672, 0]
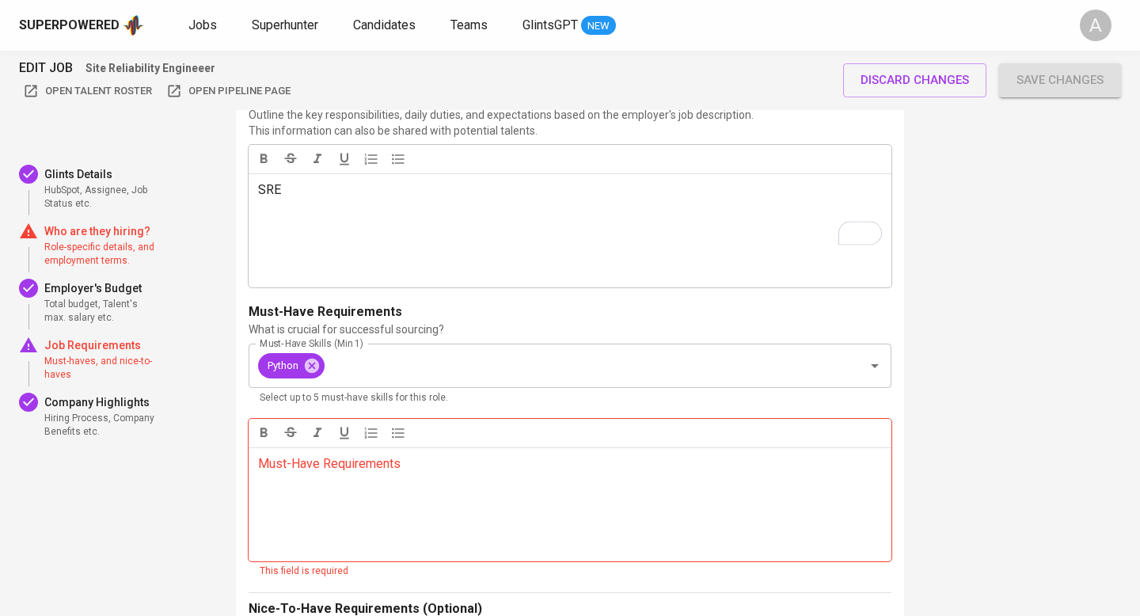
click at [366, 455] on p "Must-Have Requirements ﻿" at bounding box center [570, 464] width 624 height 19
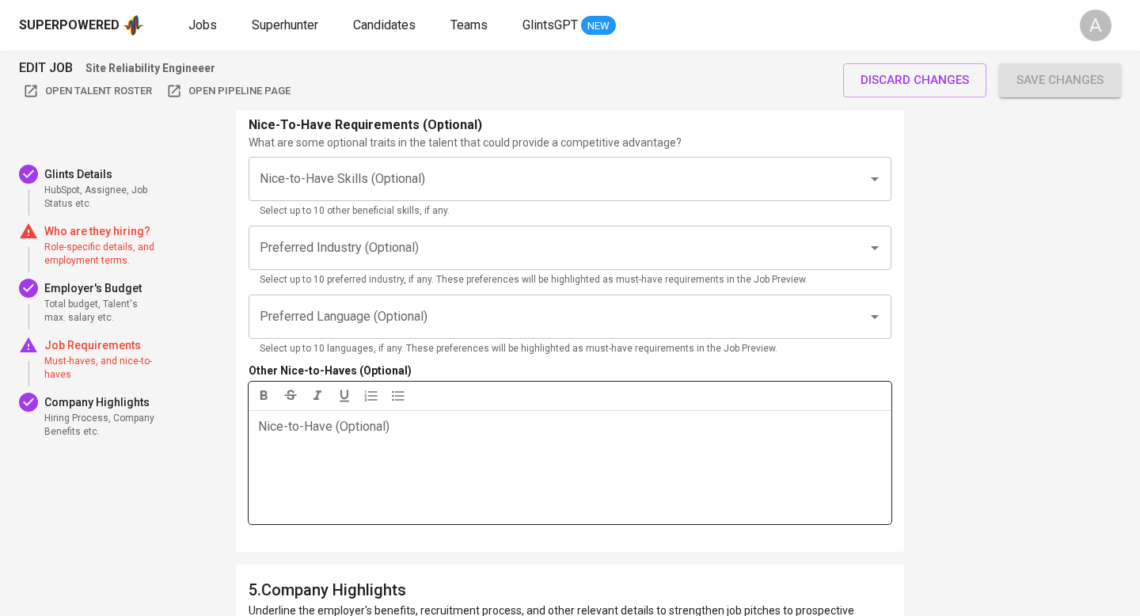
scroll to position [3255, 0]
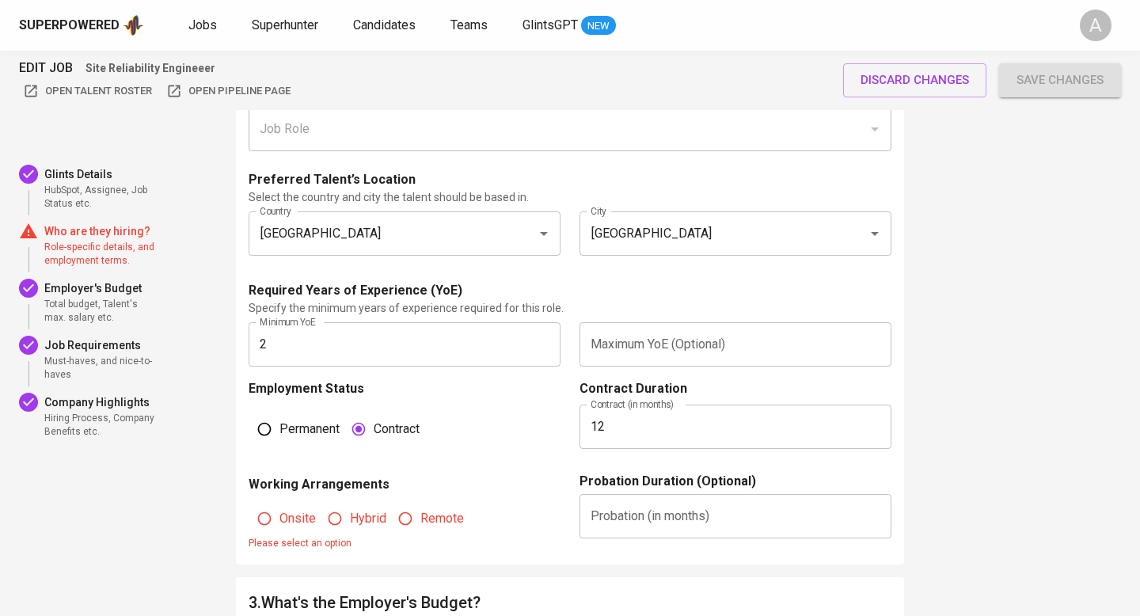
scroll to position [1036, 0]
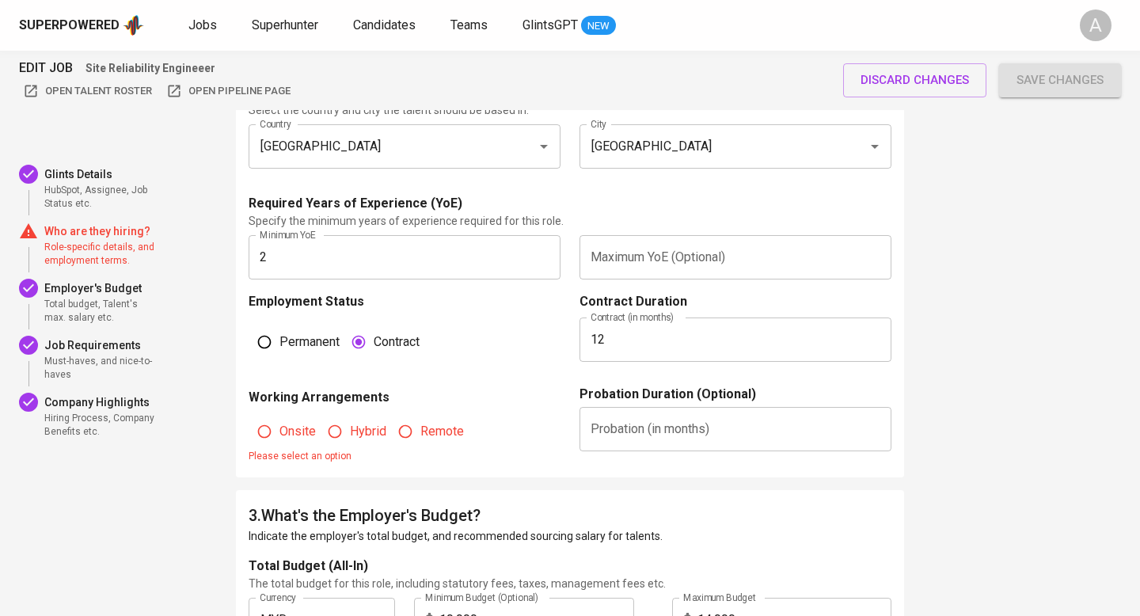
click at [330, 417] on input "Hybrid" at bounding box center [335, 432] width 30 height 30
radio input "true"
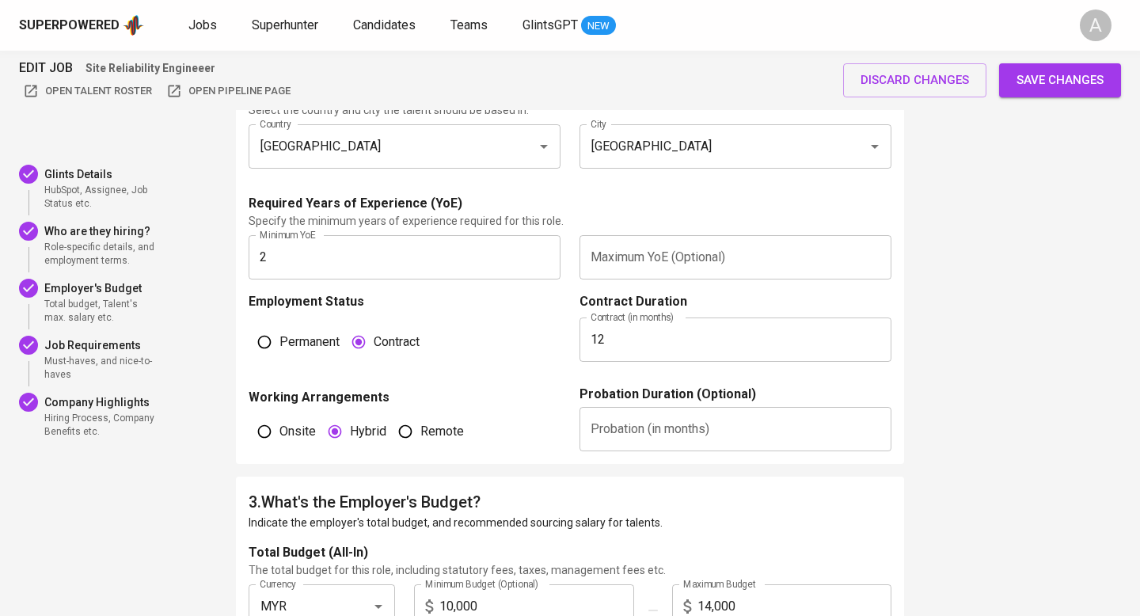
click at [1044, 82] on span "Save changes" at bounding box center [1060, 80] width 87 height 21
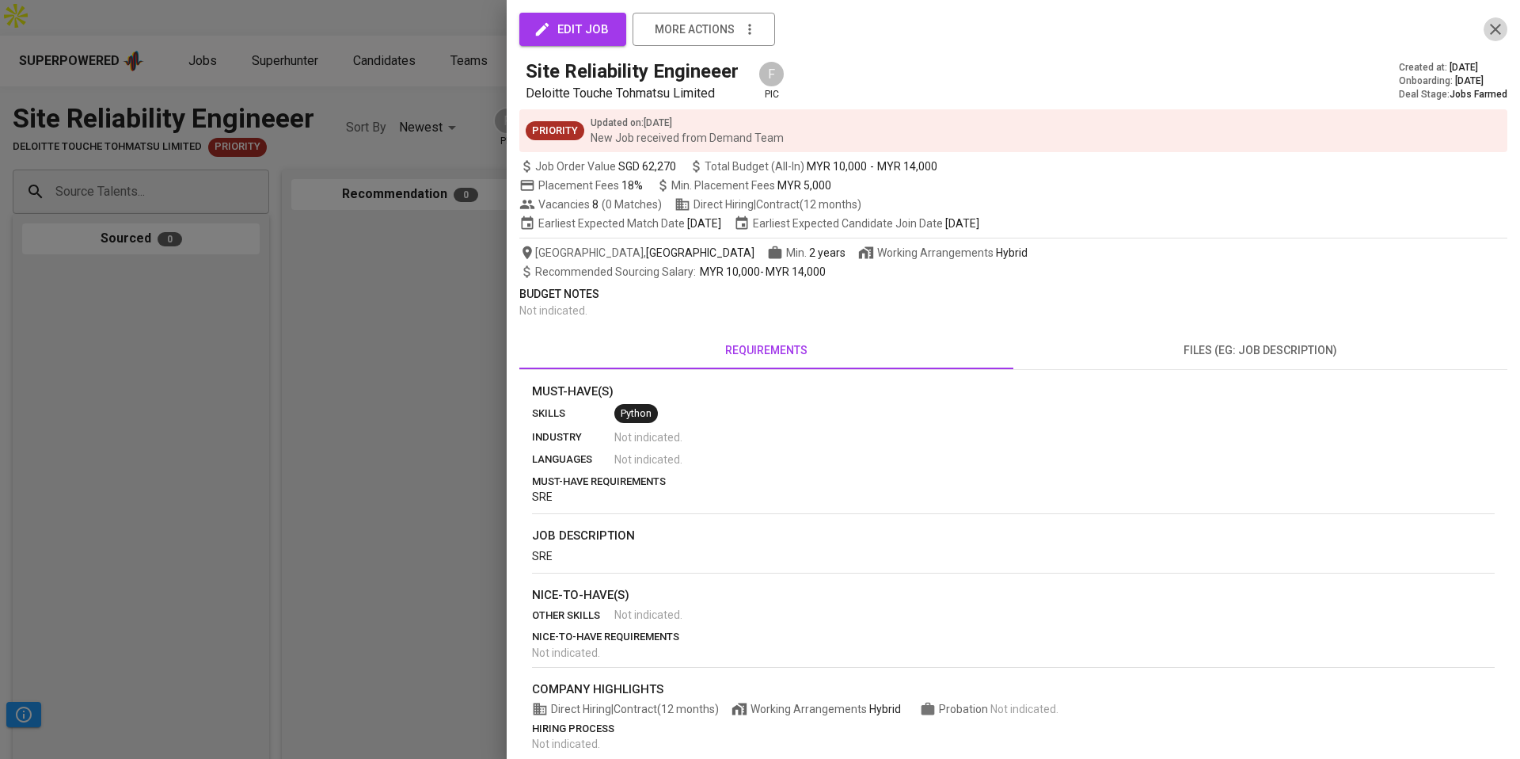
click at [1140, 31] on icon "button" at bounding box center [1495, 29] width 11 height 11
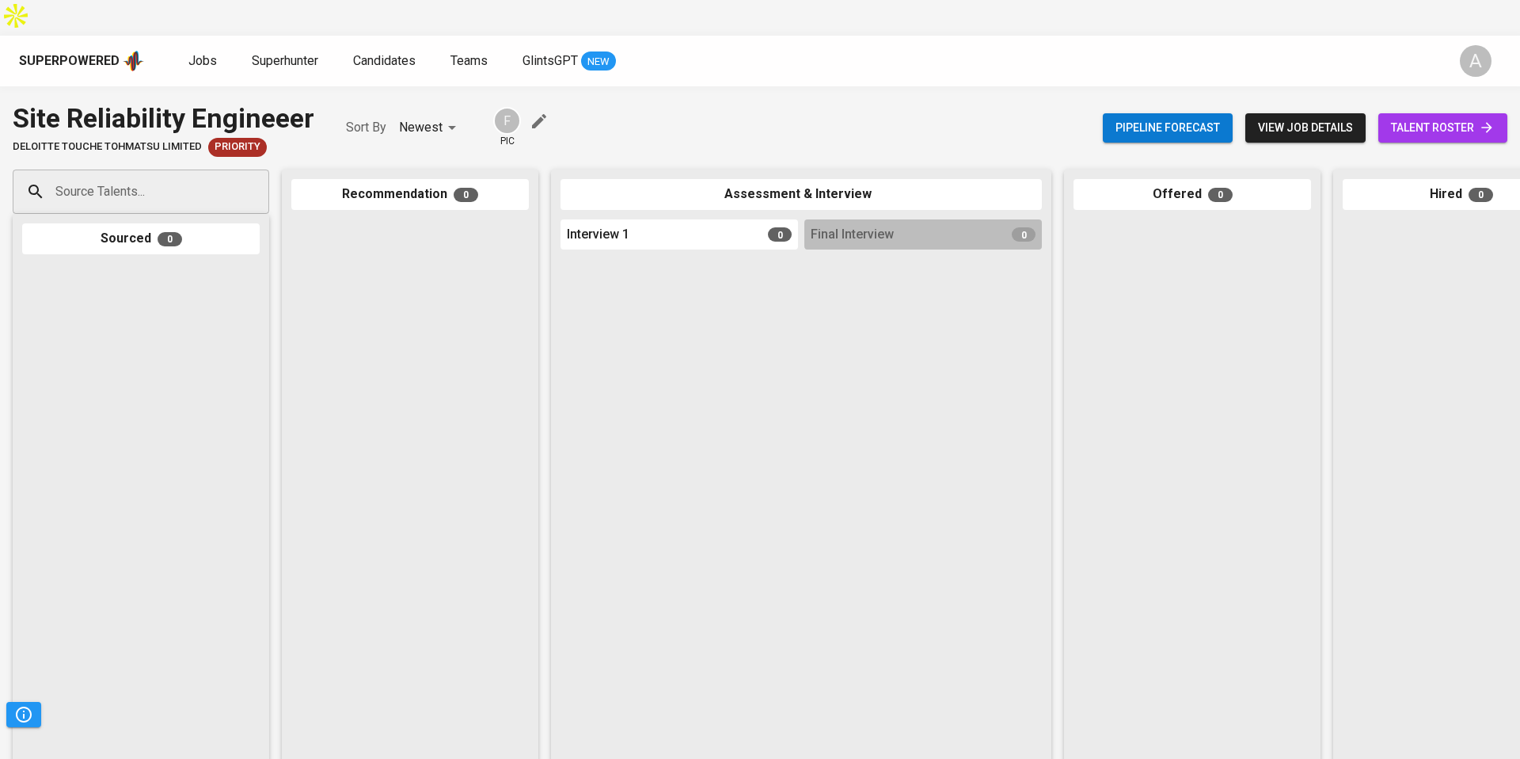
click at [506, 157] on div "Source Talents... Source Talents... Sourced 0 Recommendation 0 Assessment & Int…" at bounding box center [943, 469] width 1886 height 625
click at [503, 107] on div "F" at bounding box center [507, 121] width 28 height 28
click at [745, 101] on div "Site Reliability Engineeer Deloitte Touche Tohmatsu Limited Priority Sort By Ne…" at bounding box center [760, 128] width 1520 height 58
